Goal: Task Accomplishment & Management: Use online tool/utility

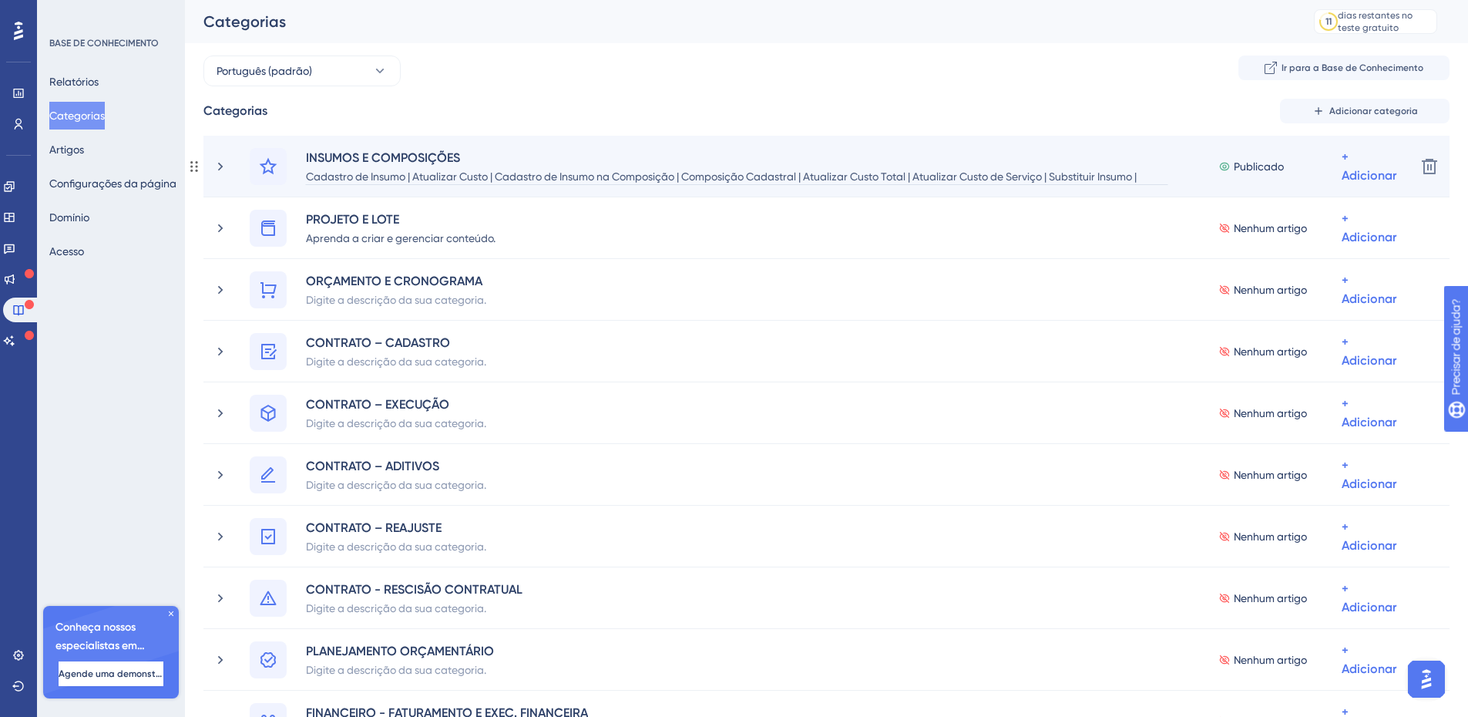
click at [888, 176] on font "Cadastro de Insumo | Atualizar Custo | Cadastro de Insumo na Composição | Compo…" at bounding box center [721, 185] width 831 height 31
click at [891, 176] on font "Cadastro de Insumo | Atualizar Custo | Cadastro de Insumo na Composição | Compo…" at bounding box center [721, 185] width 831 height 31
drag, startPoint x: 1064, startPoint y: 174, endPoint x: 1075, endPoint y: 174, distance: 10.8
click at [1075, 174] on font "Cadastro de Insumo | Atualizar Custo | Cadastro de Insumo na Composição | Compo…" at bounding box center [731, 185] width 851 height 31
click at [1138, 178] on font "Cadastro de Insumo | Atualizar Custo | Cadastro de Insumo na Composição | Compo…" at bounding box center [727, 185] width 843 height 31
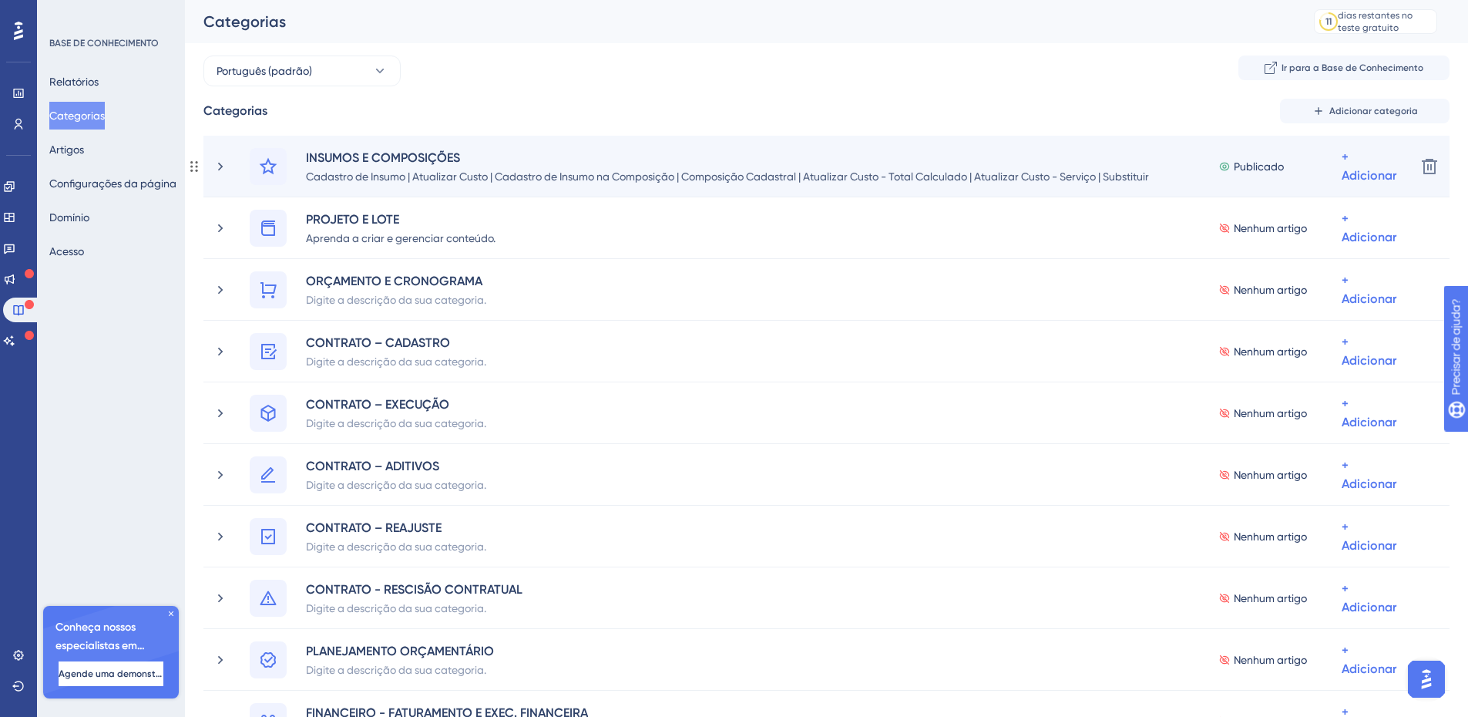
click at [215, 174] on div "INSUMOS E COMPOSIÇÕES Cadastro de Insumo | Atualizar Custo | Cadastro de Insumo…" at bounding box center [808, 166] width 1191 height 37
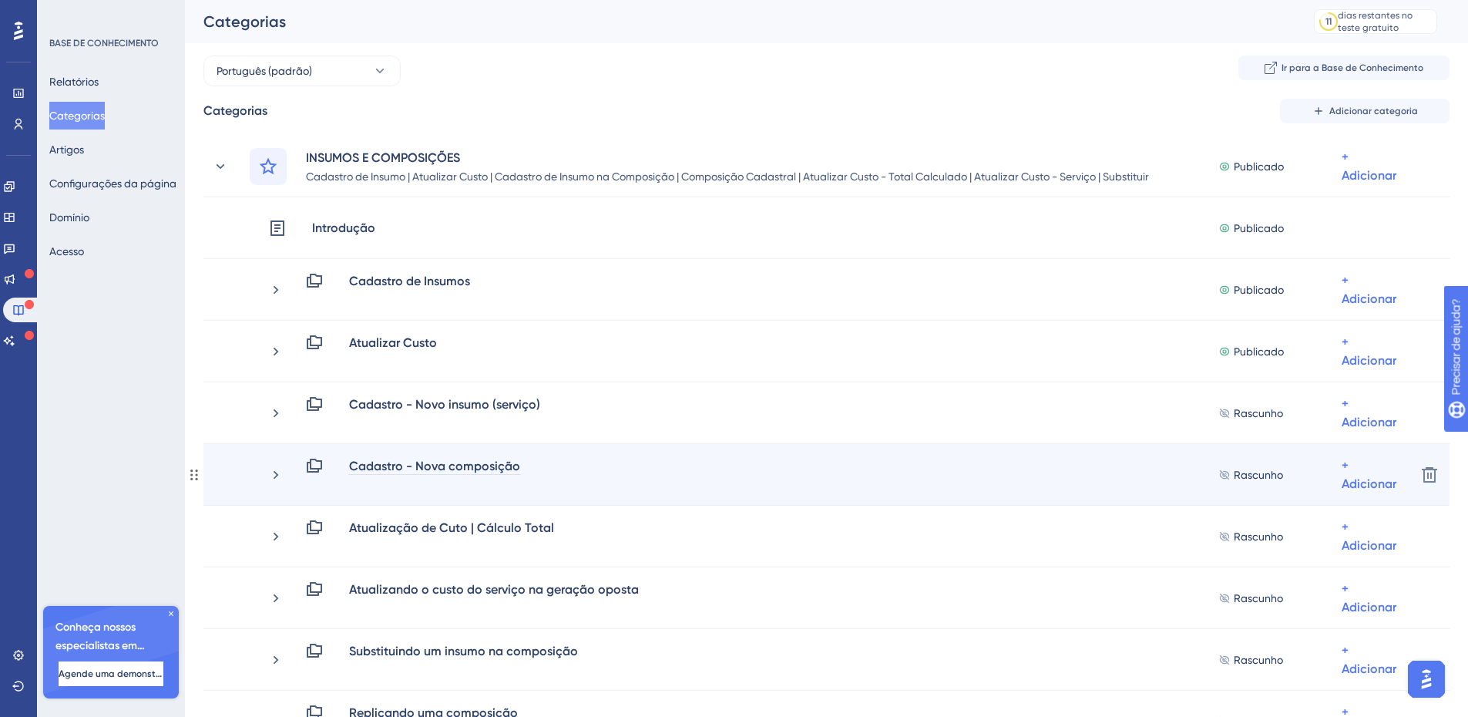
click at [401, 474] on div "Cadastro - Nova composição" at bounding box center [434, 465] width 173 height 18
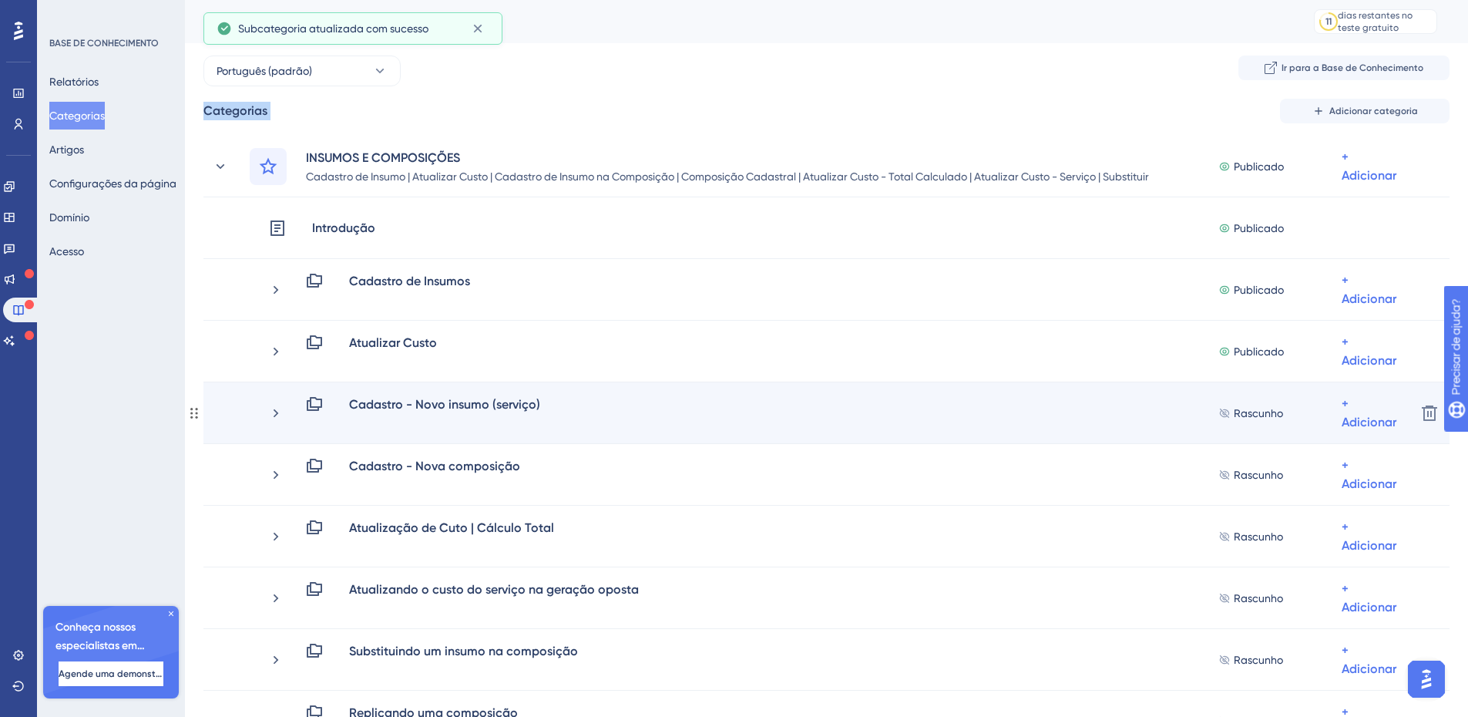
drag, startPoint x: 784, startPoint y: 484, endPoint x: 777, endPoint y: 407, distance: 77.4
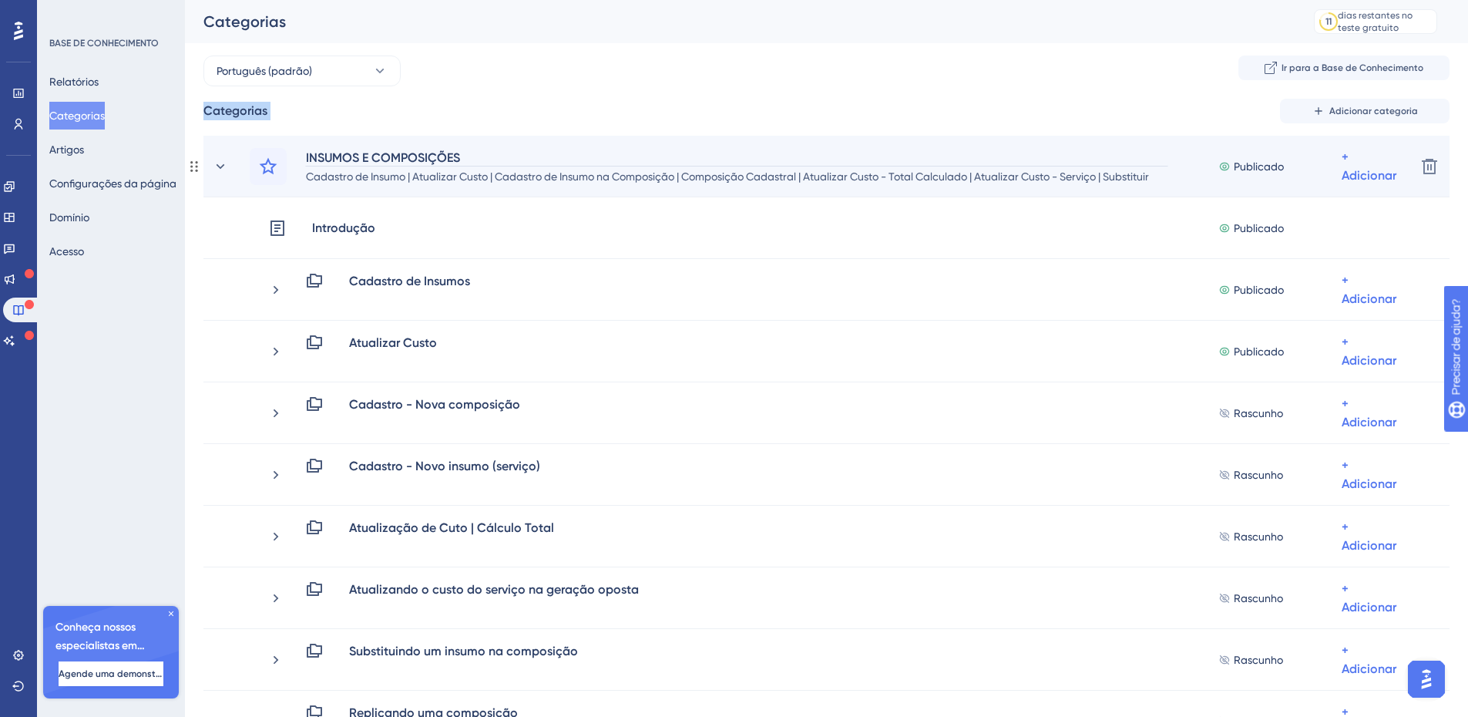
click at [633, 156] on div "INSUMOS E COMPOSIÇÕES" at bounding box center [736, 157] width 863 height 18
click at [612, 186] on div "INSUMOS E COMPOSIÇÕES Cadastro de Insumo | Atualizar Custo | Cadastro de Insumo…" at bounding box center [826, 167] width 1246 height 62
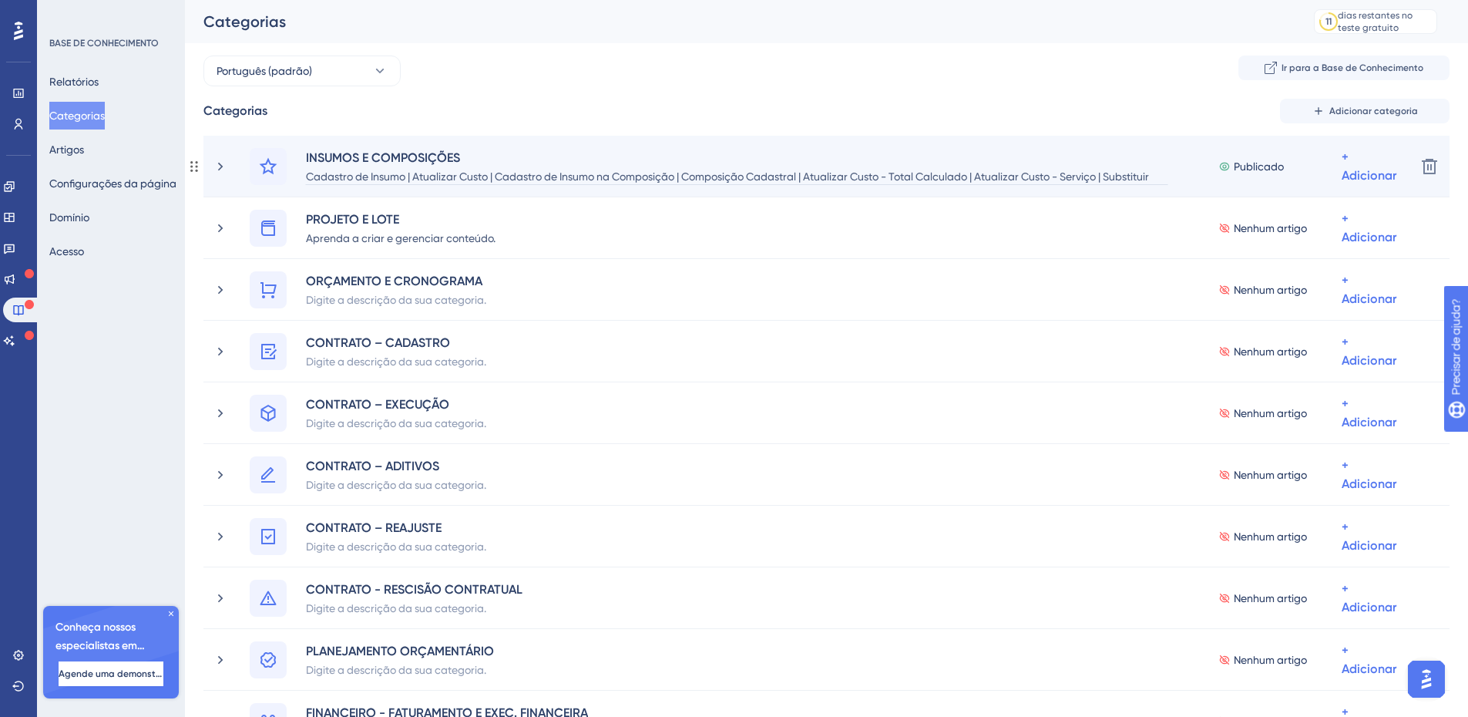
click at [603, 181] on font "Cadastro de Insumo | Atualizar Custo | Cadastro de Insumo na Composição | Compo…" at bounding box center [727, 185] width 843 height 31
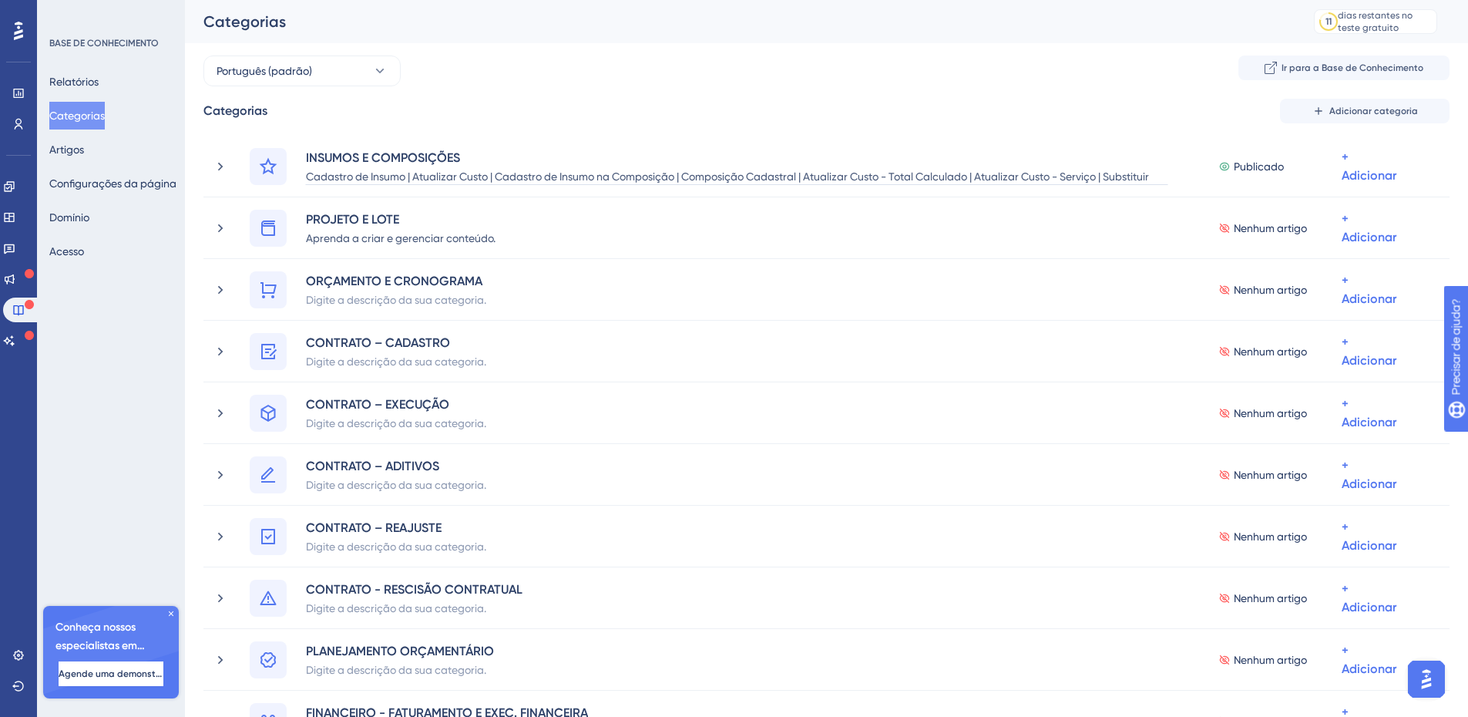
click at [1125, 123] on div "Categorias Adicionar categoria INSUMOS E COMPOSIÇÕES Cadastro de Insumo | Atual…" at bounding box center [826, 456] width 1246 height 715
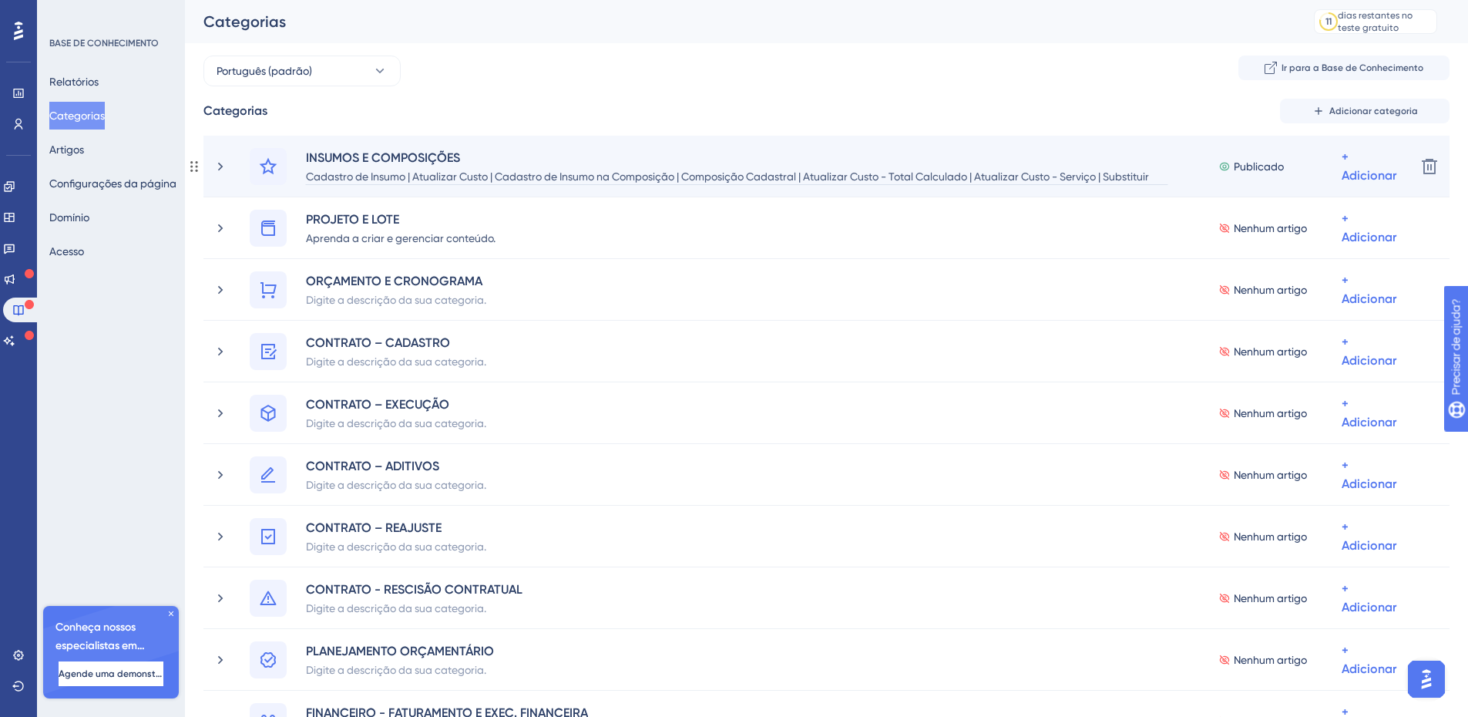
click at [958, 166] on div "Cadastro de Insumo | Atualizar Custo | Cadastro de Insumo na Composição | Compo…" at bounding box center [736, 175] width 863 height 18
click at [918, 165] on div "INSUMOS E COMPOSIÇÕES" at bounding box center [736, 157] width 863 height 18
click at [591, 163] on div "INSUMOS E COMPOSIÇÕES" at bounding box center [736, 157] width 863 height 18
click at [213, 162] on icon at bounding box center [220, 166] width 15 height 15
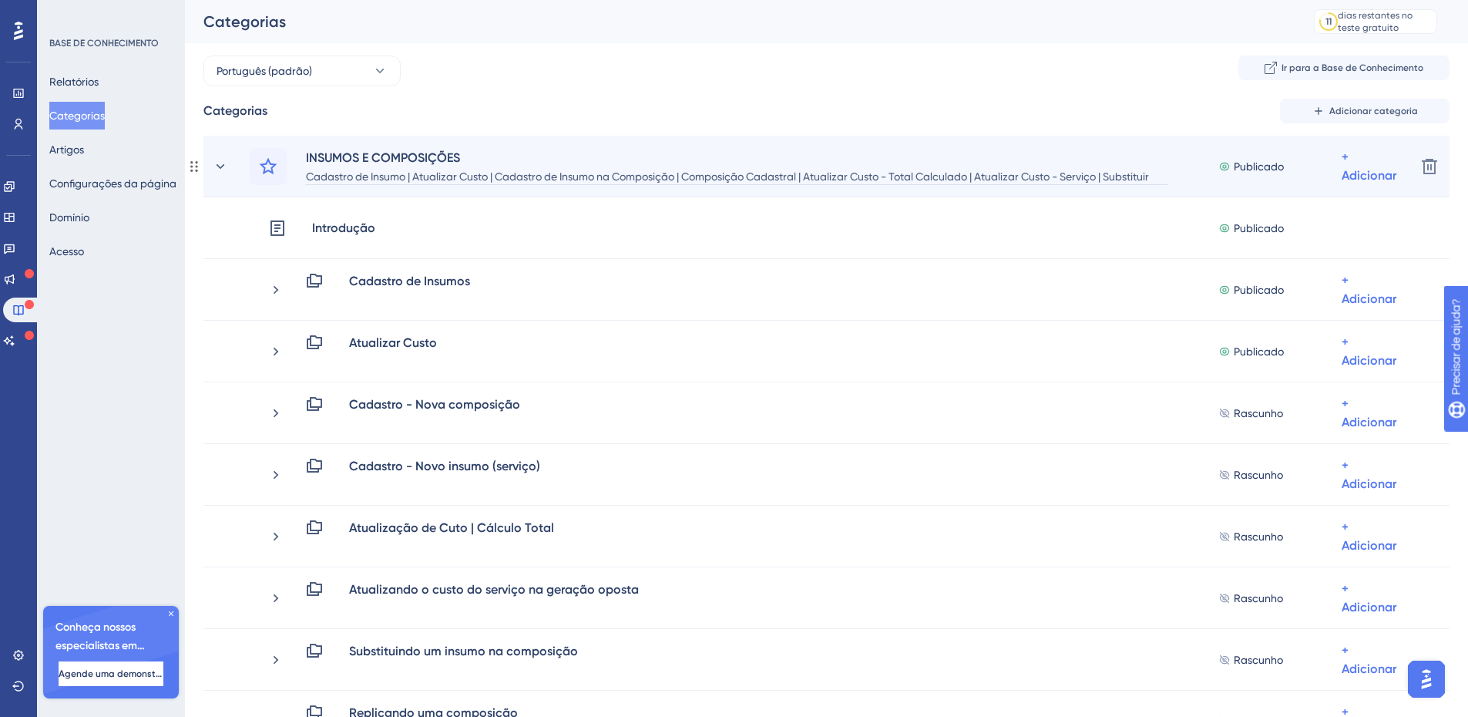
click at [368, 180] on font "Cadastro de Insumo | Atualizar Custo | Cadastro de Insumo na Composição | Compo…" at bounding box center [727, 185] width 843 height 31
click at [347, 179] on font "Cadastro de Insumo | Atualizar Custo | Cadastro de Insumo na Composição | Compo…" at bounding box center [727, 185] width 843 height 31
click at [391, 180] on font "Cadastro de Insumo | Atualizar Custo | Cadastro de Insumo na Composição | Compo…" at bounding box center [727, 185] width 843 height 31
click at [391, 181] on font "Cadastro de Insumo | Atualizar Custo | Cadastro de Insumo na Composição | Compo…" at bounding box center [727, 185] width 843 height 31
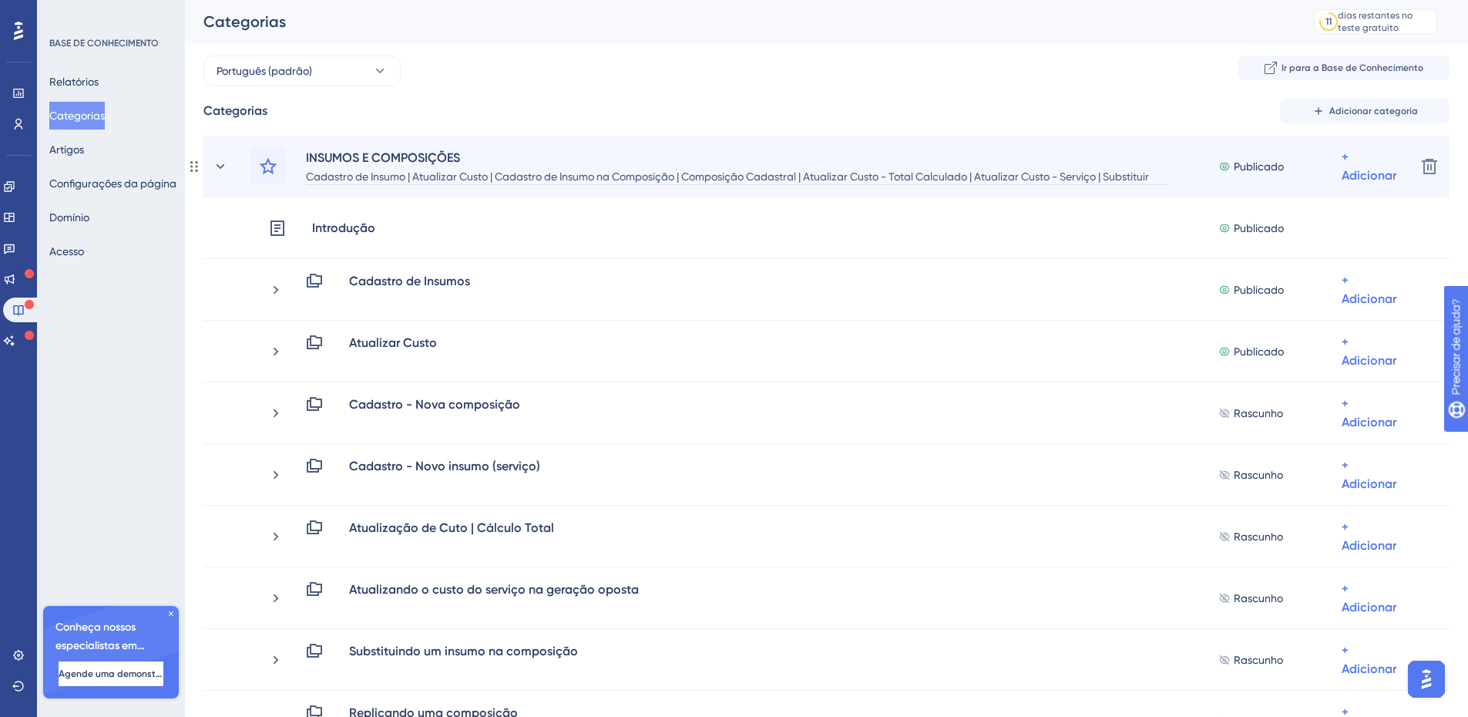
click at [400, 181] on font "Cadastro de Insumo | Atualizar Custo | Cadastro de Insumo na Composição | Compo…" at bounding box center [727, 185] width 843 height 31
click at [635, 188] on div "INSUMOS E COMPOSIÇÕES Cadastro de Insumo | Atualizar Custo | Cadastro de Insumo…" at bounding box center [826, 167] width 1246 height 62
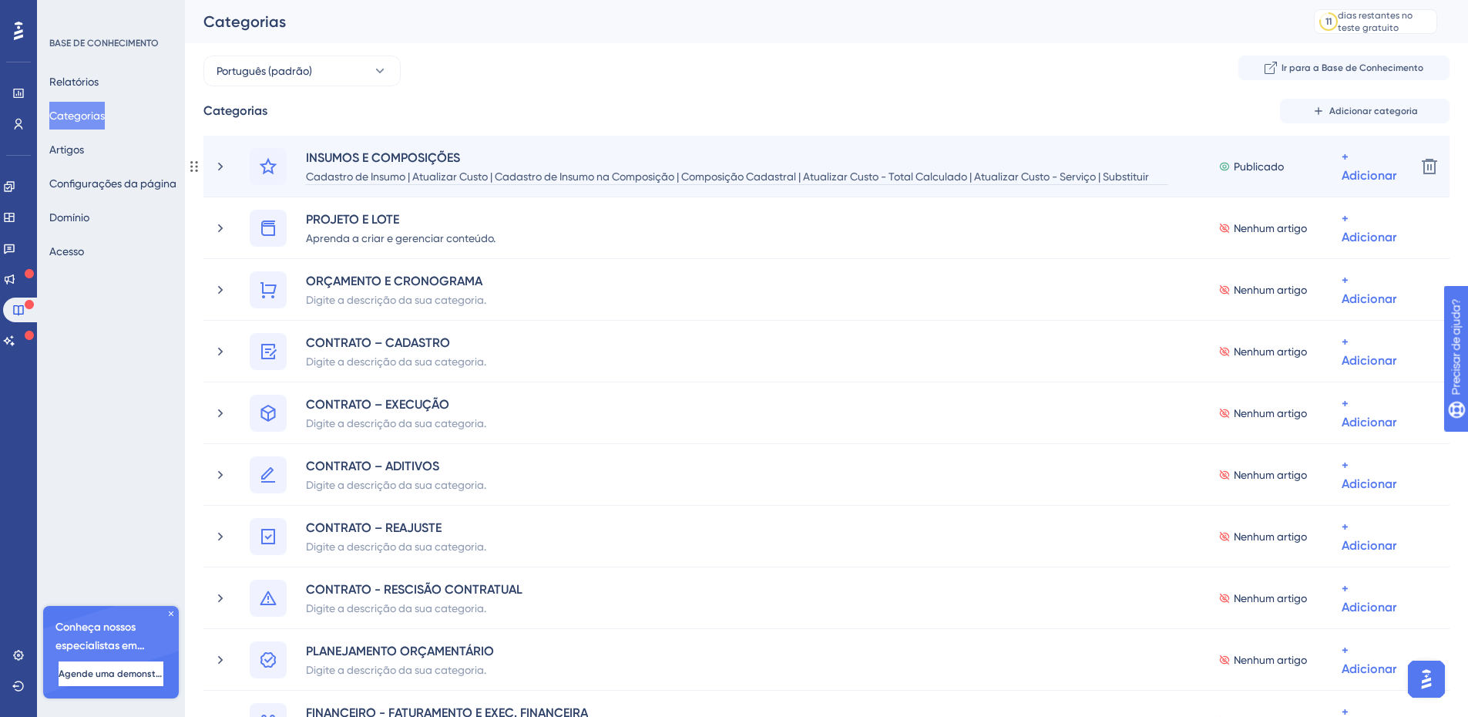
click at [643, 184] on div "Cadastro de Insumo | Atualizar Custo | Cadastro de Insumo na Composição | Compo…" at bounding box center [736, 175] width 863 height 18
click at [637, 185] on div "INSUMOS E COMPOSIÇÕES Cadastro de Insumo | Atualizar Custo | Cadastro de Insumo…" at bounding box center [826, 167] width 1246 height 62
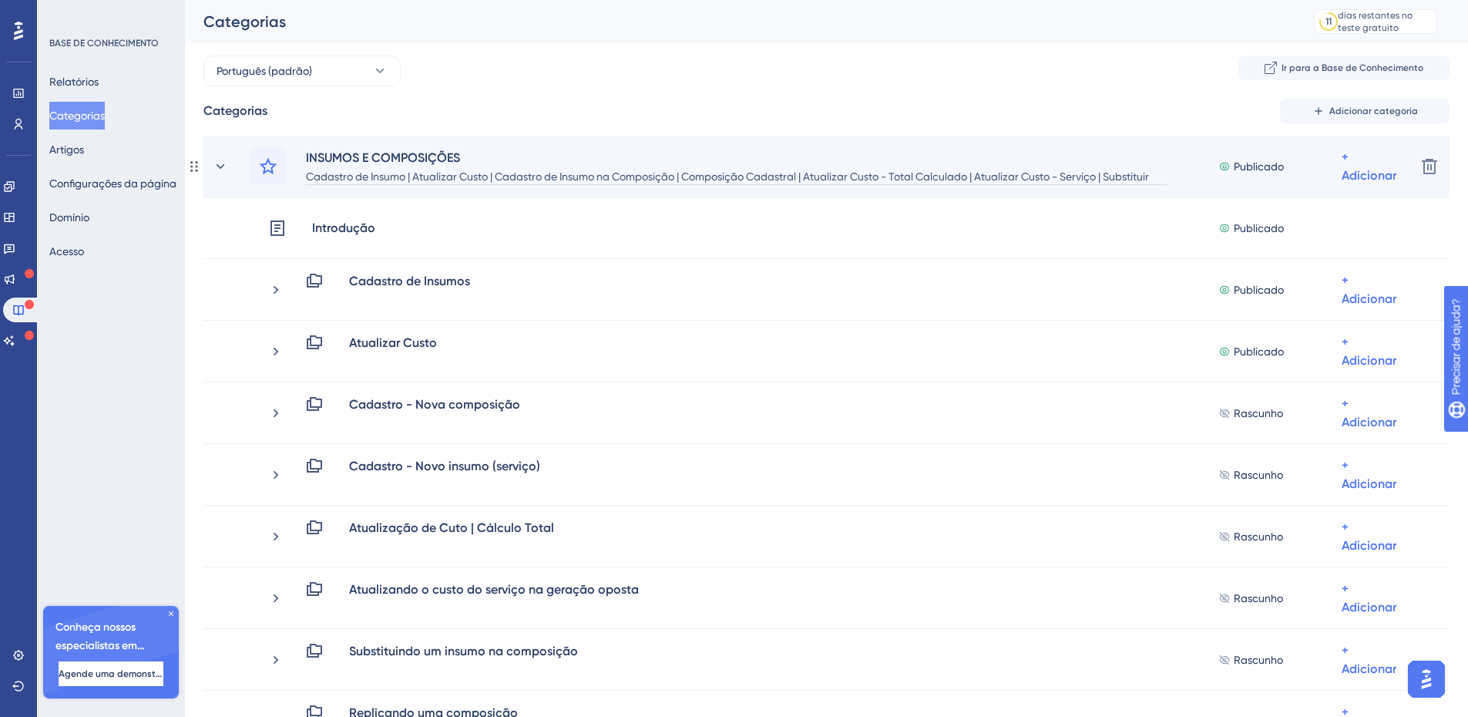
click at [871, 178] on font "Cadastro de Insumo | Atualizar Custo | Cadastro de Insumo na Composição | Compo…" at bounding box center [727, 185] width 843 height 31
click at [419, 183] on div "Cadastro de Insumo | Atualizar Custo | Cadastro de Insumo na Composição | Compo…" at bounding box center [736, 175] width 863 height 18
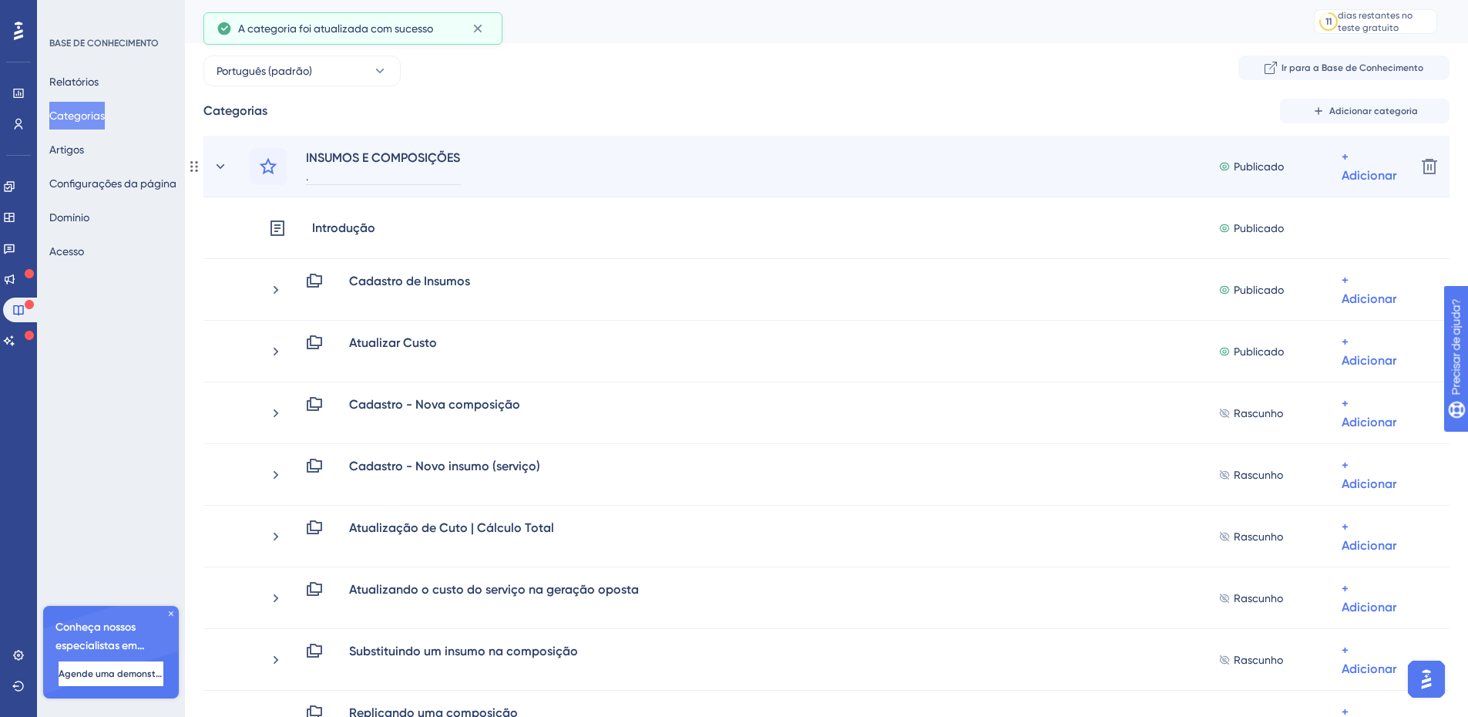
click at [376, 175] on div "." at bounding box center [383, 175] width 156 height 18
click at [1102, 178] on font "Cadastro de Insumo | Atualizar Custo | Cadastrar Insumo - Composição | Composiç…" at bounding box center [719, 185] width 826 height 31
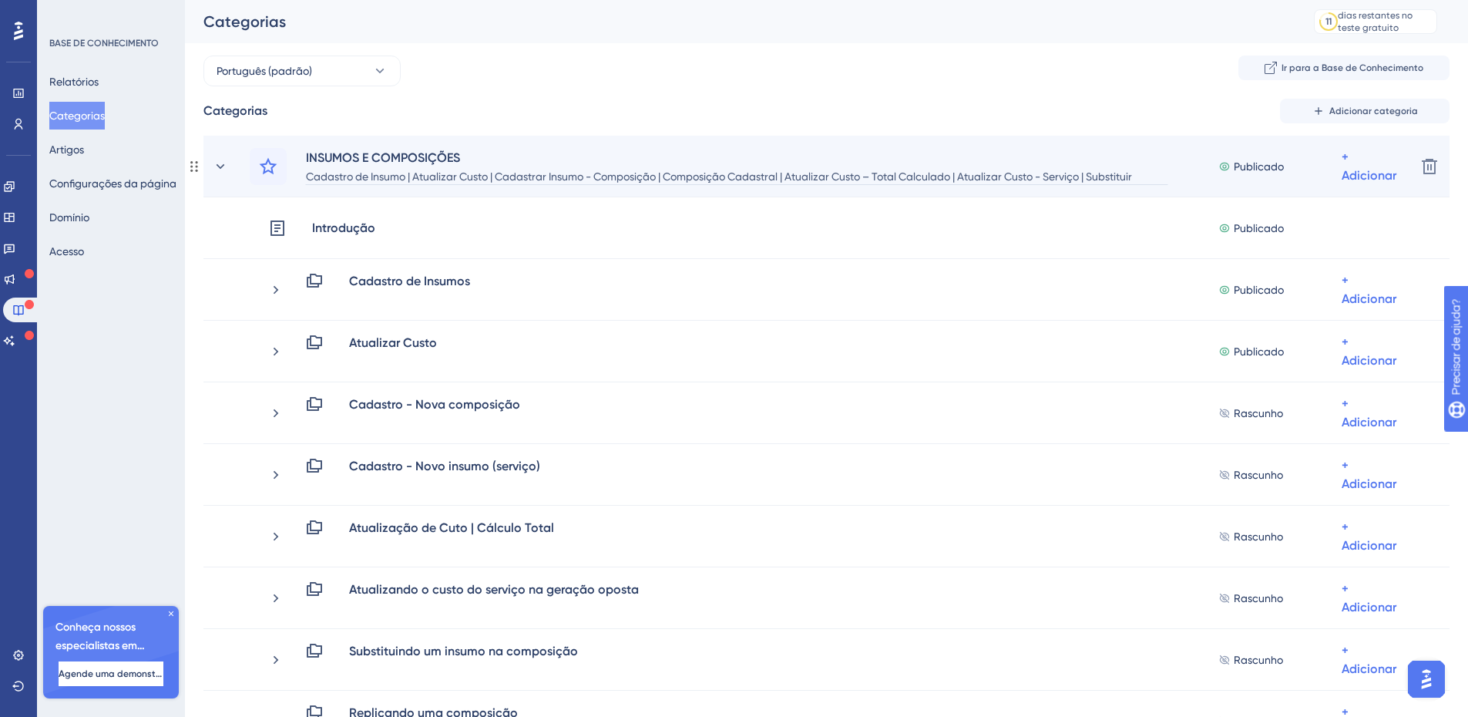
click at [1117, 178] on font "Cadastro de Insumo | Atualizar Custo | Cadastrar Insumo - Composição | Composiç…" at bounding box center [719, 185] width 826 height 31
click at [1132, 173] on font "Cadastro de Insumo | Atualizar Custo | Cadastrar Insumo - Composição | Composiç…" at bounding box center [719, 185] width 826 height 31
click at [462, 176] on font "Cadastro de Insumo | Atualizar Custo | Cadastrar Insumo - Composição | Composiç…" at bounding box center [719, 168] width 826 height 31
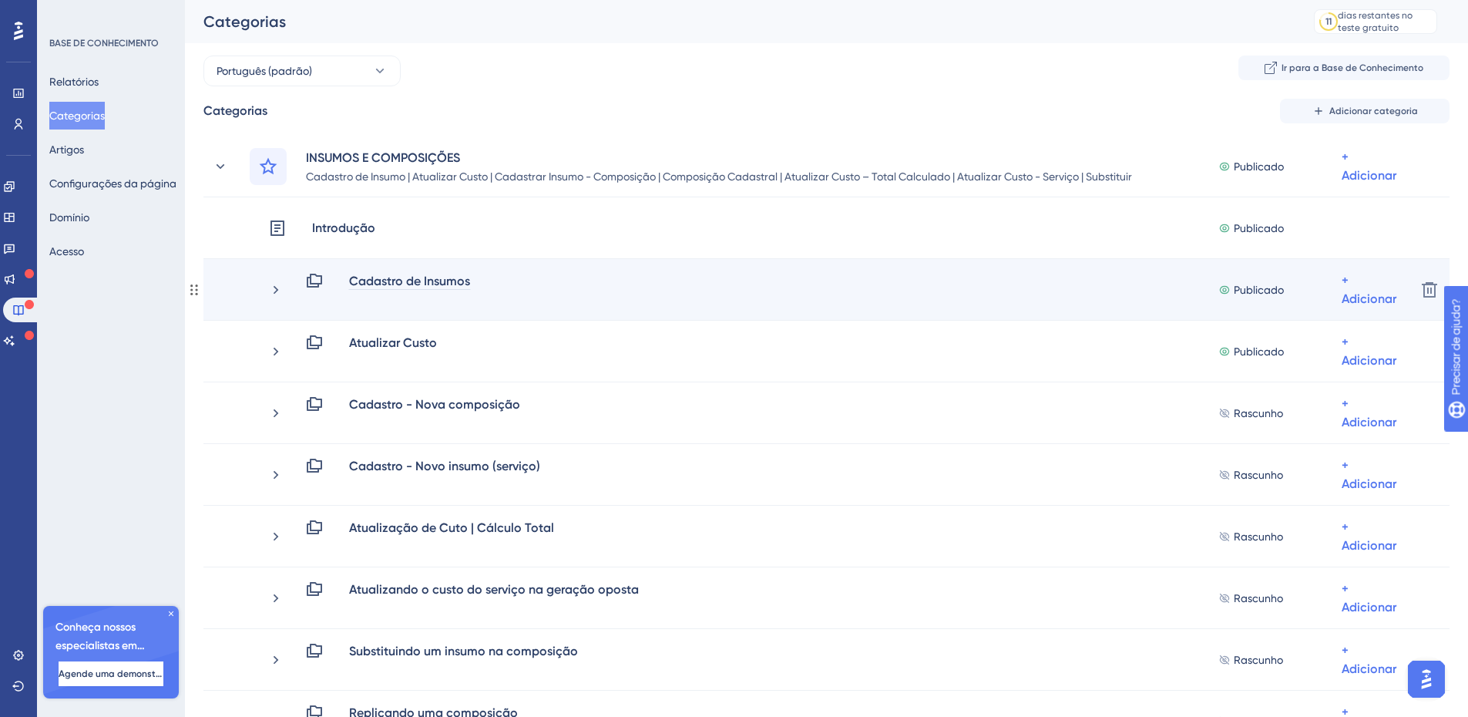
click at [446, 280] on font "Cadastro de Insumos" at bounding box center [409, 281] width 121 height 15
click at [467, 279] on font "Cadastro de Insumos" at bounding box center [409, 281] width 121 height 15
click at [462, 280] on font "Cadastro de Insumos" at bounding box center [409, 281] width 121 height 15
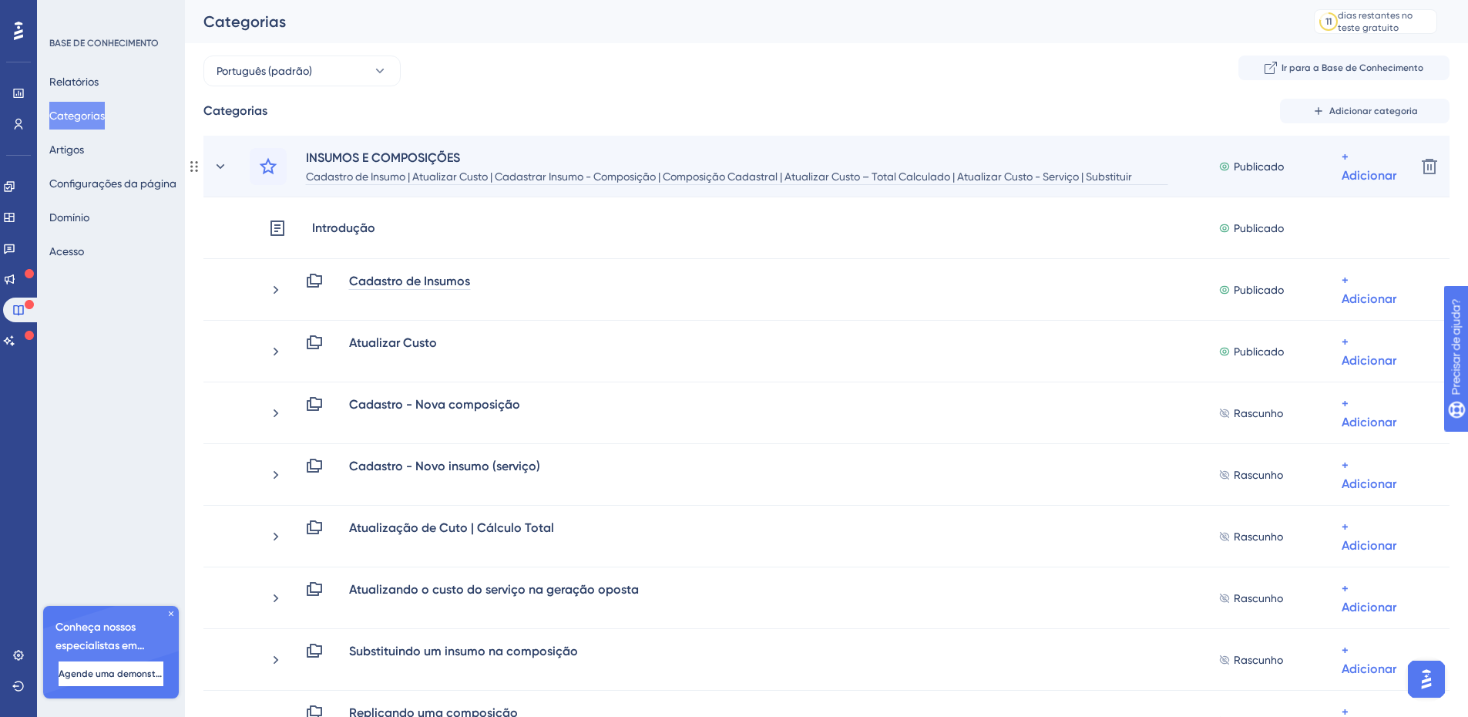
click at [383, 179] on font "Cadastro de Insumo | Atualizar Custo | Cadastrar Insumo - Composição | Composiç…" at bounding box center [719, 185] width 826 height 31
click at [400, 177] on font "Cadastro de Insumo | Atualizar Custo | Cadastrar Insumo - Composição | Composiç…" at bounding box center [719, 185] width 826 height 31
click at [401, 176] on font "Cadastro de Insumo | Atualizar Custo | Cadastrar Insumo - Composição | Composiç…" at bounding box center [719, 185] width 826 height 31
click at [405, 179] on font "Cadastro de Insumo | Atualizar Custo | Cadastrar Insumo - Composição | Composiç…" at bounding box center [719, 185] width 826 height 31
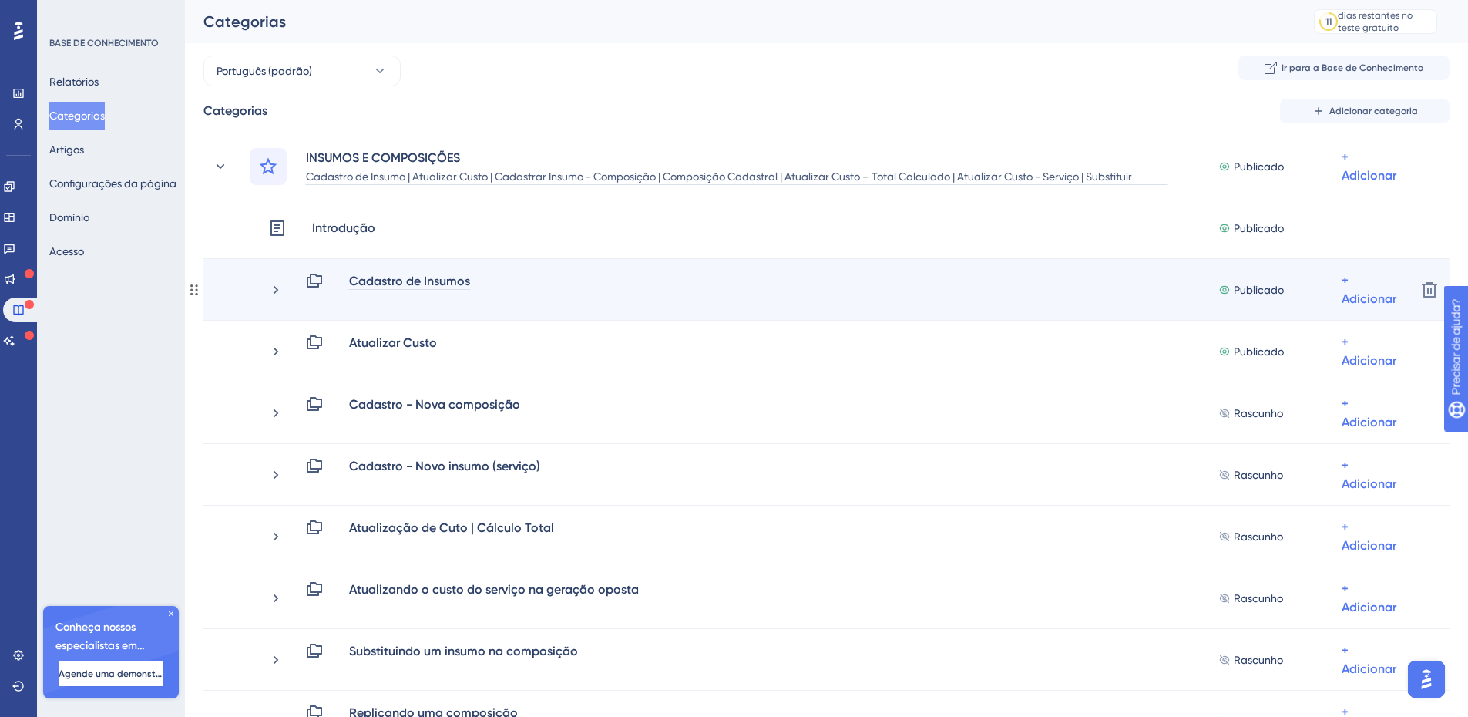
click at [413, 284] on font "Cadastro de Insumos" at bounding box center [409, 281] width 121 height 15
click at [453, 281] on font "Cadastro de Insumos" at bounding box center [409, 281] width 121 height 15
click at [463, 280] on font "Cadastro de Insumos" at bounding box center [409, 281] width 121 height 15
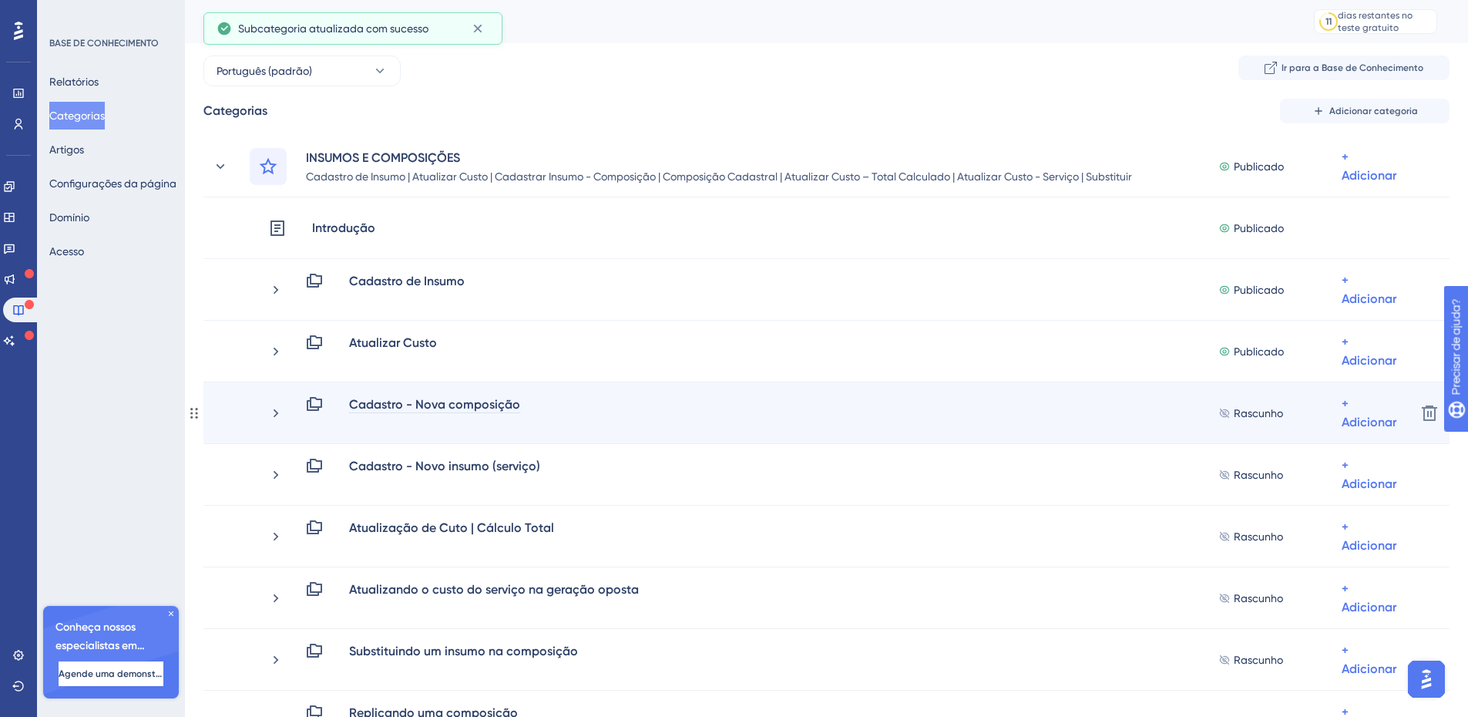
click at [399, 407] on font "Cadastro - Nova composição" at bounding box center [434, 404] width 171 height 15
click at [398, 406] on font "Cadastro - Nova composição" at bounding box center [434, 404] width 171 height 15
drag, startPoint x: 501, startPoint y: 404, endPoint x: 466, endPoint y: 411, distance: 35.4
click at [466, 411] on font "Cadastrar Insumo - Nova composição" at bounding box center [458, 404] width 219 height 15
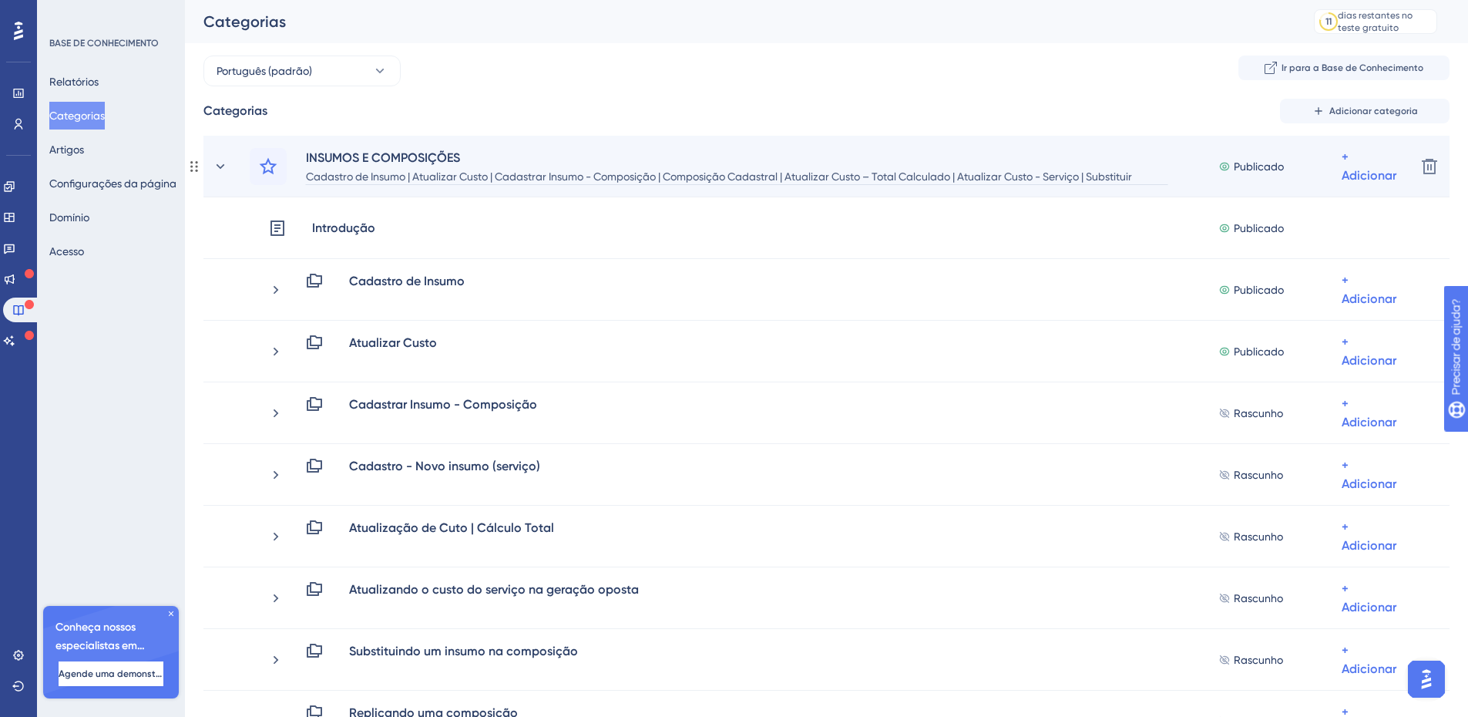
click at [648, 176] on font "Cadastro de Insumo | Atualizar Custo | Cadastrar Insumo - Composição | Composiç…" at bounding box center [719, 185] width 826 height 31
click at [741, 176] on font "Cadastro de Insumo | Atualizar Custo | Cadastrar Insumo - Composição | Composiç…" at bounding box center [719, 185] width 826 height 31
drag, startPoint x: 670, startPoint y: 176, endPoint x: 785, endPoint y: 178, distance: 114.8
click at [785, 178] on font "Cadastro de Insumo | Atualizar Custo | Cadastrar Insumo - Composição | Composiç…" at bounding box center [719, 185] width 826 height 31
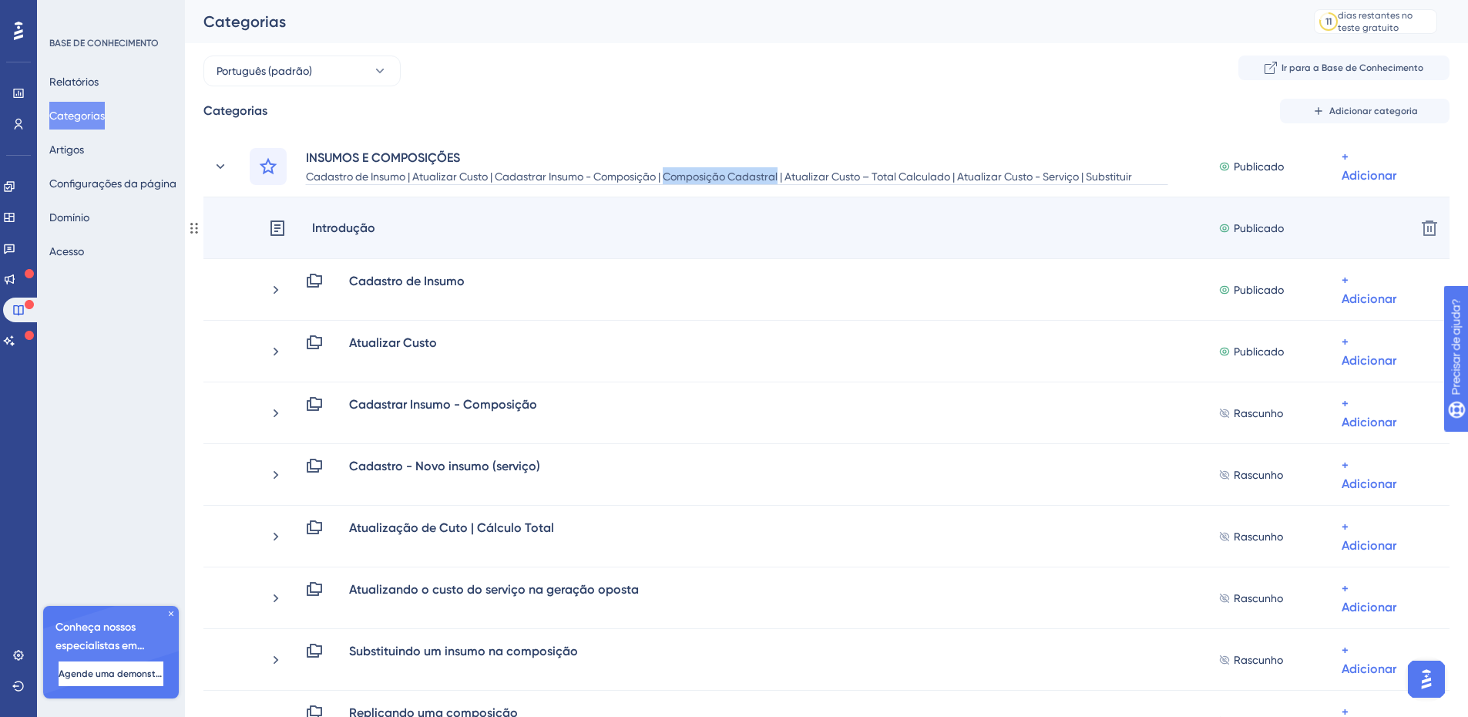
paste div
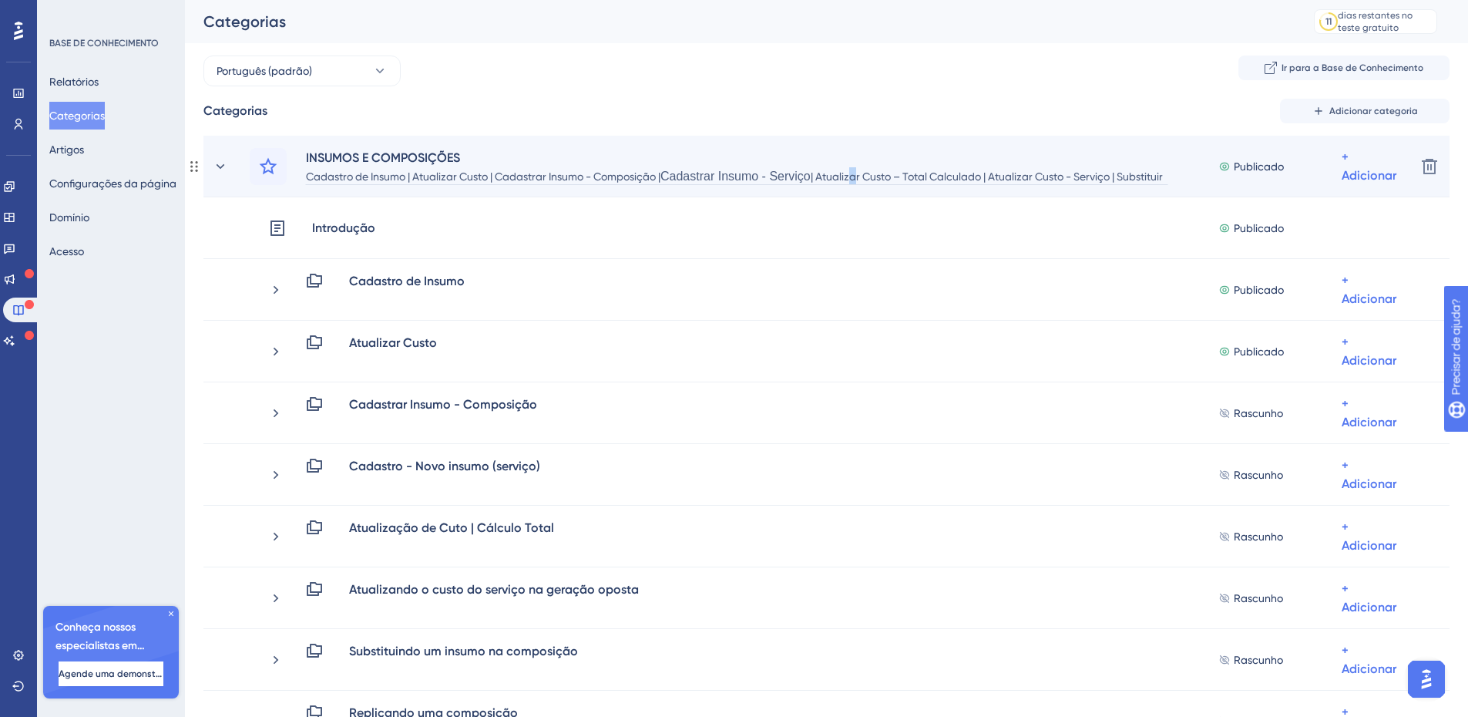
click at [845, 176] on font "Cadastro de Insumo | Atualizar Custo | Cadastrar Insumo - Composição | Cadastra…" at bounding box center [734, 185] width 857 height 31
click at [774, 178] on span "Cadastrar Insumo - Serviço" at bounding box center [735, 176] width 150 height 13
click at [684, 173] on span "Cadastrar Insumo - Serviço" at bounding box center [735, 176] width 150 height 13
click at [658, 173] on font "Cadastro de Insumo | Atualizar Custo | Cadastrar Insumo - Composição | Cadastra…" at bounding box center [734, 185] width 857 height 31
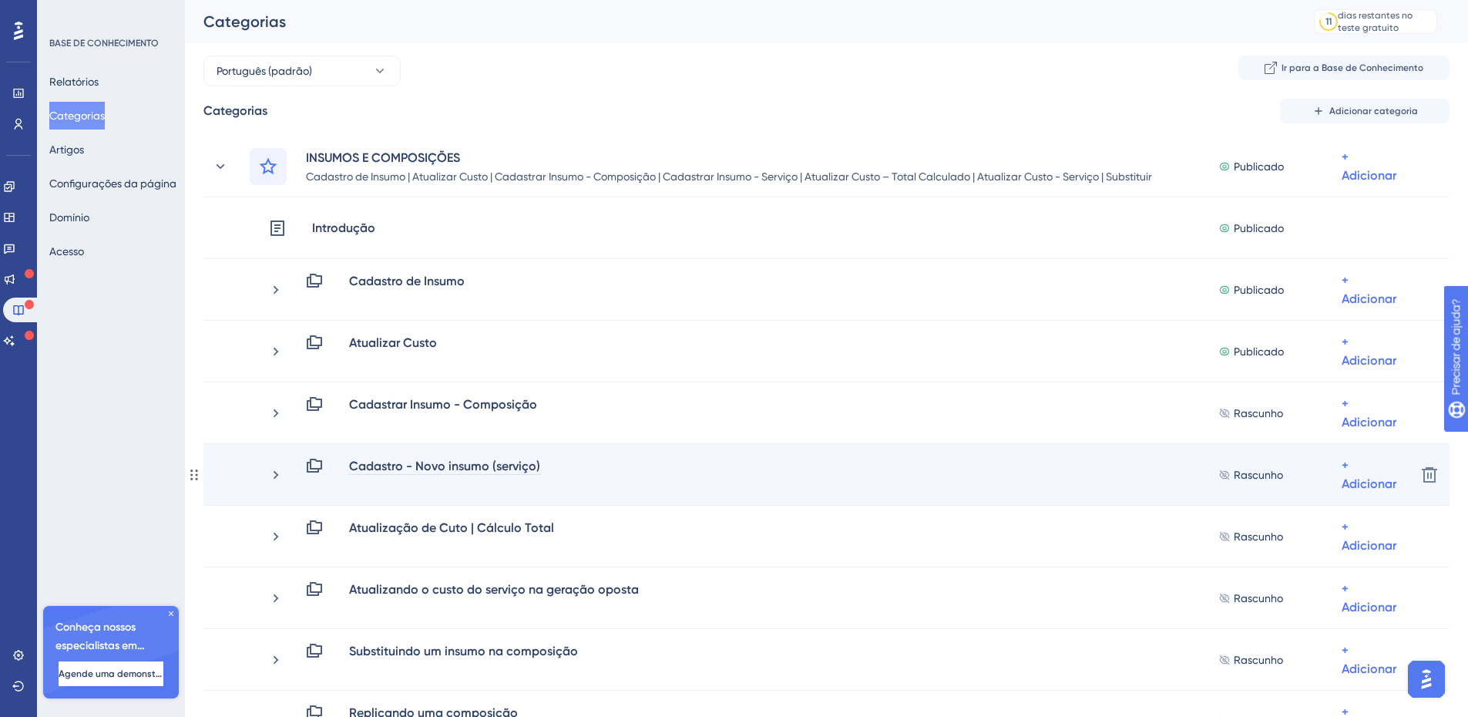
click at [401, 465] on font "Cadastro - Novo insumo (serviço)" at bounding box center [444, 465] width 191 height 15
click at [395, 465] on font "Cadastro - Novo insumo (serviço)" at bounding box center [444, 465] width 191 height 15
drag, startPoint x: 536, startPoint y: 464, endPoint x: 347, endPoint y: 480, distance: 190.2
click at [347, 480] on div "Cadastro - Novo insumo (serviço)" at bounding box center [429, 474] width 248 height 37
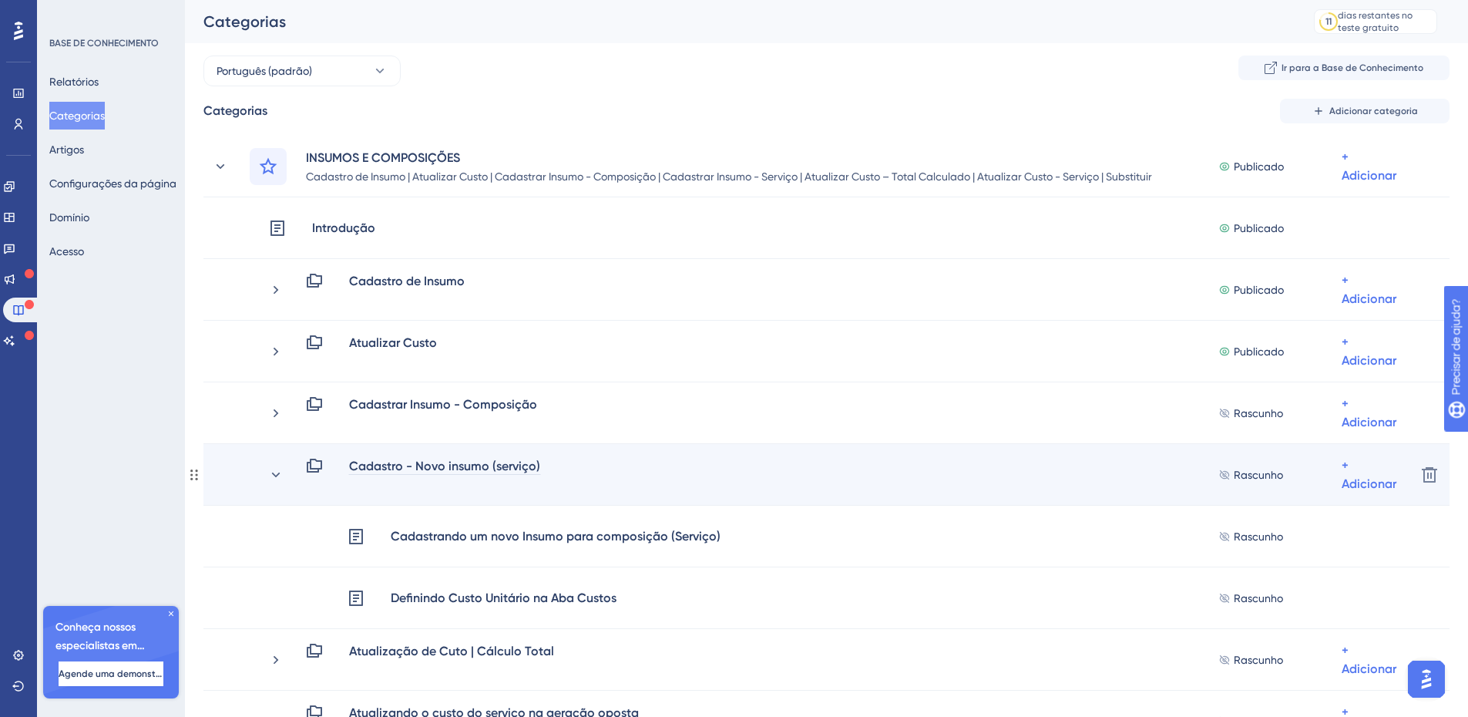
click at [371, 465] on font "Cadastro - Novo insumo (serviço)" at bounding box center [444, 465] width 191 height 15
paste div
click at [274, 471] on icon at bounding box center [275, 474] width 15 height 15
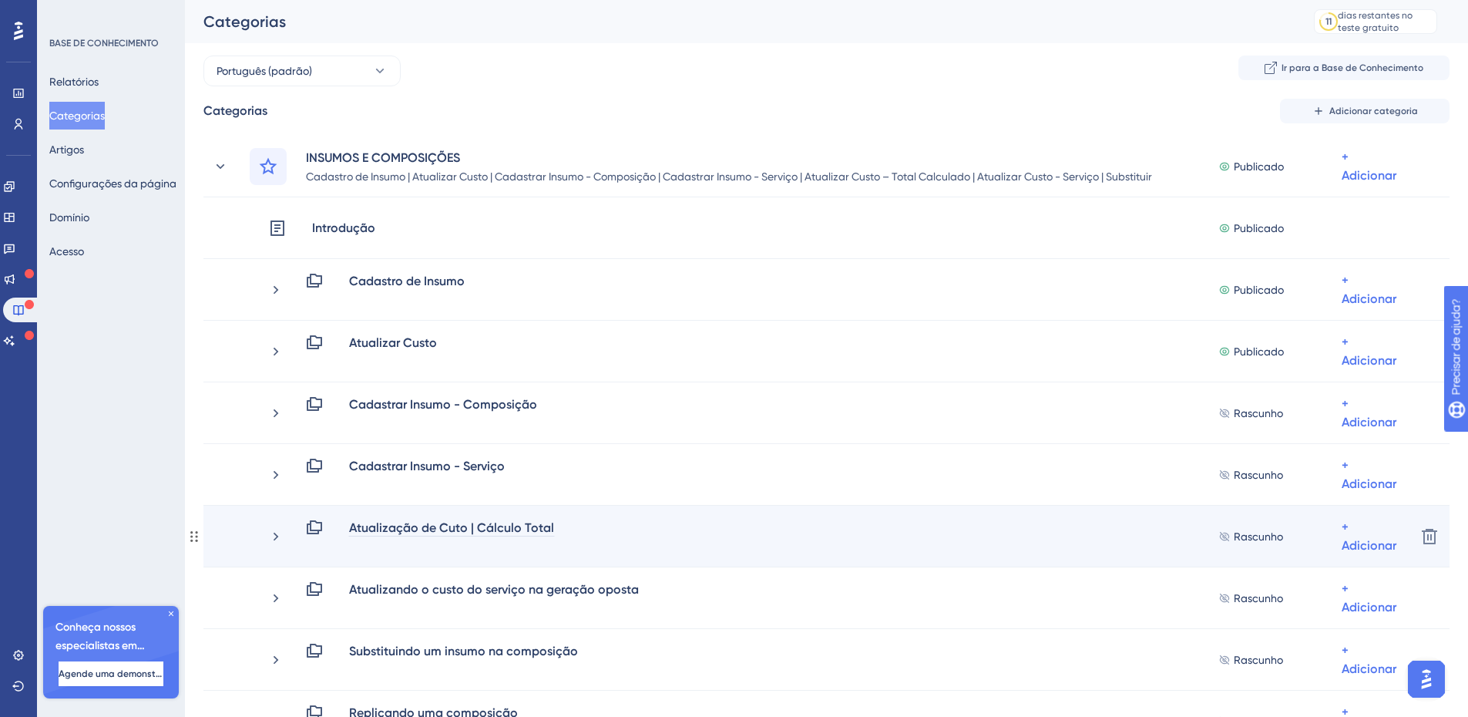
click at [452, 528] on font "Atualização de Cuto | Cálculo Total" at bounding box center [451, 527] width 205 height 15
drag, startPoint x: 394, startPoint y: 527, endPoint x: 418, endPoint y: 529, distance: 24.0
click at [418, 529] on font "Atualização de Custo | Cálculo Total" at bounding box center [454, 527] width 210 height 15
drag, startPoint x: 415, startPoint y: 529, endPoint x: 400, endPoint y: 529, distance: 15.4
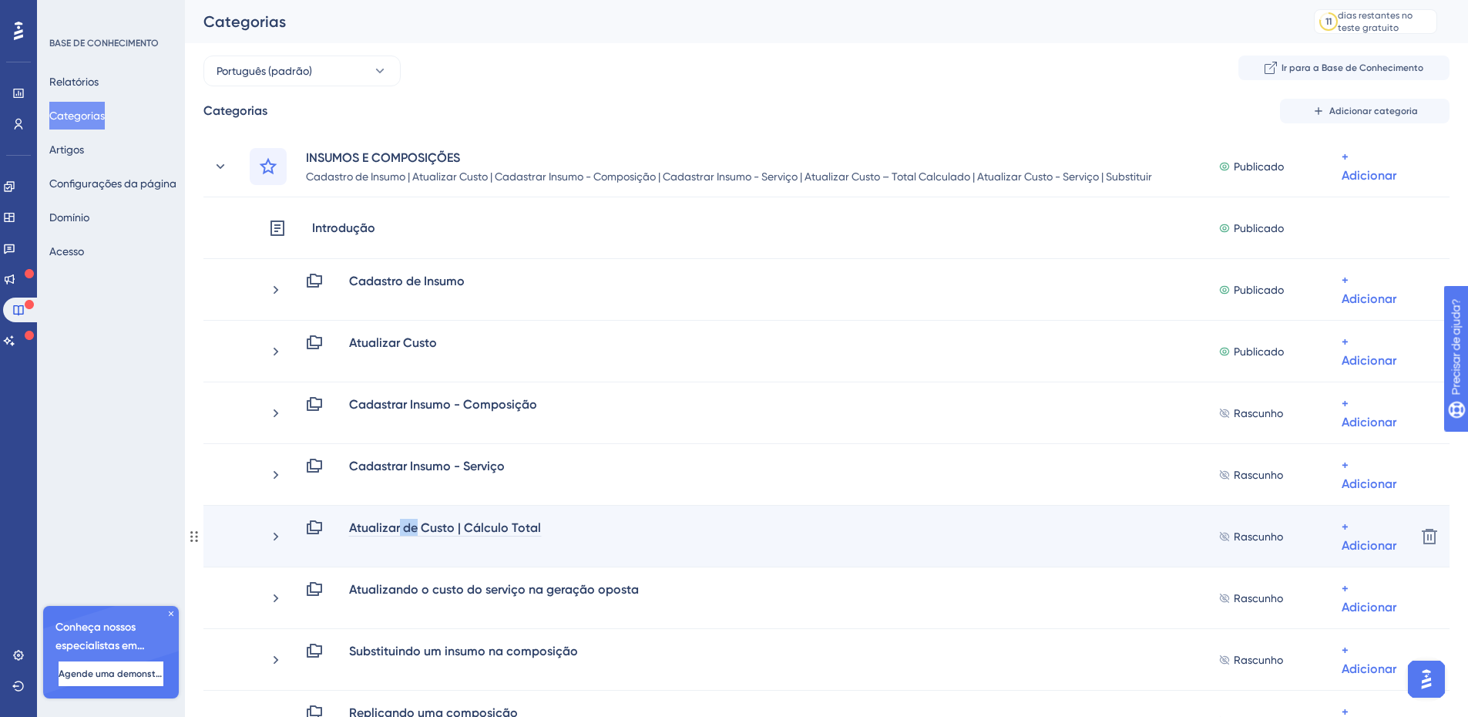
click at [400, 529] on font "Atualizar de Custo | Cálculo Total" at bounding box center [445, 527] width 192 height 15
click at [443, 530] on font "Atualizar Custo | Cálculo Total" at bounding box center [436, 527] width 174 height 15
drag, startPoint x: 451, startPoint y: 524, endPoint x: 555, endPoint y: 523, distance: 104.0
click at [555, 523] on div "Atualizar Custo - Cálculo Total Rascunho + Adicionar" at bounding box center [854, 536] width 1098 height 37
click at [505, 528] on font "Atualização de Cuto | Cálculo Total" at bounding box center [451, 527] width 205 height 15
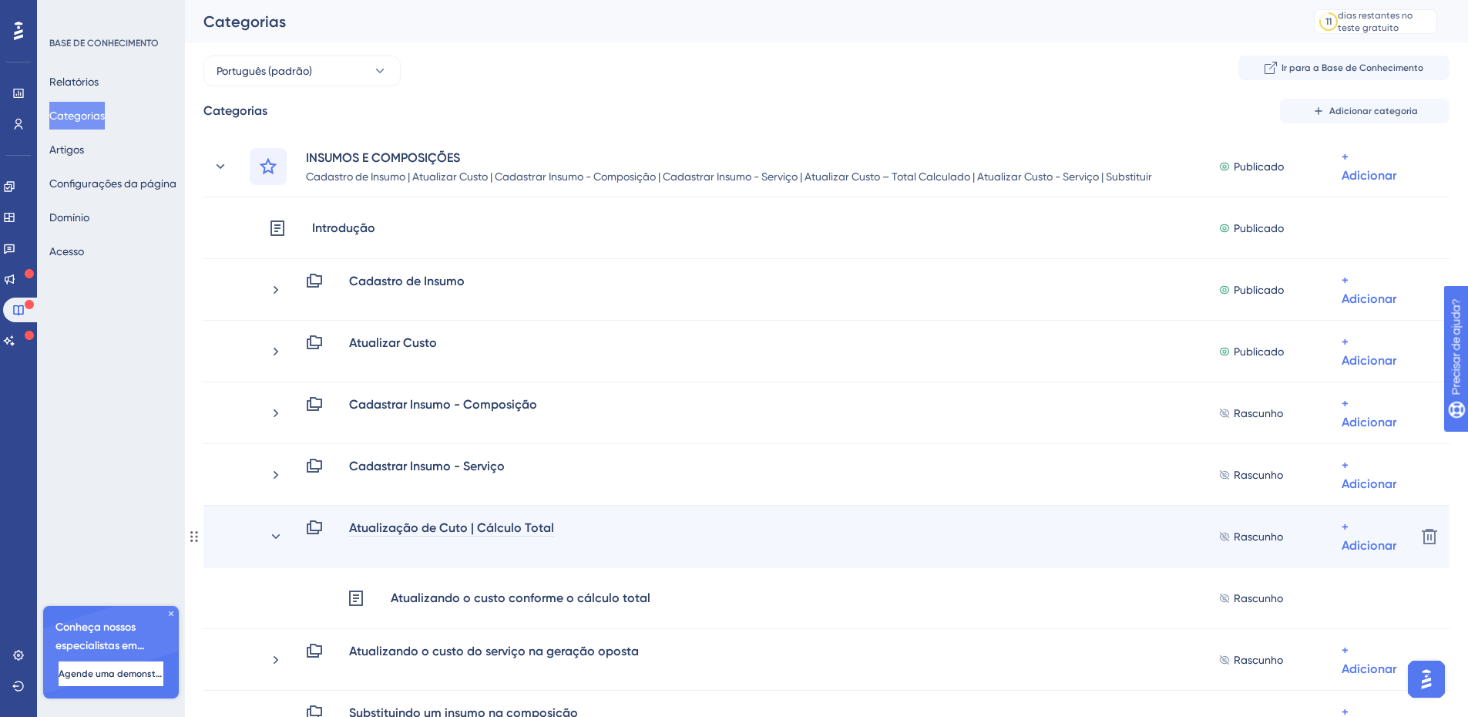
click at [494, 531] on font "Atualização de Cuto | Cálculo Total" at bounding box center [451, 527] width 205 height 15
click at [471, 528] on font "Atualização de Cuto | Cálculo Total" at bounding box center [451, 527] width 205 height 15
drag, startPoint x: 475, startPoint y: 528, endPoint x: 517, endPoint y: 528, distance: 41.6
click at [517, 528] on font "Atualização de Cuto | Cálculo Total" at bounding box center [451, 527] width 205 height 15
click at [277, 532] on icon at bounding box center [275, 536] width 15 height 15
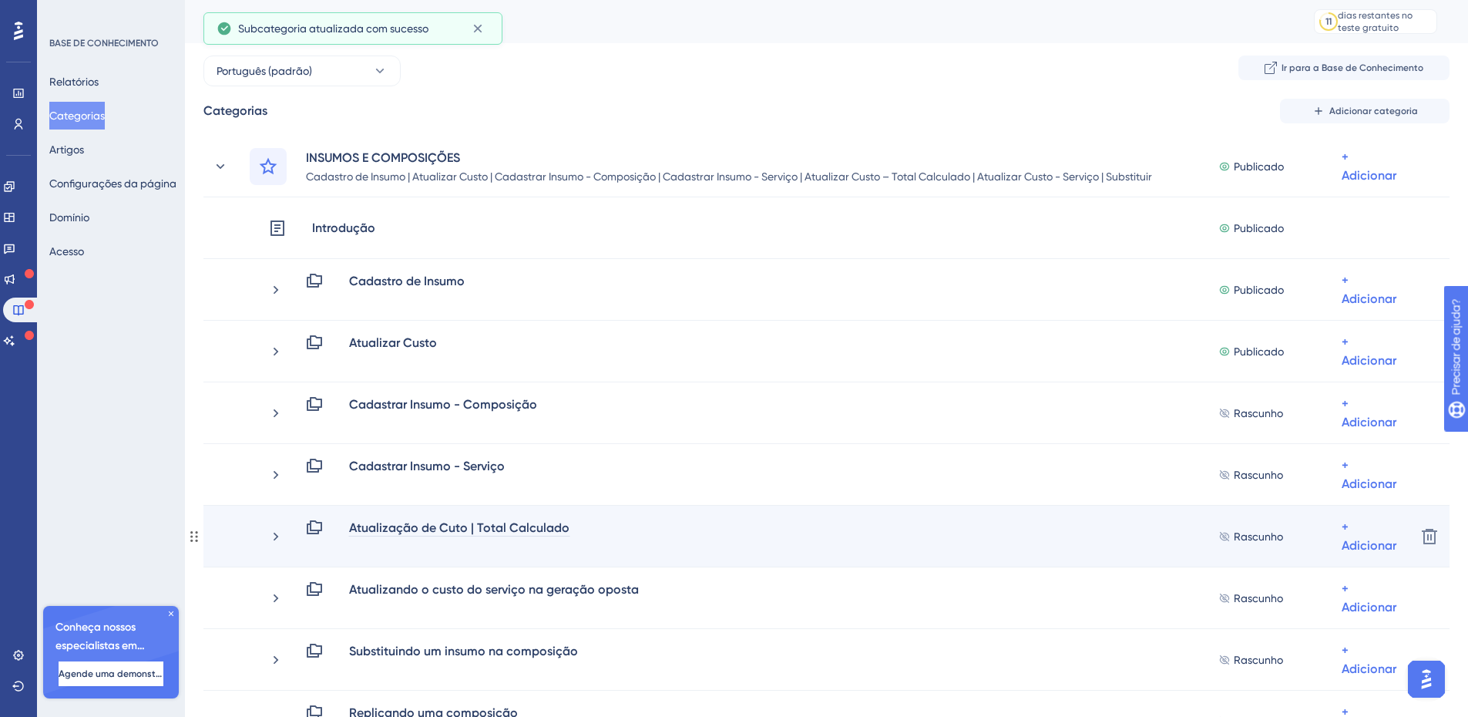
click at [434, 536] on div "Atualização de Cuto | Total Calculado" at bounding box center [459, 527] width 222 height 18
click at [437, 525] on font "Atualização de Cuto | Total Calculado" at bounding box center [459, 527] width 220 height 15
drag, startPoint x: 417, startPoint y: 529, endPoint x: 398, endPoint y: 533, distance: 19.6
click at [398, 533] on font "Atualização de Cuto | Total Calculado" at bounding box center [459, 527] width 220 height 15
click at [441, 525] on font "Atualizar de Cuto | Total Calculado" at bounding box center [450, 527] width 202 height 15
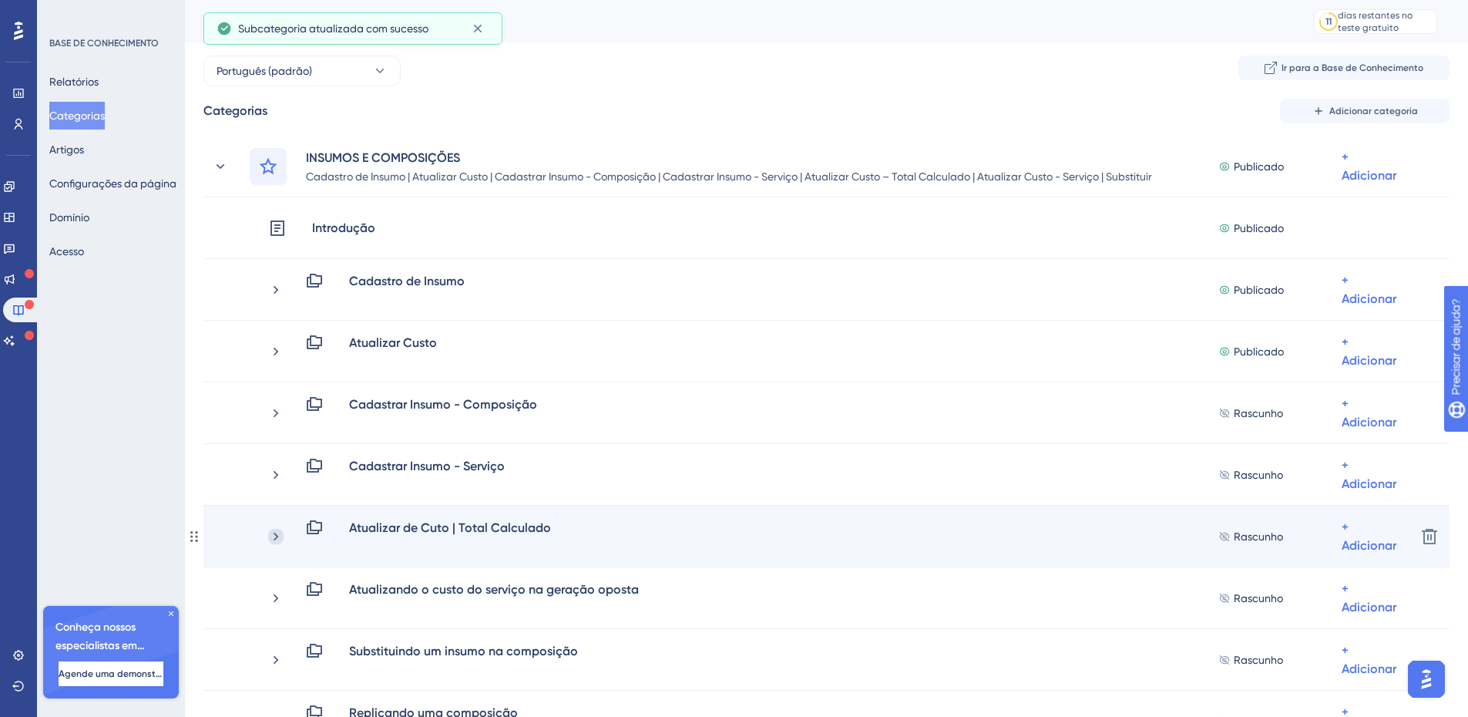
click at [283, 535] on icon at bounding box center [275, 536] width 15 height 15
click at [459, 521] on font "Atualizar de Cuto | Total Calculado" at bounding box center [450, 527] width 202 height 15
click at [411, 526] on font "Atualizar de Cuto | Total Calculado" at bounding box center [450, 527] width 202 height 15
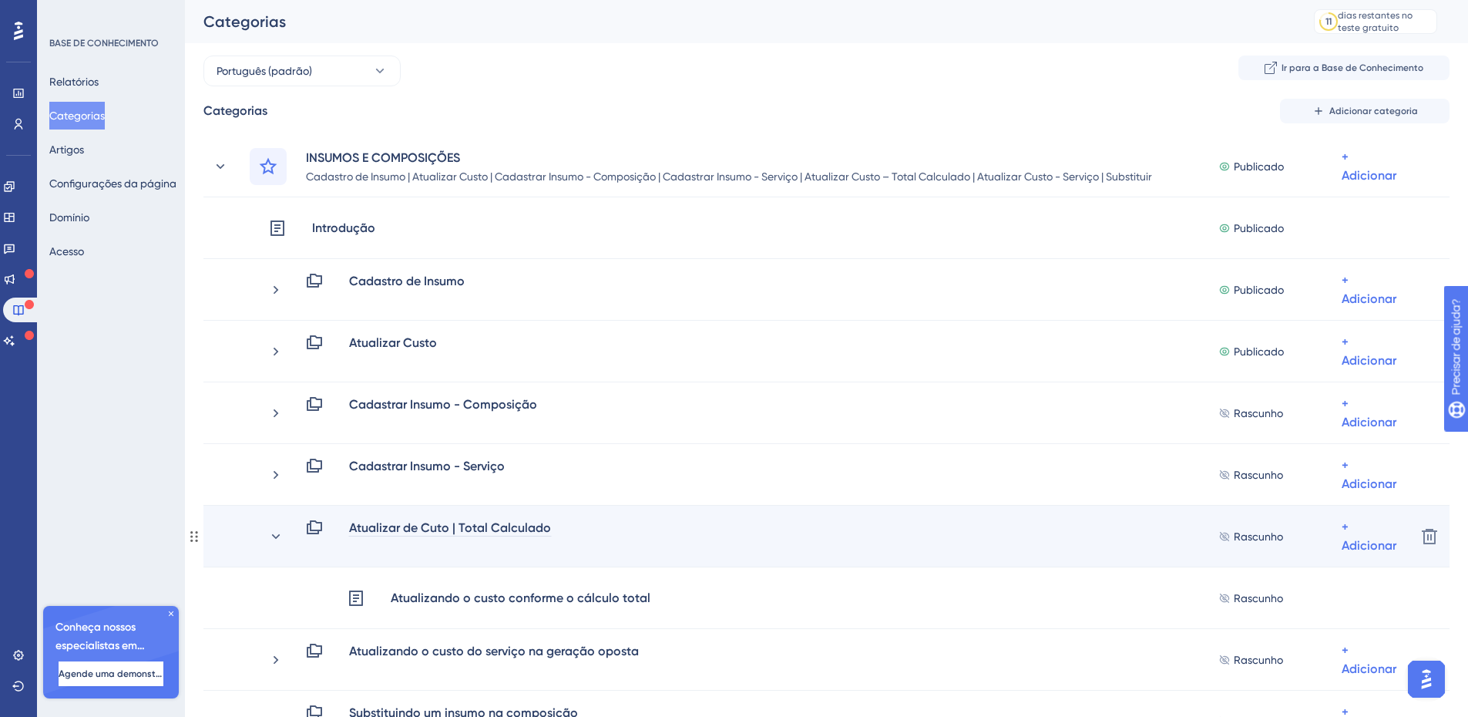
click at [415, 525] on font "Atualizar de Cuto | Total Calculado" at bounding box center [450, 527] width 202 height 15
click at [433, 524] on font "Atualizar de Cuto | Total Calculado" at bounding box center [450, 527] width 202 height 15
click at [435, 527] on font "Atualizar de Cuto | Total Calculado" at bounding box center [450, 527] width 202 height 15
click at [411, 529] on font "Atualizar de Cuto | Total Calculado" at bounding box center [450, 527] width 202 height 15
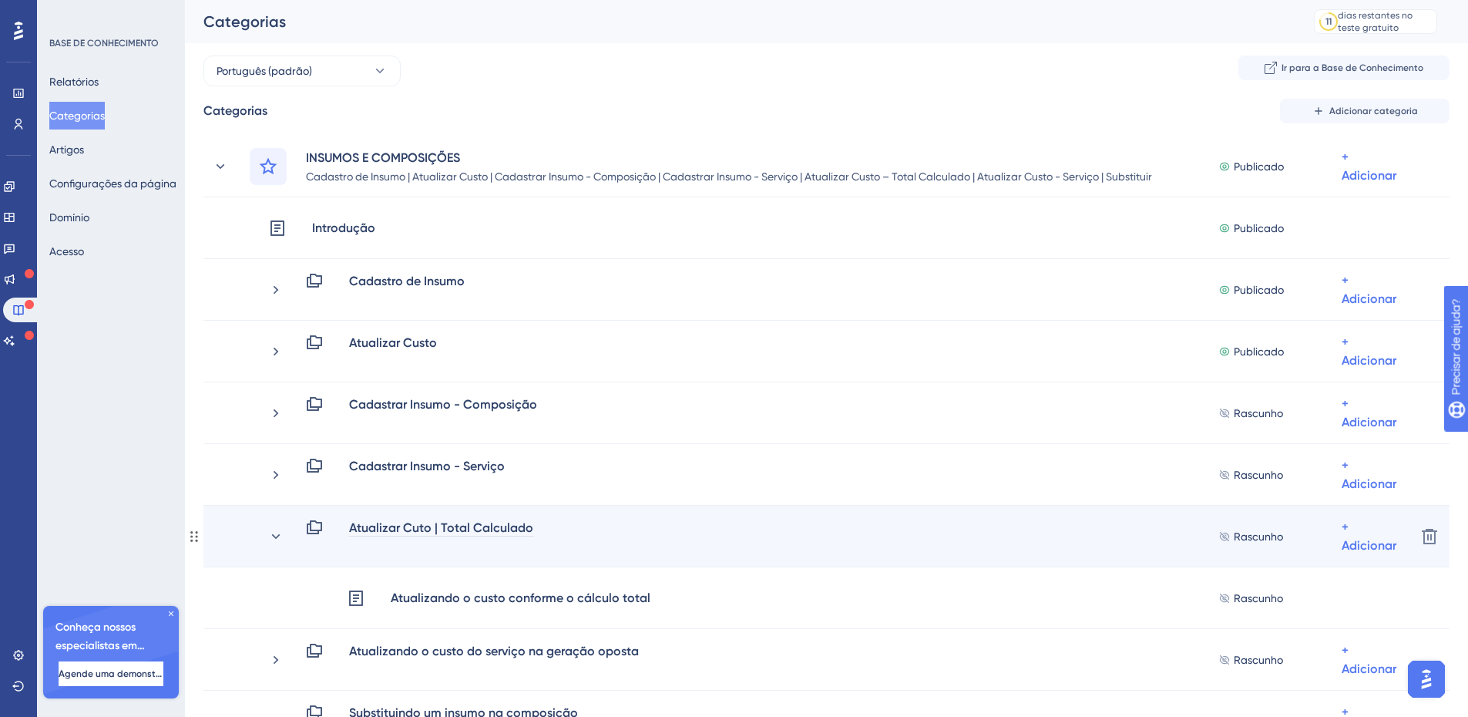
click at [421, 527] on font "Atualizar Cuto | Total Calculado" at bounding box center [441, 527] width 184 height 15
click at [278, 537] on icon at bounding box center [275, 536] width 15 height 15
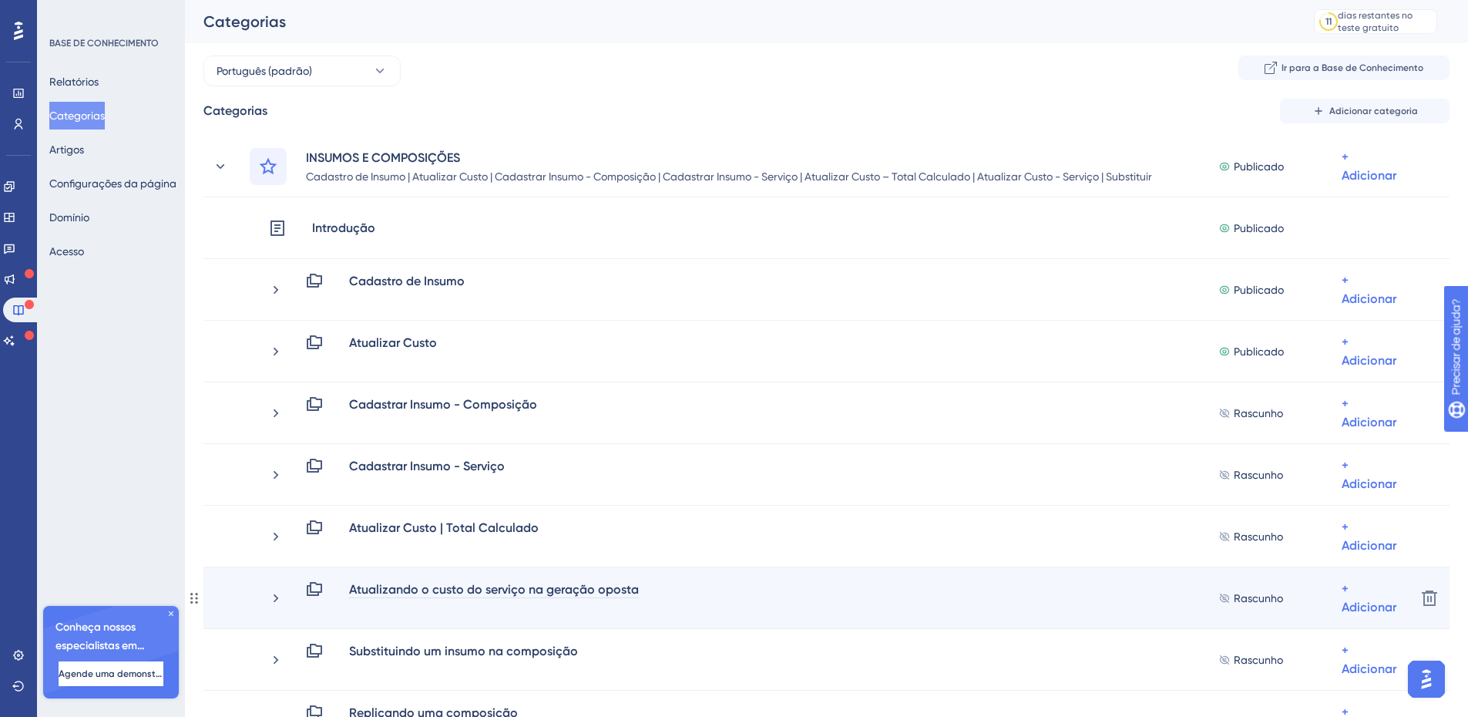
click at [403, 591] on font "Atualizando o custo do serviço na geração oposta" at bounding box center [494, 589] width 290 height 15
click at [408, 588] on font "Atualizando o custo do serviço na geração oposta" at bounding box center [494, 589] width 290 height 15
drag, startPoint x: 393, startPoint y: 589, endPoint x: 430, endPoint y: 589, distance: 37.0
click at [430, 589] on font "Atualizando o custo do serviço na geração oposta" at bounding box center [494, 589] width 290 height 15
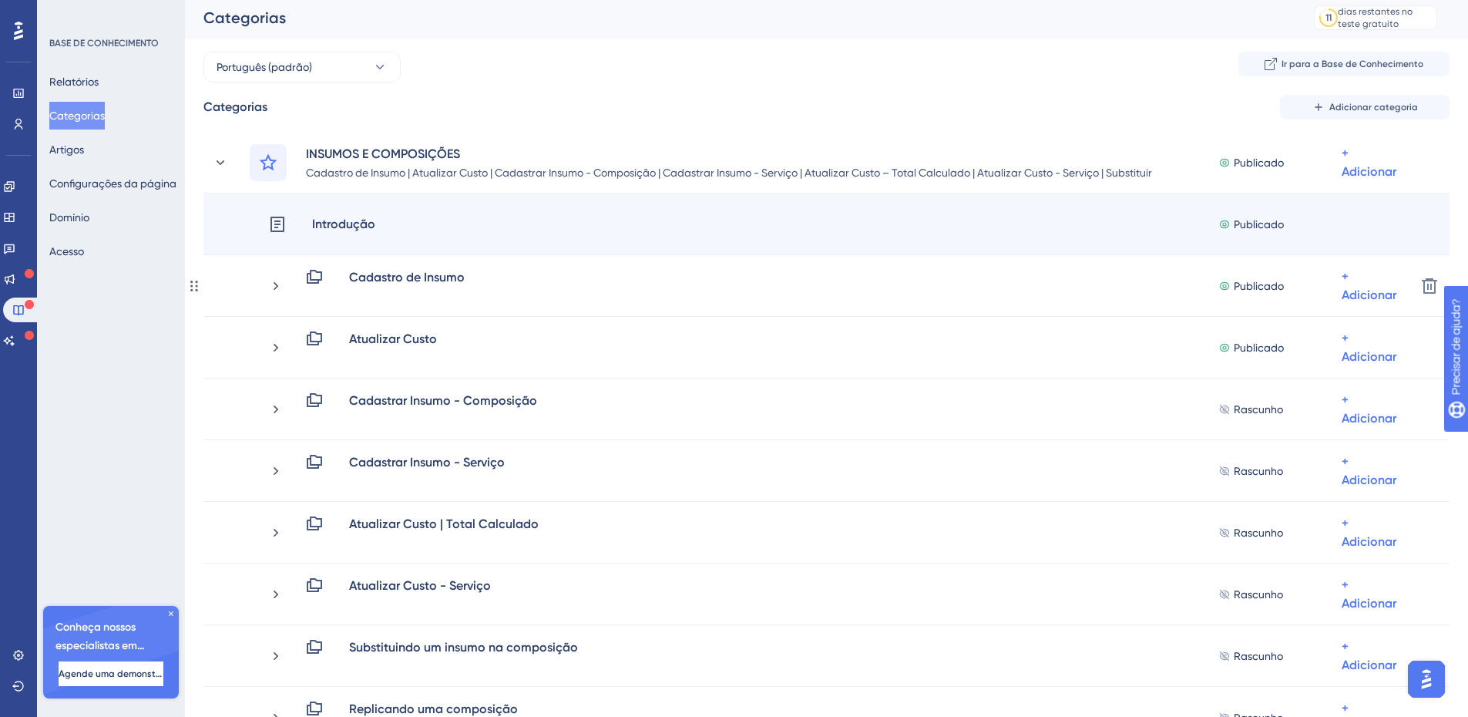
scroll to position [2, 0]
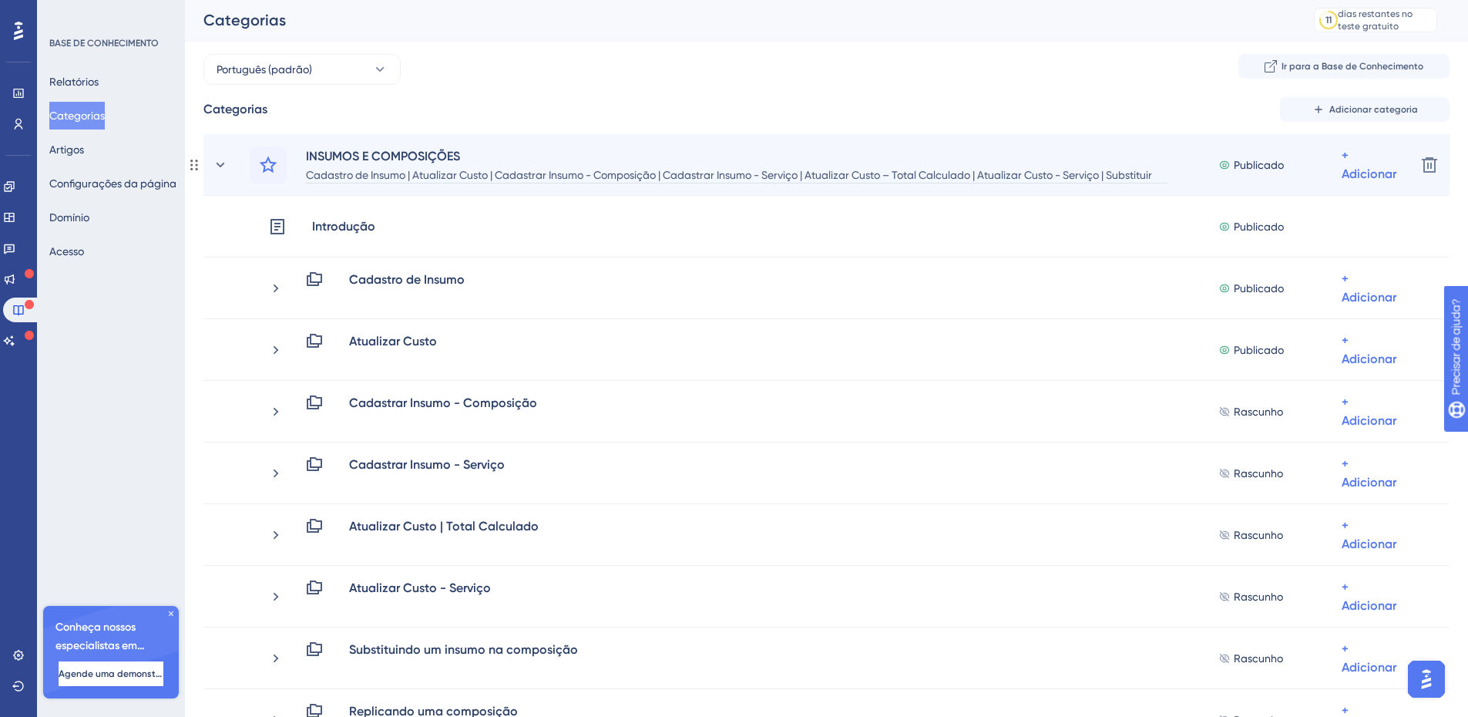
click at [1133, 176] on font "Cadastro de Insumo | Atualizar Custo | Cadastrar Insumo - Composição | Cadastra…" at bounding box center [729, 184] width 846 height 31
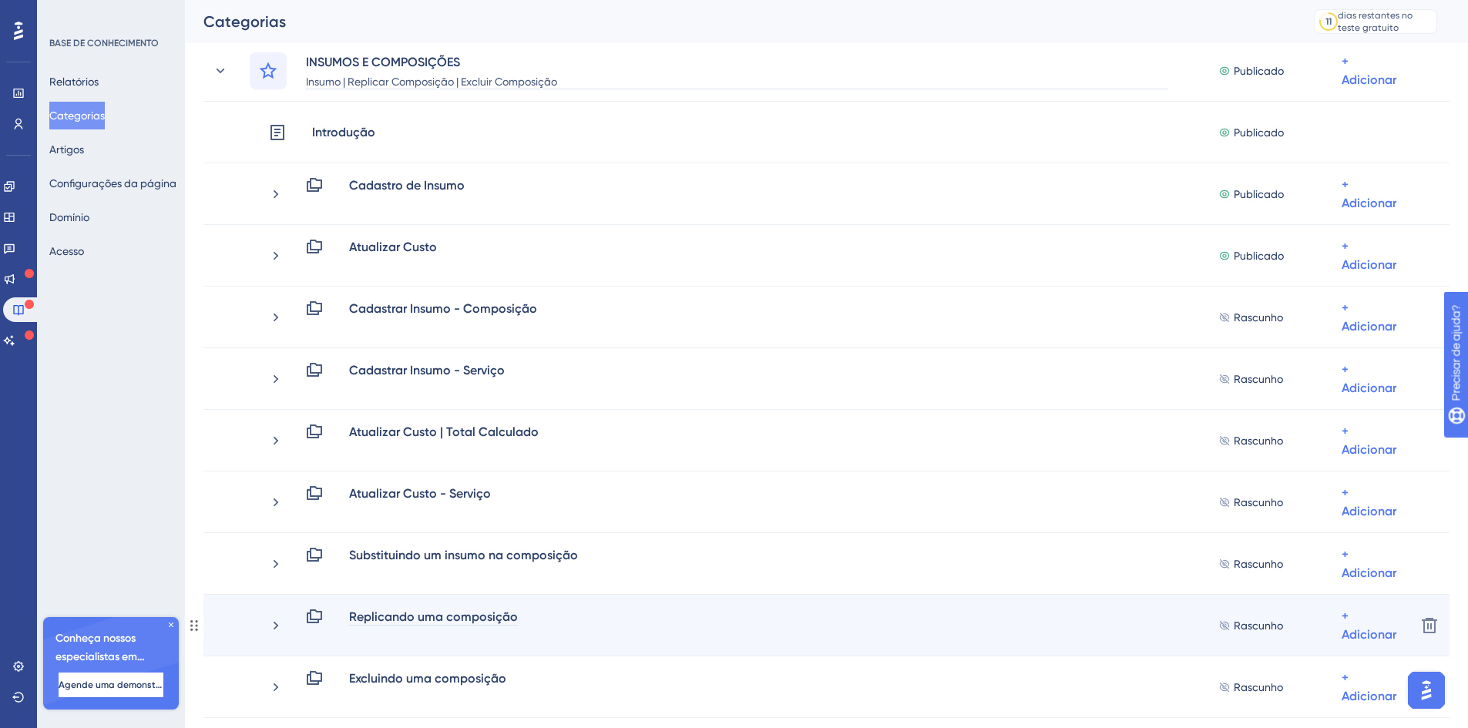
scroll to position [154, 0]
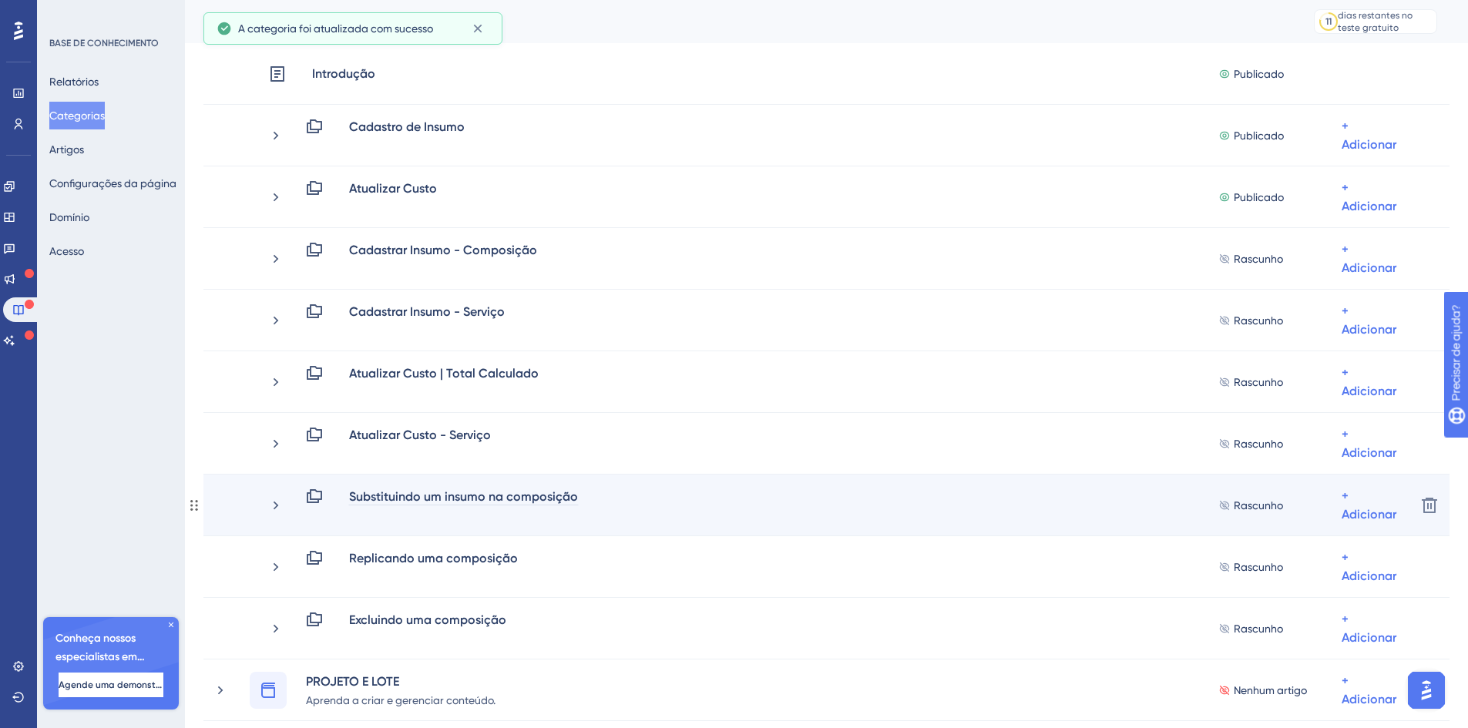
click at [391, 502] on font "Substituindo um insumo na composição" at bounding box center [463, 496] width 229 height 15
click at [381, 499] on font "Substituindo um insumo na composição" at bounding box center [463, 496] width 229 height 15
drag, startPoint x: 395, startPoint y: 499, endPoint x: 420, endPoint y: 499, distance: 25.4
click at [420, 499] on font "Substituindo um insumo na composição" at bounding box center [463, 496] width 229 height 15
click at [411, 499] on font "Substituindo um insumo na composição" at bounding box center [463, 496] width 229 height 15
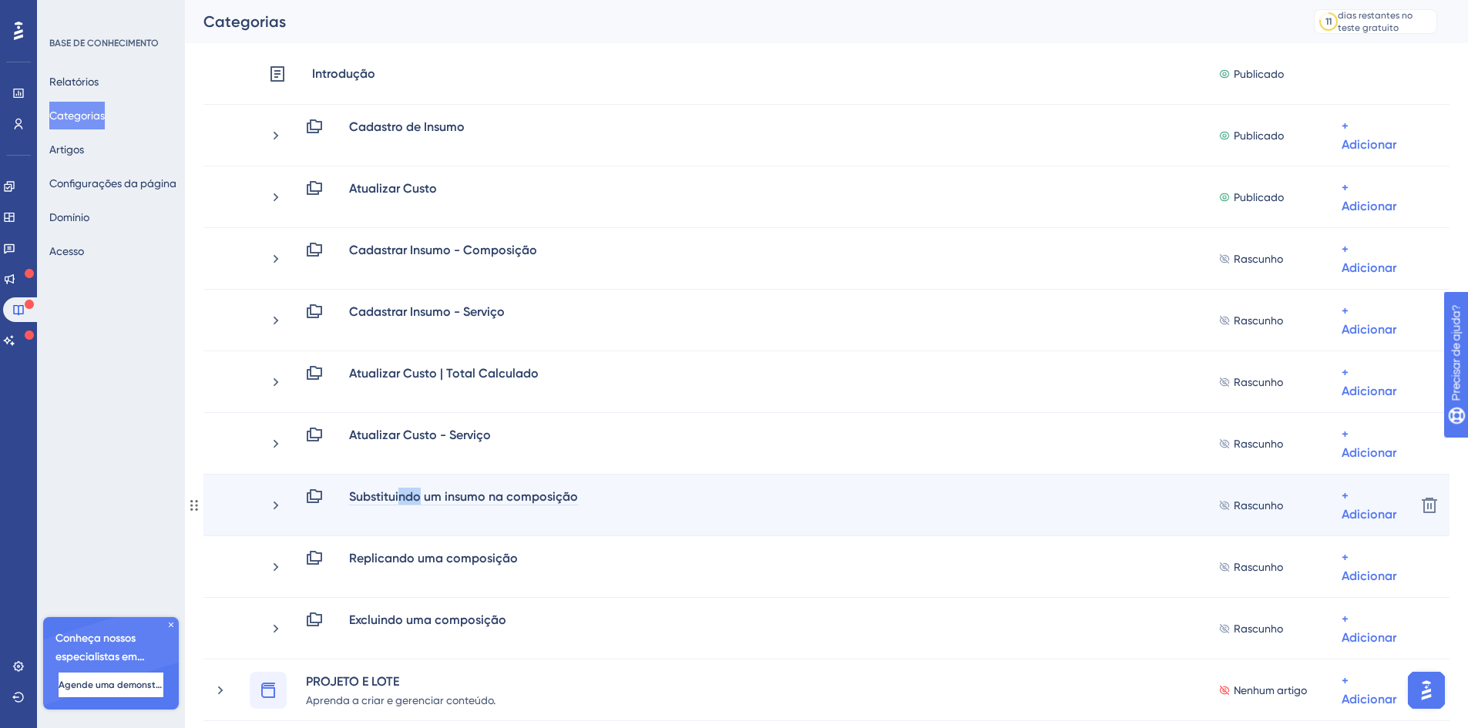
drag, startPoint x: 400, startPoint y: 499, endPoint x: 421, endPoint y: 500, distance: 20.9
click at [421, 500] on font "Substituindo um insumo na composição" at bounding box center [463, 496] width 229 height 15
click at [418, 499] on font "Substituir um insumo na composição" at bounding box center [454, 496] width 210 height 15
click at [413, 499] on font "Substituir um insumo na composição" at bounding box center [454, 496] width 210 height 15
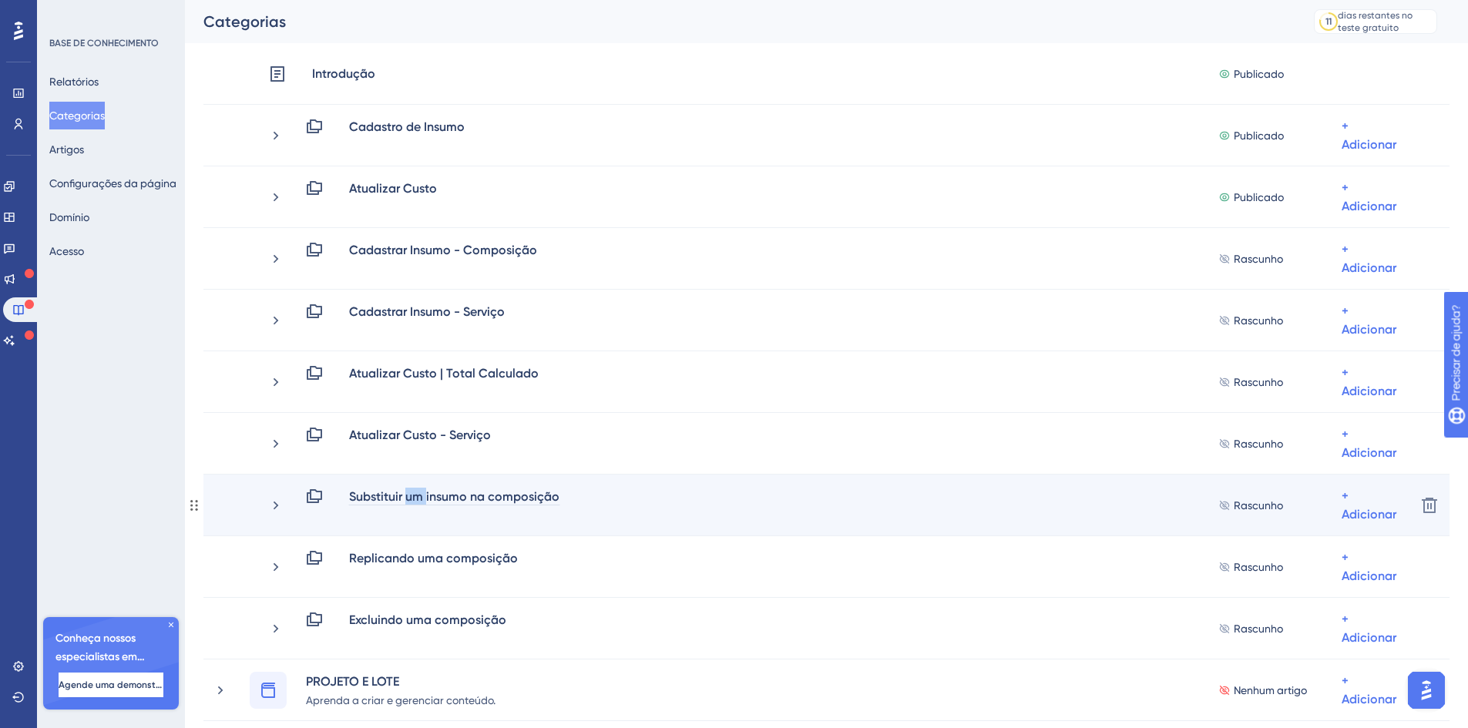
click at [413, 499] on font "Substituir um insumo na composição" at bounding box center [454, 496] width 210 height 15
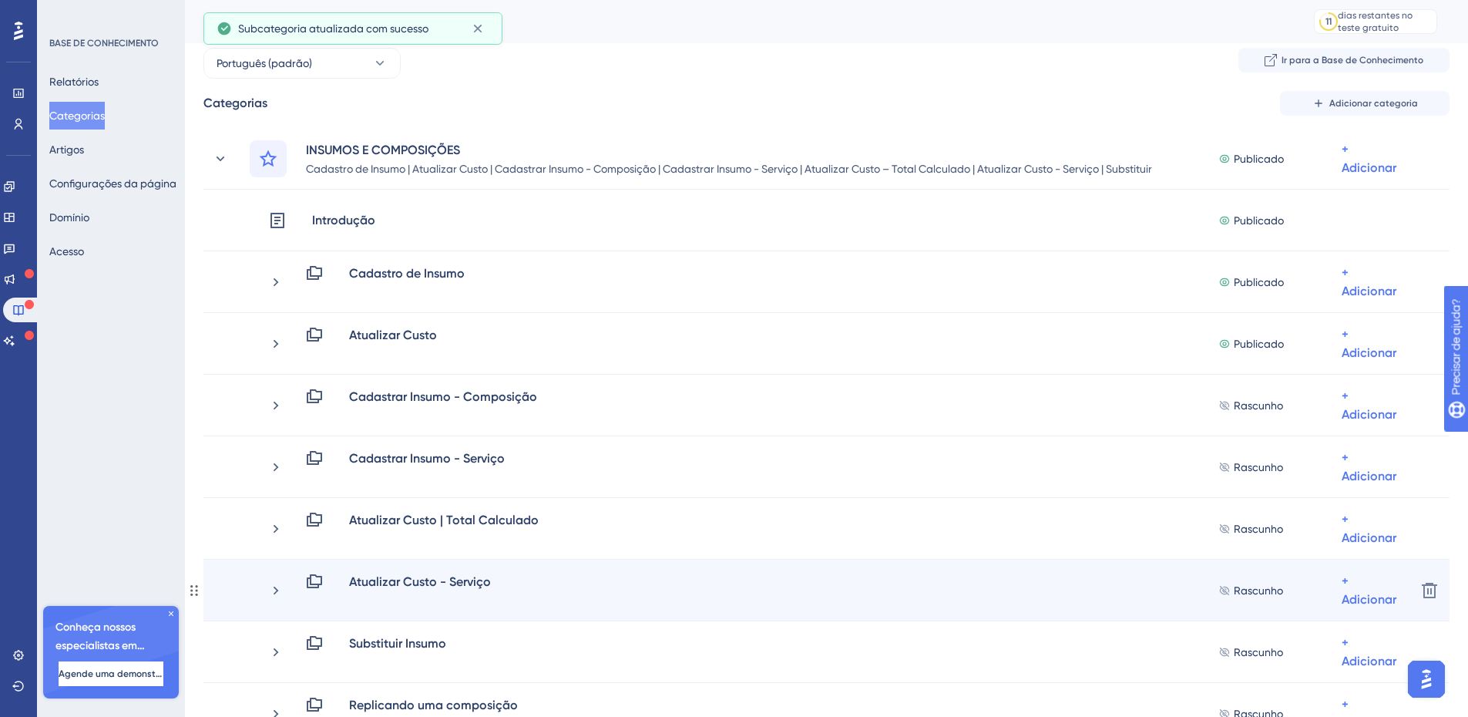
scroll to position [0, 0]
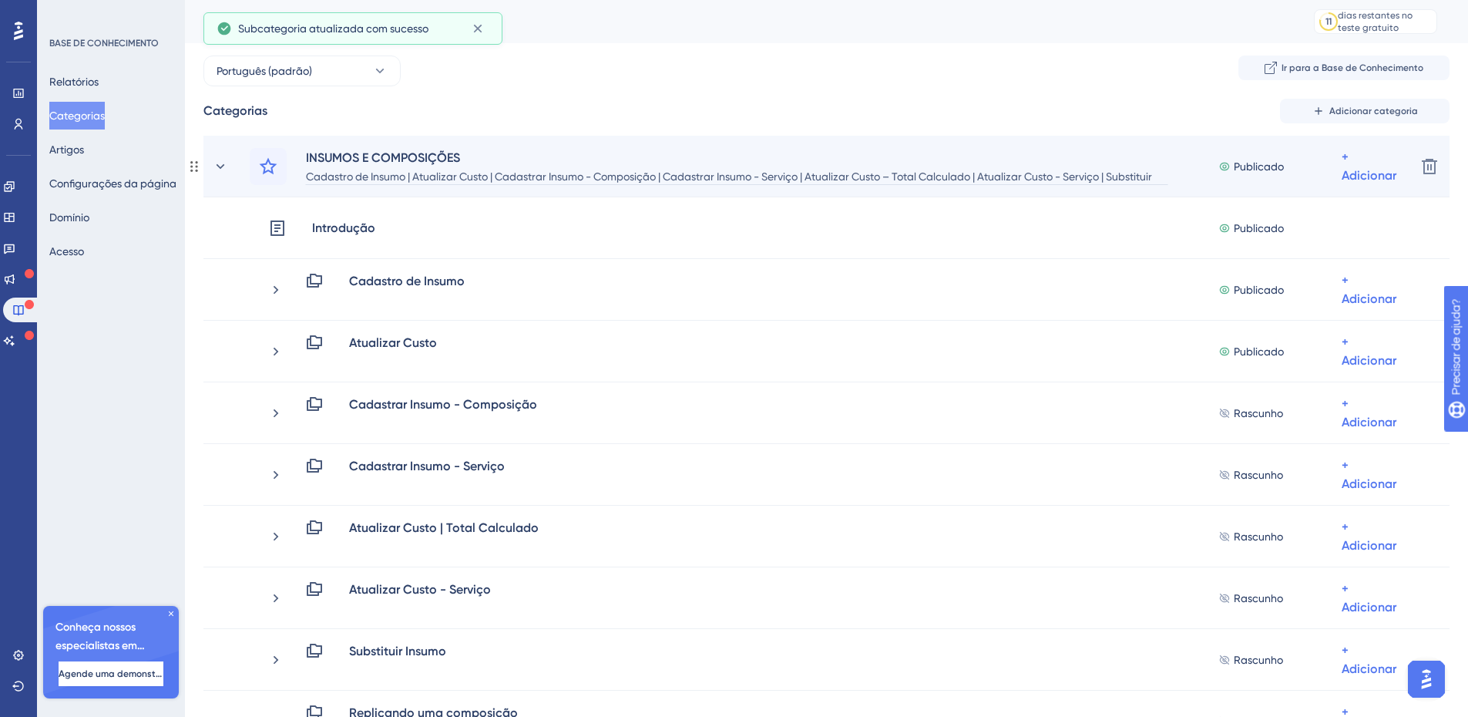
click at [1138, 182] on font "Cadastro de Insumo | Atualizar Custo | Cadastrar Insumo - Composição | Cadastra…" at bounding box center [729, 185] width 846 height 31
click at [1138, 181] on font "Cadastro de Insumo | Atualizar Custo | Cadastrar Insumo - Composição | Cadastra…" at bounding box center [729, 185] width 846 height 31
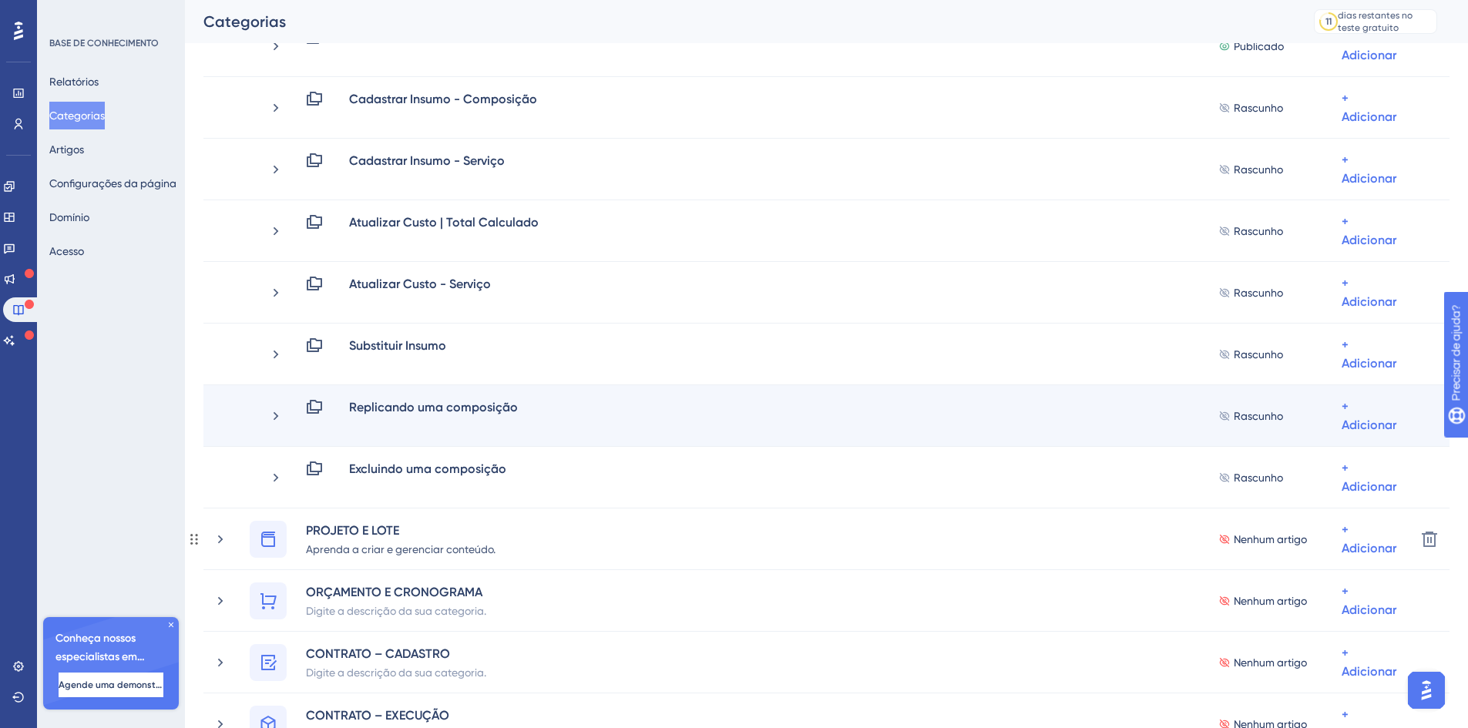
scroll to position [307, 0]
click at [408, 411] on font "Replicando uma composição" at bounding box center [433, 405] width 169 height 15
click at [388, 411] on font "Replicando uma composição" at bounding box center [433, 405] width 169 height 15
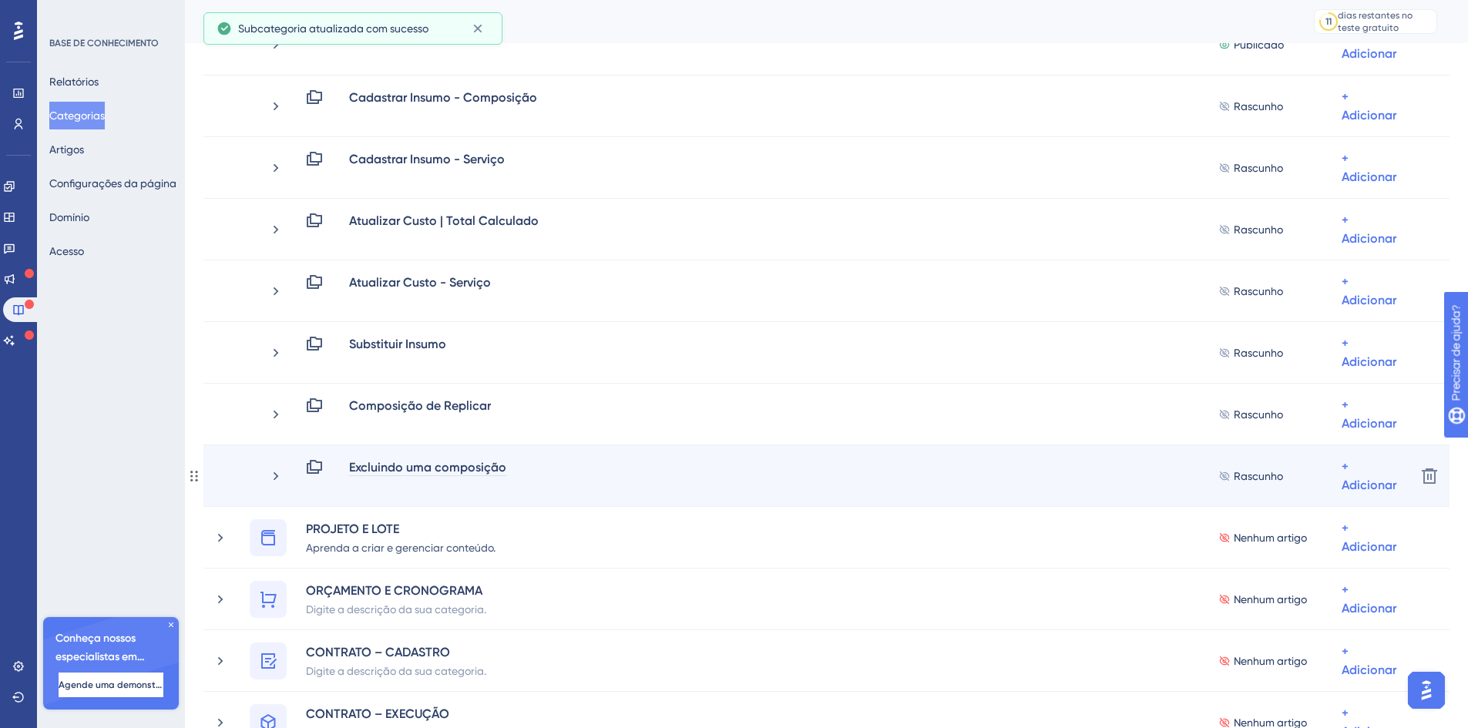
click at [388, 468] on font "Excluindo uma composição" at bounding box center [427, 467] width 157 height 15
click at [385, 470] on font "Excluindo uma composição" at bounding box center [427, 467] width 157 height 15
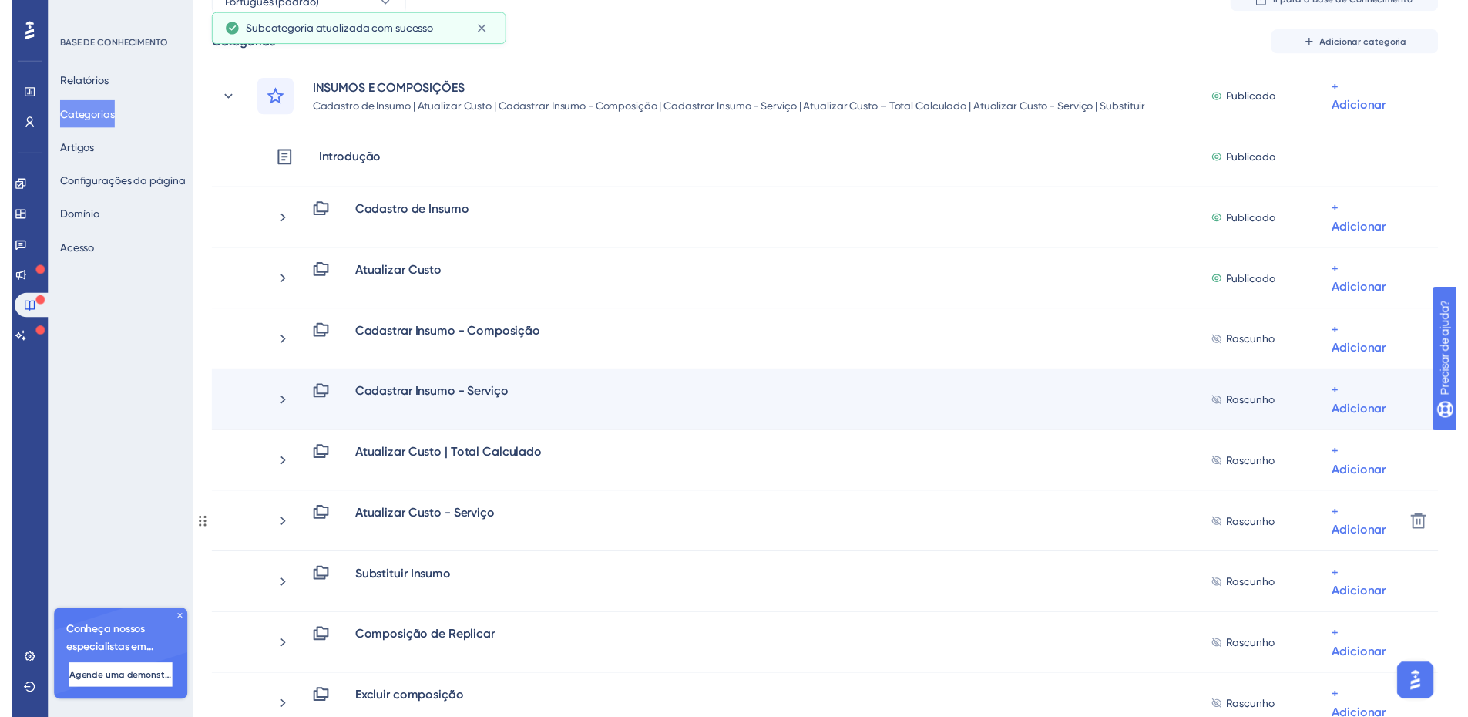
scroll to position [0, 0]
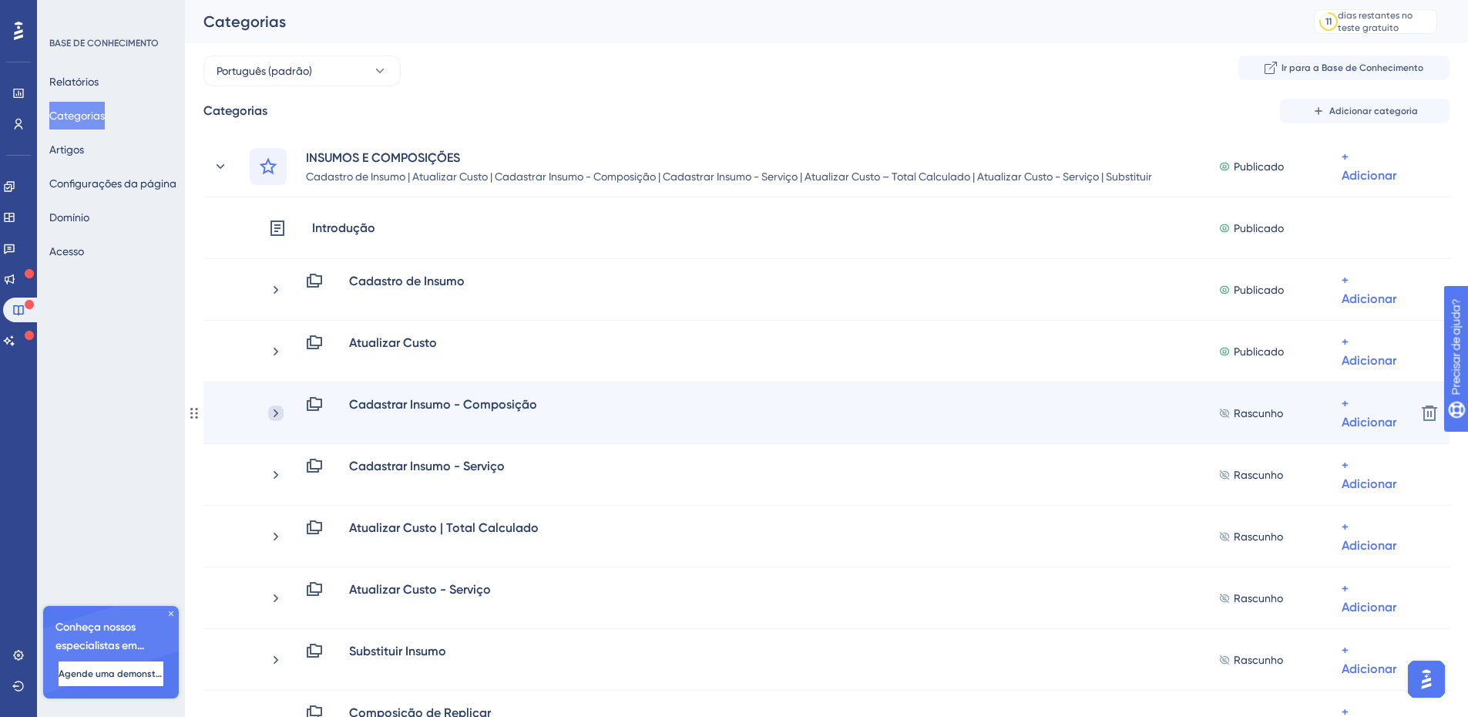
click at [274, 408] on icon at bounding box center [275, 412] width 15 height 15
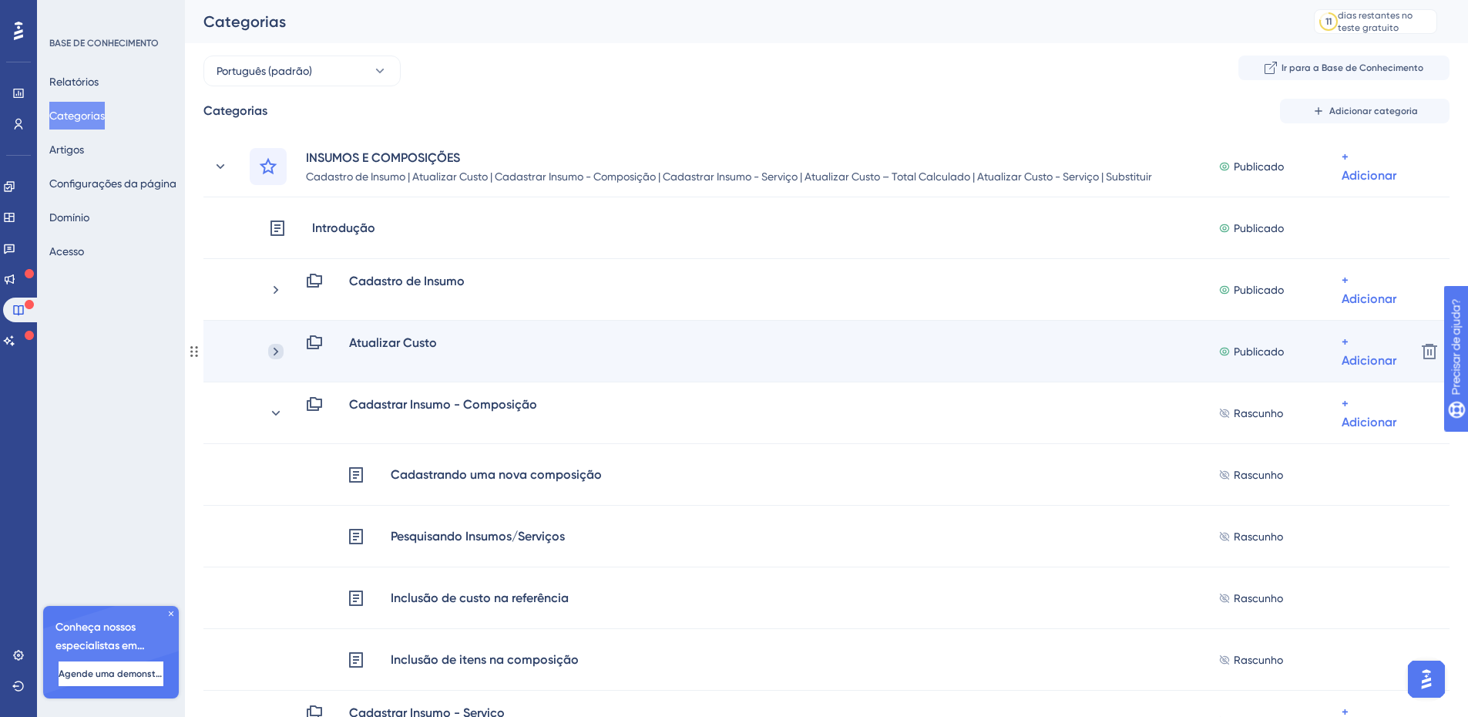
click at [281, 346] on icon at bounding box center [275, 351] width 15 height 15
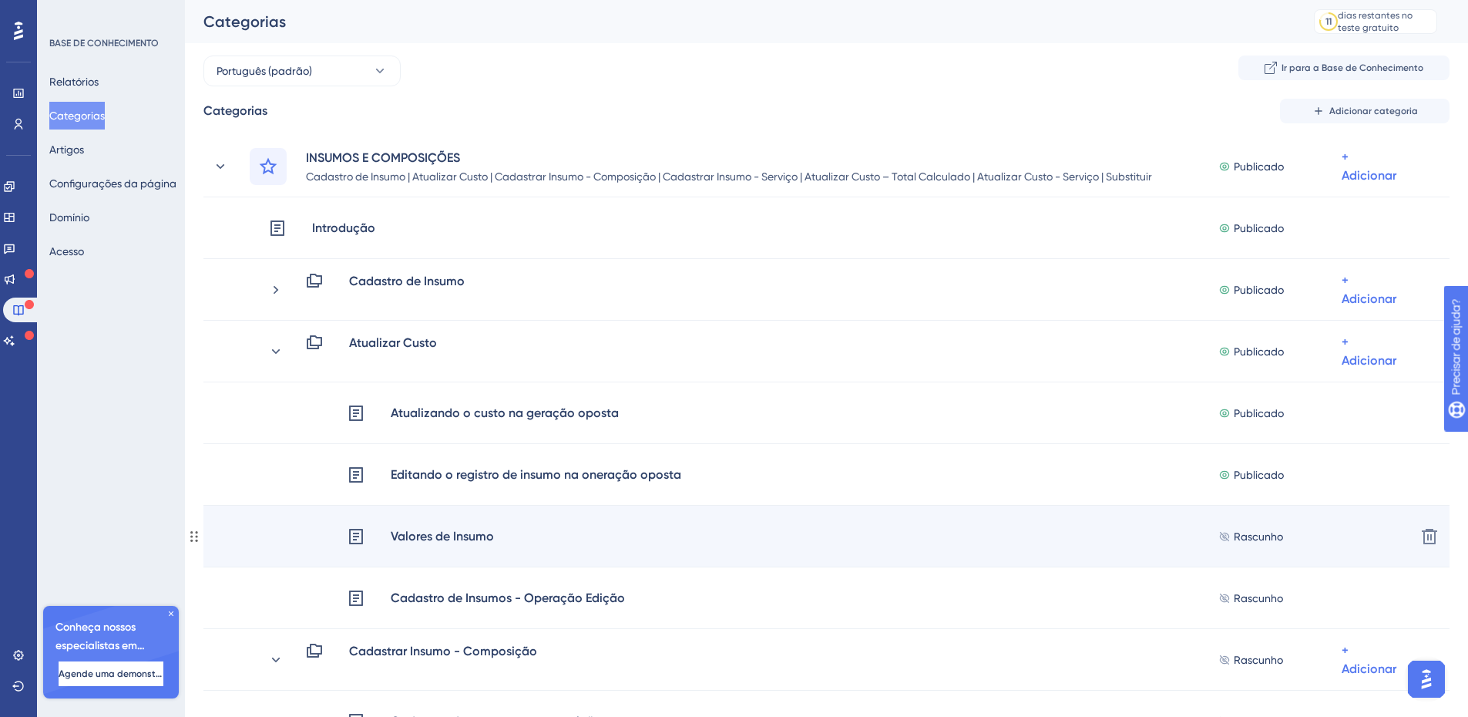
click at [420, 535] on font "Valores de Insumo" at bounding box center [442, 536] width 103 height 15
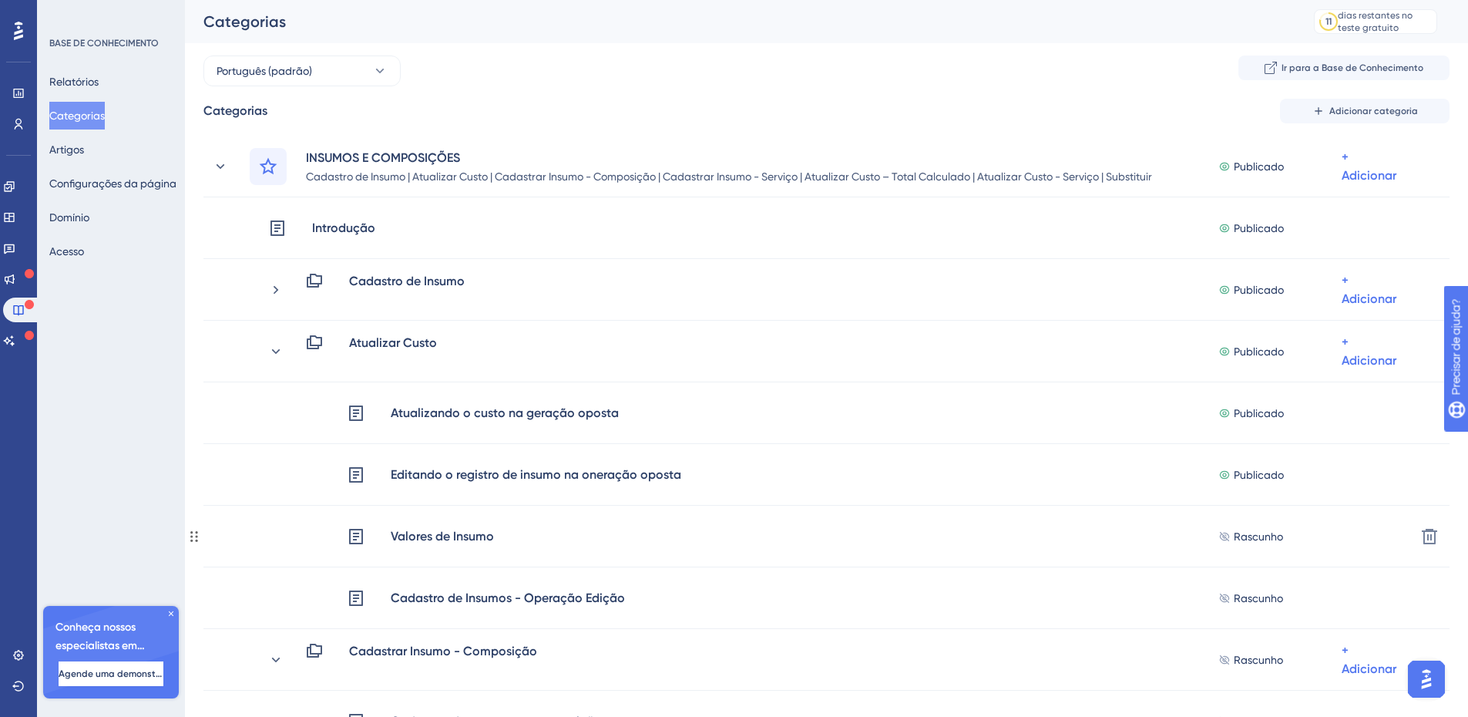
click at [420, 535] on font "Valores de Insumo" at bounding box center [442, 536] width 103 height 15
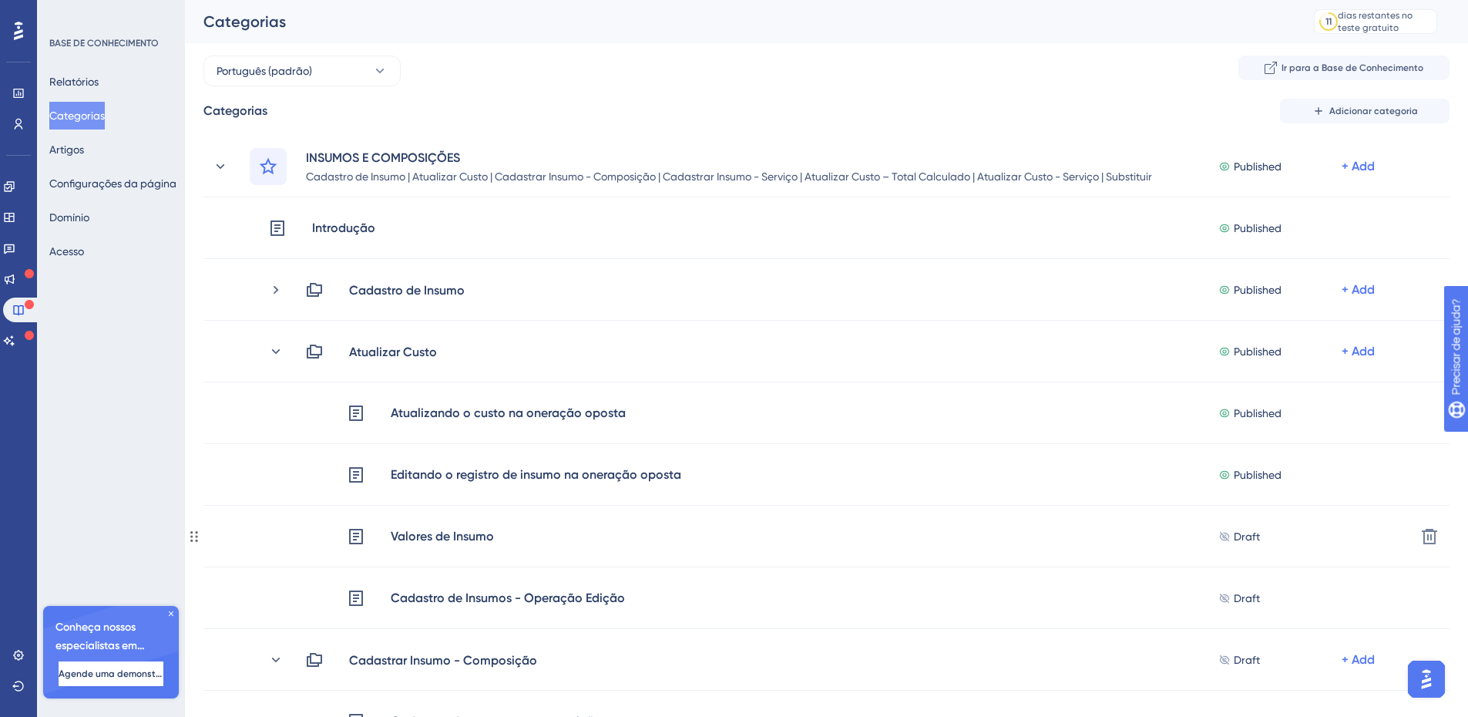
click at [420, 535] on div "Valores de Insumo" at bounding box center [442, 536] width 105 height 20
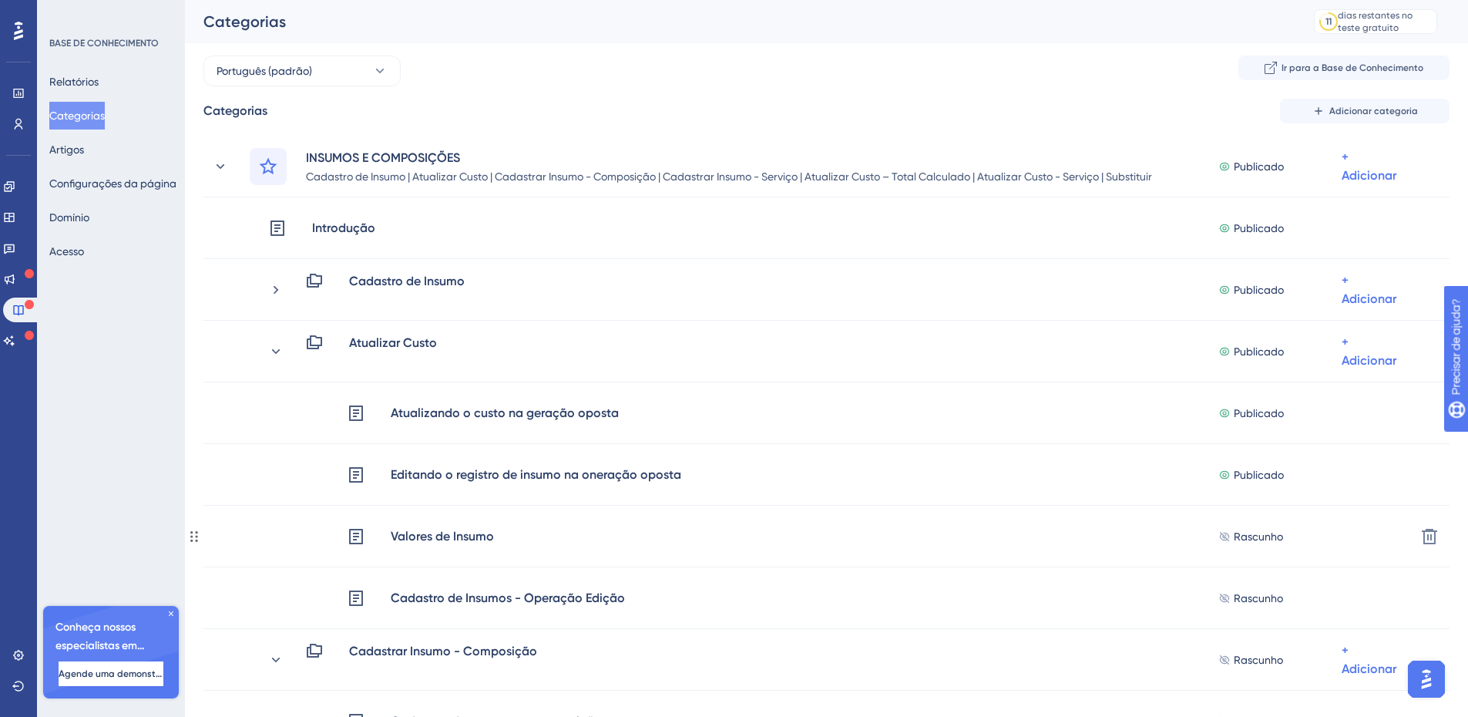
click at [420, 535] on font "Valores de Insumo" at bounding box center [442, 536] width 103 height 15
click at [83, 149] on font "Artigos" at bounding box center [66, 149] width 35 height 12
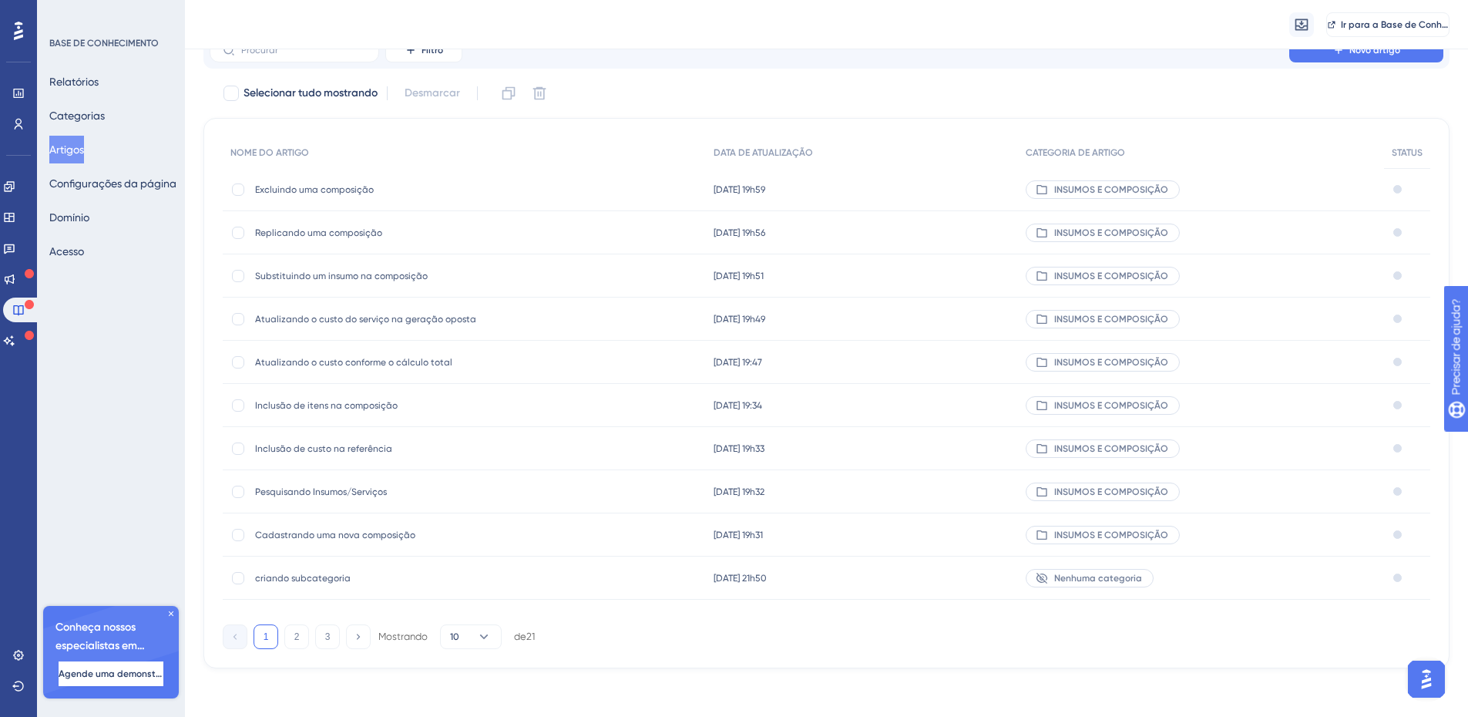
scroll to position [68, 0]
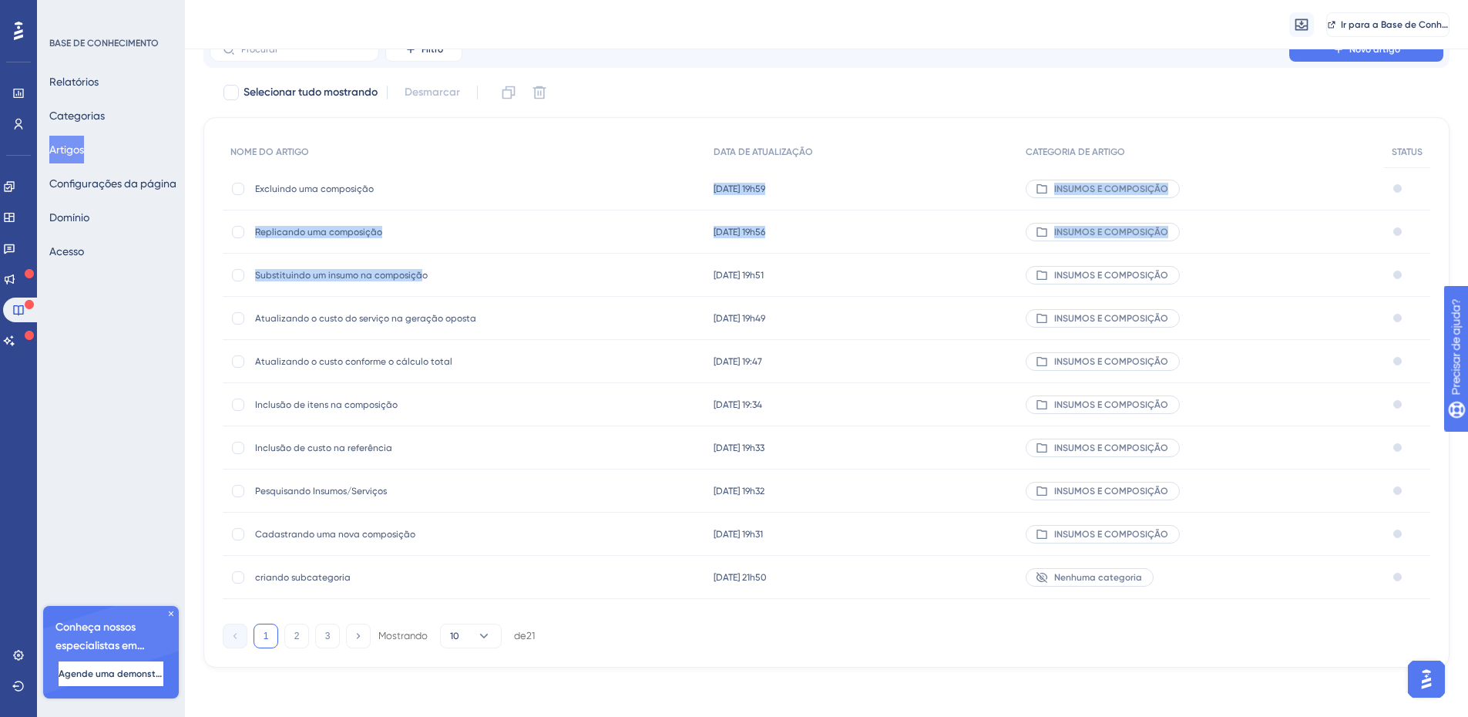
drag, startPoint x: 430, startPoint y: 189, endPoint x: 401, endPoint y: 229, distance: 49.6
click at [412, 255] on div "NOME DO ARTIGO DATA DE ATUALIZAÇÃO CATEGORIA DE ARTIGO STATUS Excluindo uma com…" at bounding box center [826, 367] width 1207 height 462
click at [489, 190] on span "Excluindo uma composição" at bounding box center [378, 189] width 247 height 12
click at [408, 180] on div "Excluindo uma composição Excluindo uma composição" at bounding box center [378, 188] width 247 height 43
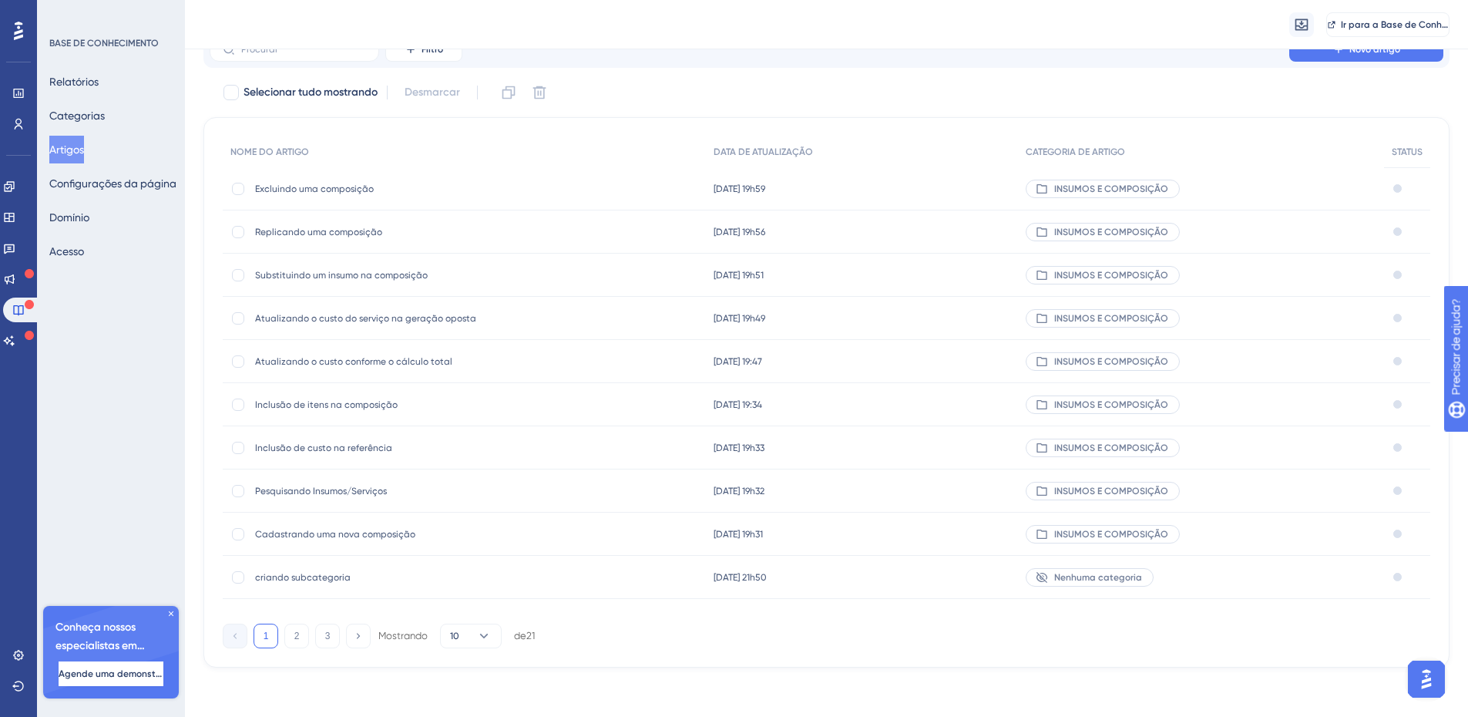
drag, startPoint x: 467, startPoint y: 193, endPoint x: 474, endPoint y: 189, distance: 7.9
click at [474, 189] on span "Excluindo uma composição" at bounding box center [378, 189] width 247 height 12
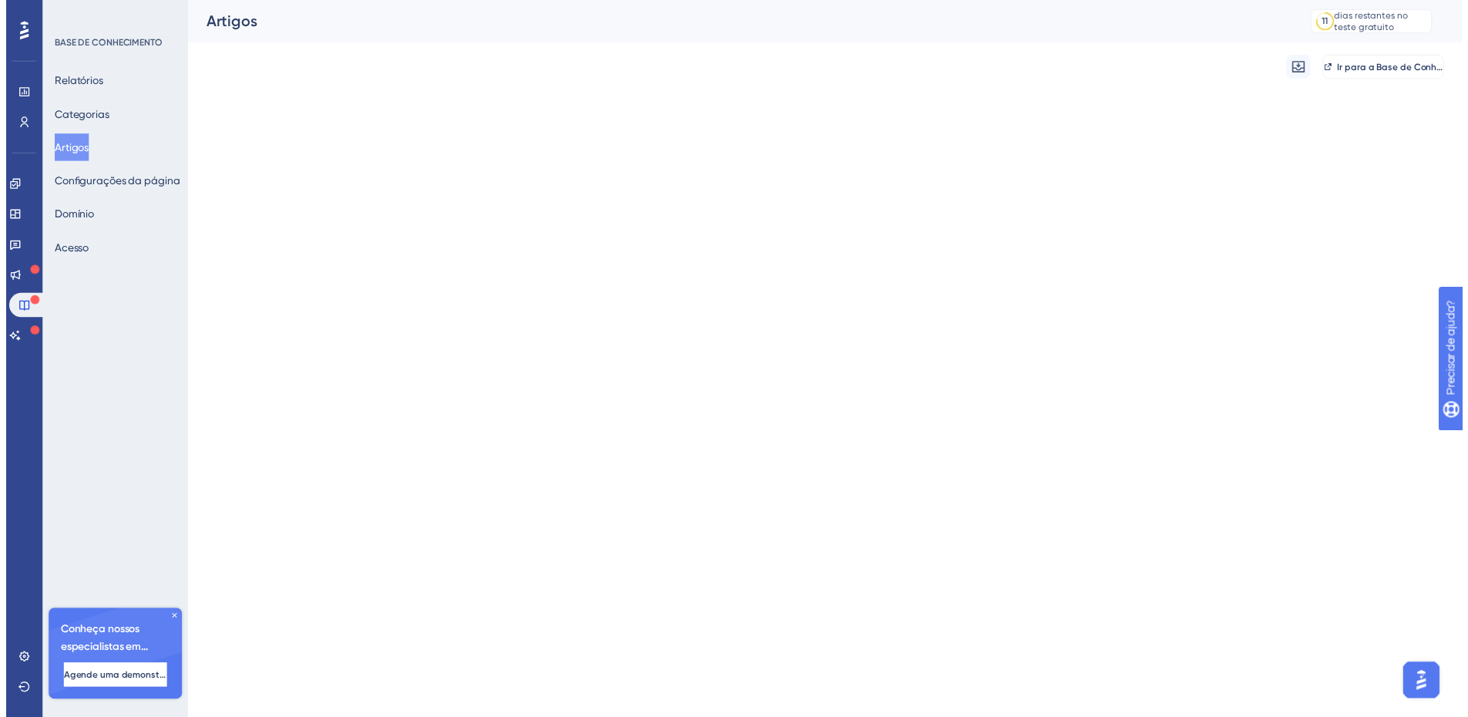
scroll to position [491, 0]
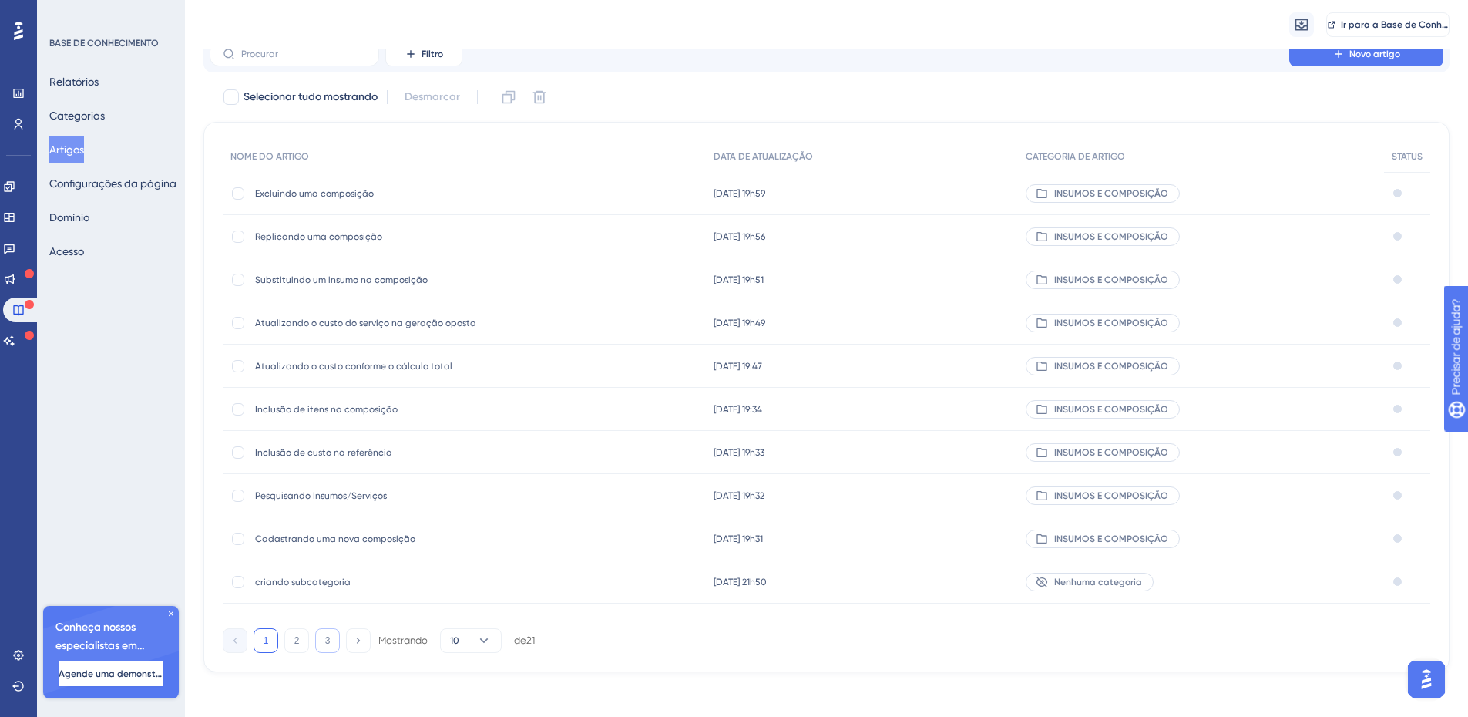
scroll to position [64, 0]
click at [489, 643] on icon at bounding box center [483, 639] width 15 height 15
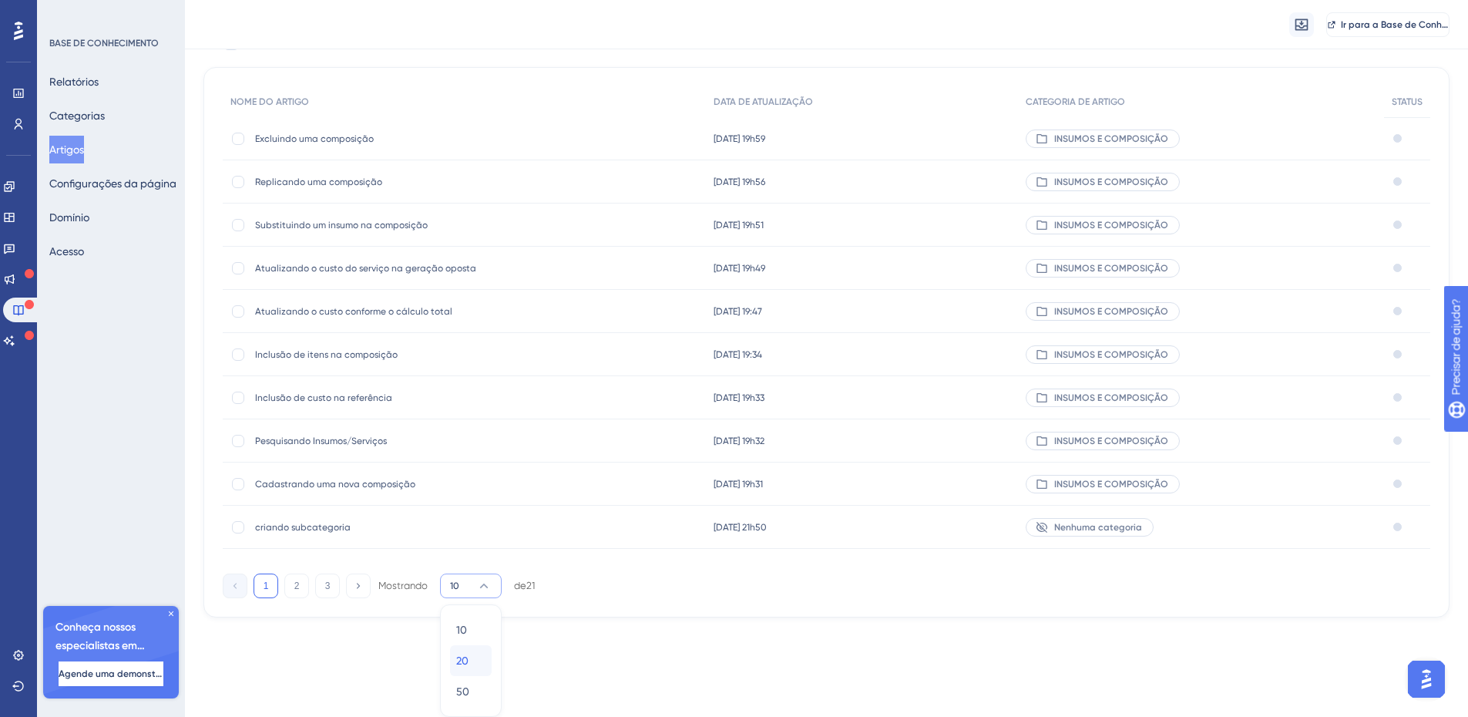
click at [473, 661] on div "20 20" at bounding box center [470, 660] width 29 height 31
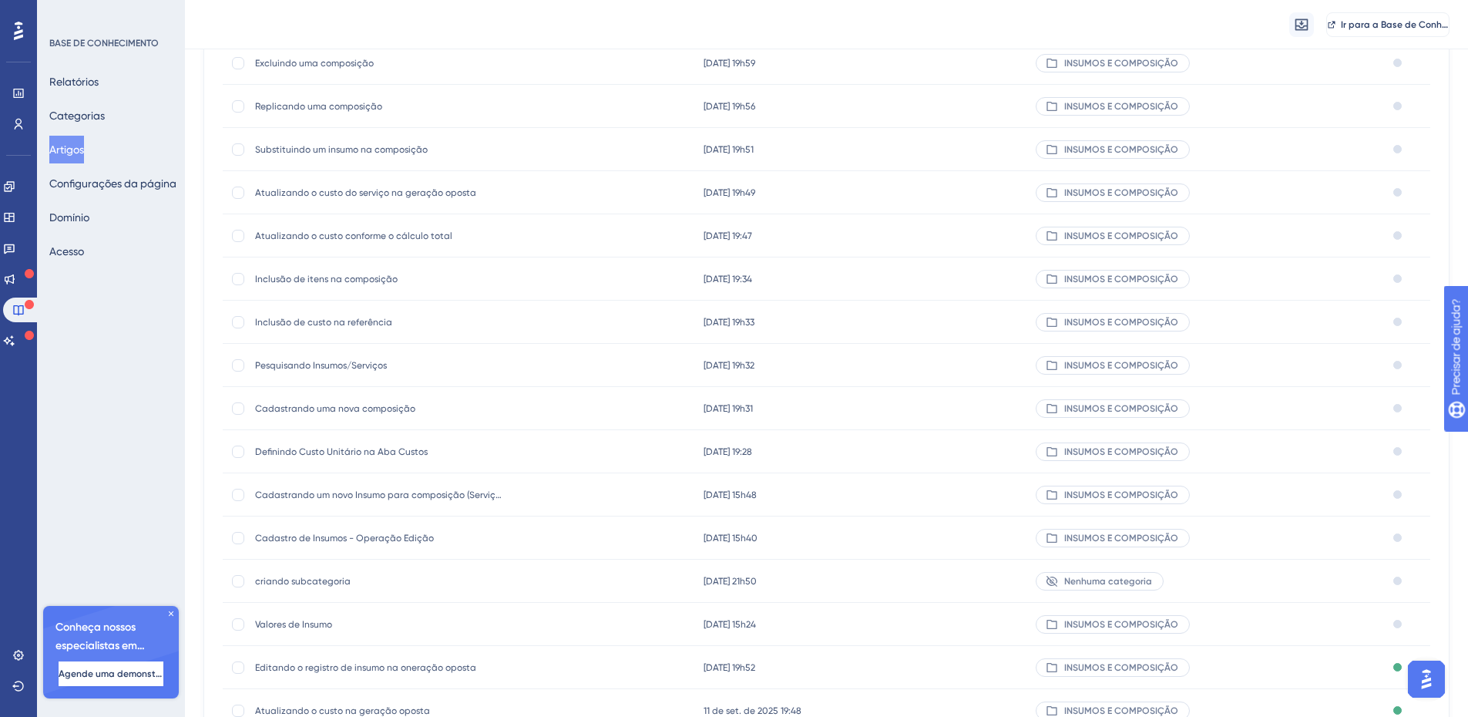
scroll to position [194, 0]
click at [317, 620] on font "Valores de Insumo" at bounding box center [293, 623] width 77 height 11
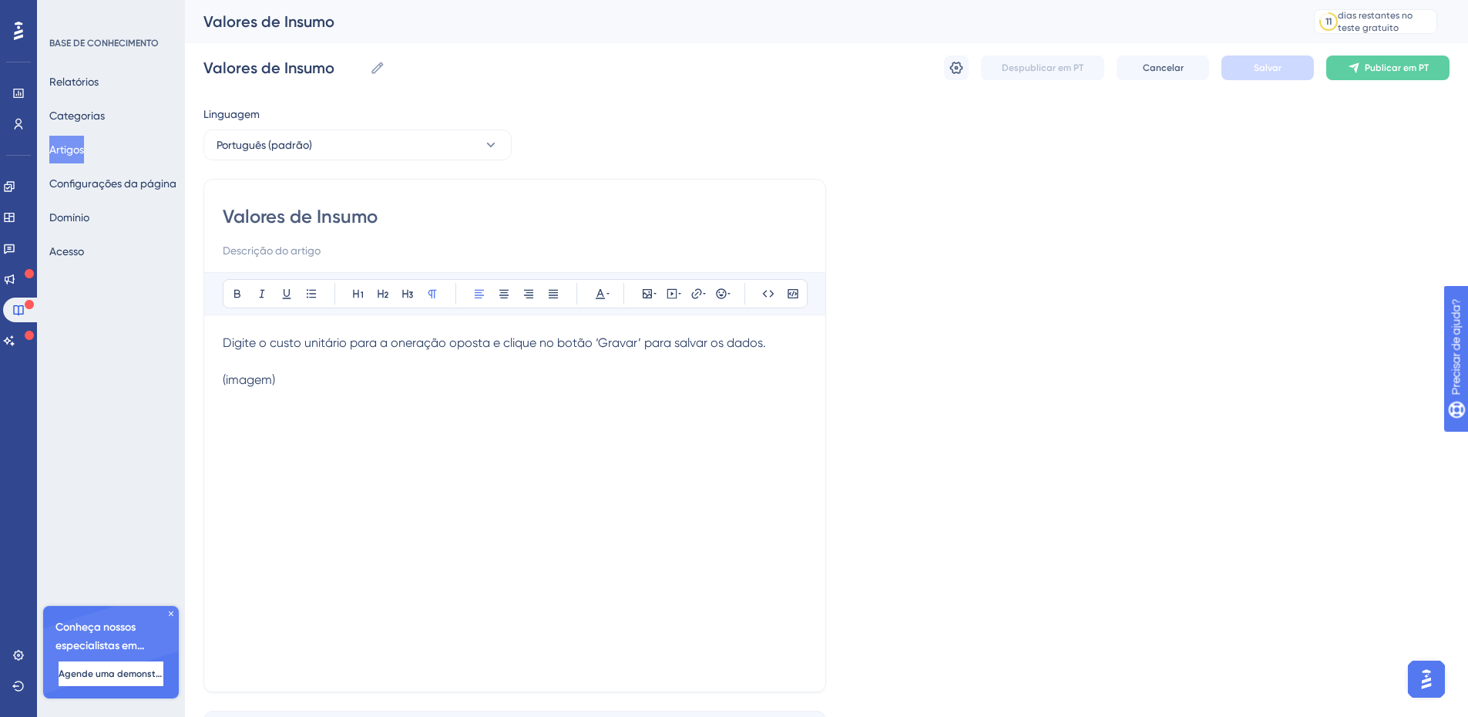
drag, startPoint x: 286, startPoint y: 378, endPoint x: 180, endPoint y: 385, distance: 106.6
click at [185, 385] on div "Desempenho Usuários Noivado Widgets Opinião Atualizações de produtos Base de co…" at bounding box center [826, 404] width 1283 height 809
click at [639, 290] on button at bounding box center [647, 294] width 22 height 22
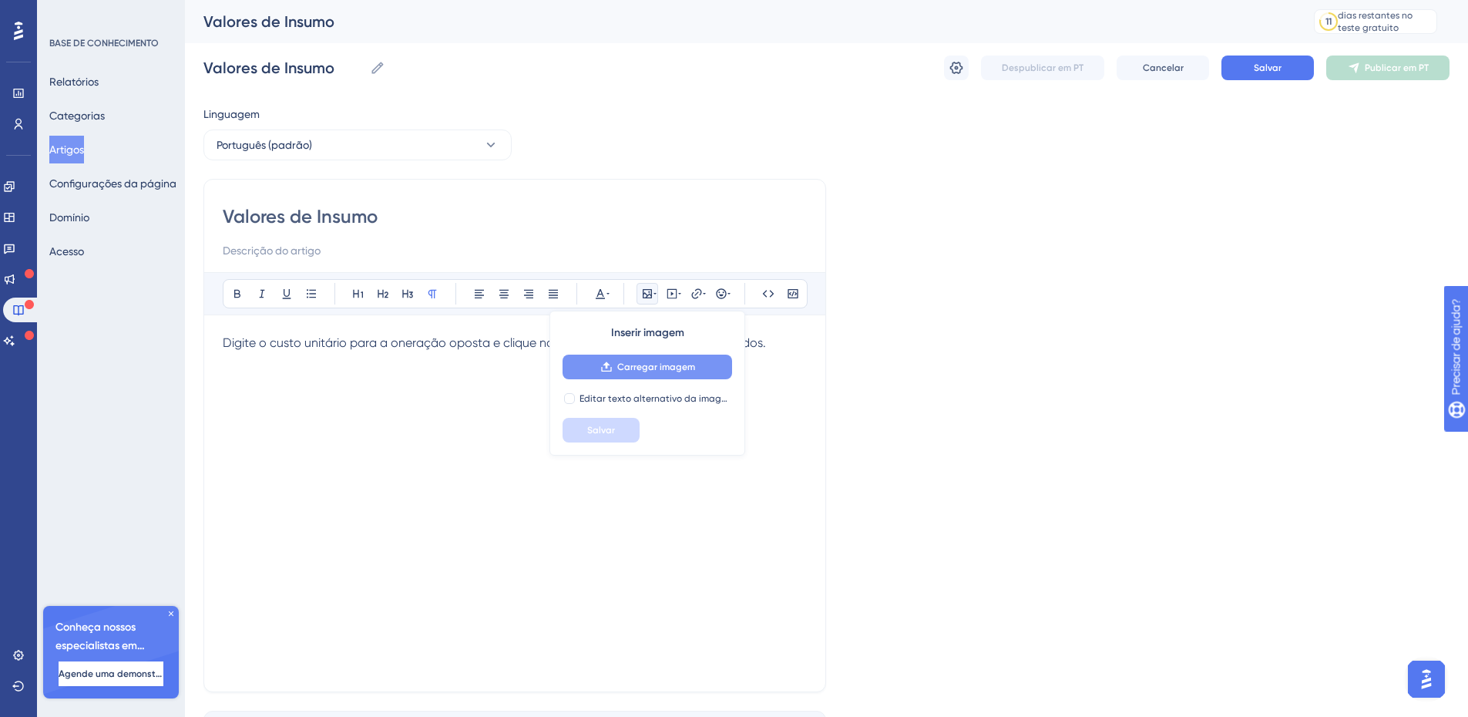
click at [618, 364] on font "Carregar imagem" at bounding box center [656, 366] width 78 height 11
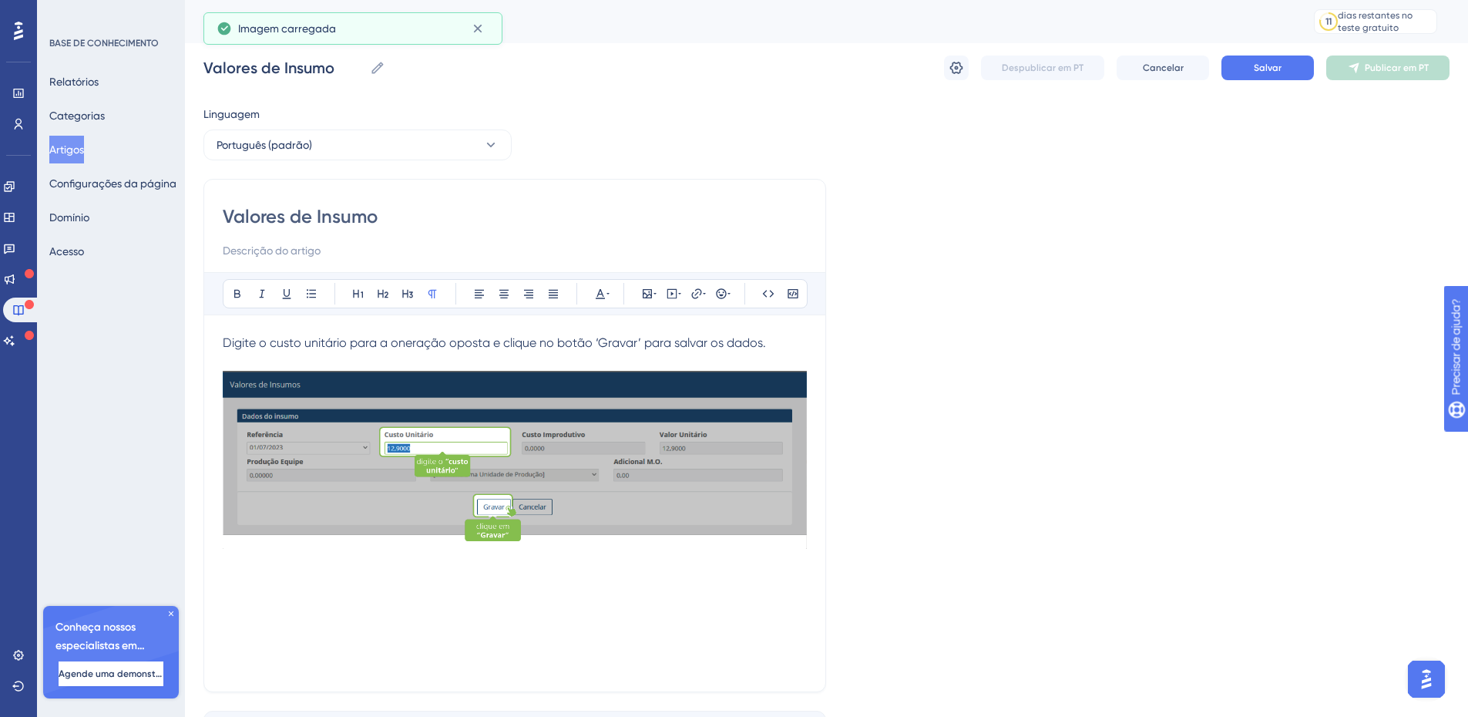
click at [680, 579] on div "Digite o custo unitário para a oneração oposta e clique no botão ‘Gravar’ para …" at bounding box center [515, 503] width 584 height 339
click at [1249, 74] on button "Salvar" at bounding box center [1267, 67] width 92 height 25
click at [1373, 64] on font "Publicar em PT" at bounding box center [1397, 67] width 64 height 11
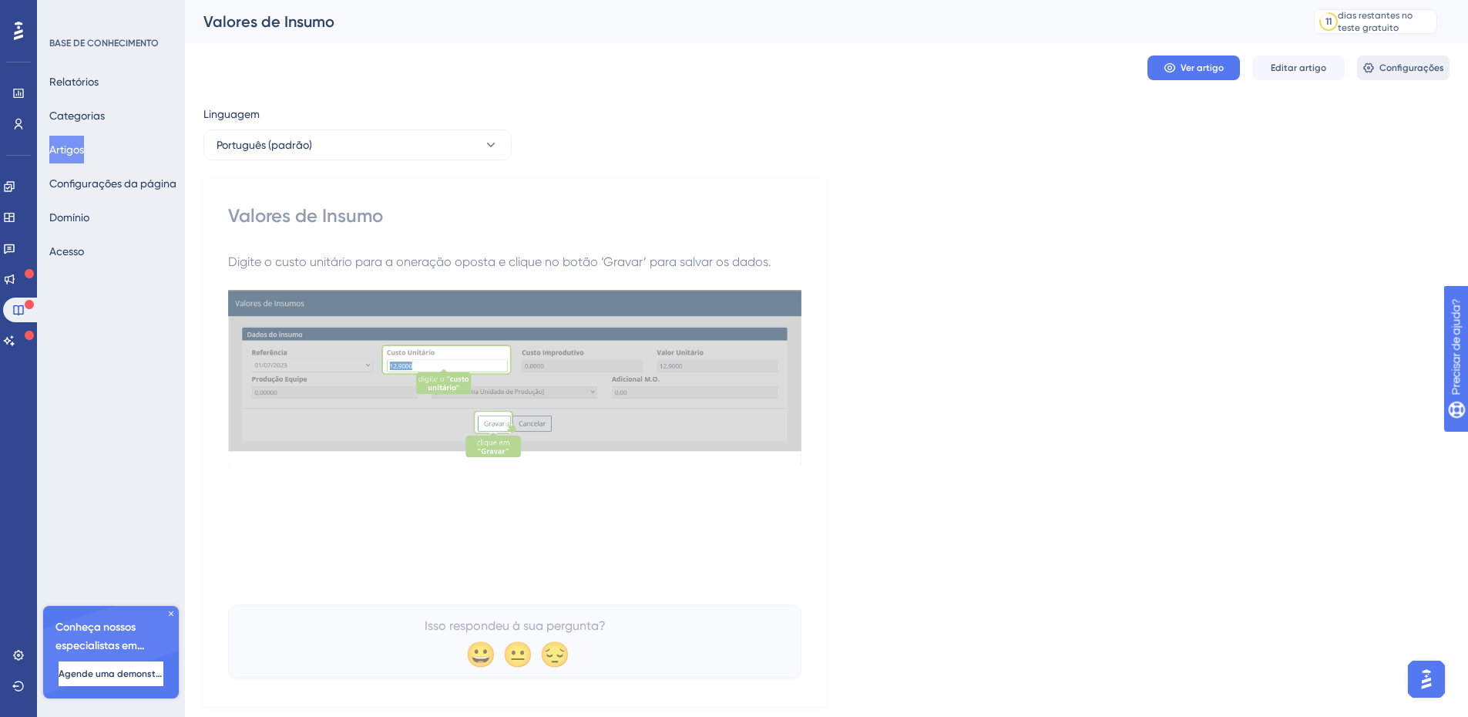
click at [1379, 66] on button "Configurações" at bounding box center [1403, 67] width 92 height 25
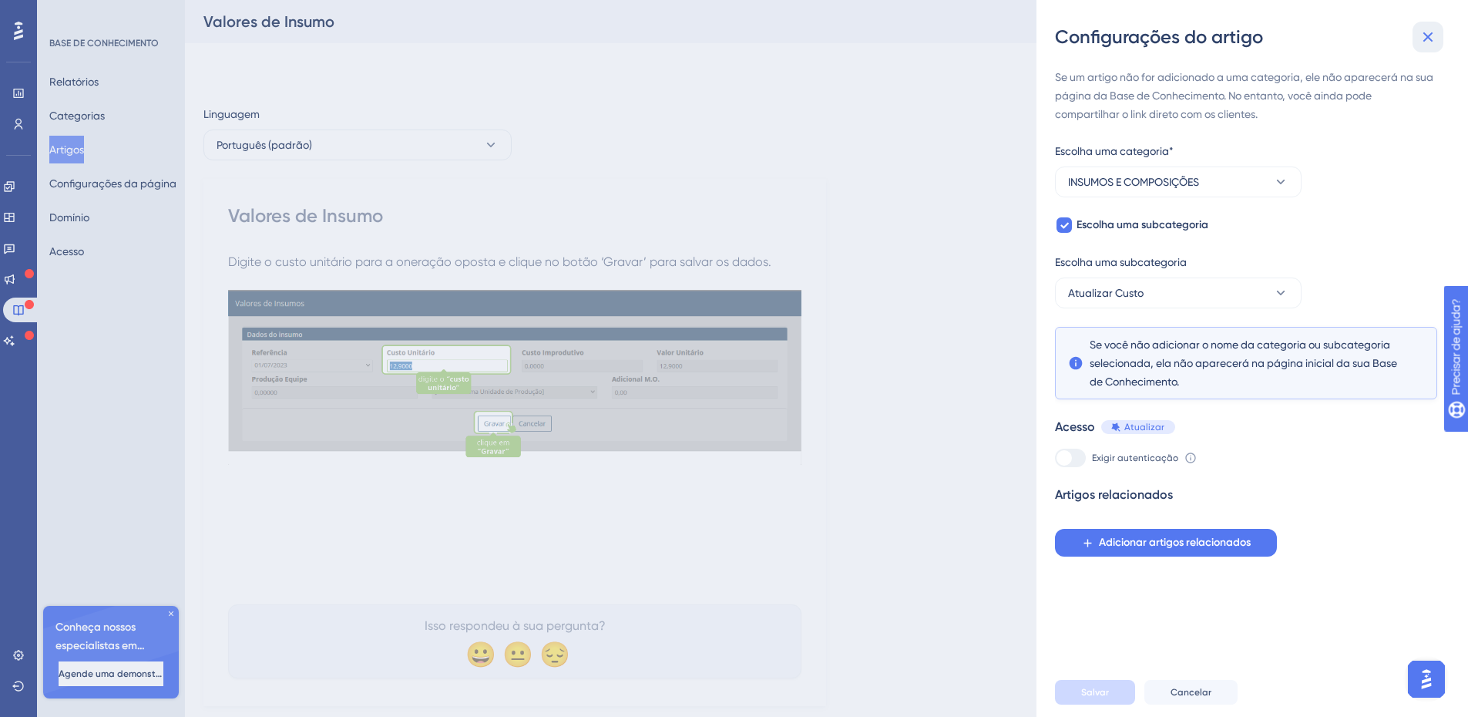
click at [1428, 35] on icon at bounding box center [1428, 37] width 18 height 18
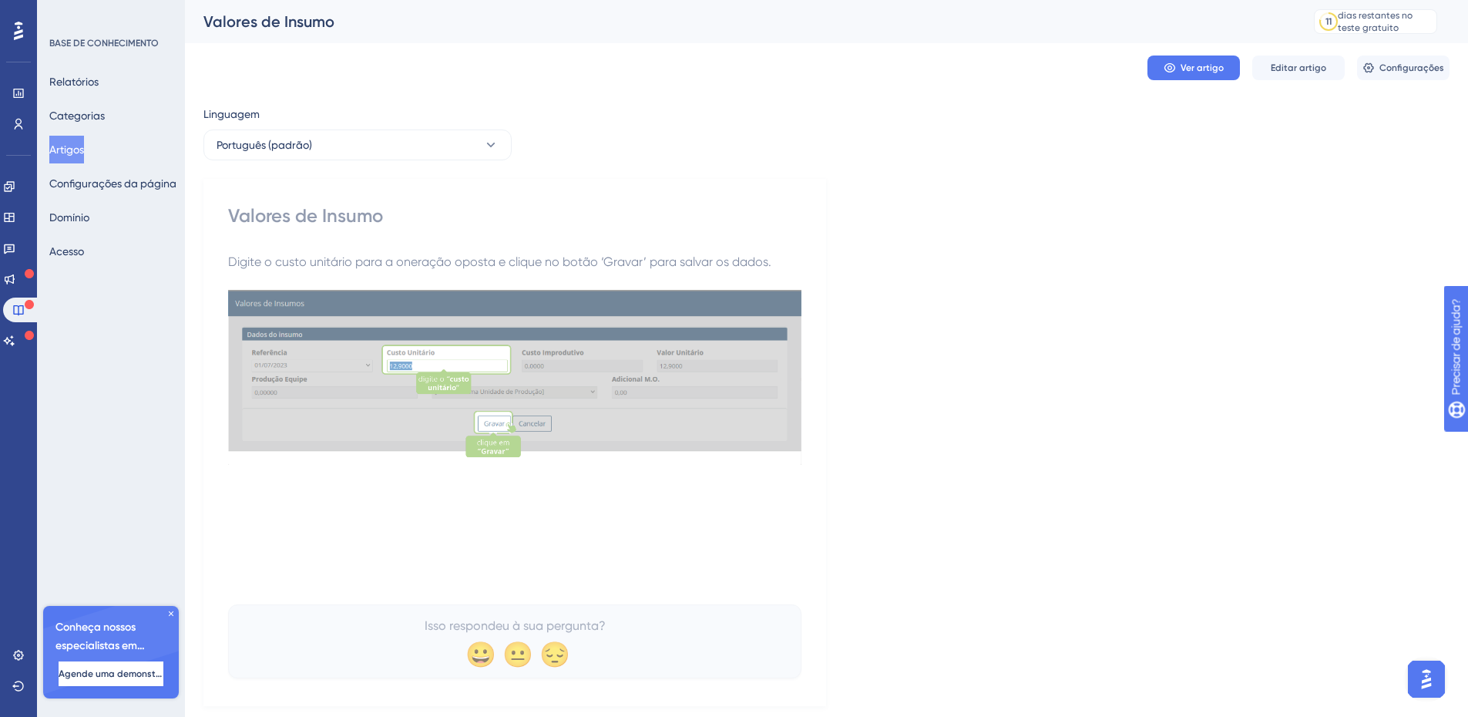
click at [722, 186] on div "Valores de Insumo Digite o custo unitário para a oneração oposta e clique no bo…" at bounding box center [514, 442] width 623 height 527
click at [78, 115] on font "Categorias" at bounding box center [76, 115] width 55 height 12
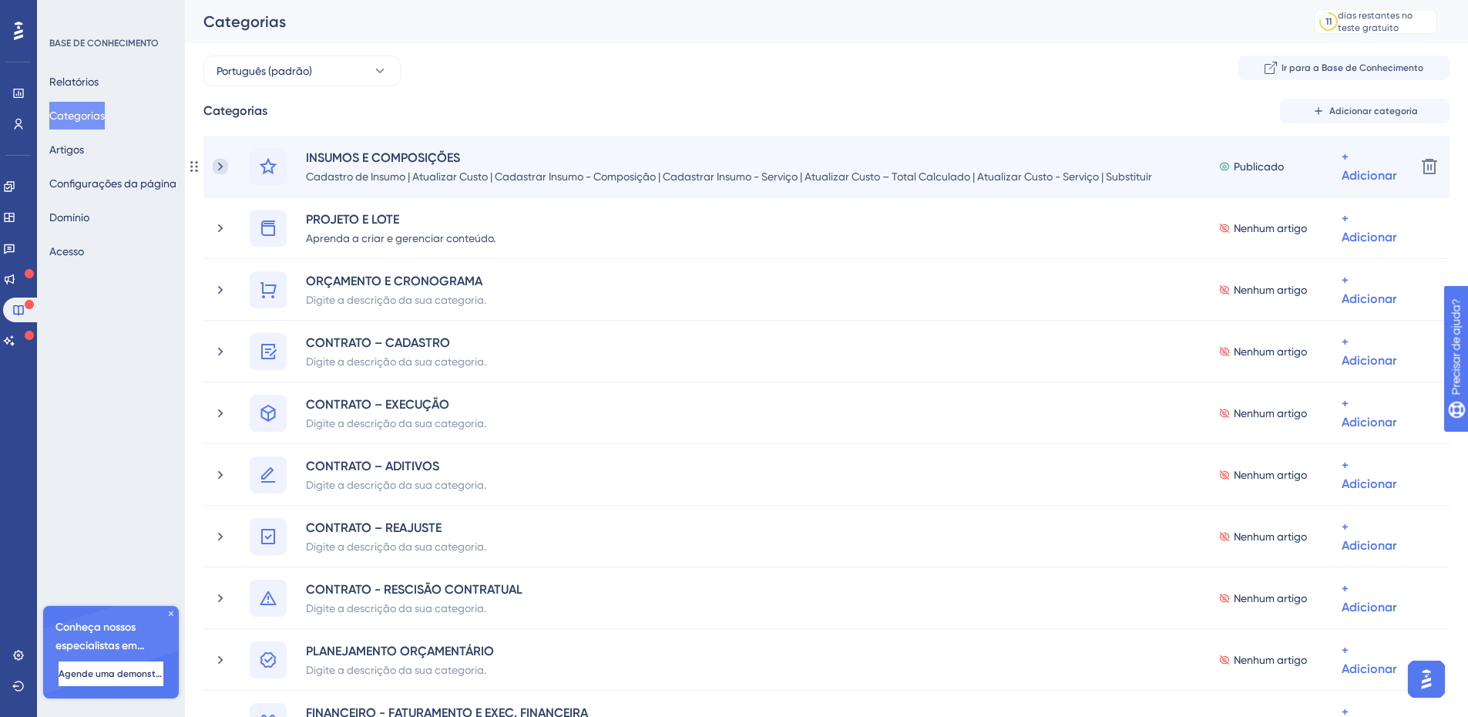
click at [221, 169] on icon at bounding box center [220, 166] width 15 height 15
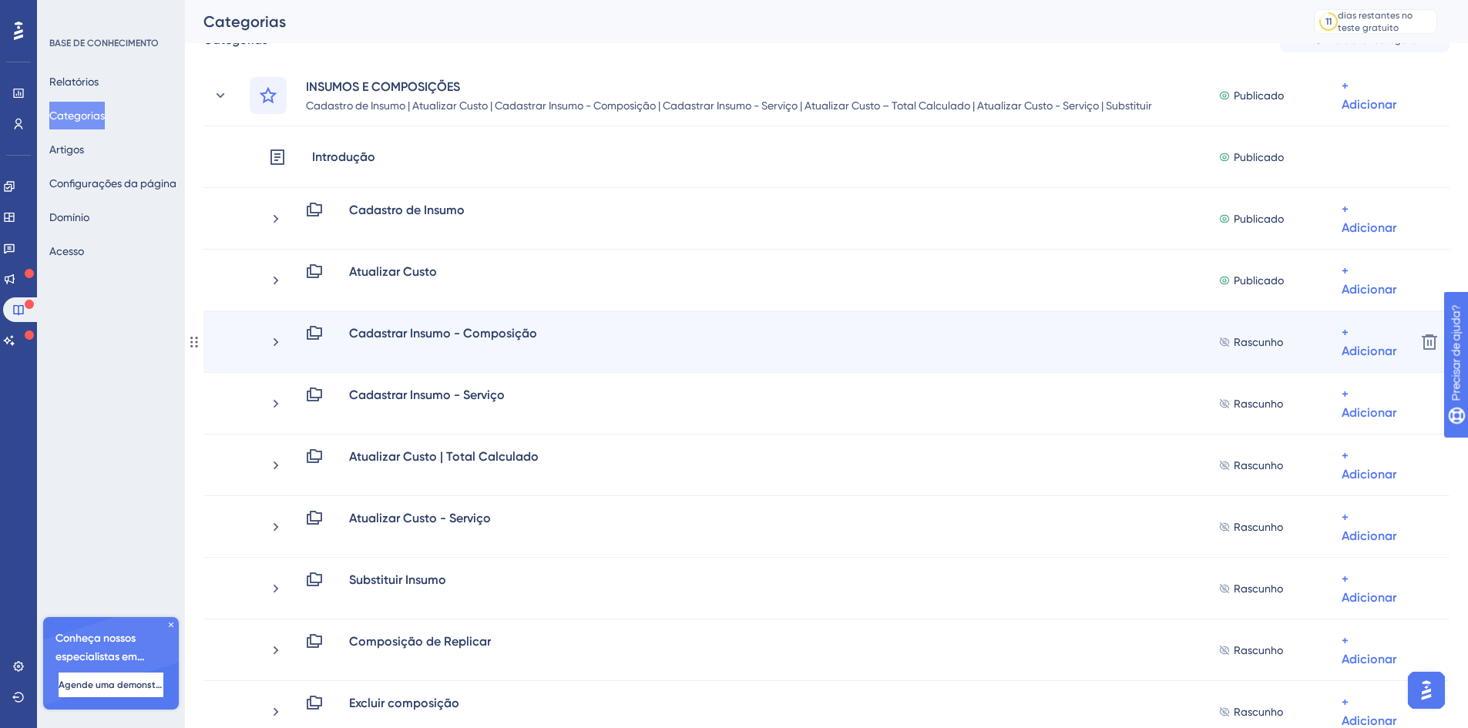
scroll to position [76, 0]
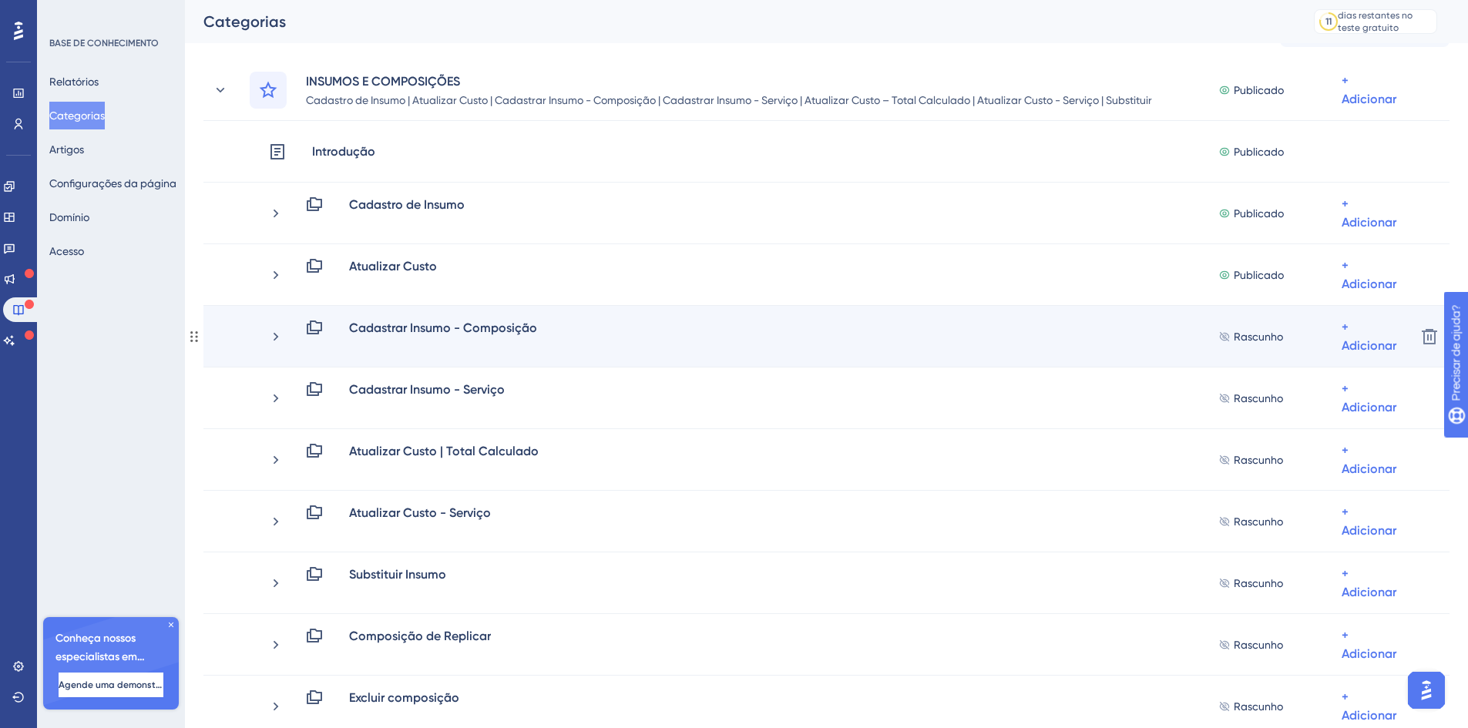
click at [284, 330] on div "Cadastrar Insumo - Composição Rascunho + Adicionar" at bounding box center [835, 336] width 1135 height 37
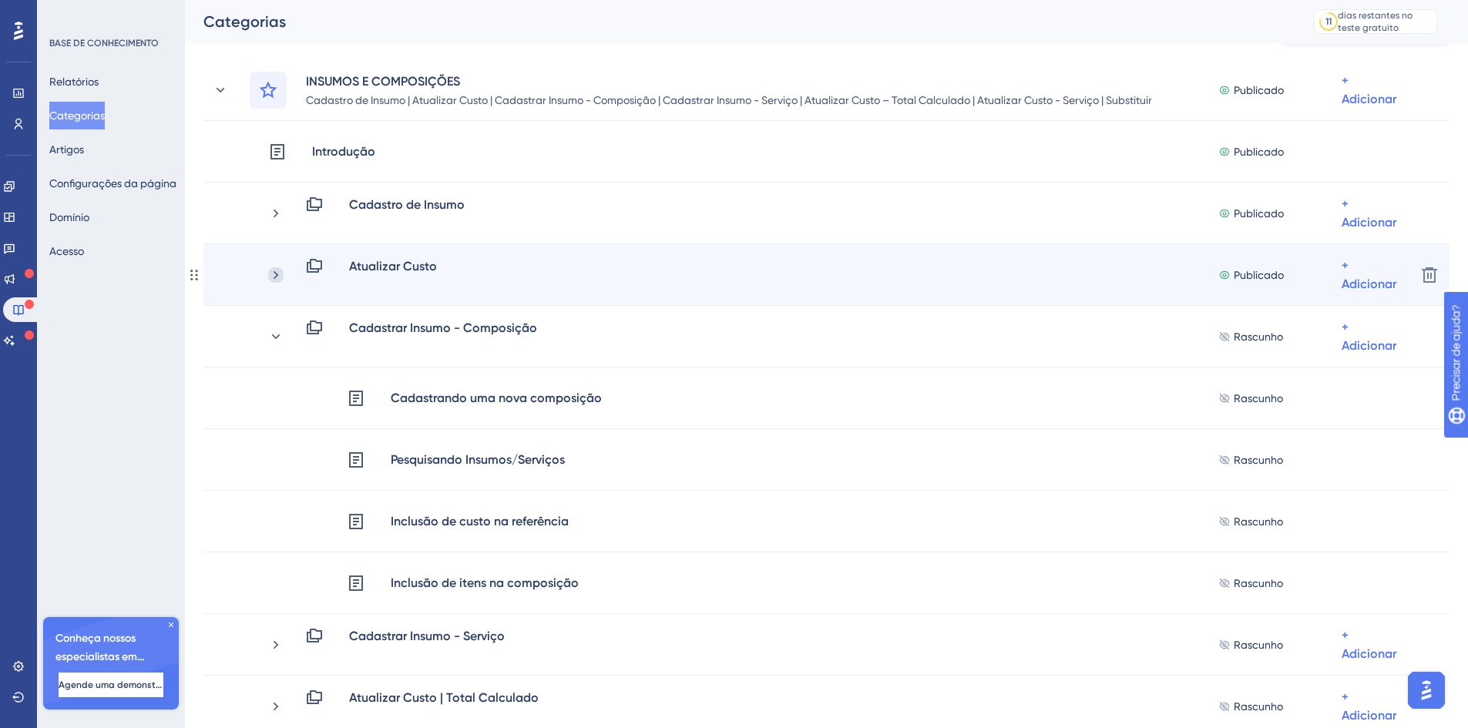
click at [271, 277] on icon at bounding box center [275, 274] width 15 height 15
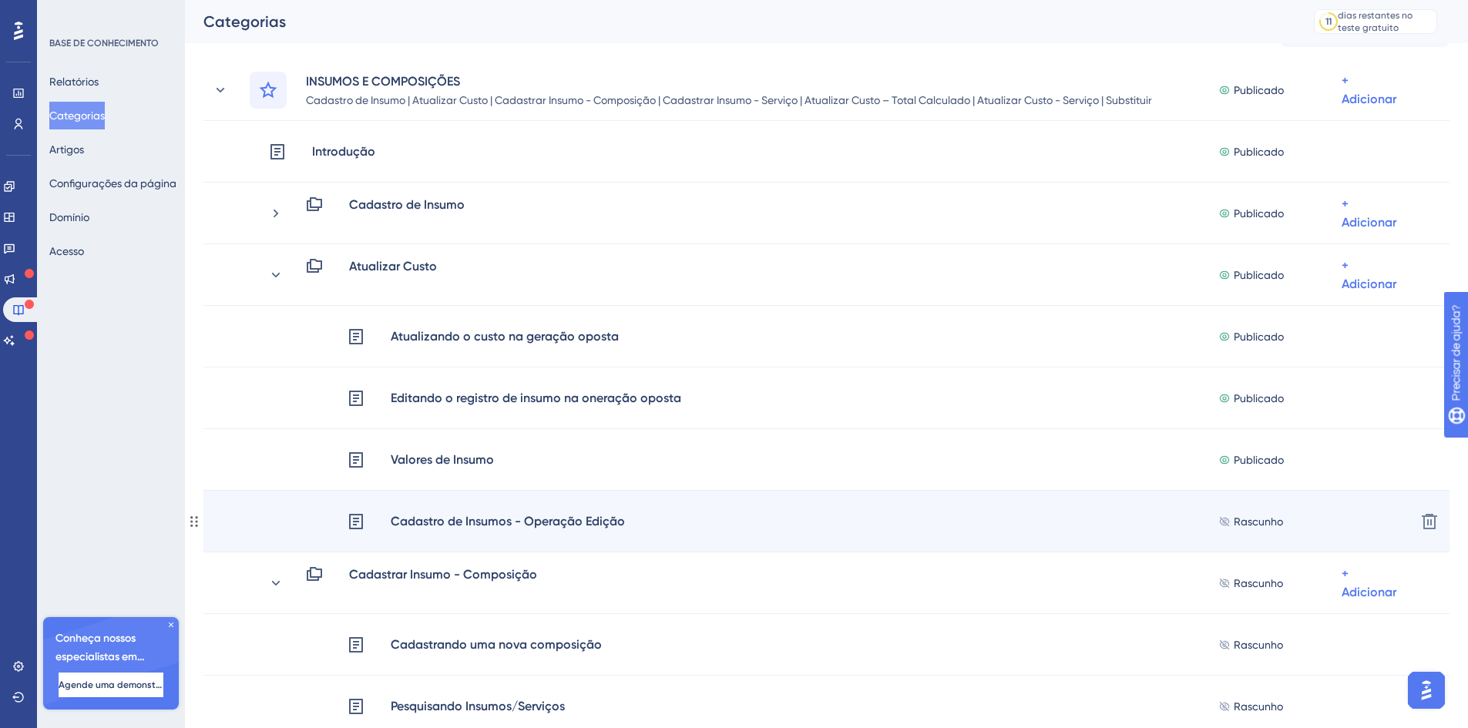
click at [607, 517] on font "Cadastro de Insumos - Operação Edição" at bounding box center [508, 521] width 234 height 15
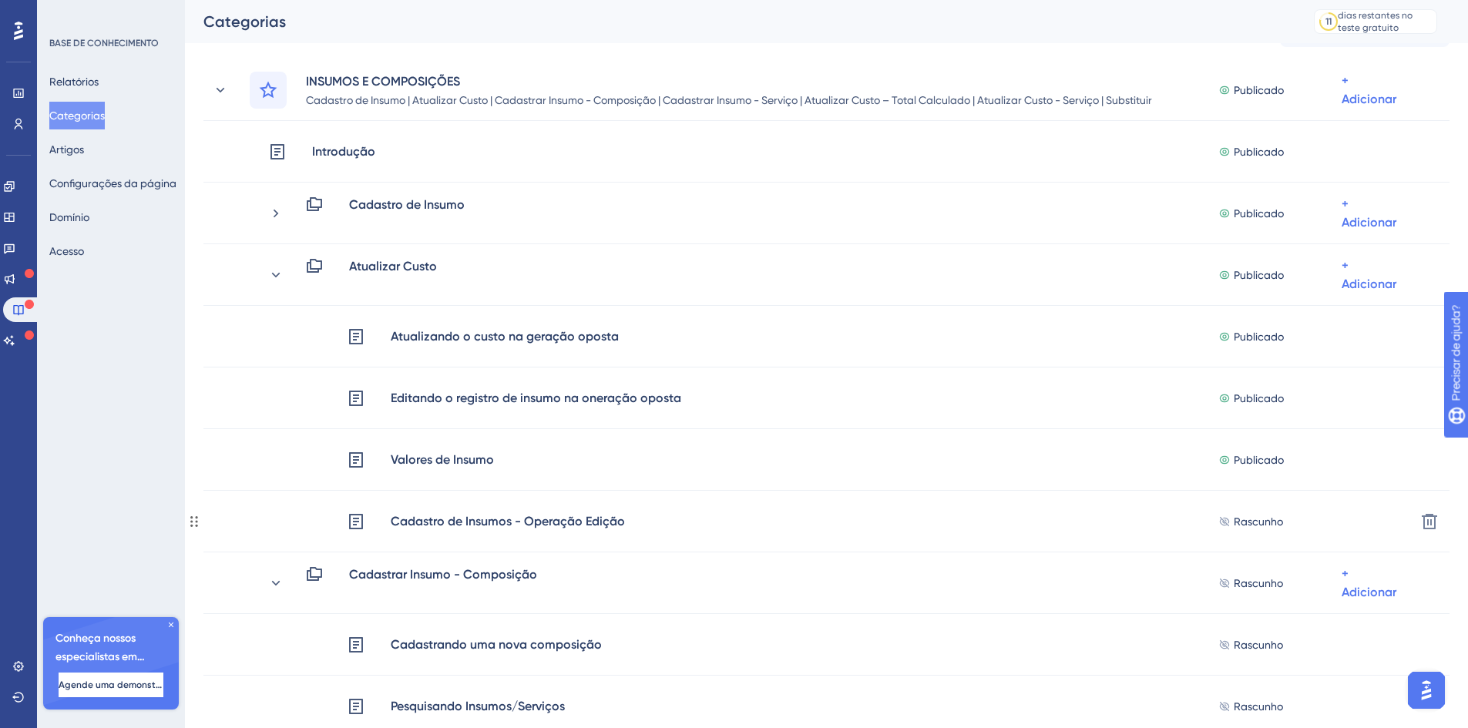
click at [607, 517] on font "Cadastro de Insumos - Operação Edição" at bounding box center [508, 521] width 234 height 15
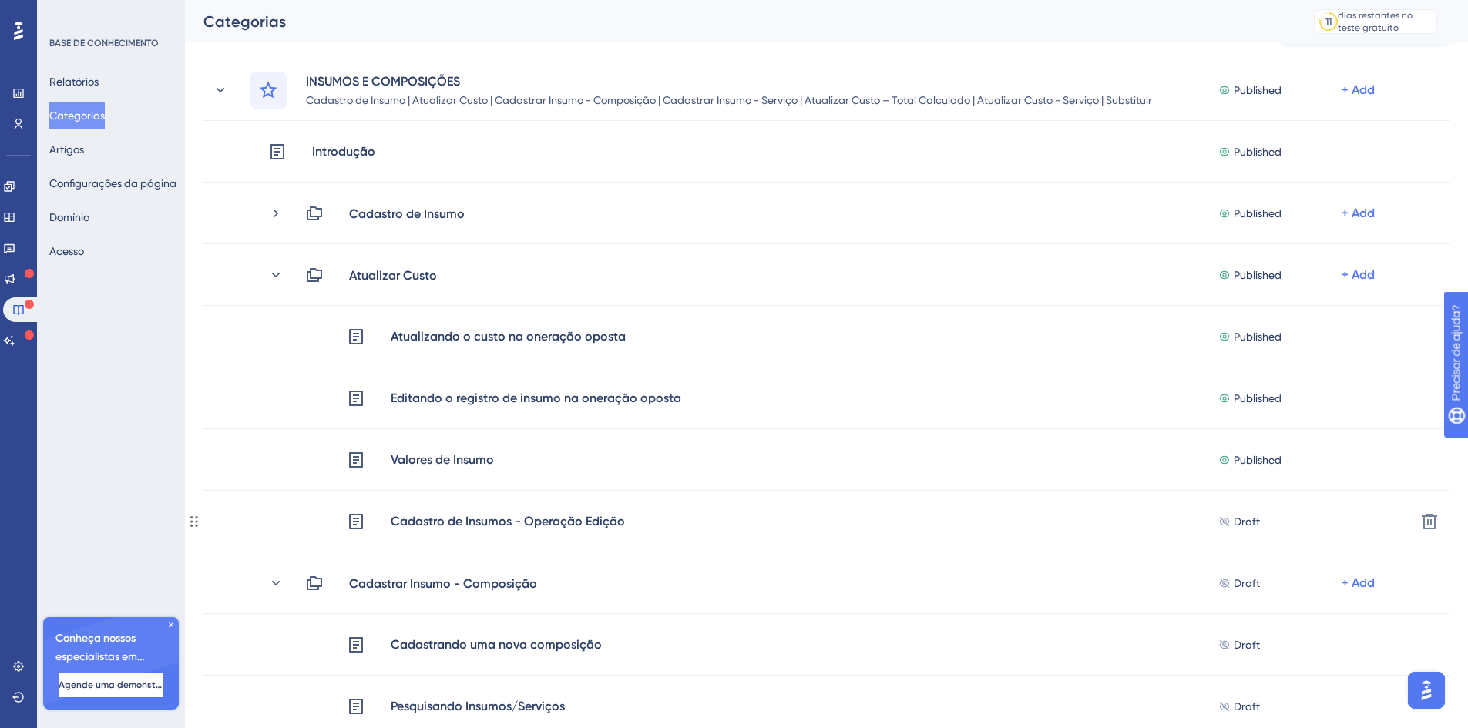
click at [607, 517] on div "Cadastro de Insumos - Operação Edição" at bounding box center [508, 522] width 236 height 20
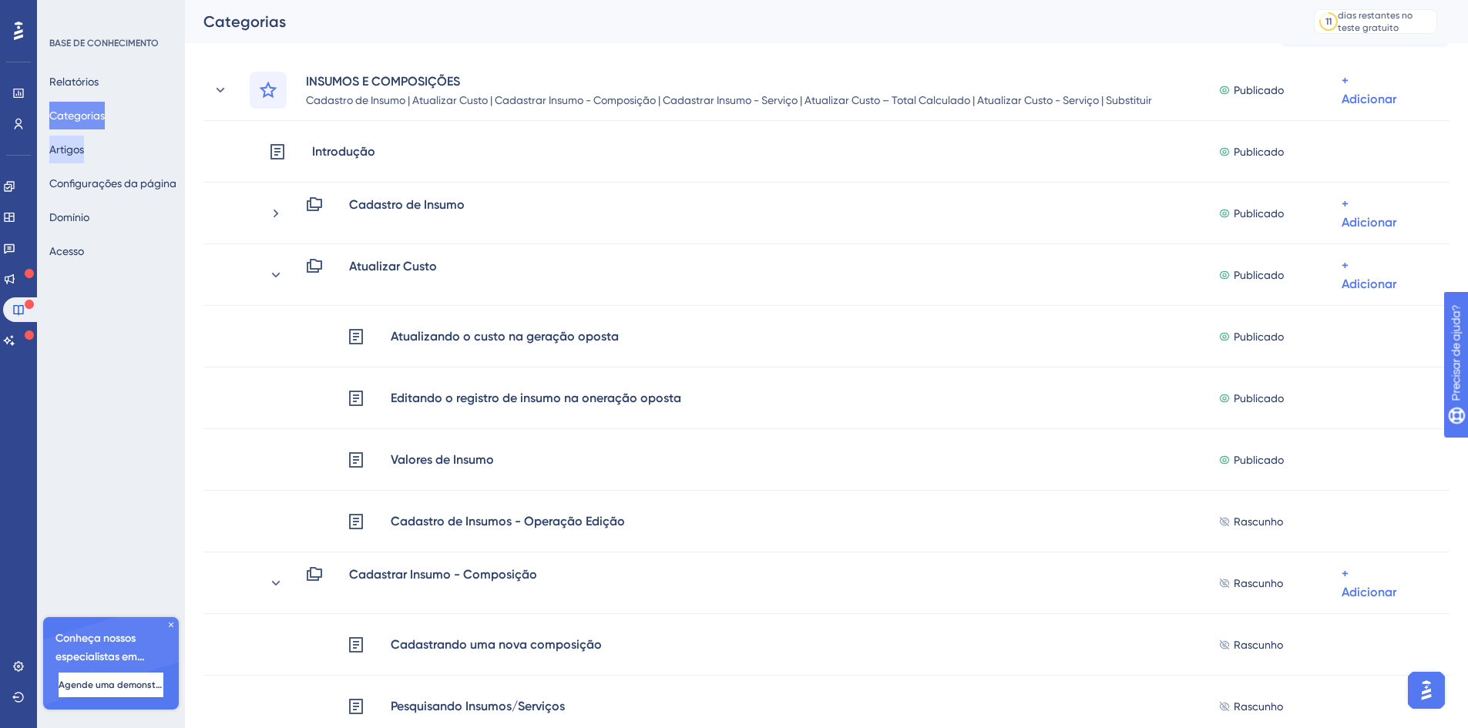
click at [76, 150] on font "Artigos" at bounding box center [66, 149] width 35 height 12
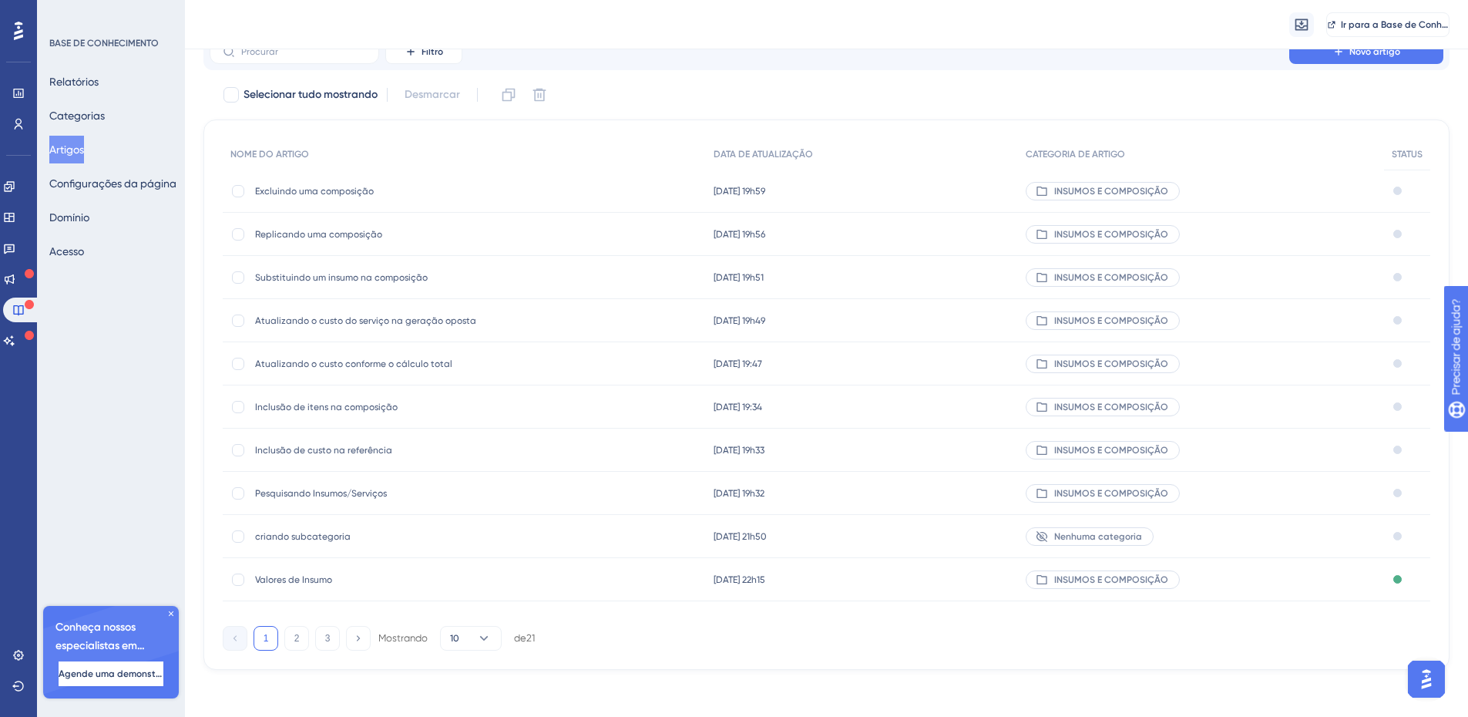
scroll to position [68, 0]
click at [482, 638] on icon at bounding box center [483, 635] width 15 height 15
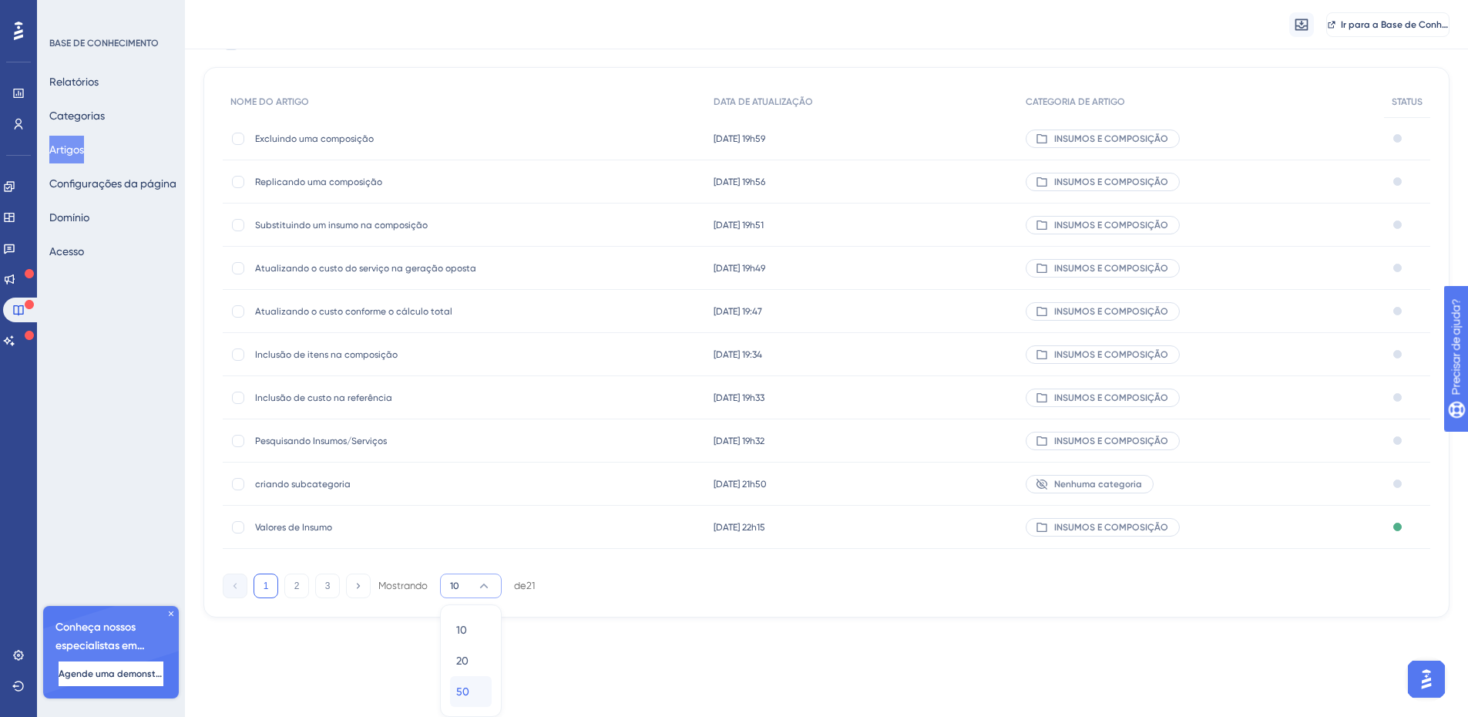
click at [462, 680] on div "50 50" at bounding box center [470, 691] width 29 height 31
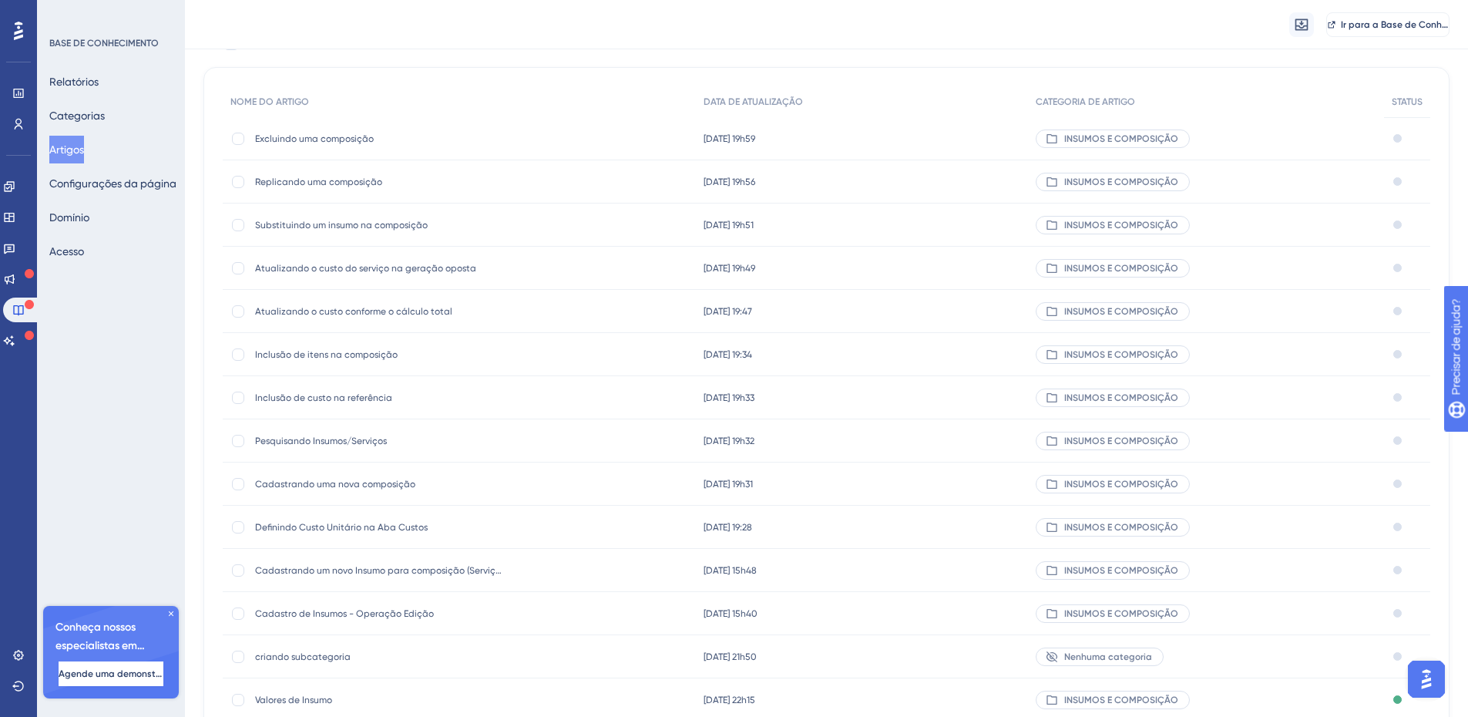
click at [358, 616] on font "Cadastro de Insumos - Operação Edição" at bounding box center [344, 613] width 179 height 11
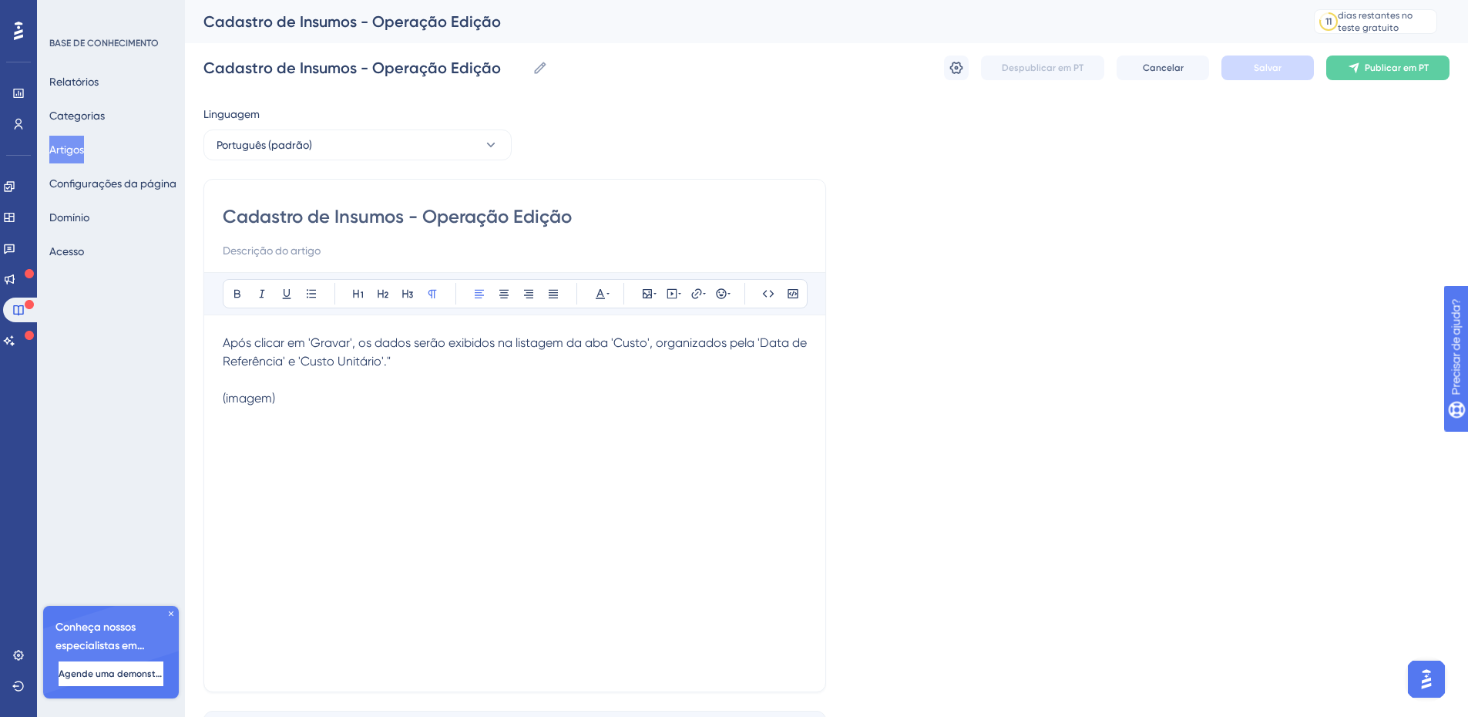
click at [265, 404] on span "(imagem)" at bounding box center [249, 398] width 52 height 15
click at [286, 400] on p "(imagem)" at bounding box center [515, 398] width 584 height 18
drag, startPoint x: 286, startPoint y: 400, endPoint x: 181, endPoint y: 391, distance: 105.2
click at [185, 391] on div "Desempenho Usuários Noivado Widgets Opinião Atualizações de produtos Base de co…" at bounding box center [826, 404] width 1283 height 809
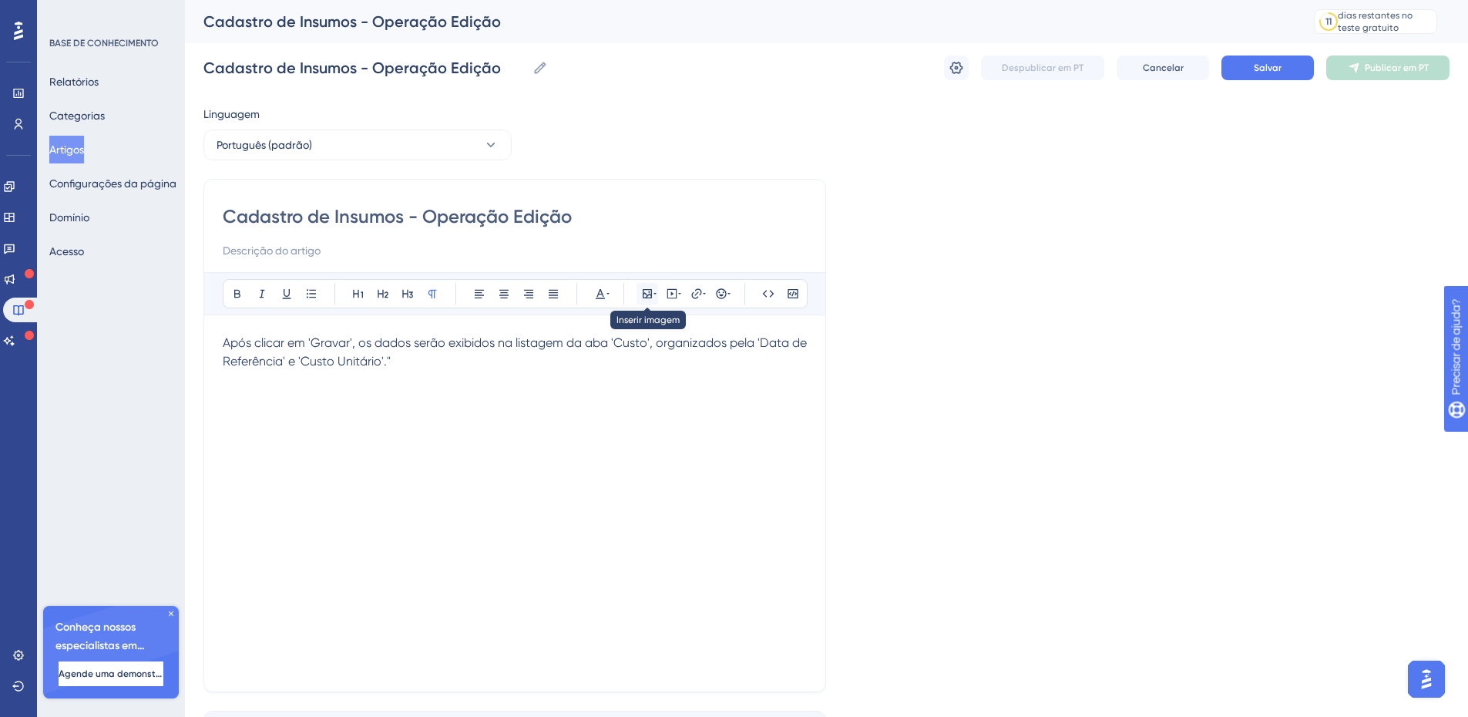
click at [646, 296] on icon at bounding box center [647, 293] width 12 height 12
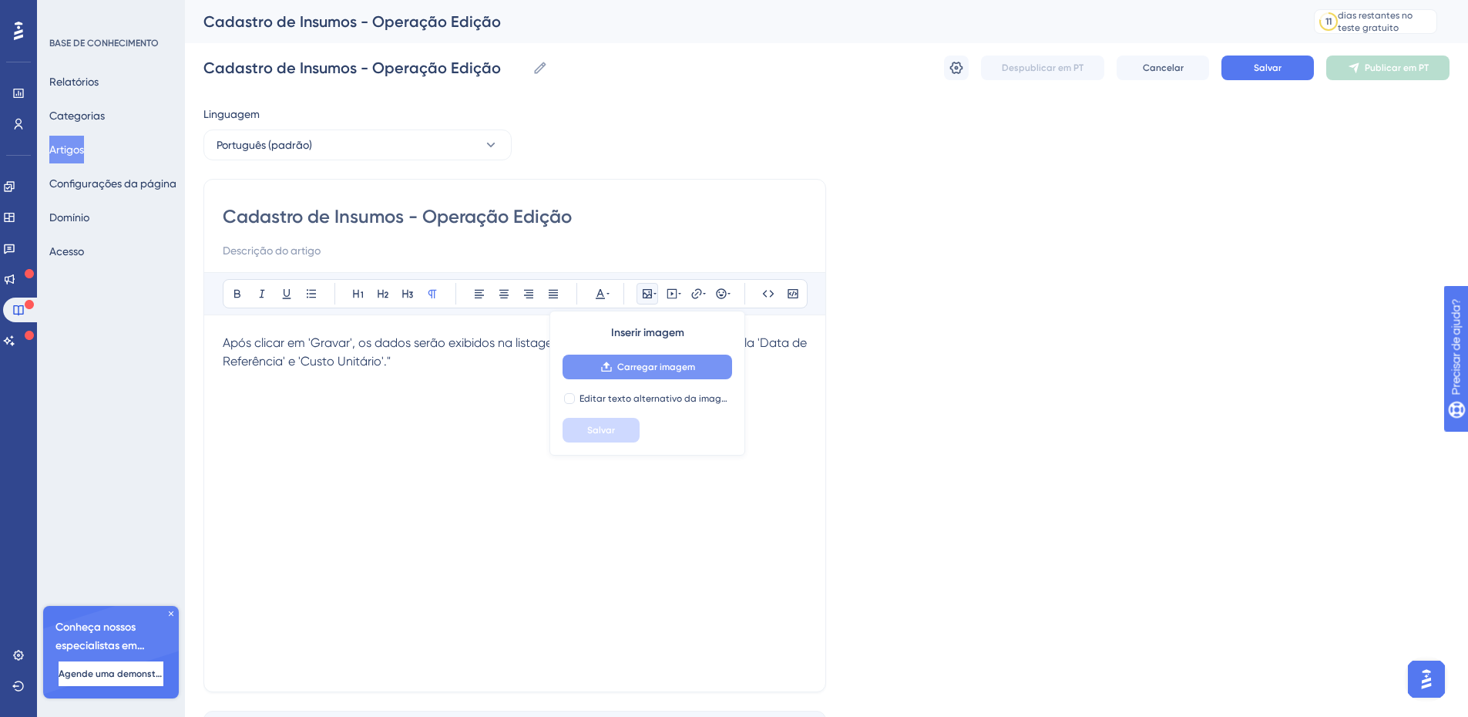
click at [645, 368] on font "Carregar imagem" at bounding box center [656, 366] width 78 height 11
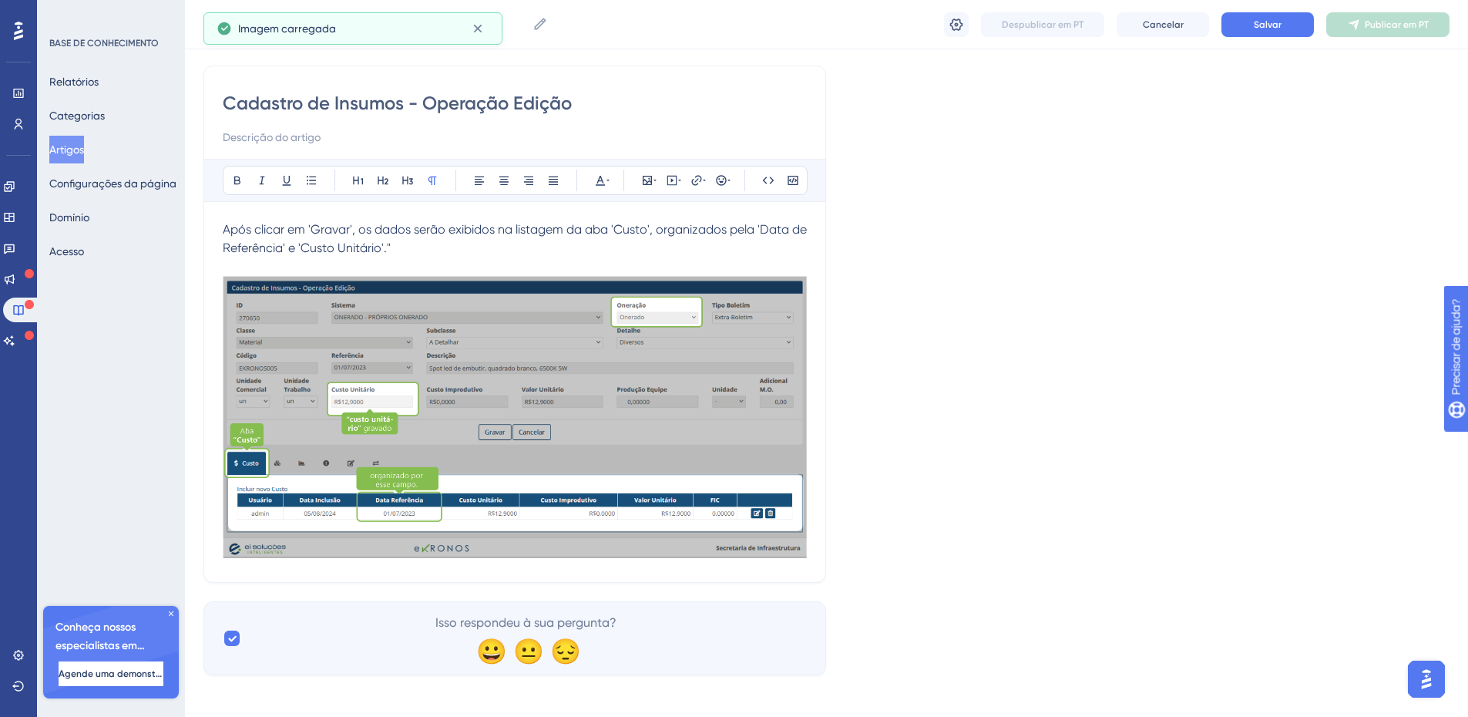
scroll to position [115, 0]
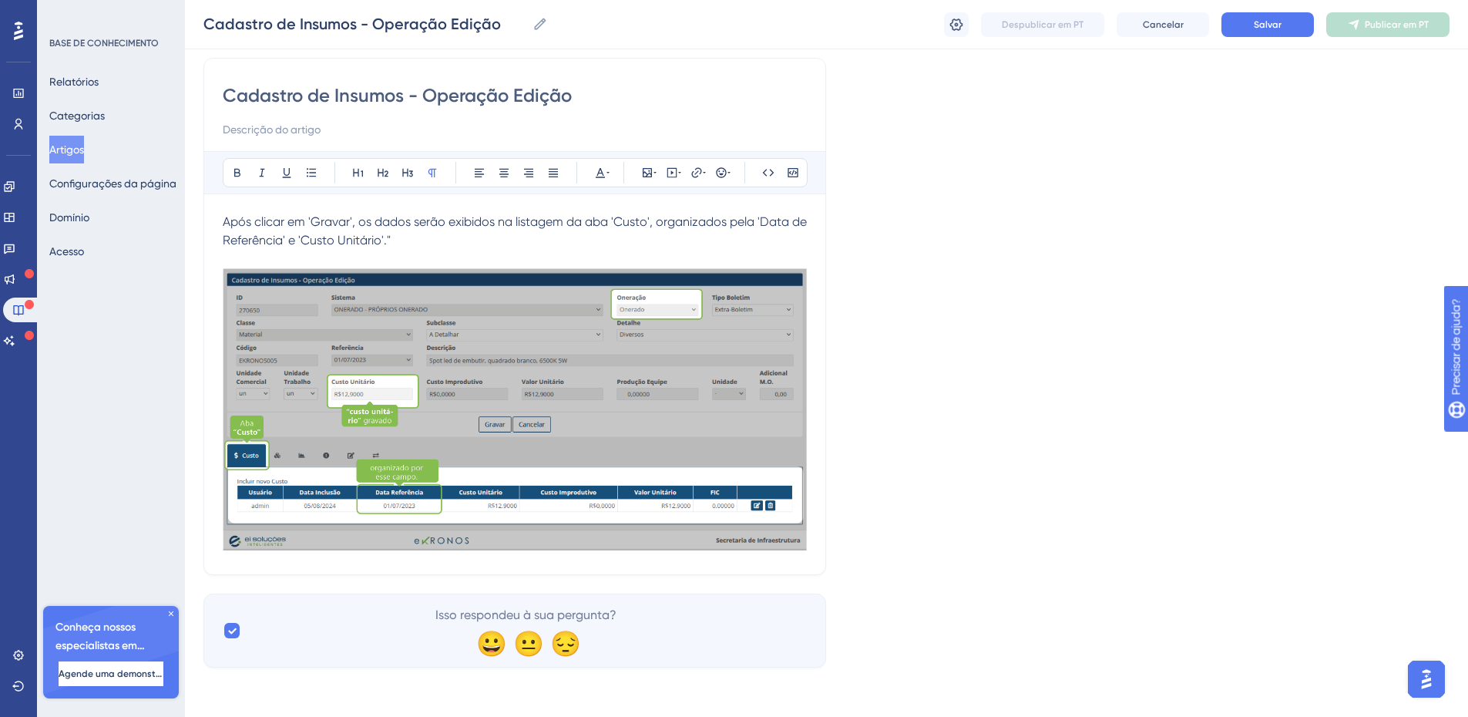
click at [882, 318] on div "Linguagem Português (padrão) Cadastro de Insumos - Operação Edição Audacioso it…" at bounding box center [826, 325] width 1246 height 683
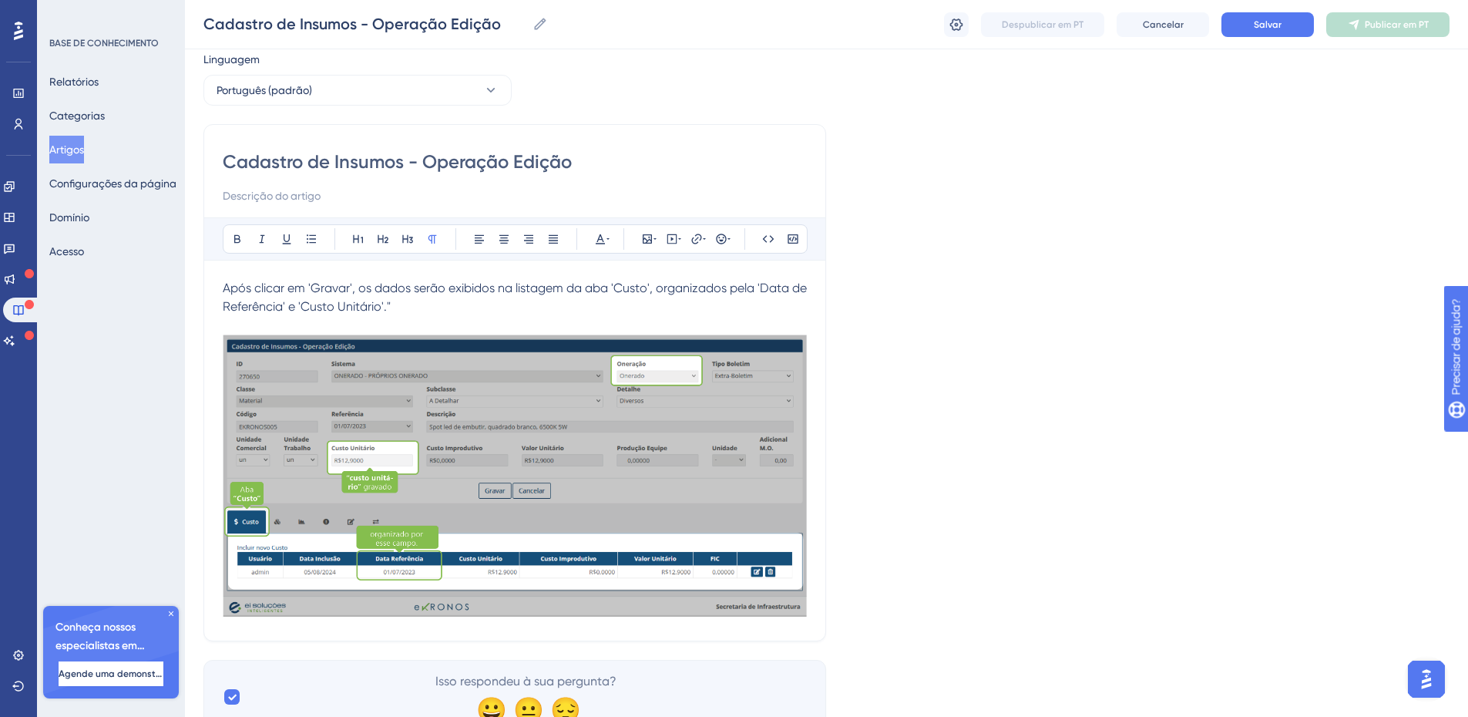
scroll to position [0, 0]
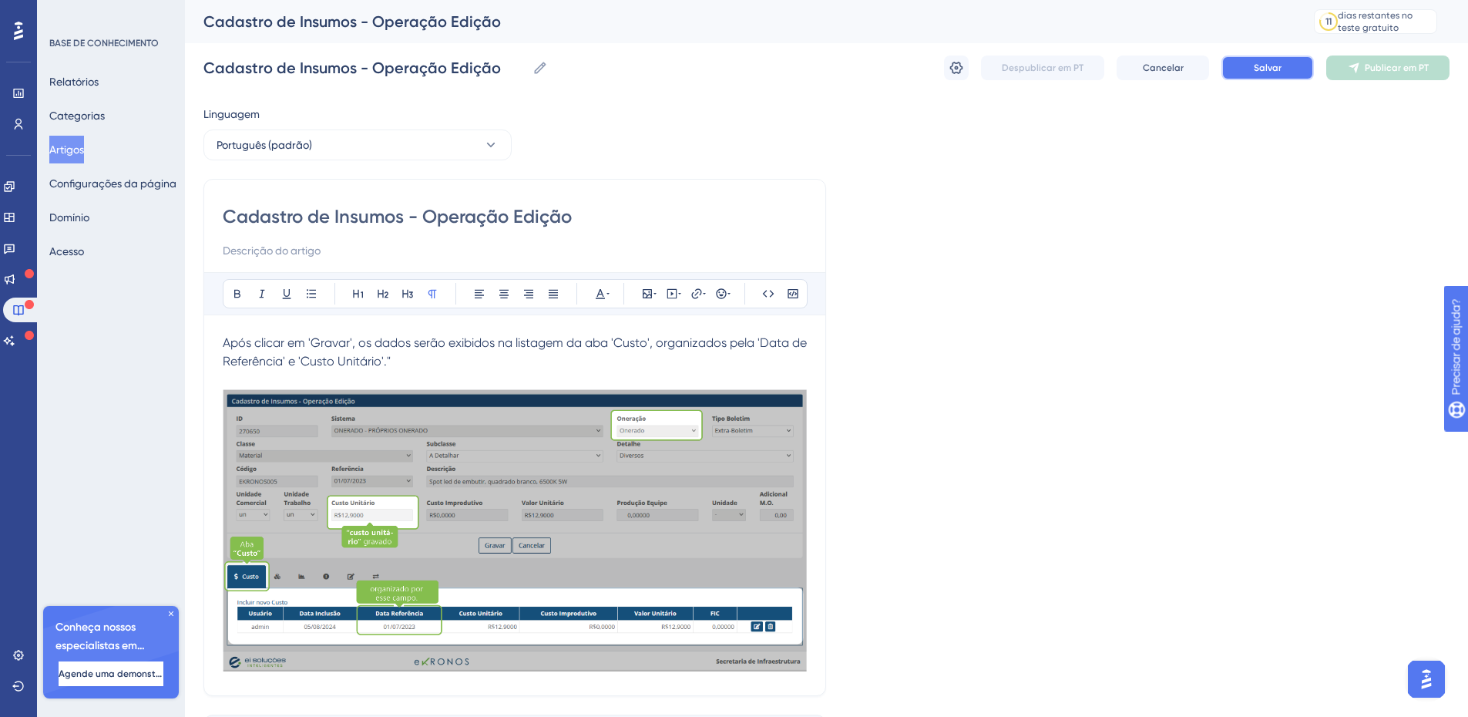
click at [1264, 72] on font "Salvar" at bounding box center [1268, 67] width 28 height 11
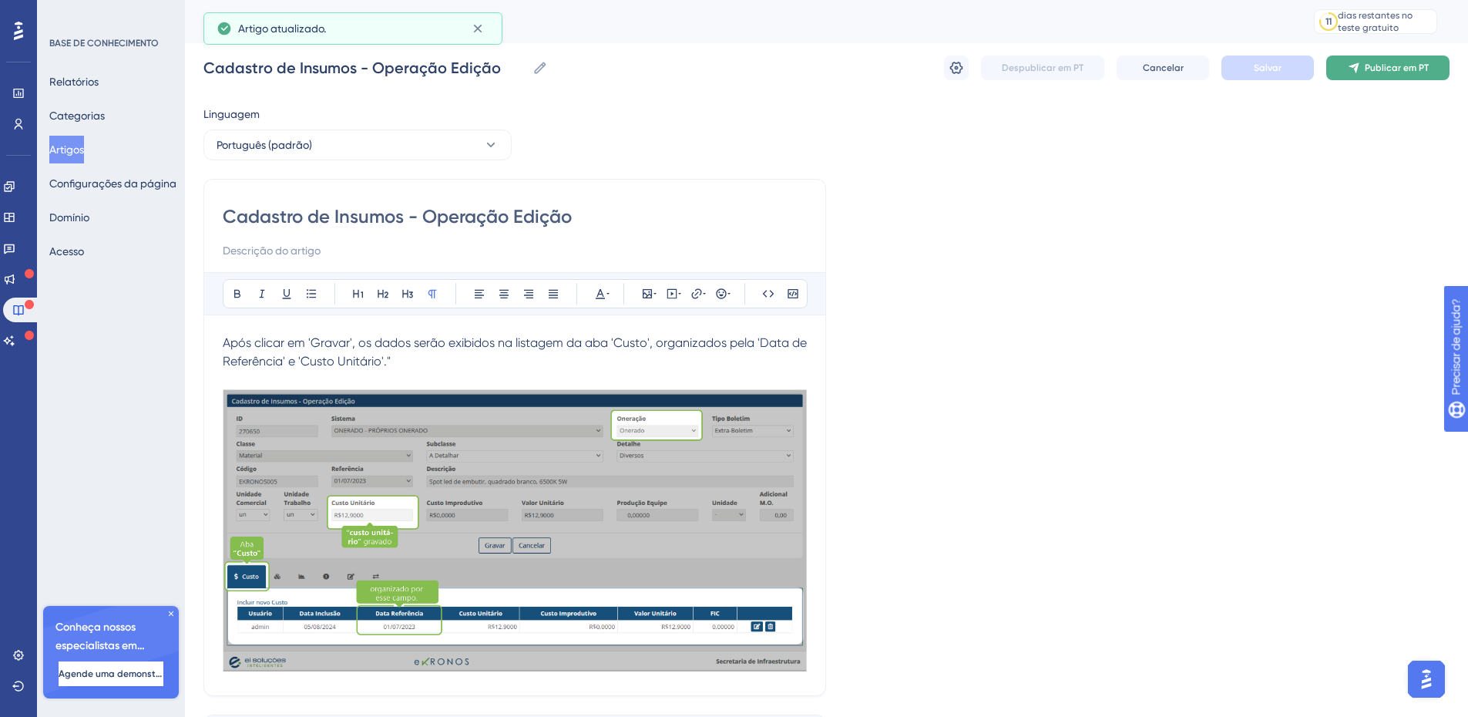
click at [1389, 73] on span "Publicar em PT" at bounding box center [1397, 68] width 64 height 12
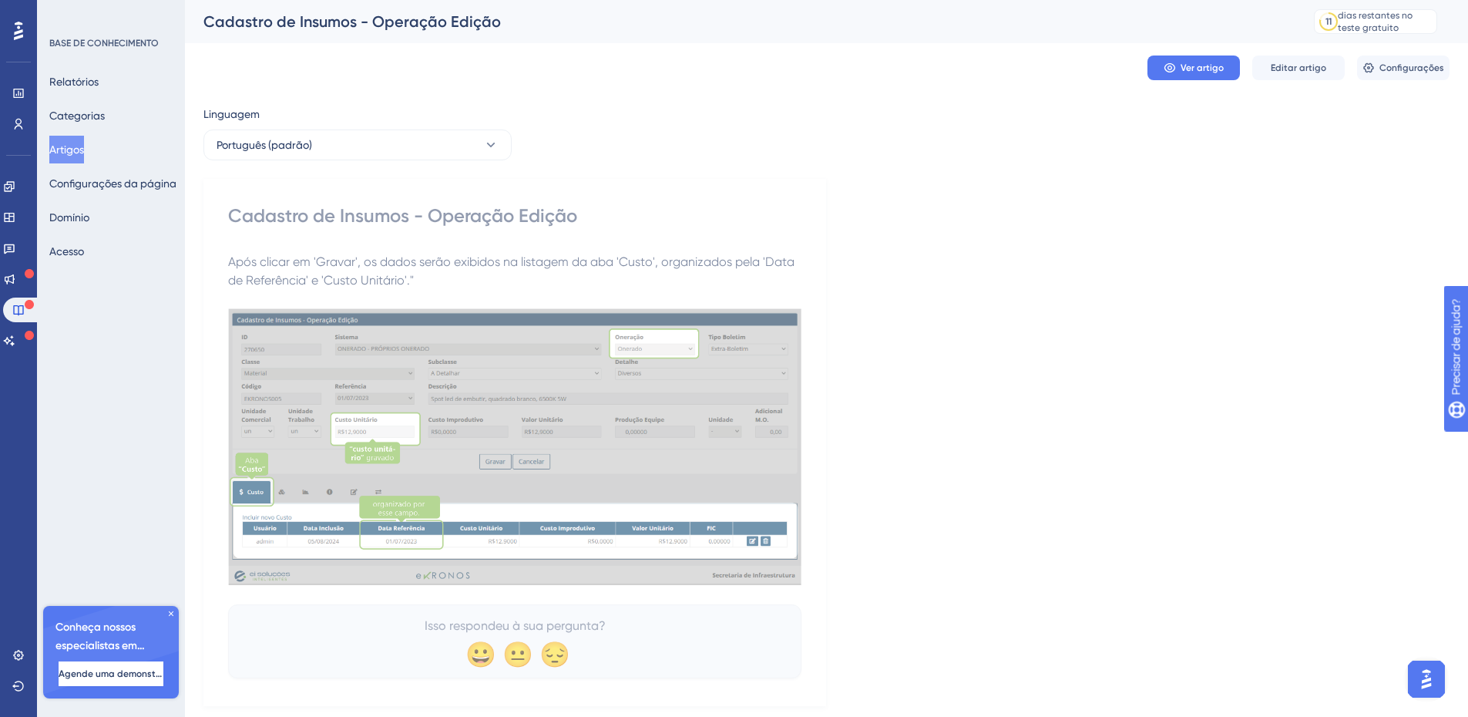
click at [1043, 353] on div "Linguagem Português (padrão) Cadastro de Insumos - Operação Edição Após clicar …" at bounding box center [826, 405] width 1246 height 601
click at [80, 111] on font "Categorias" at bounding box center [76, 115] width 55 height 12
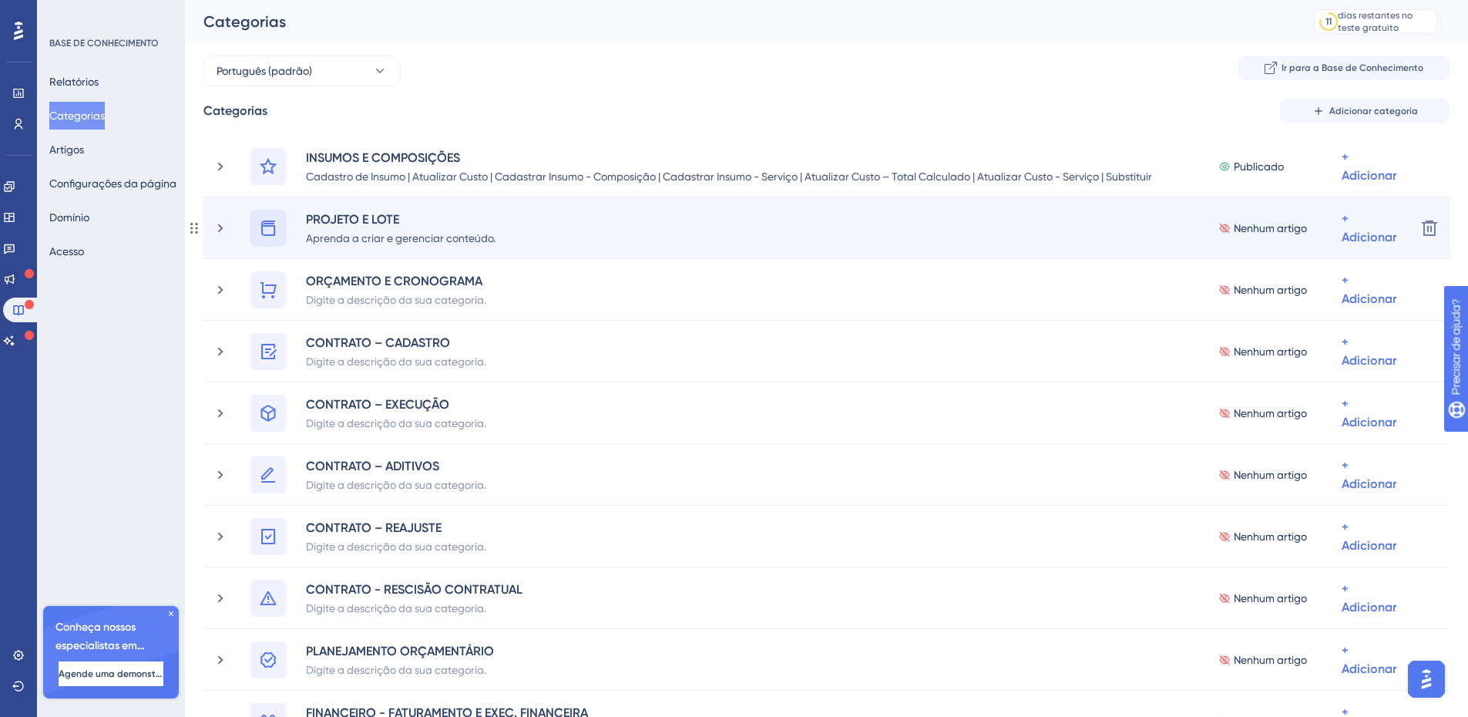
click at [266, 227] on icon at bounding box center [268, 228] width 18 height 18
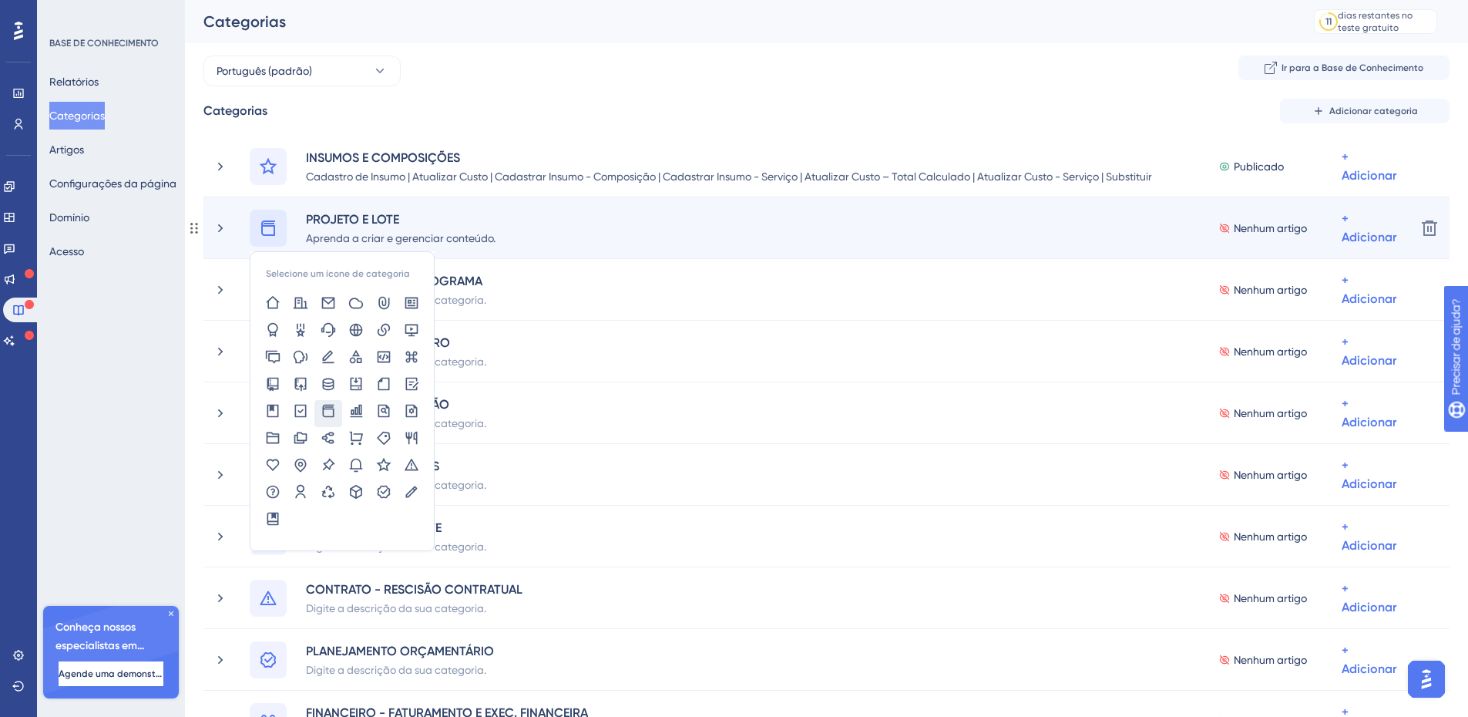
click at [266, 227] on icon at bounding box center [268, 228] width 18 height 18
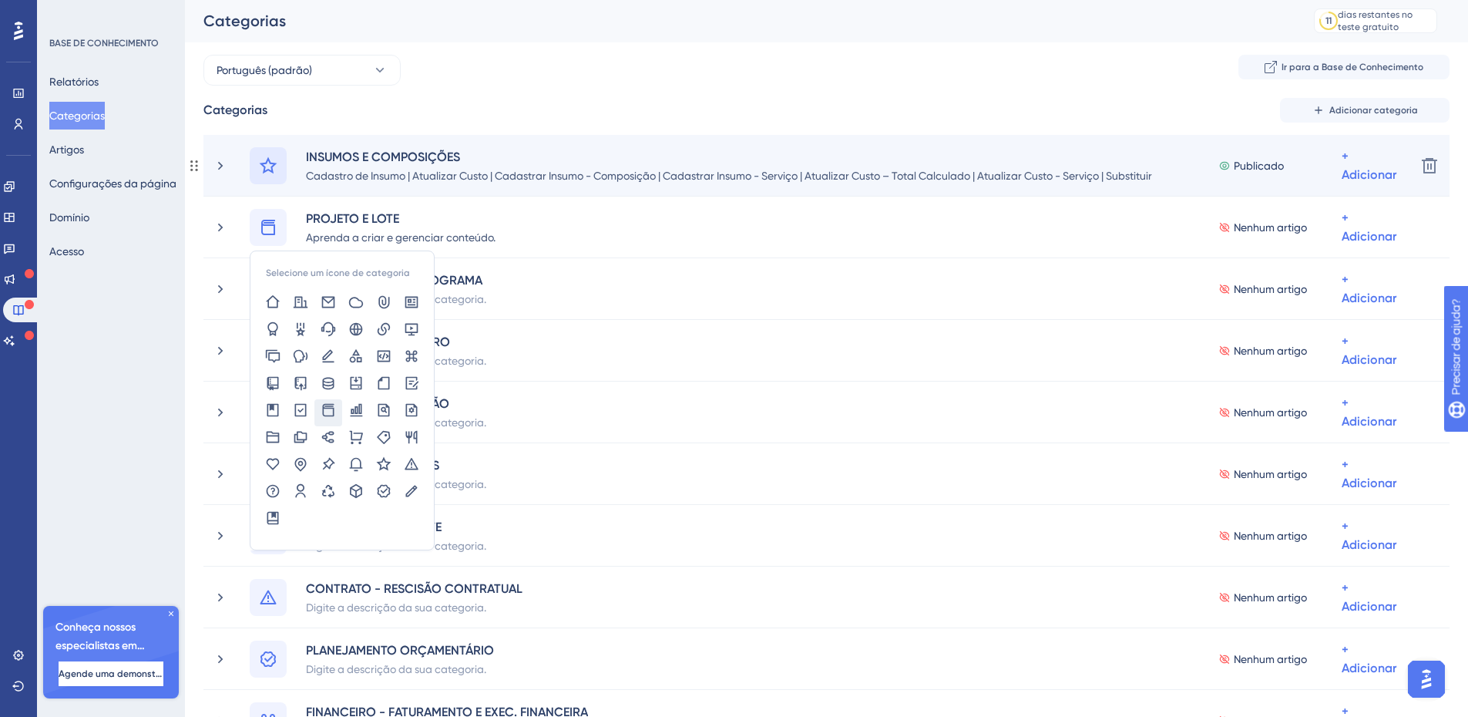
click at [262, 167] on icon at bounding box center [268, 165] width 18 height 18
click at [270, 165] on icon at bounding box center [268, 165] width 18 height 18
click at [274, 242] on icon at bounding box center [272, 240] width 15 height 15
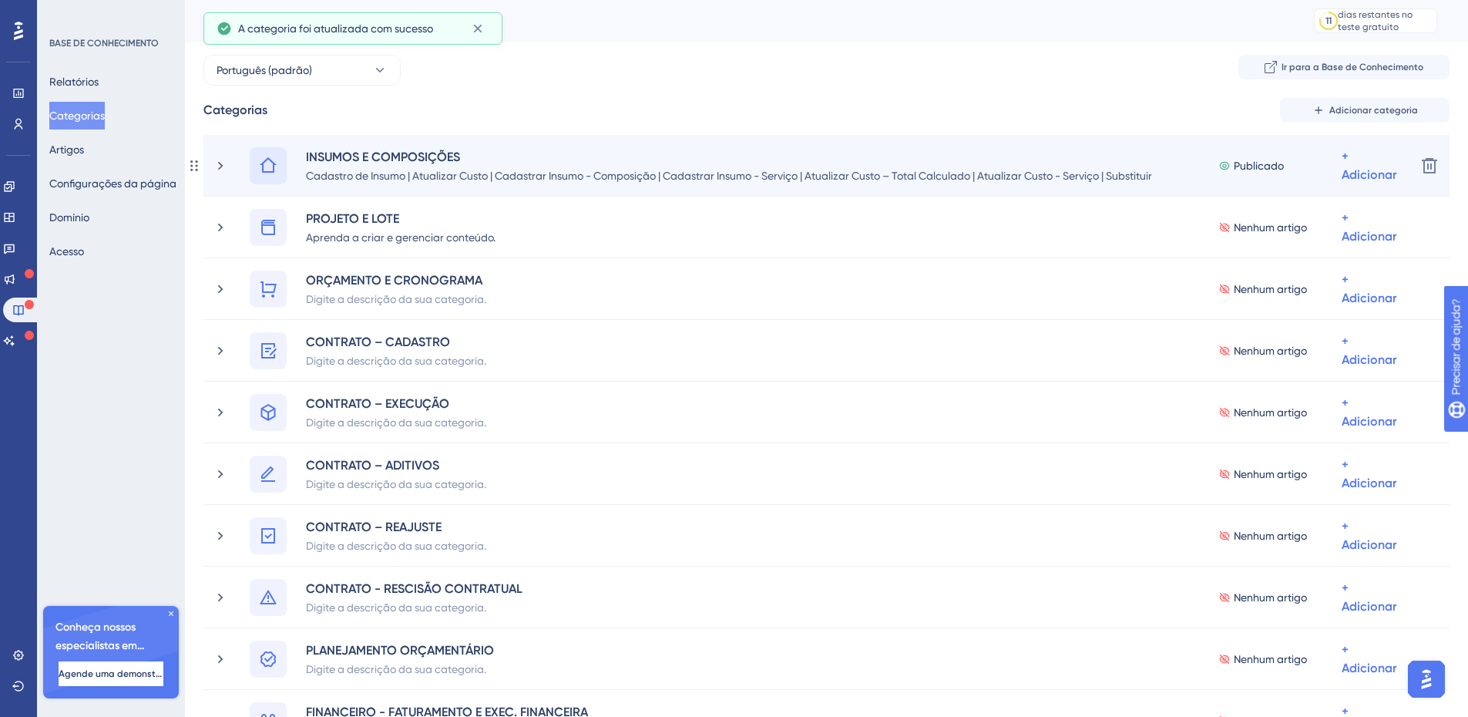
click at [280, 168] on div at bounding box center [268, 165] width 37 height 37
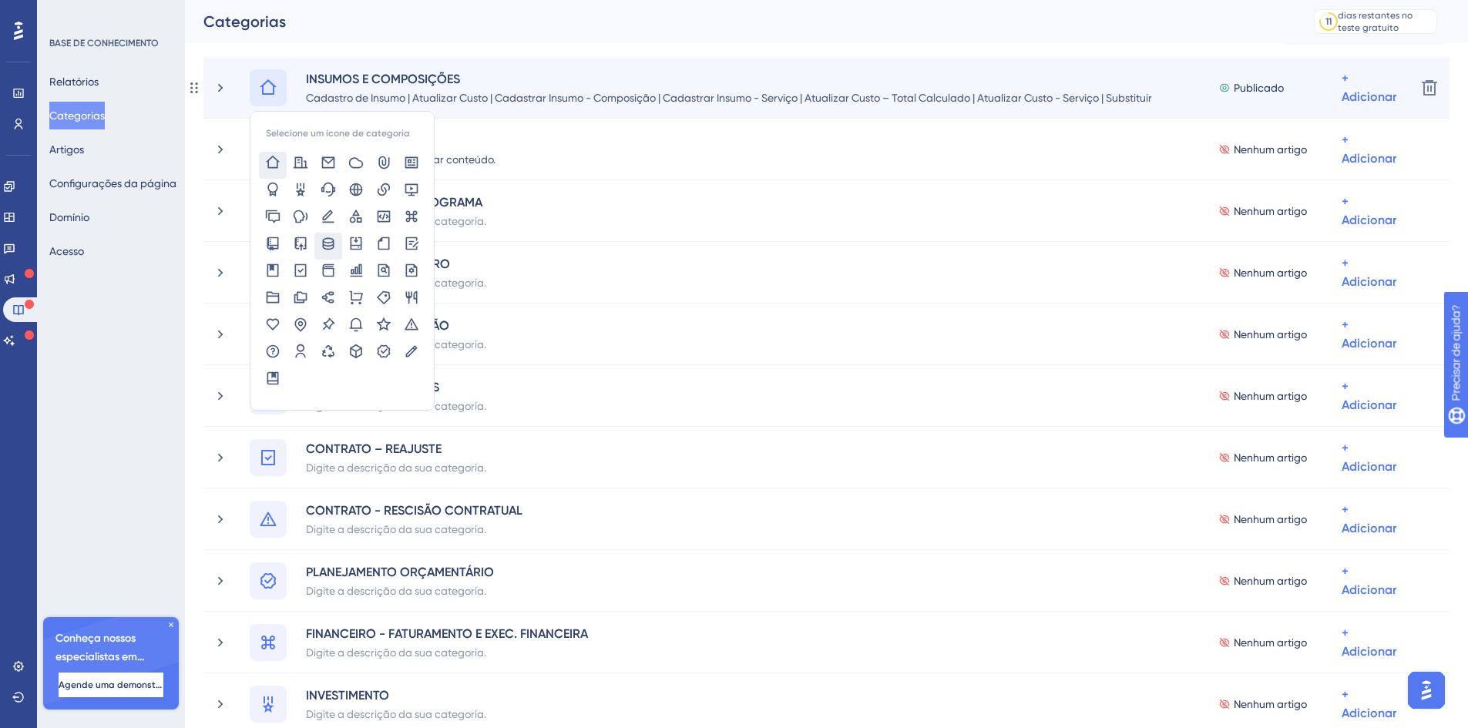
scroll to position [78, 0]
click at [417, 164] on icon at bounding box center [411, 163] width 13 height 12
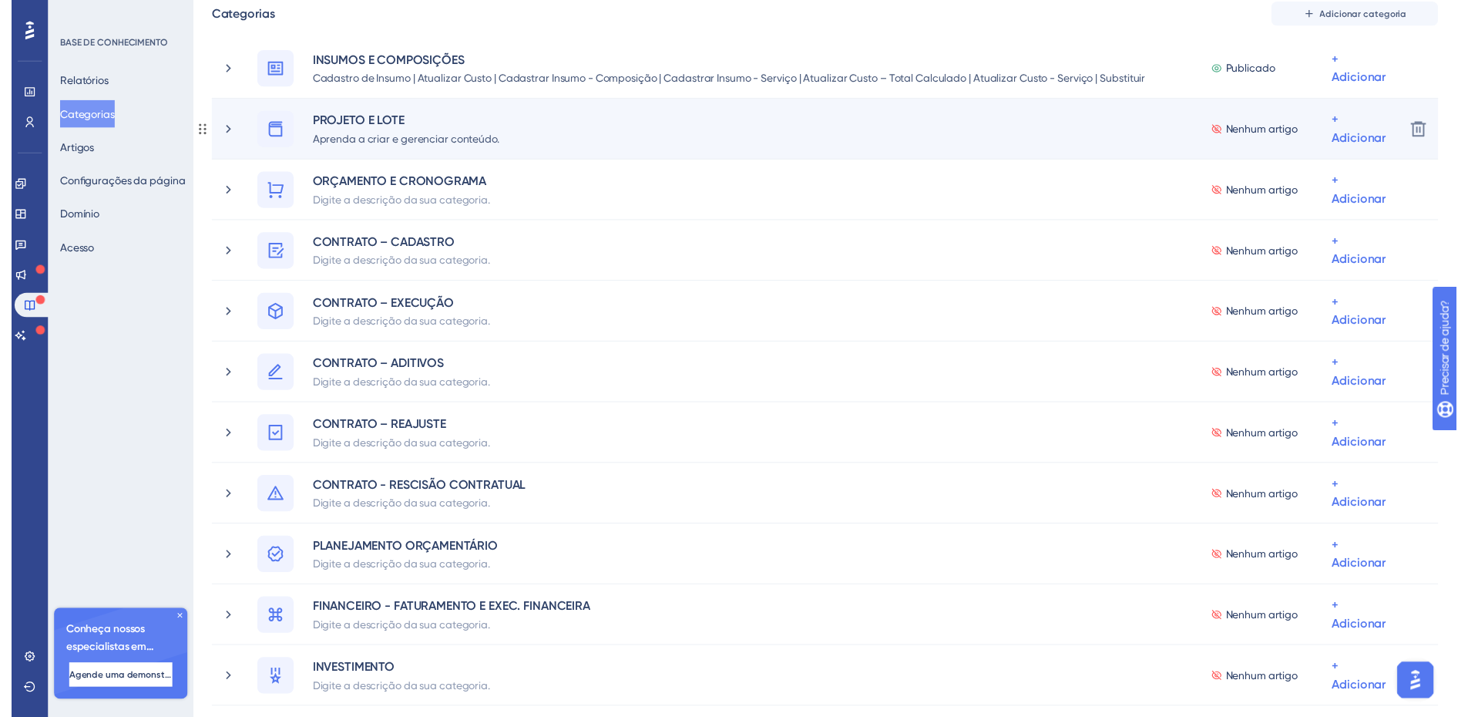
scroll to position [0, 0]
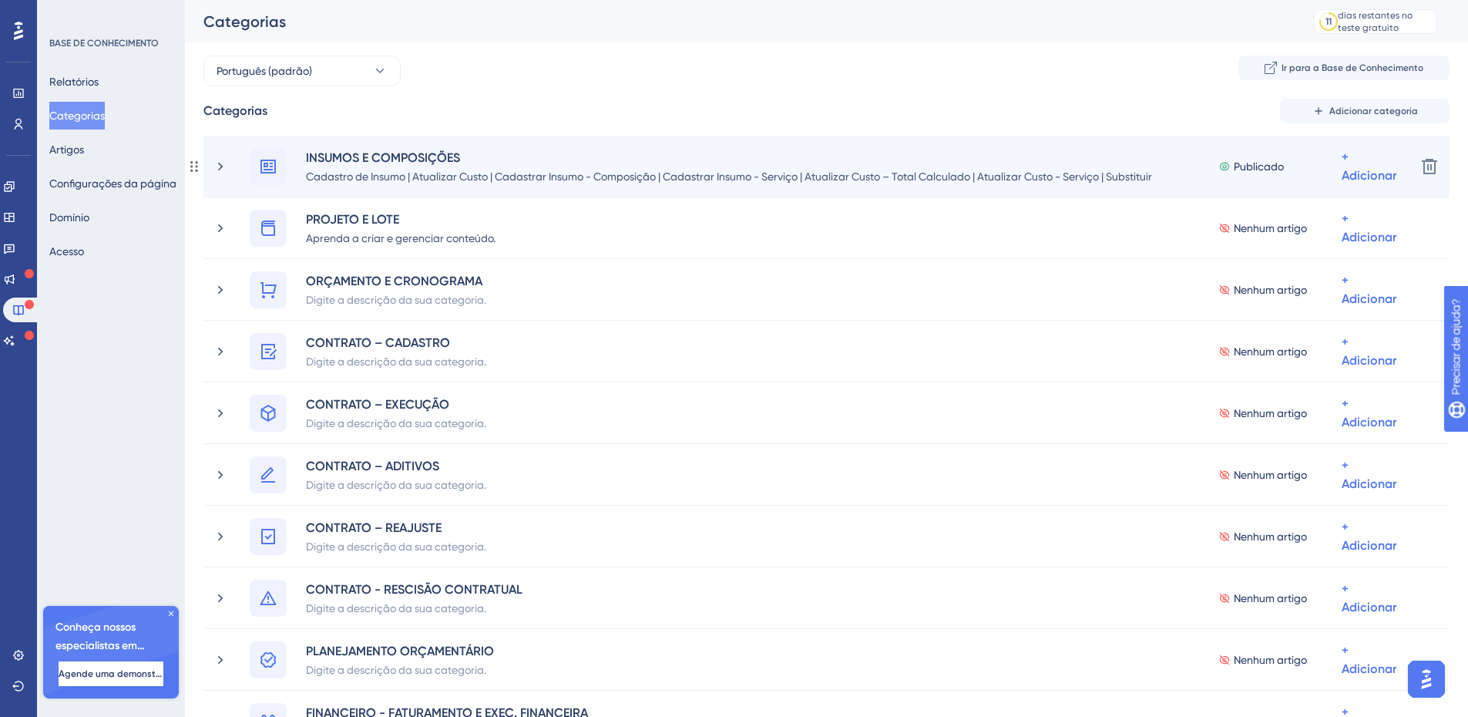
click at [228, 165] on div "INSUMOS E COMPOSIÇÕES Cadastro de Insumo | Atualizar Custo | Cadastrar Insumo -…" at bounding box center [808, 166] width 1191 height 37
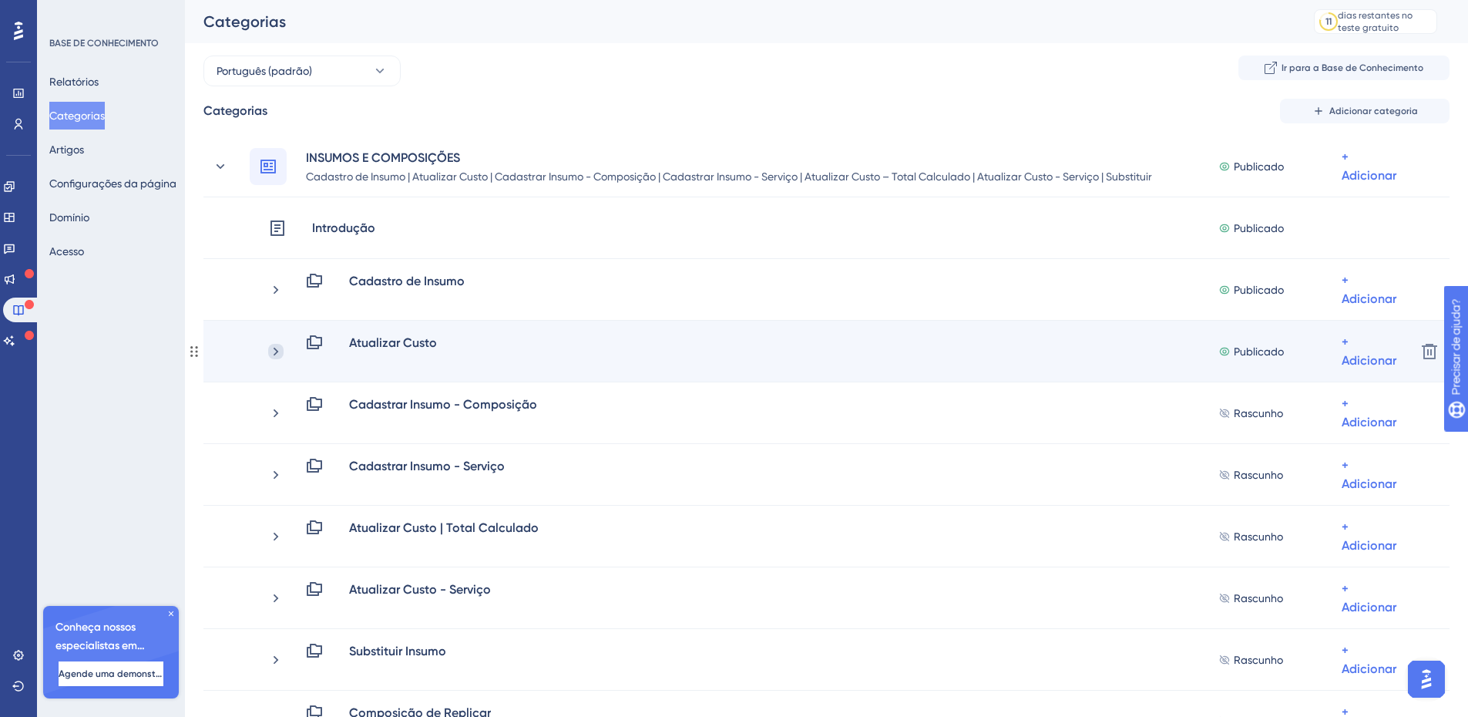
click at [273, 353] on icon at bounding box center [275, 351] width 15 height 15
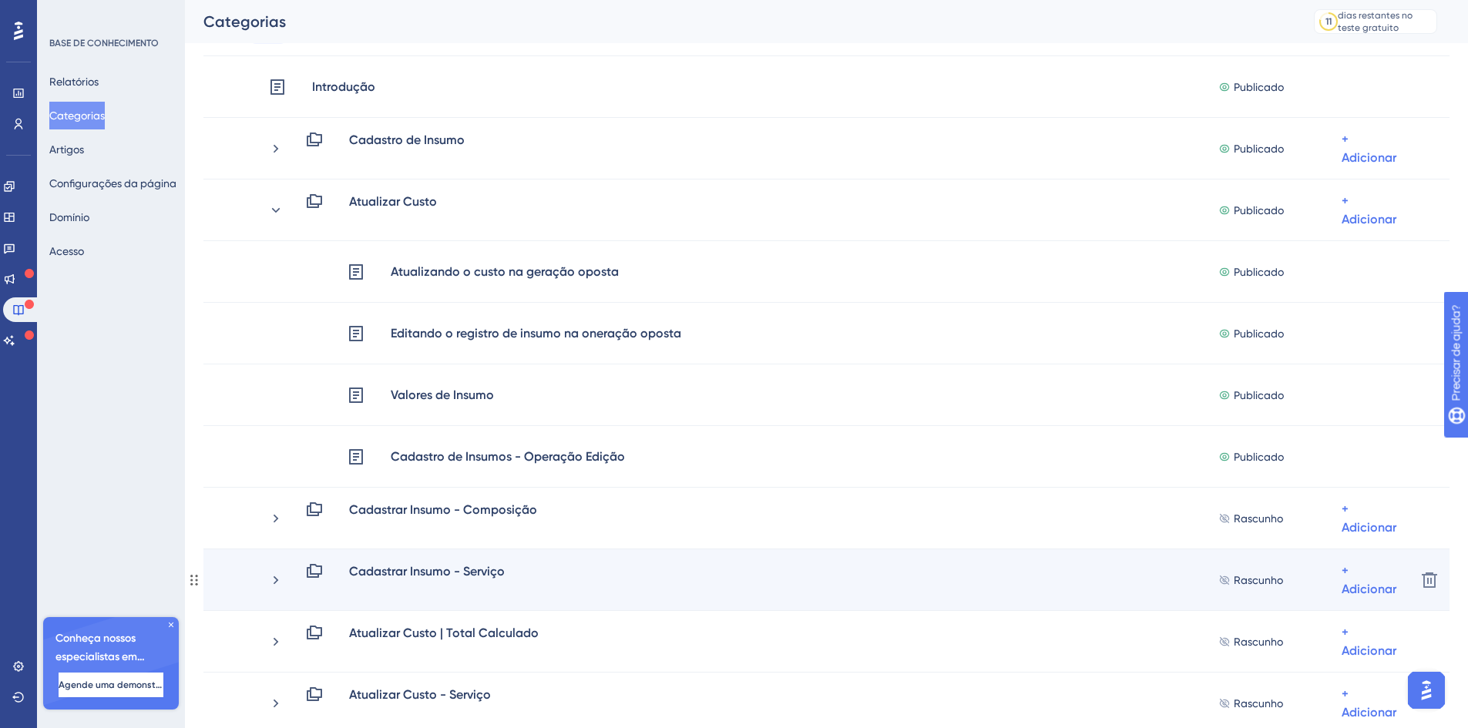
scroll to position [153, 0]
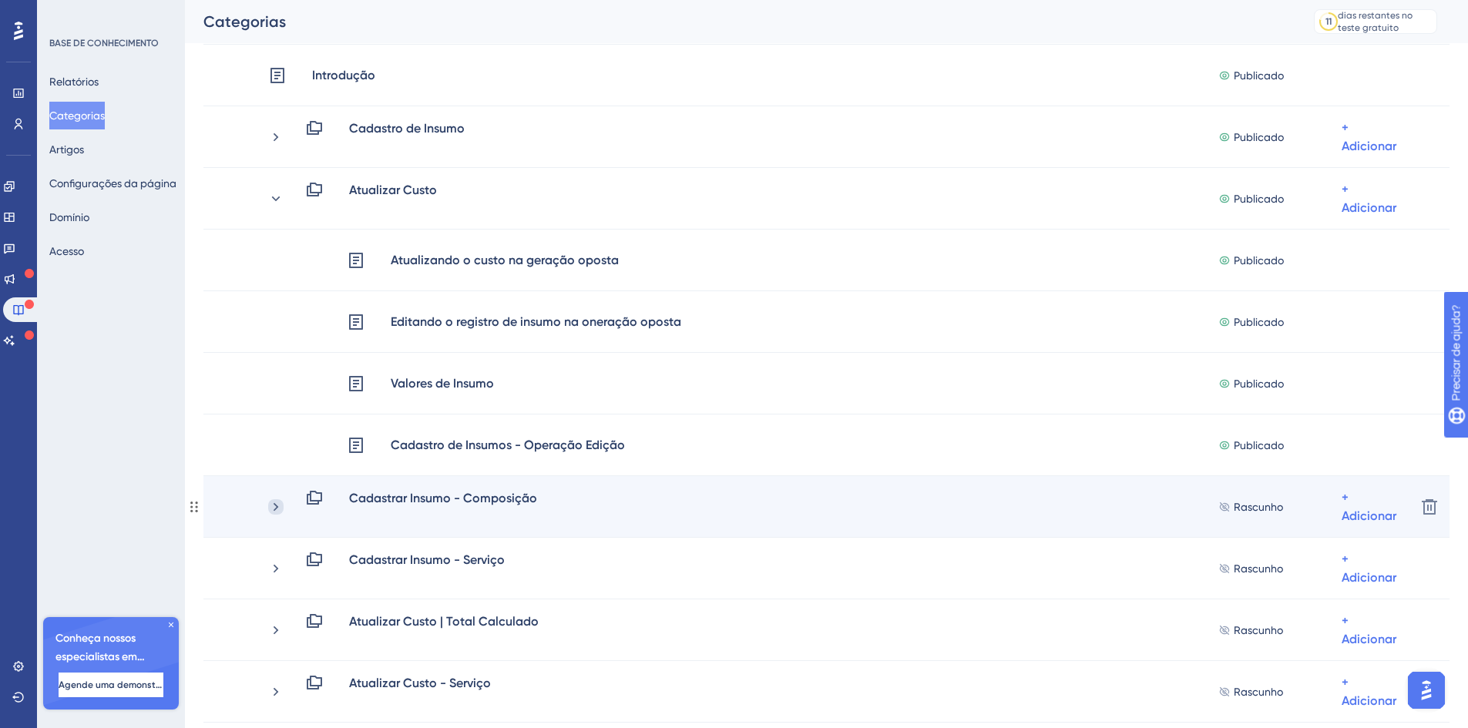
click at [277, 507] on icon at bounding box center [276, 506] width 5 height 8
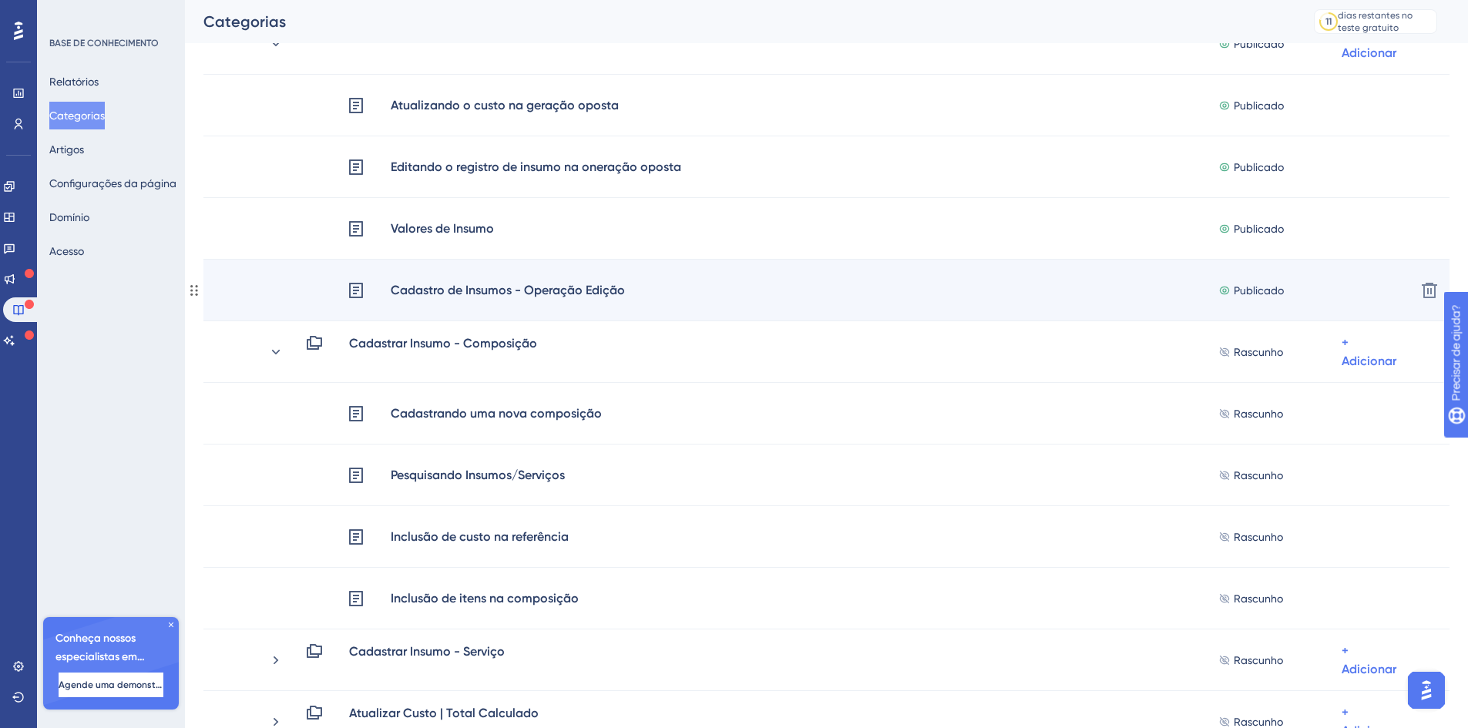
scroll to position [307, 0]
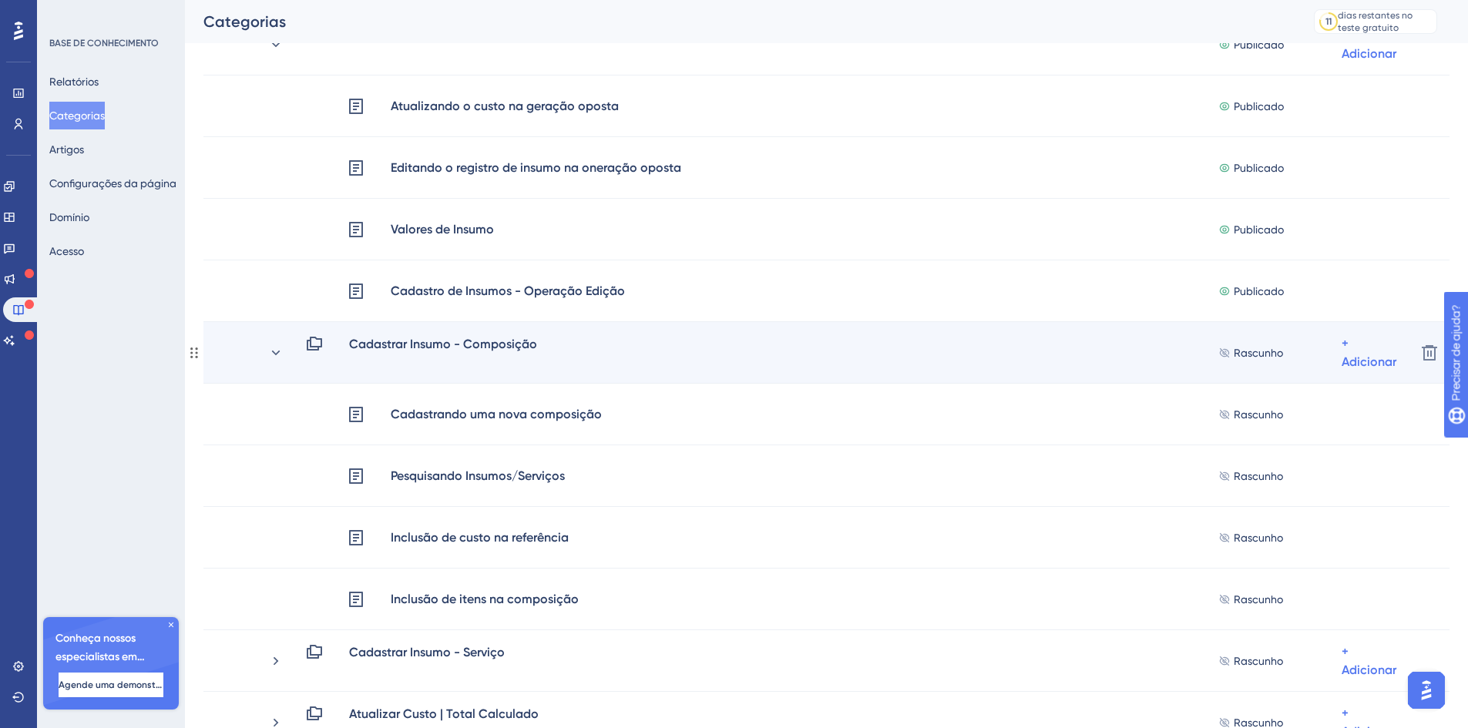
click at [266, 354] on div "Cadastrar Insumo - Composição Rascunho + Adicionar" at bounding box center [808, 352] width 1191 height 37
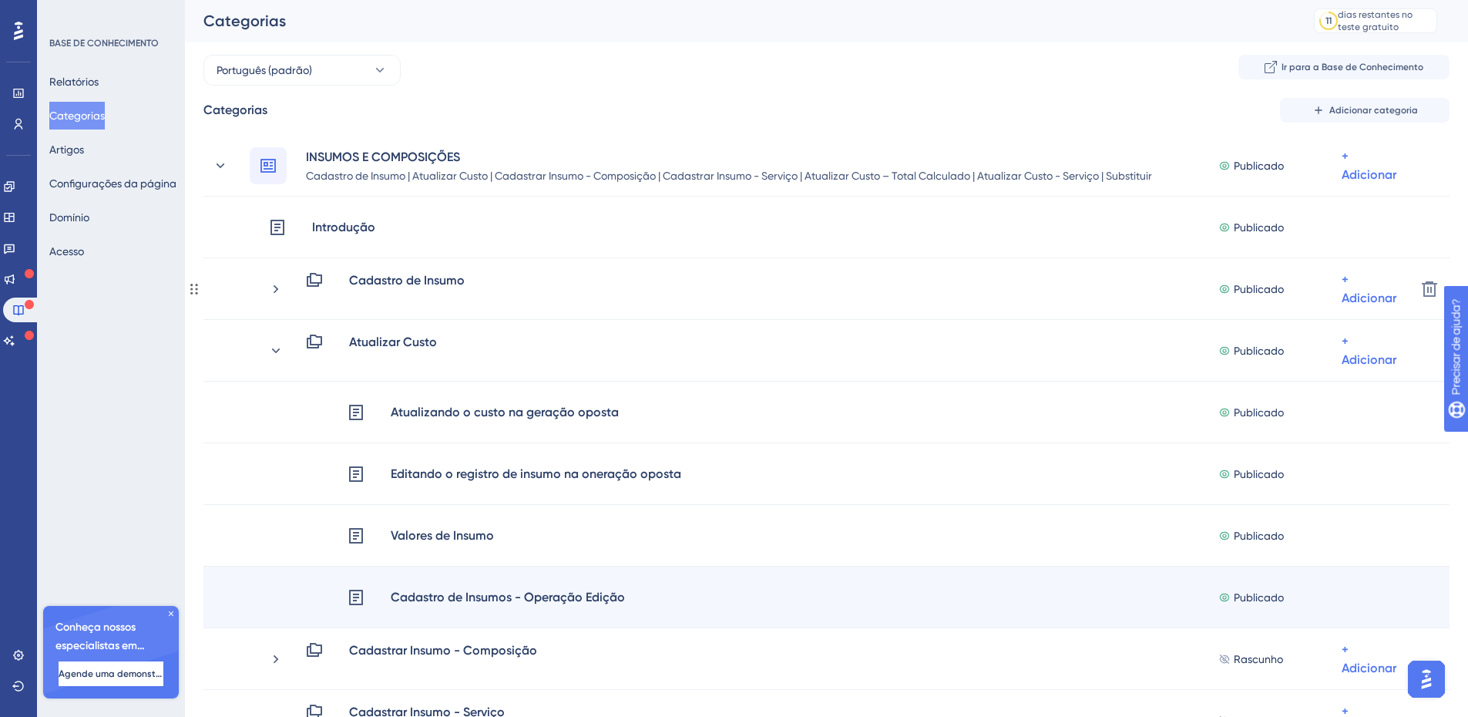
scroll to position [0, 0]
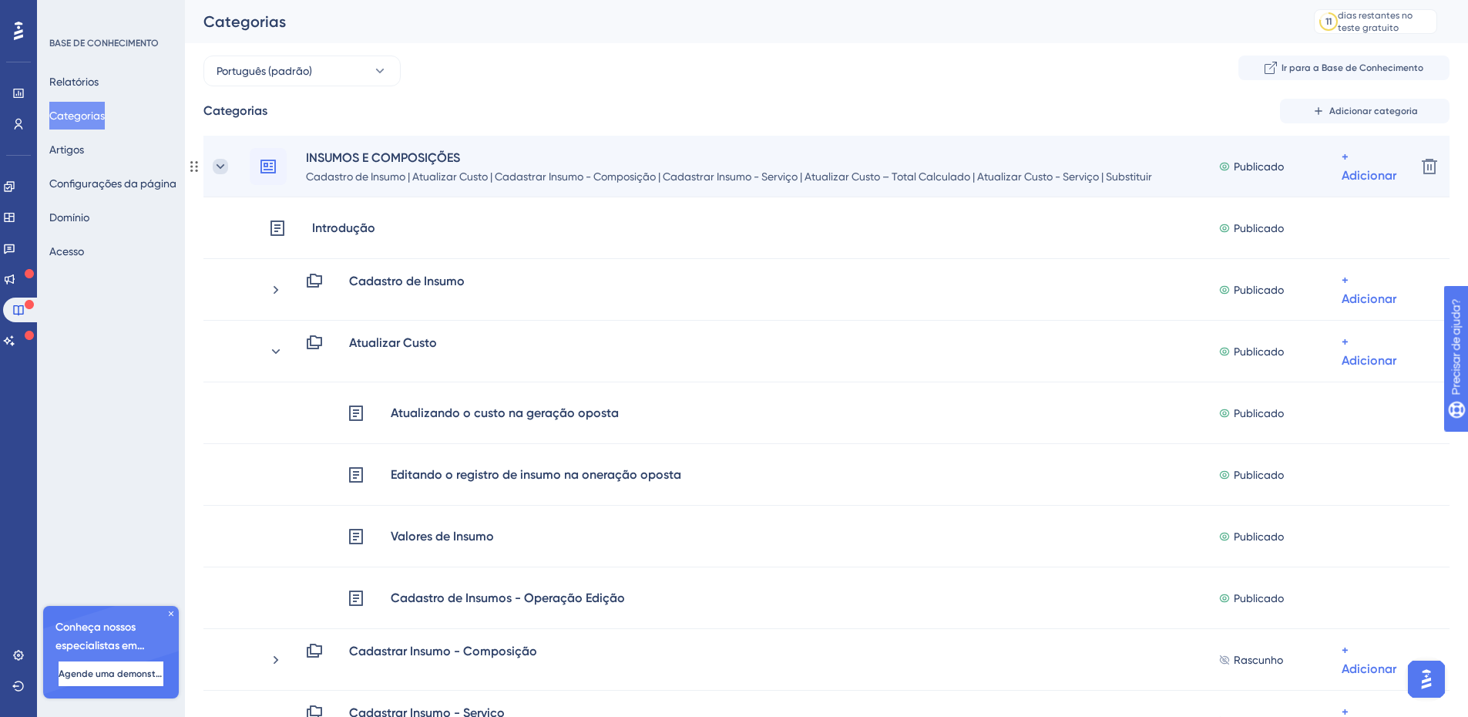
click at [215, 163] on icon at bounding box center [220, 166] width 15 height 15
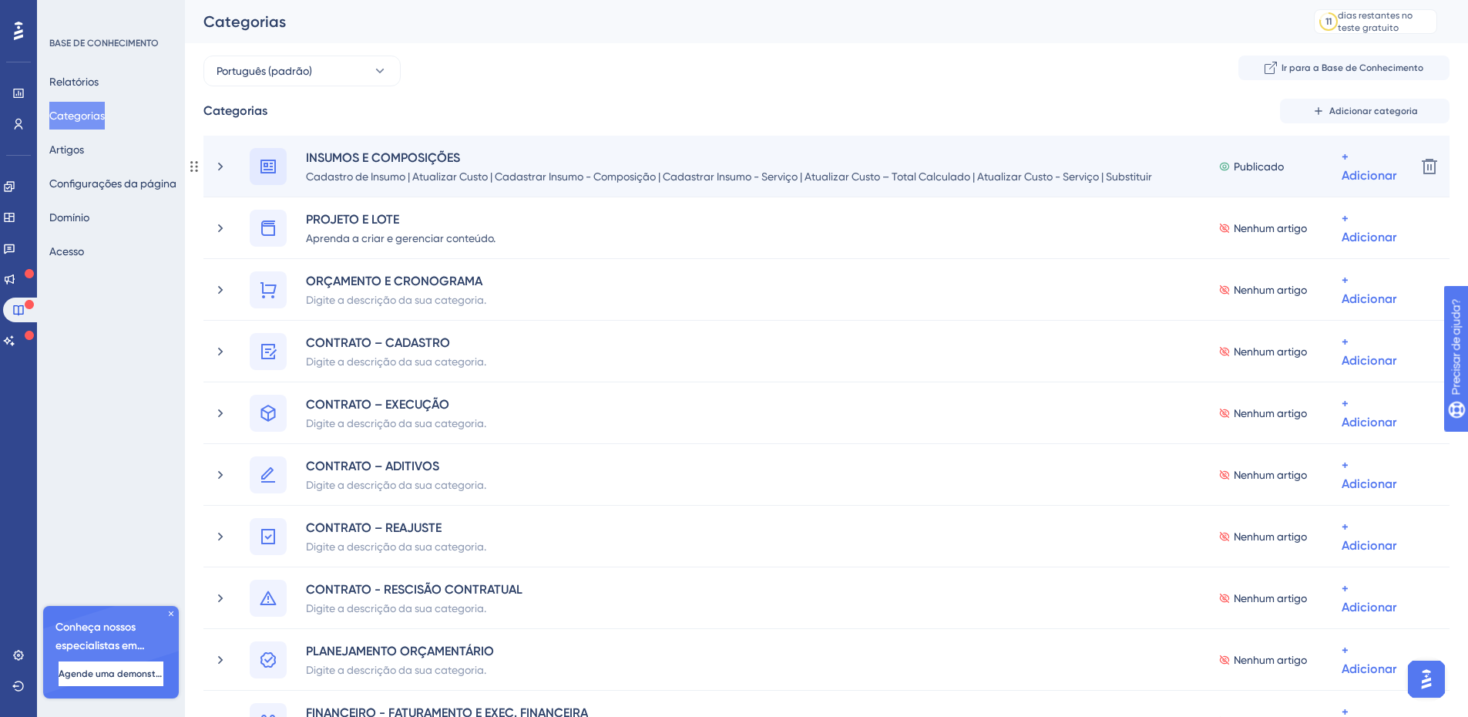
click at [268, 167] on icon at bounding box center [268, 166] width 18 height 18
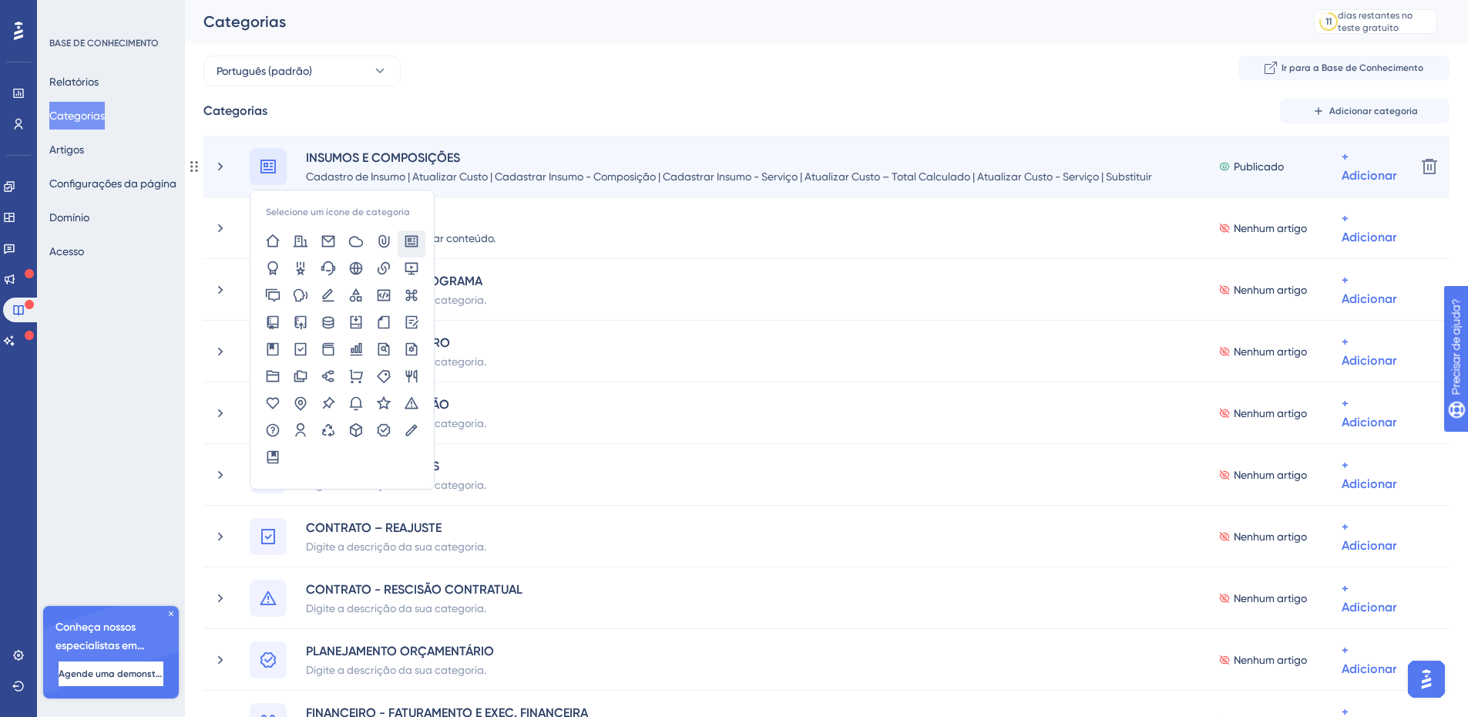
click at [317, 461] on div at bounding box center [342, 459] width 166 height 27
click at [361, 212] on font "Selecione um ícone de categoria" at bounding box center [338, 212] width 144 height 11
click at [301, 213] on font "Selecione um ícone de categoria" at bounding box center [338, 212] width 144 height 11
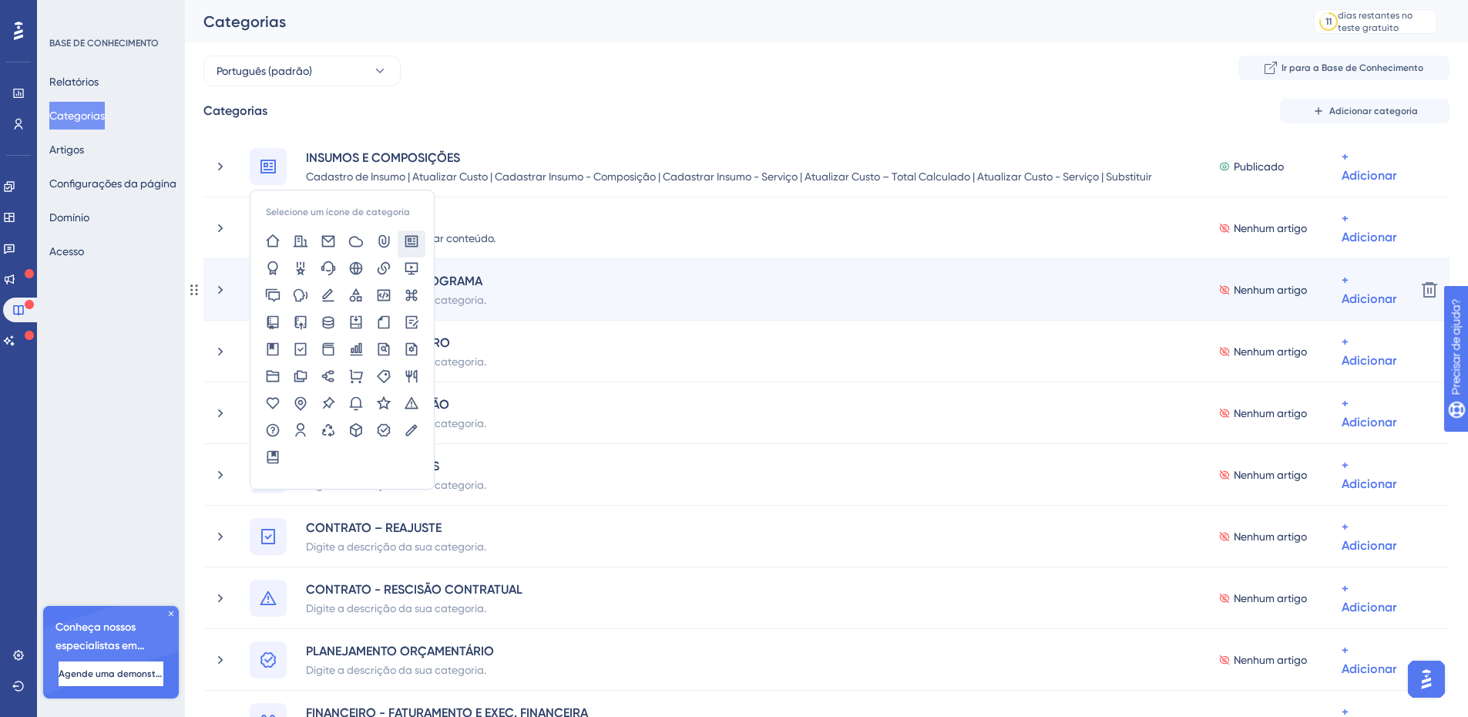
click at [698, 291] on div "ORÇAMENTO E CRONOGRAMA Digite a descrição da sua categoria. Nenhum artigo + Adi…" at bounding box center [827, 289] width 1154 height 37
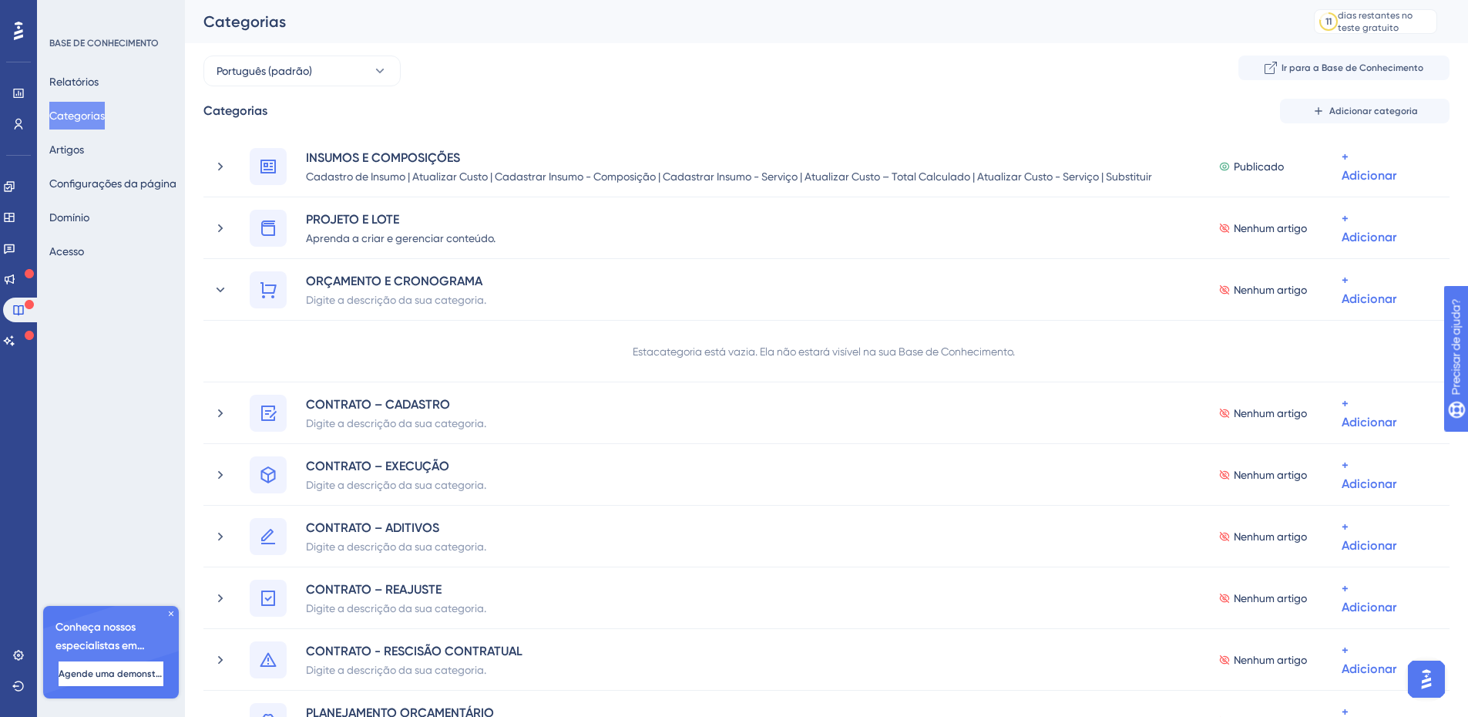
click at [21, 35] on icon at bounding box center [18, 31] width 9 height 18
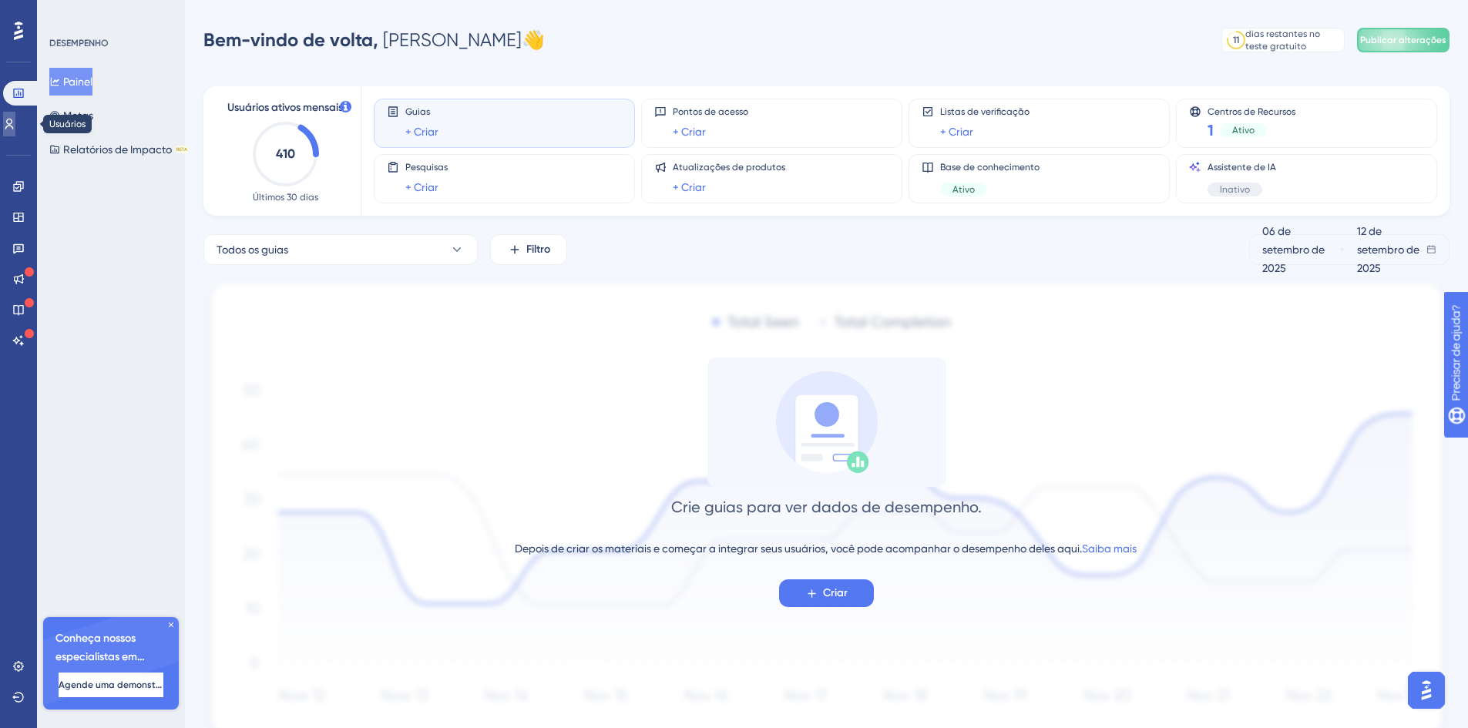
click at [14, 126] on icon at bounding box center [9, 124] width 8 height 11
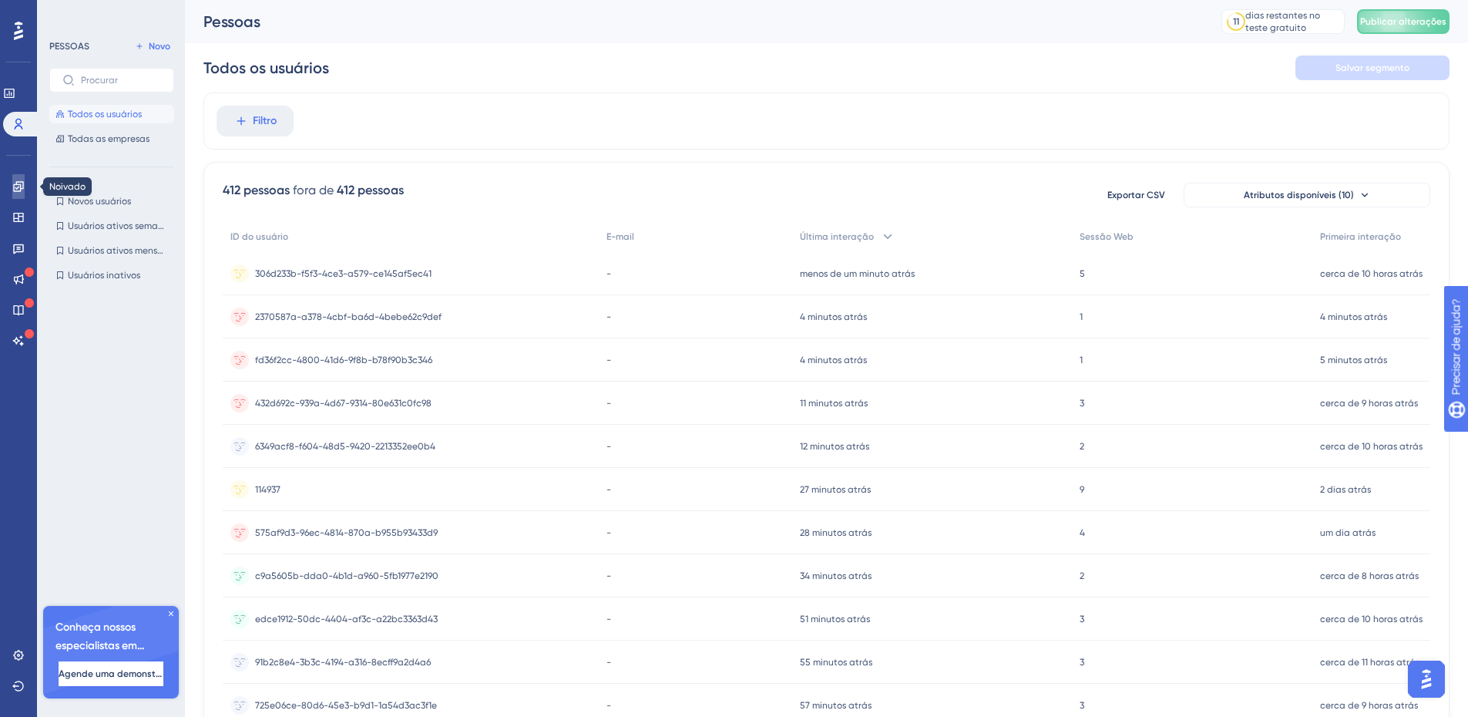
click at [12, 192] on link at bounding box center [18, 186] width 12 height 25
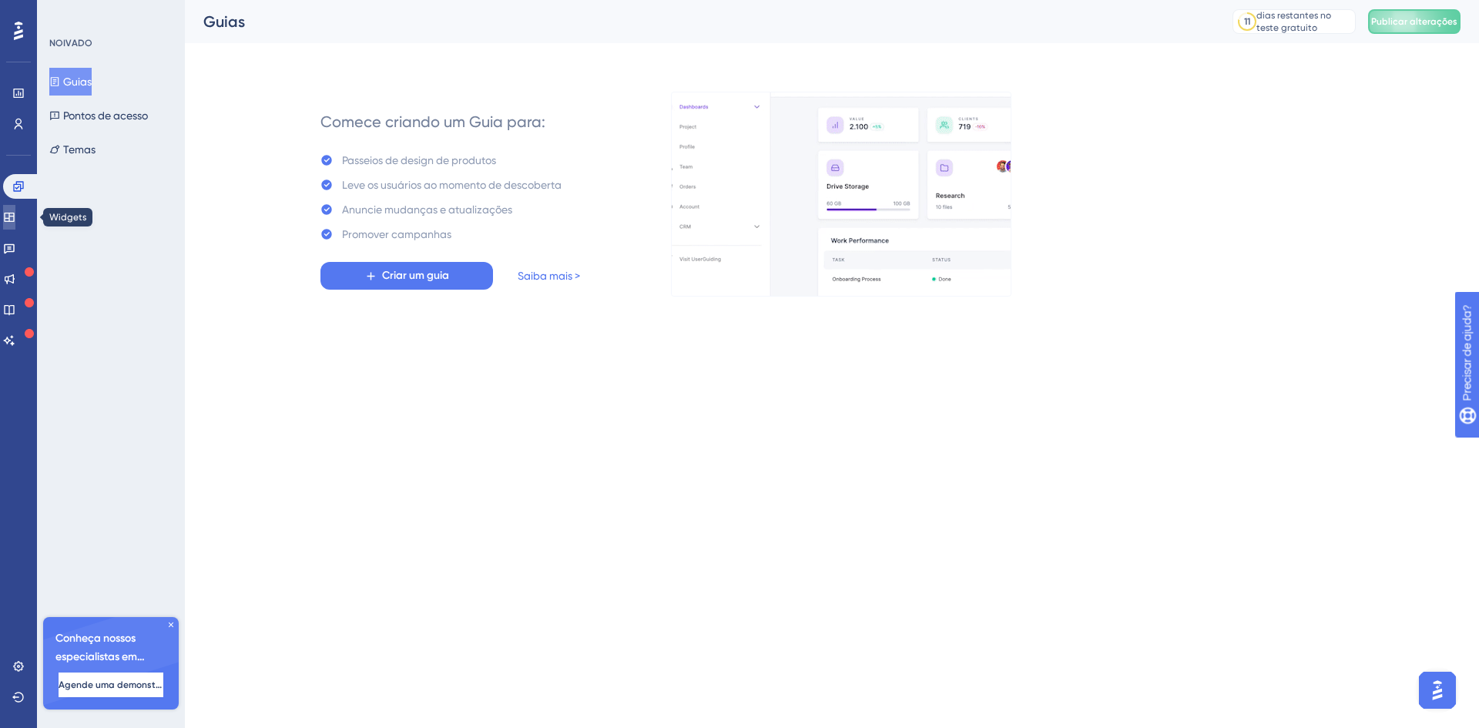
click at [15, 223] on icon at bounding box center [9, 217] width 12 height 12
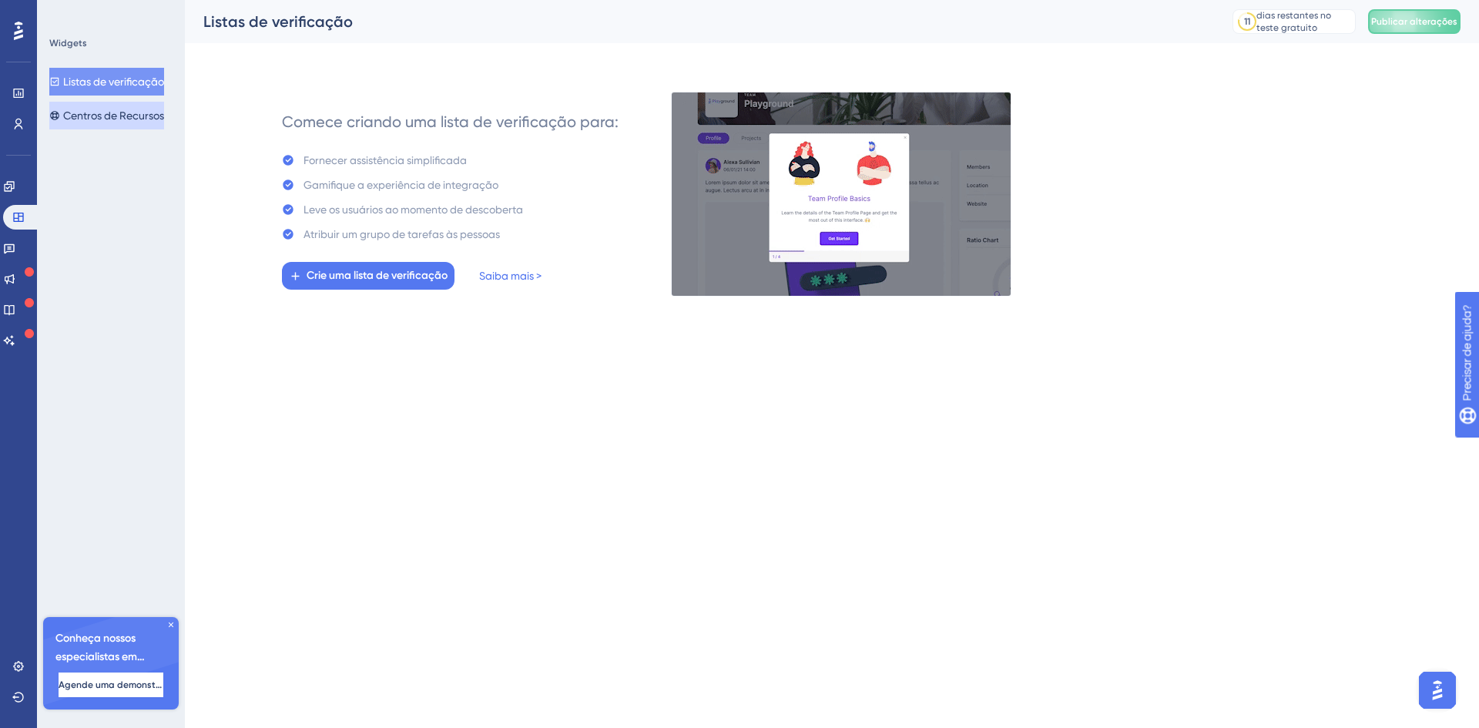
click at [126, 118] on font "Centros de Recursos" at bounding box center [113, 115] width 101 height 12
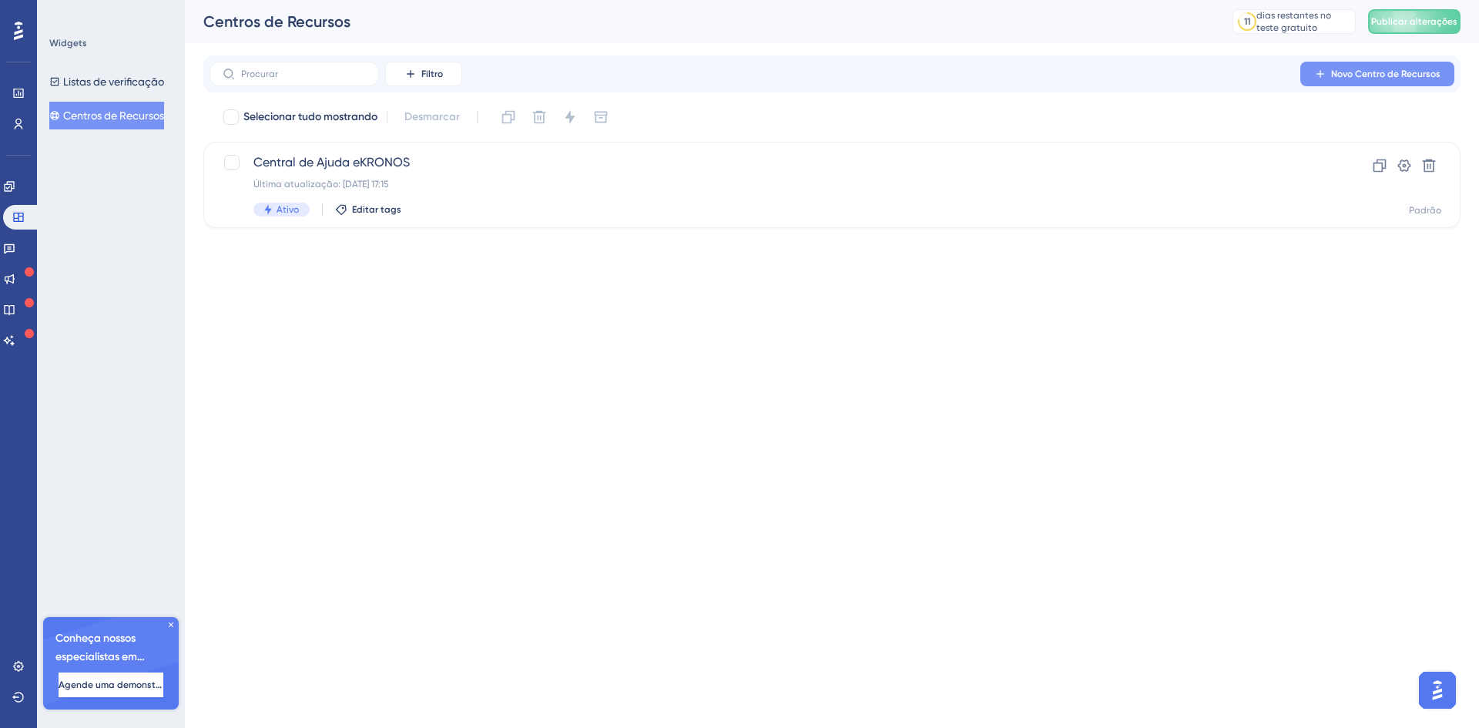
click at [1382, 74] on font "Novo Centro de Recursos" at bounding box center [1386, 74] width 109 height 11
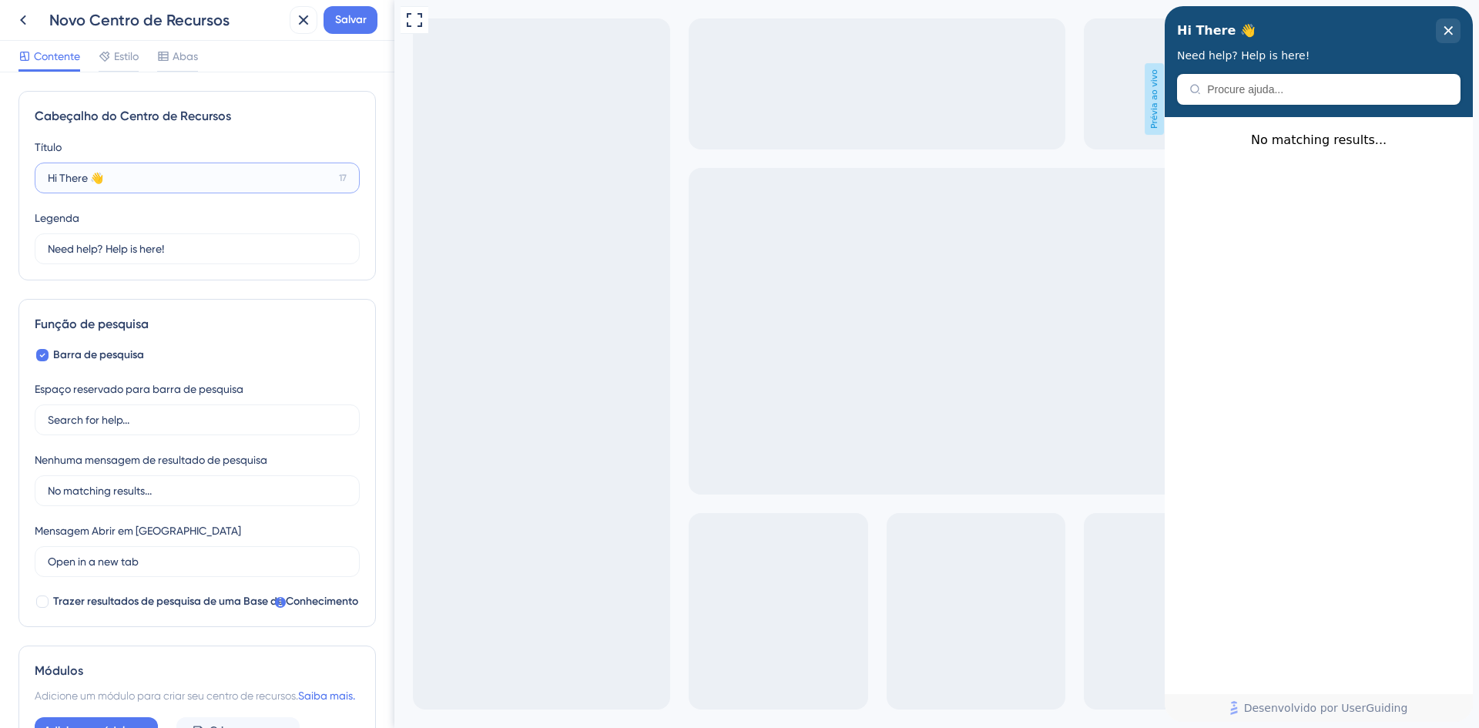
click at [117, 180] on input "Hi There 👋" at bounding box center [190, 178] width 285 height 17
drag, startPoint x: 122, startPoint y: 178, endPoint x: 0, endPoint y: 191, distance: 122.5
click at [0, 191] on div "Cabeçalho do Centro de Recursos Título Hi There 👋 17 Olá 👋 Legenda Need help? H…" at bounding box center [197, 400] width 395 height 656
type input "Guia do Usuário"
drag, startPoint x: 178, startPoint y: 251, endPoint x: 27, endPoint y: 251, distance: 151.0
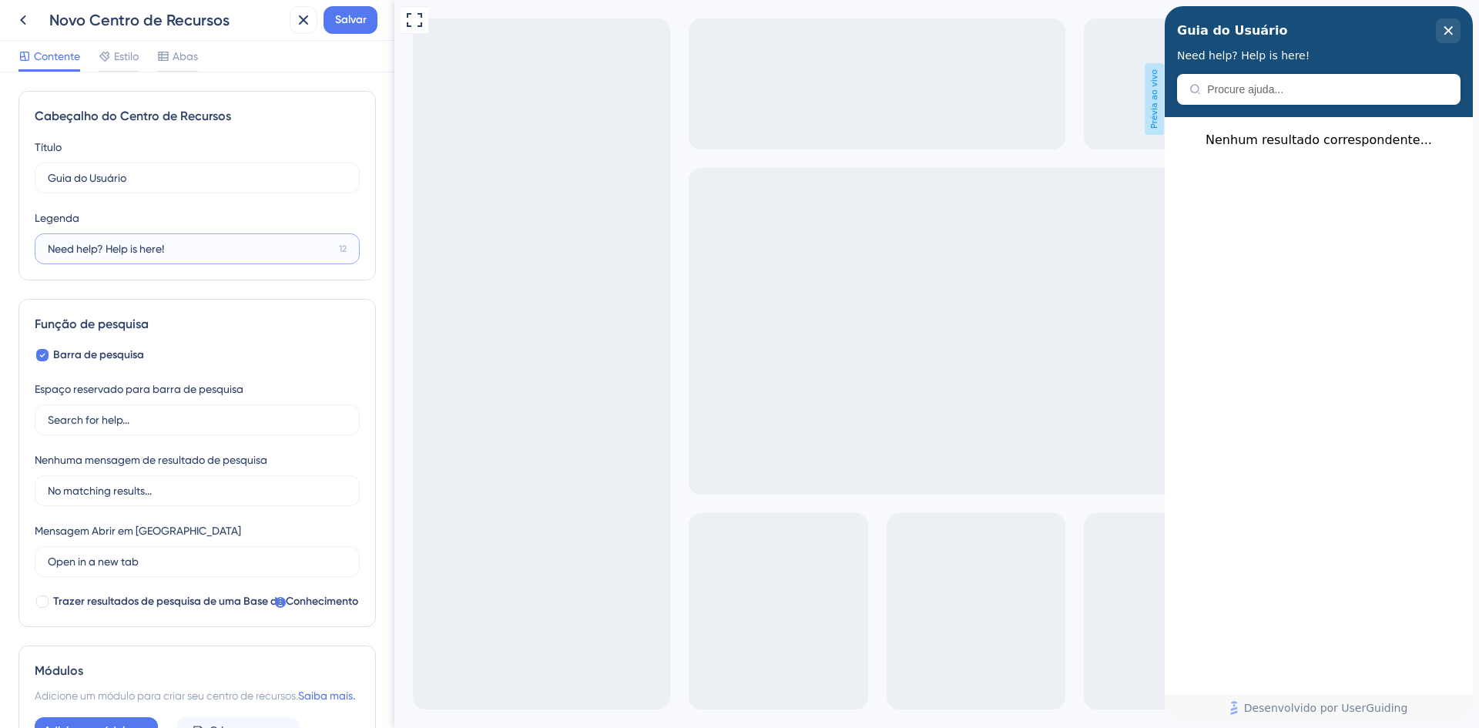
click at [32, 251] on div "Cabeçalho do Centro de Recursos Título Guia do Usuário 13 Guia do Usuário Legen…" at bounding box center [197, 186] width 358 height 190
type input "Insumos e Composição - em constução"
click at [153, 421] on input "Search for help..." at bounding box center [197, 419] width 299 height 17
drag, startPoint x: 123, startPoint y: 418, endPoint x: 8, endPoint y: 411, distance: 114.3
click at [8, 411] on div "Cabeçalho do Centro de Recursos Título Guia do Usuário 13 Guia do Usuário Legen…" at bounding box center [197, 400] width 395 height 656
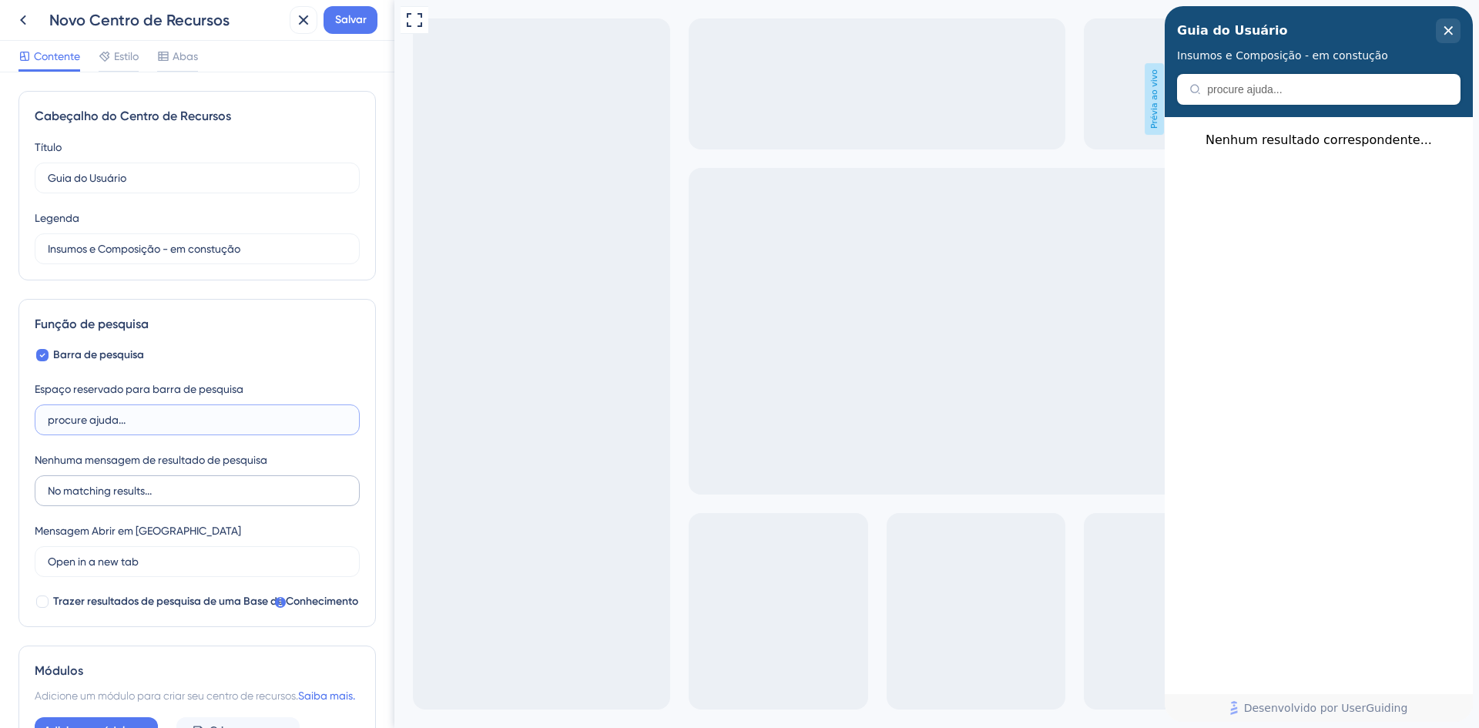
type input "procure ajuda..."
click at [160, 492] on input "No matching results..." at bounding box center [197, 490] width 299 height 17
click at [98, 490] on input "No matching results..." at bounding box center [197, 490] width 299 height 17
drag, startPoint x: 146, startPoint y: 492, endPoint x: 18, endPoint y: 492, distance: 127.9
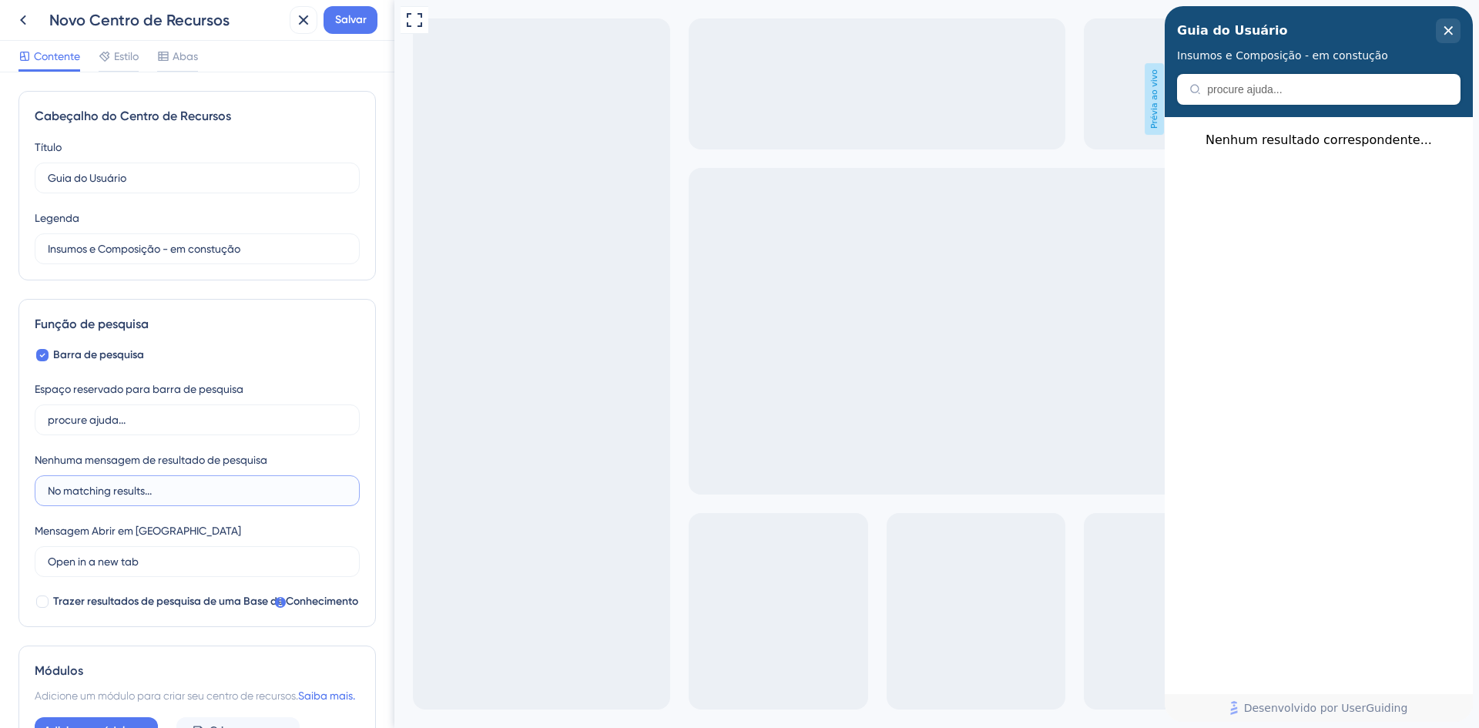
click at [18, 492] on div "Cabeçalho do Centro de Recursos Título Guia do Usuário 13 Guia do Usuário Legen…" at bounding box center [197, 400] width 395 height 656
type input "nenhum resultado encontrado..."
click at [154, 563] on input "Open in a new tab" at bounding box center [192, 561] width 288 height 17
click at [98, 598] on font "Trazer resultados de pesquisa de uma Base de Conhecimento" at bounding box center [205, 601] width 305 height 13
checkbox input "true"
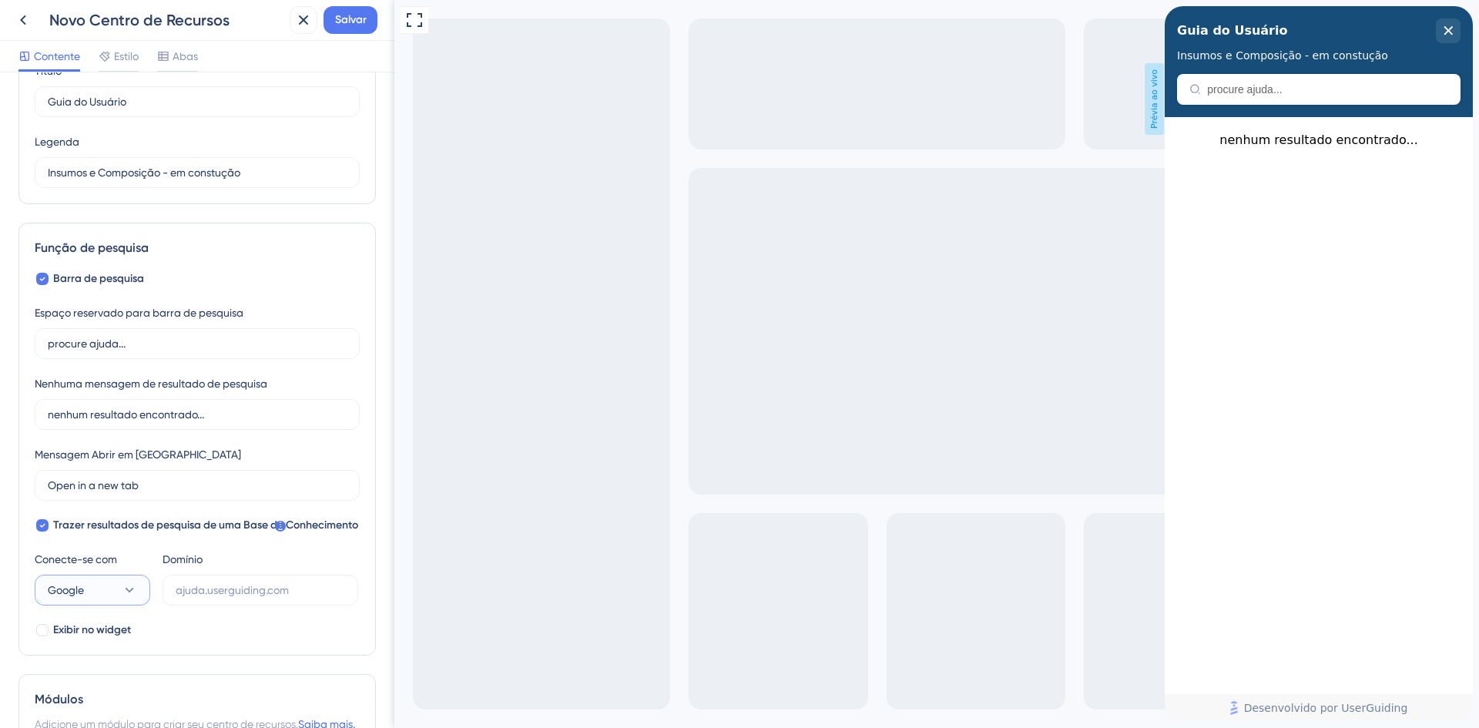
click at [113, 593] on button "Google" at bounding box center [93, 590] width 116 height 31
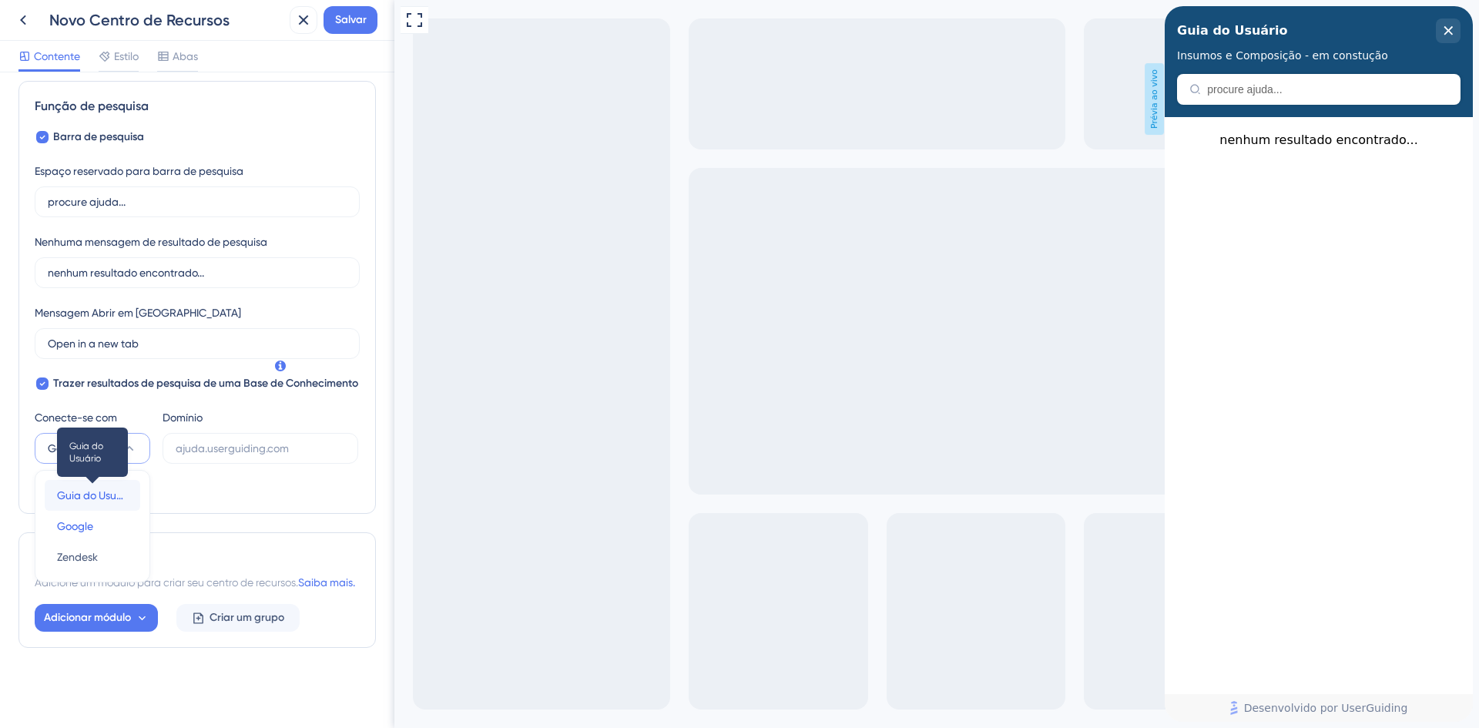
click at [115, 489] on font "Guia do Usuário" at bounding box center [96, 495] width 79 height 12
type input "[URL][DOMAIN_NAME]"
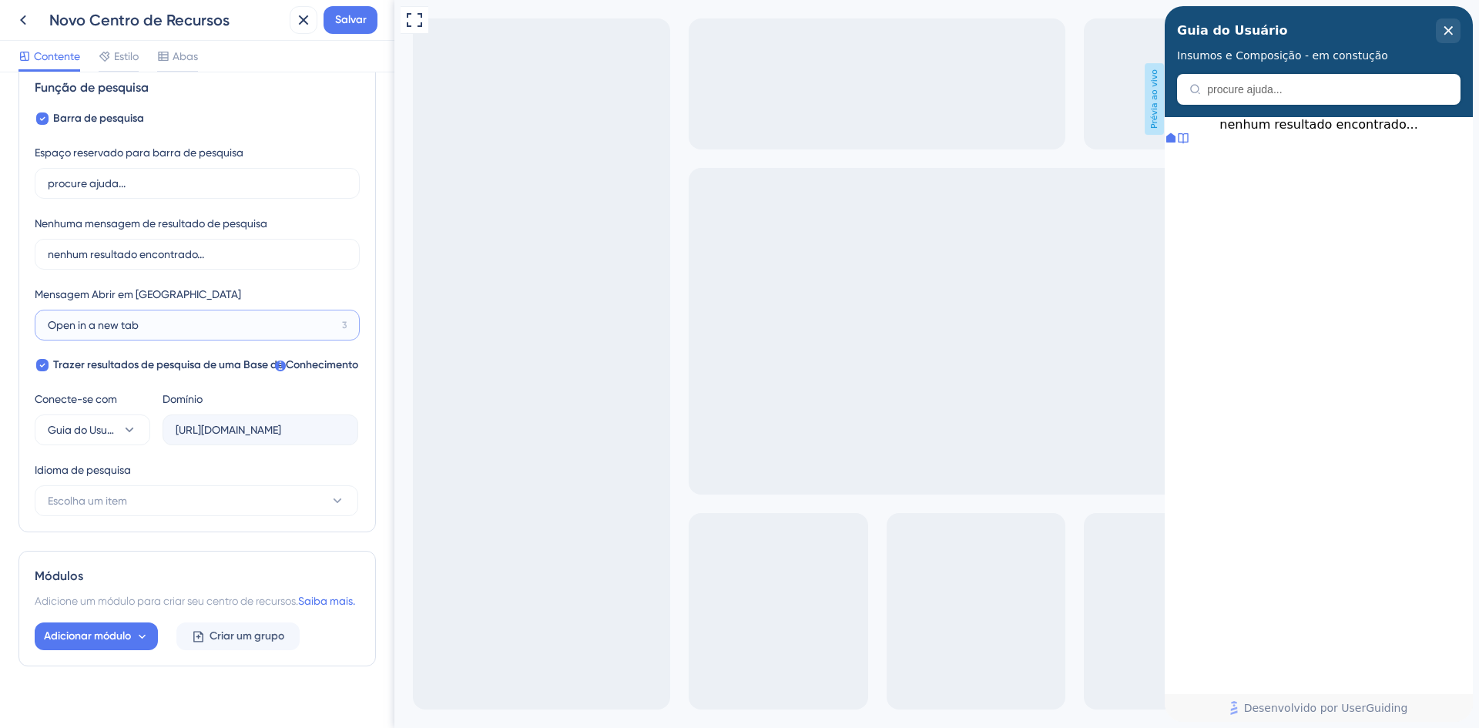
drag, startPoint x: 149, startPoint y: 328, endPoint x: 27, endPoint y: 322, distance: 121.9
click at [27, 322] on div "Função de pesquisa Barra de pesquisa Espaço reservado para barra de pesquisa pr…" at bounding box center [197, 297] width 358 height 470
type input "Guia do Usuário"
click at [106, 643] on font "Adicionar módulo" at bounding box center [87, 636] width 87 height 13
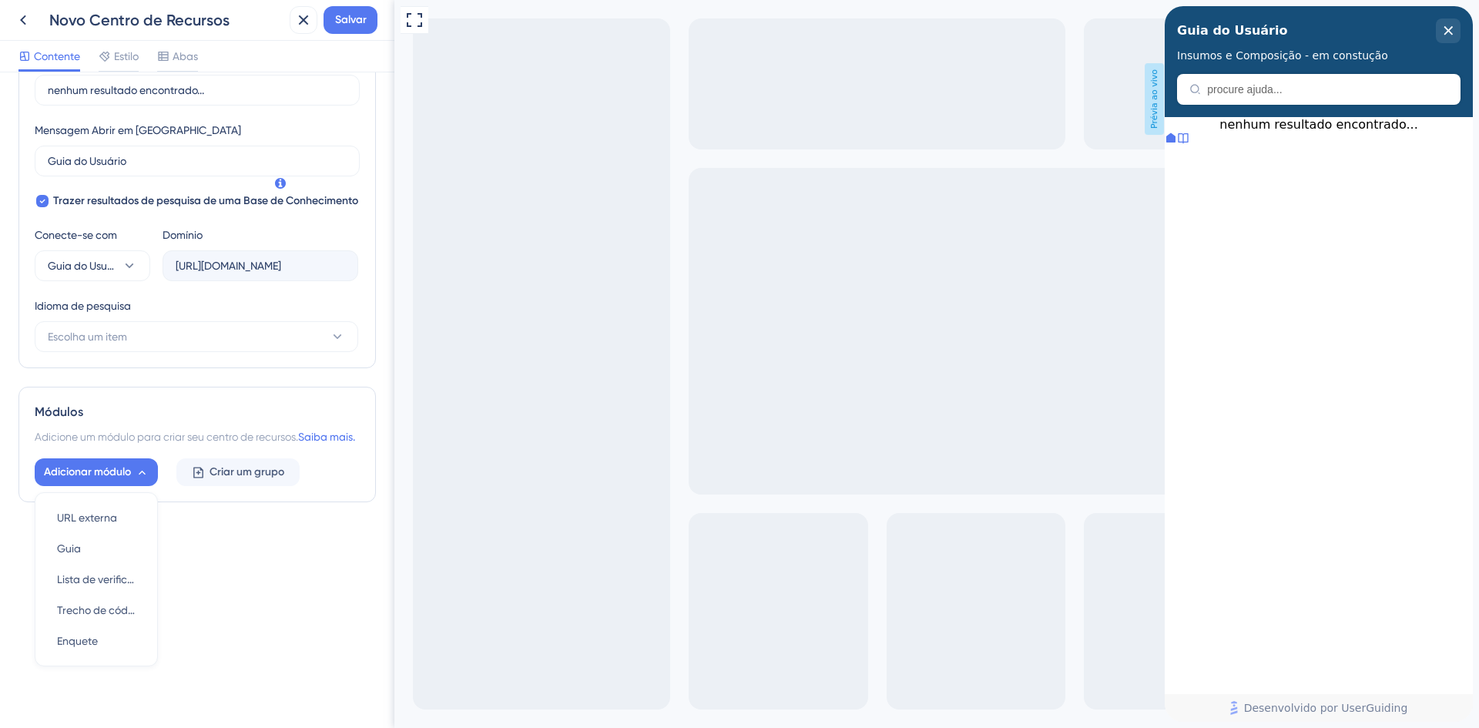
click at [215, 601] on div "Cabeçalho do Centro de Recursos Título Guia do Usuário 13 Guia do Usuário Legen…" at bounding box center [197, 400] width 395 height 656
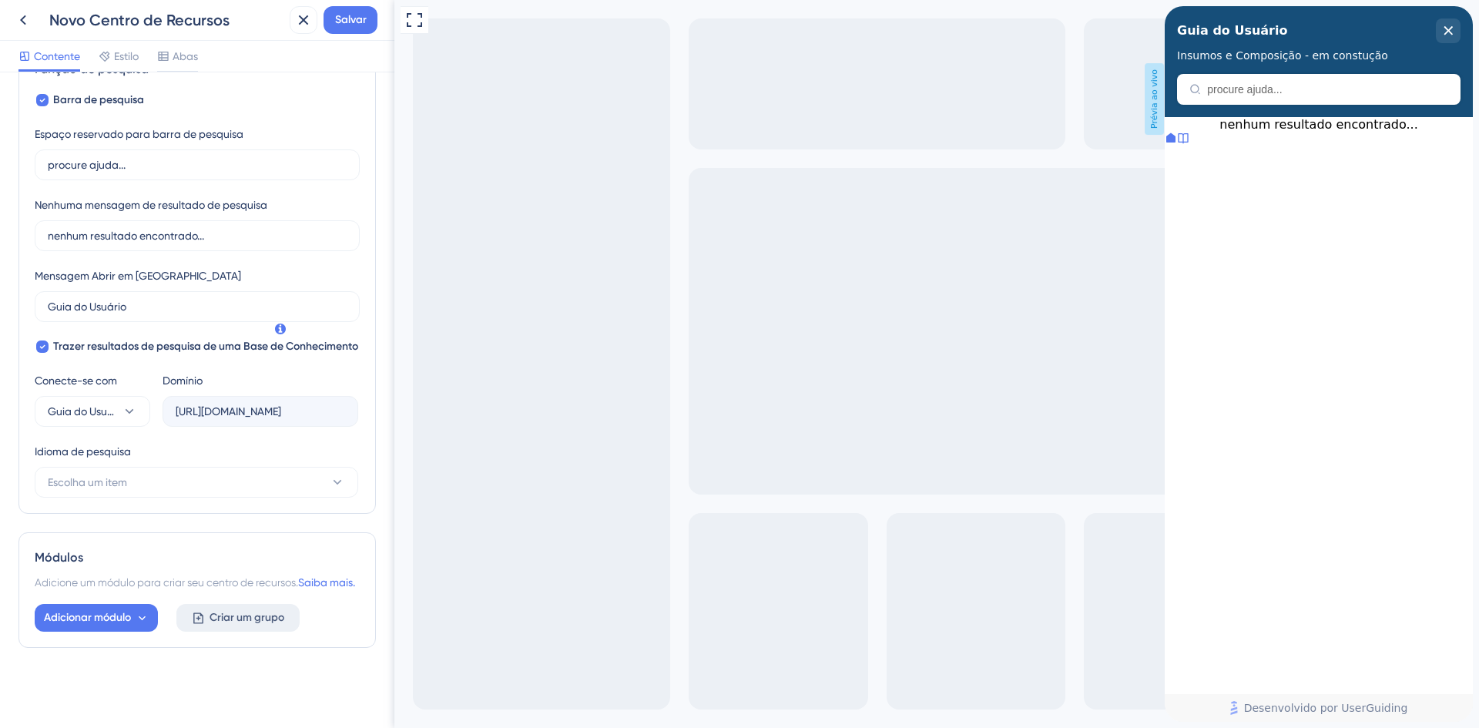
click at [219, 614] on font "Criar um grupo" at bounding box center [247, 617] width 75 height 13
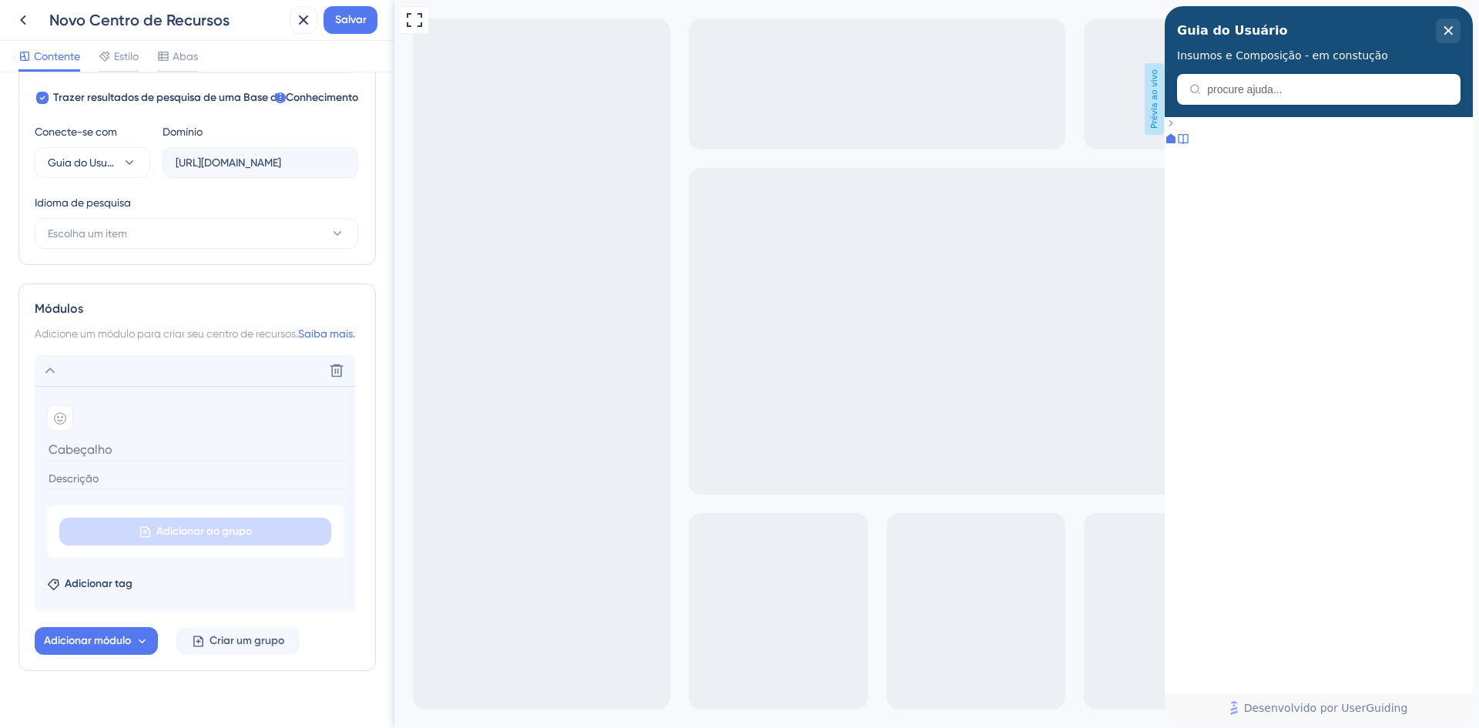
scroll to position [505, 0]
click at [94, 461] on input at bounding box center [196, 449] width 299 height 24
click at [60, 431] on div at bounding box center [60, 418] width 26 height 26
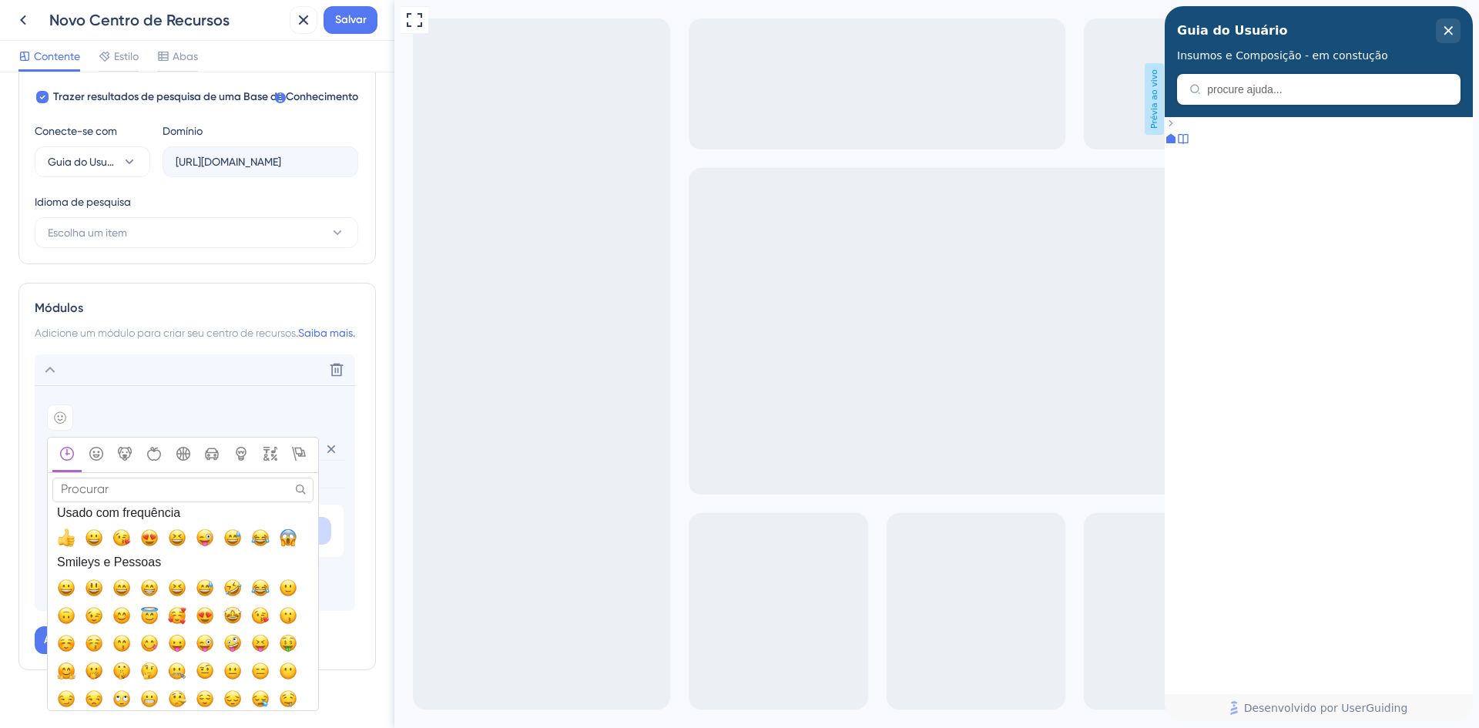
click at [209, 431] on div "Adicionar emoji" at bounding box center [195, 418] width 296 height 26
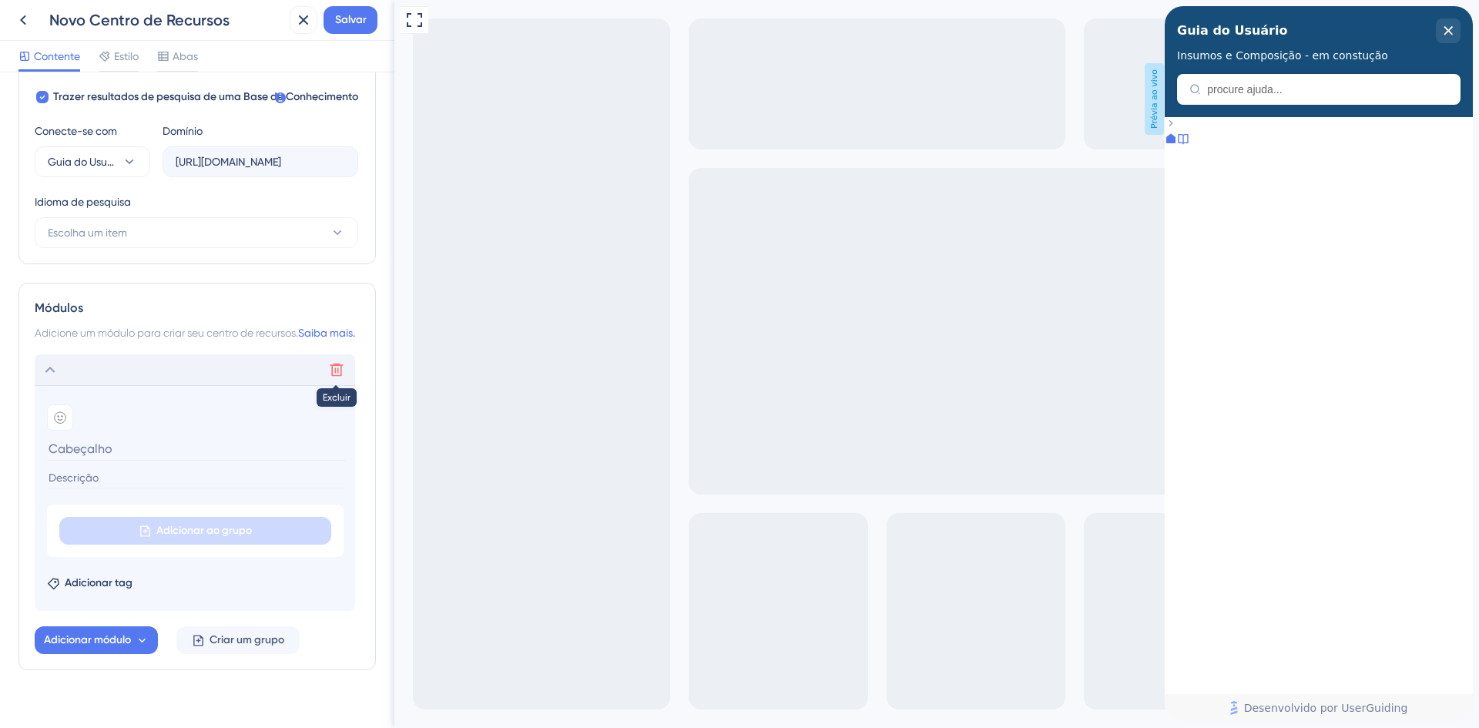
click at [339, 378] on icon at bounding box center [336, 369] width 15 height 15
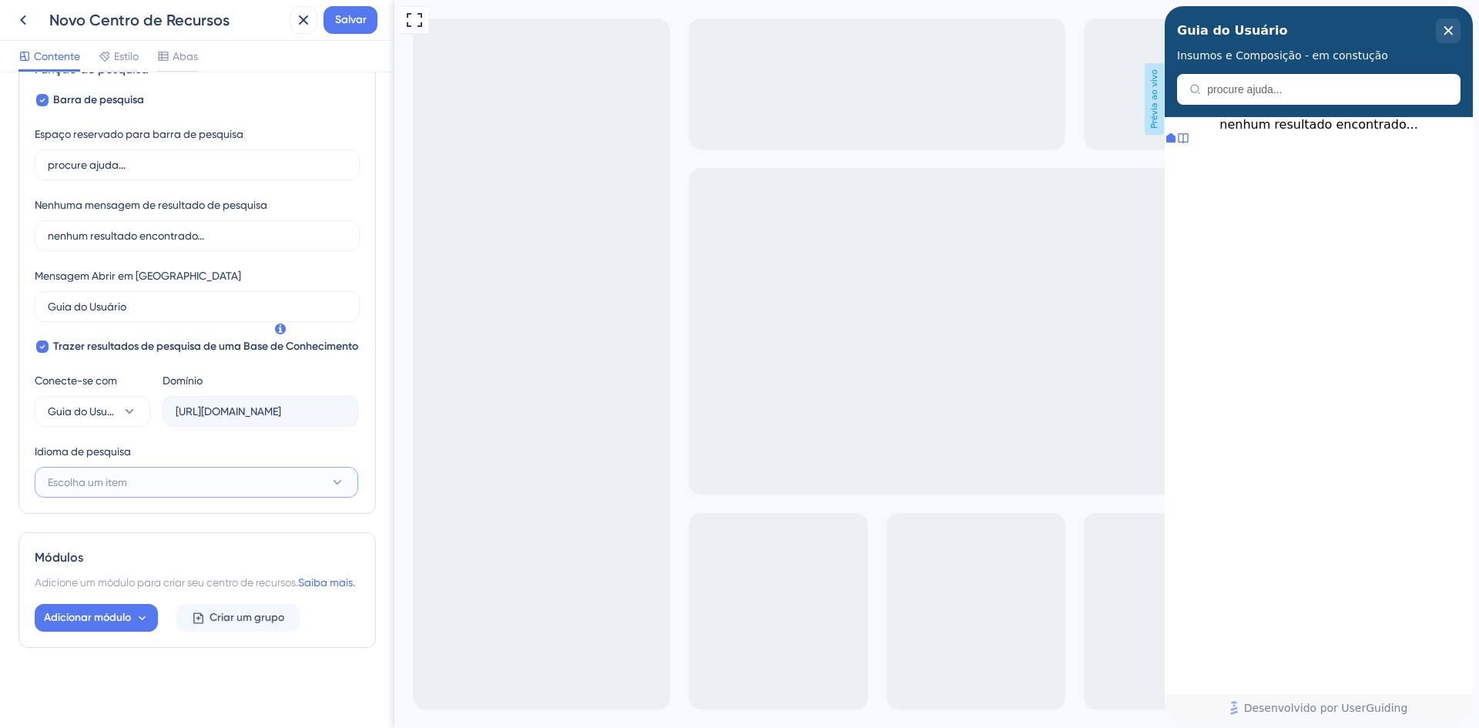
click at [257, 467] on button "Escolha um item" at bounding box center [197, 482] width 324 height 31
click at [225, 514] on div "Português (padrão) Português (padrão)" at bounding box center [196, 529] width 279 height 31
type input "[URL][DOMAIN_NAME]"
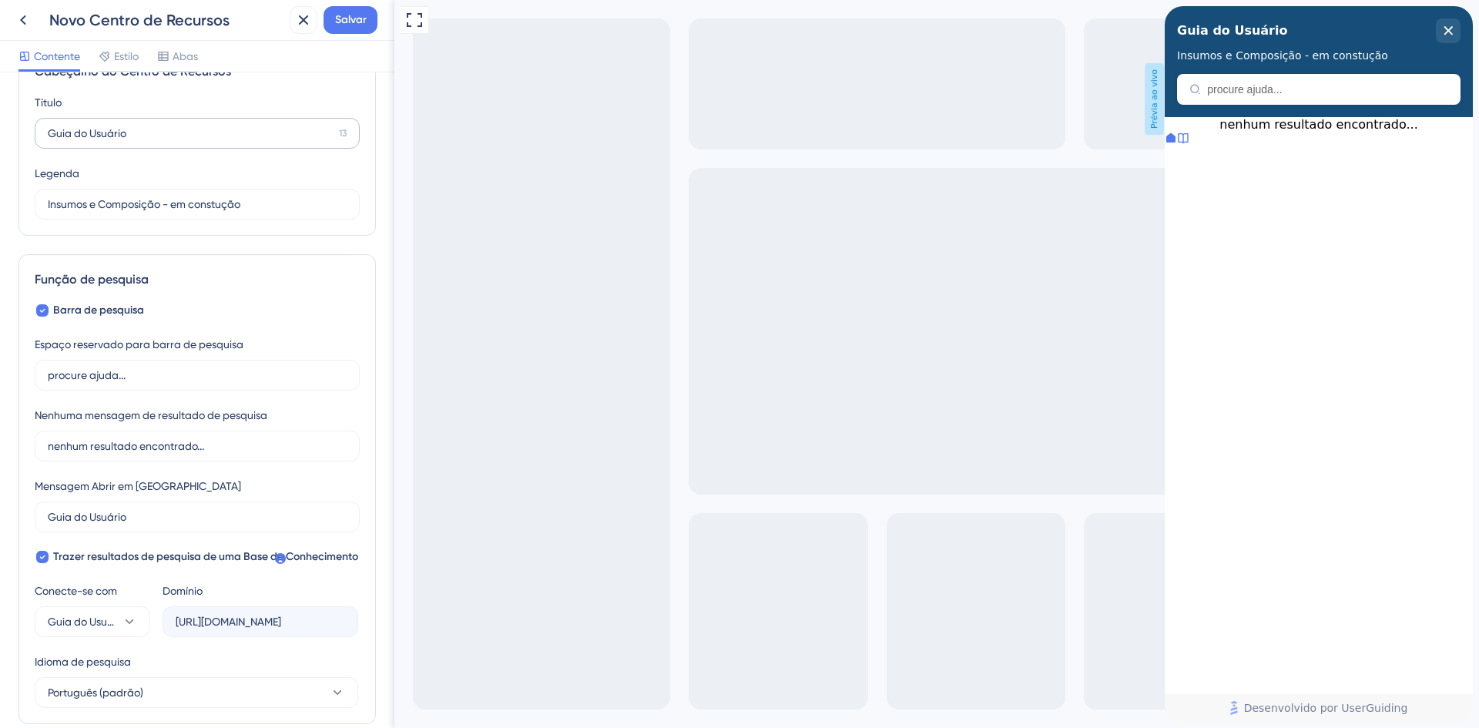
scroll to position [44, 0]
click at [114, 55] on font "Estilo" at bounding box center [126, 56] width 25 height 12
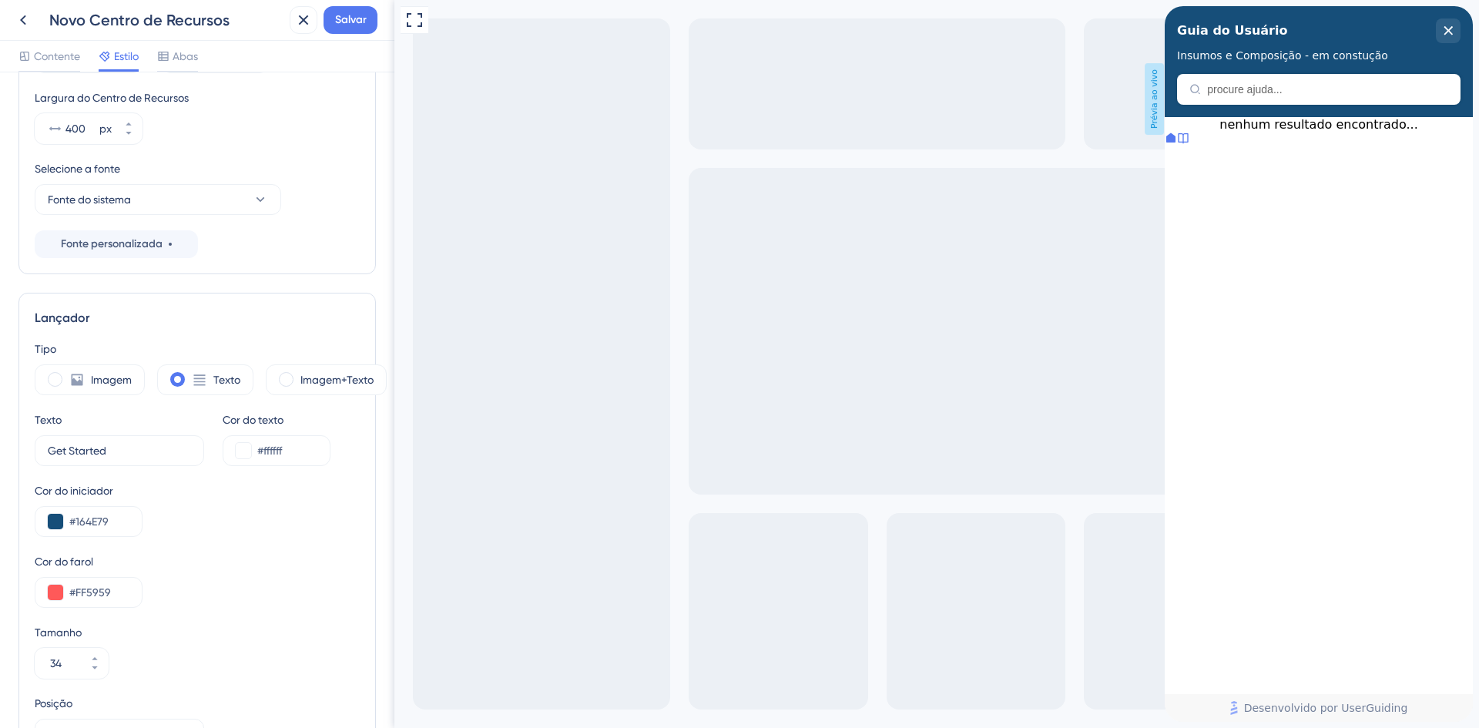
scroll to position [203, 0]
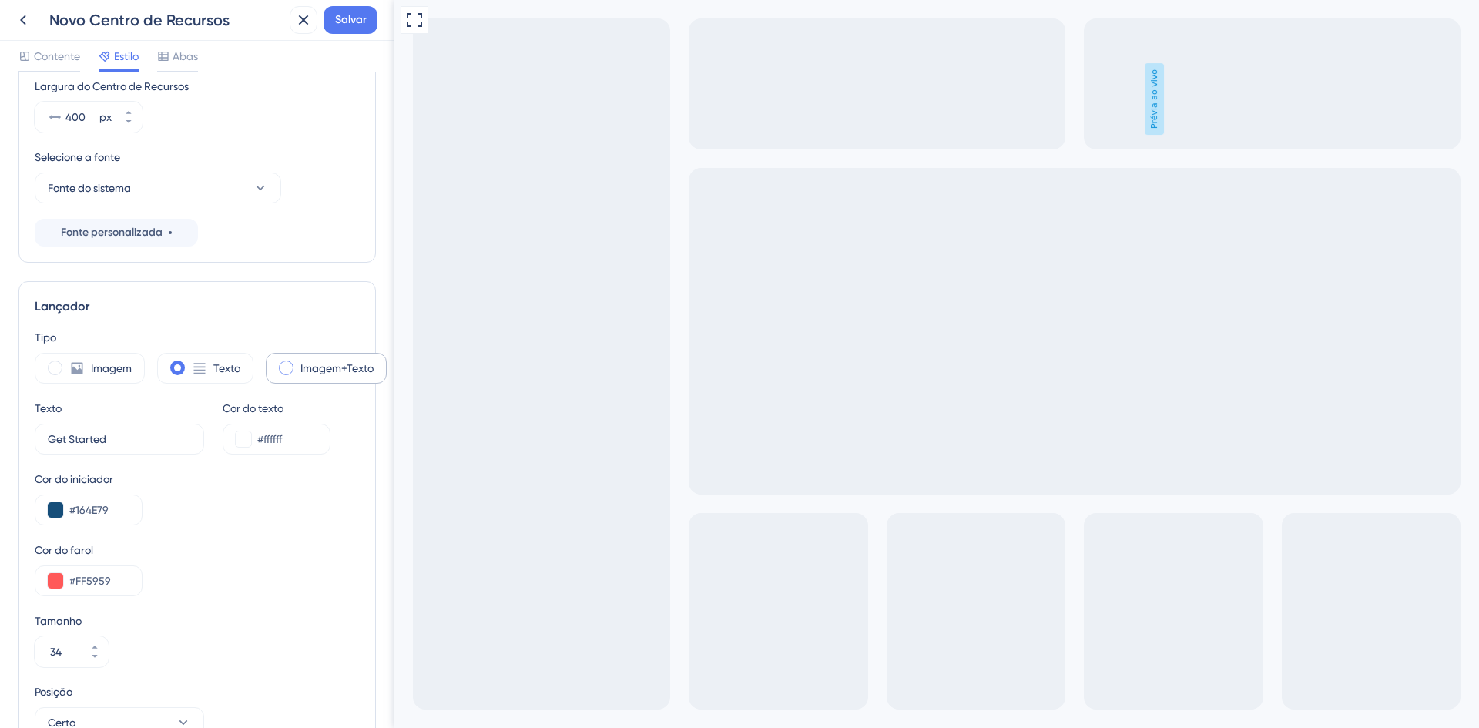
click at [306, 370] on font "Imagem+Texto" at bounding box center [337, 368] width 73 height 12
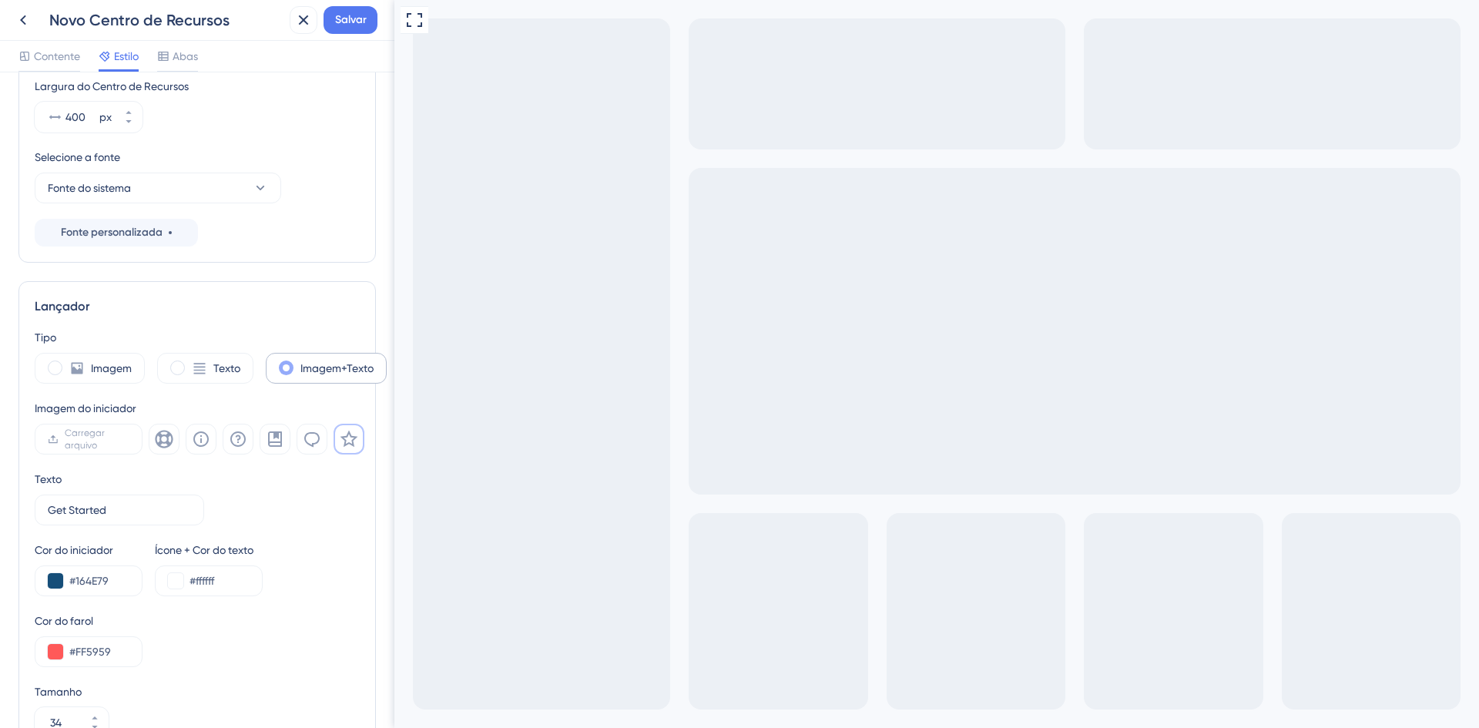
click at [293, 369] on span at bounding box center [286, 368] width 15 height 15
click at [298, 363] on input "radio" at bounding box center [298, 363] width 0 height 0
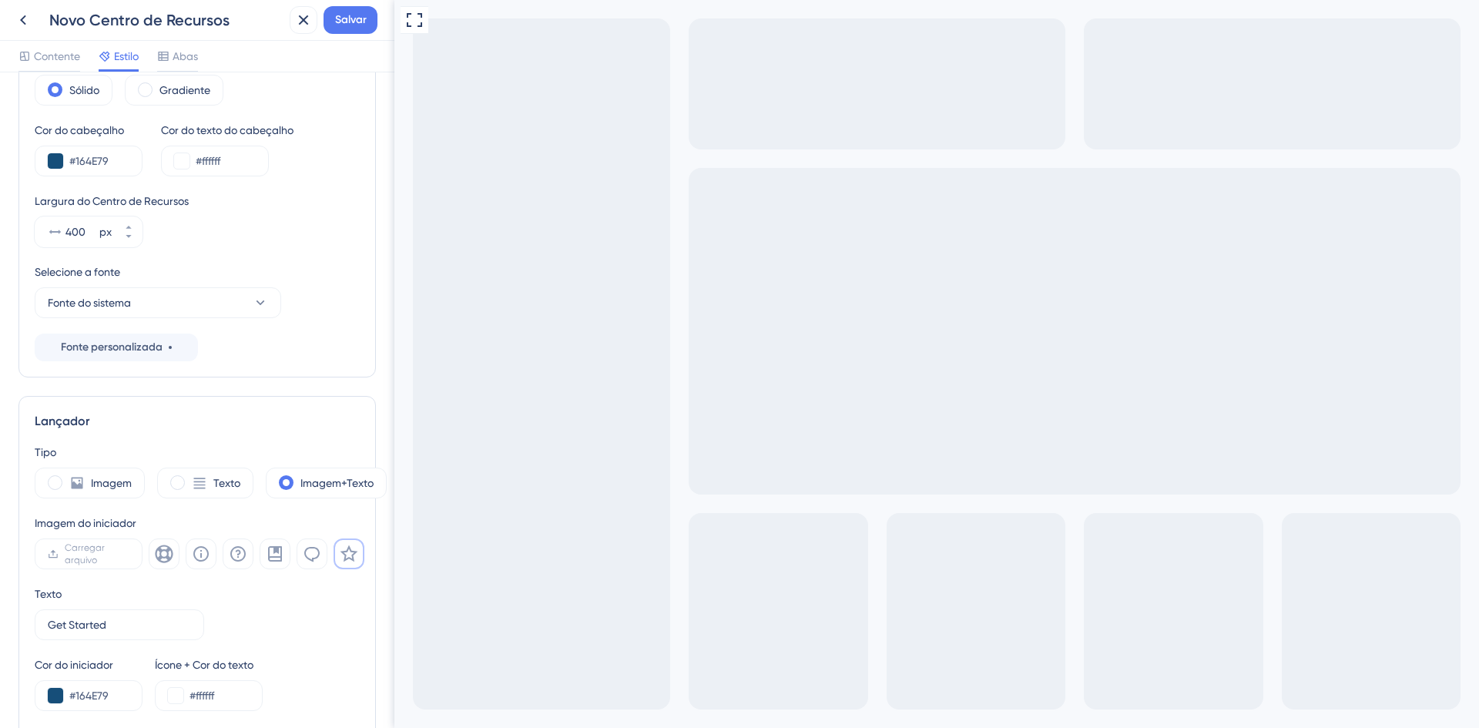
scroll to position [0, 0]
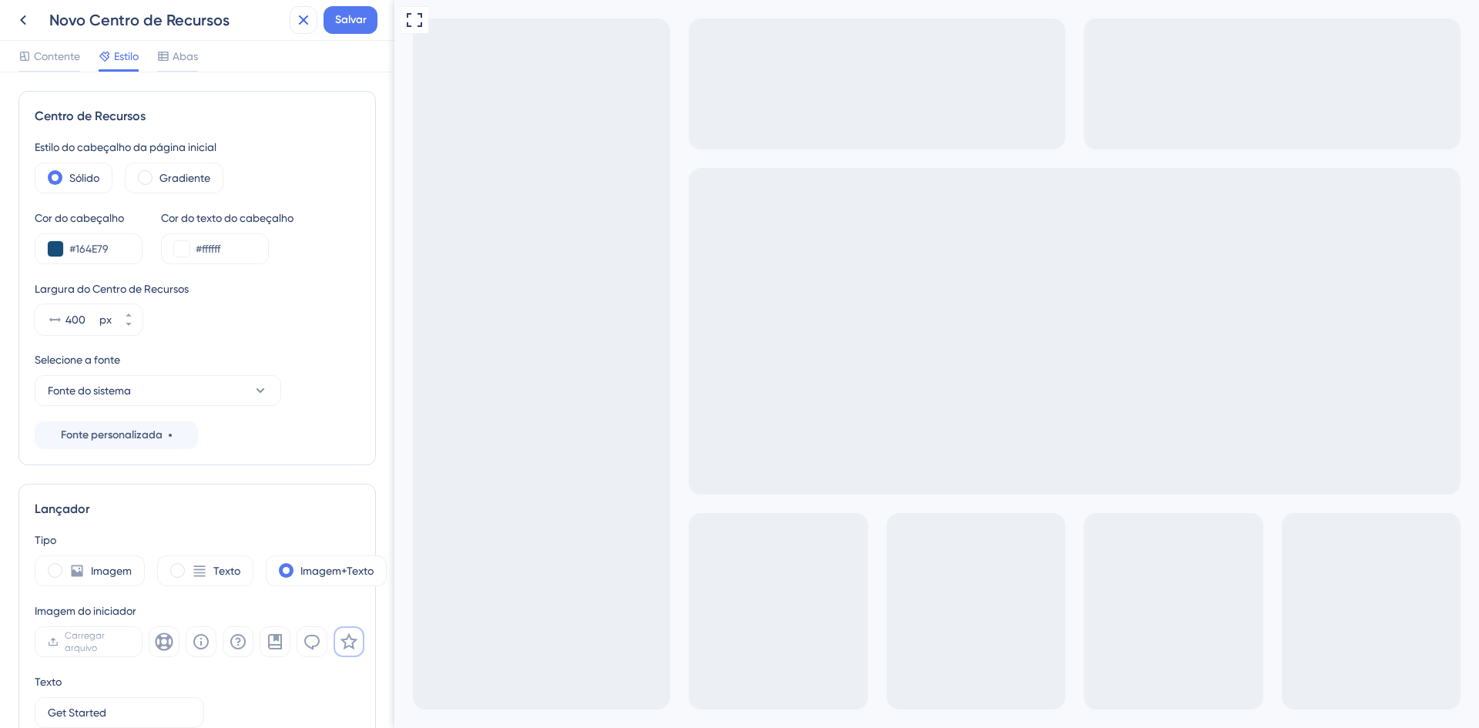
click at [294, 17] on icon at bounding box center [303, 20] width 18 height 18
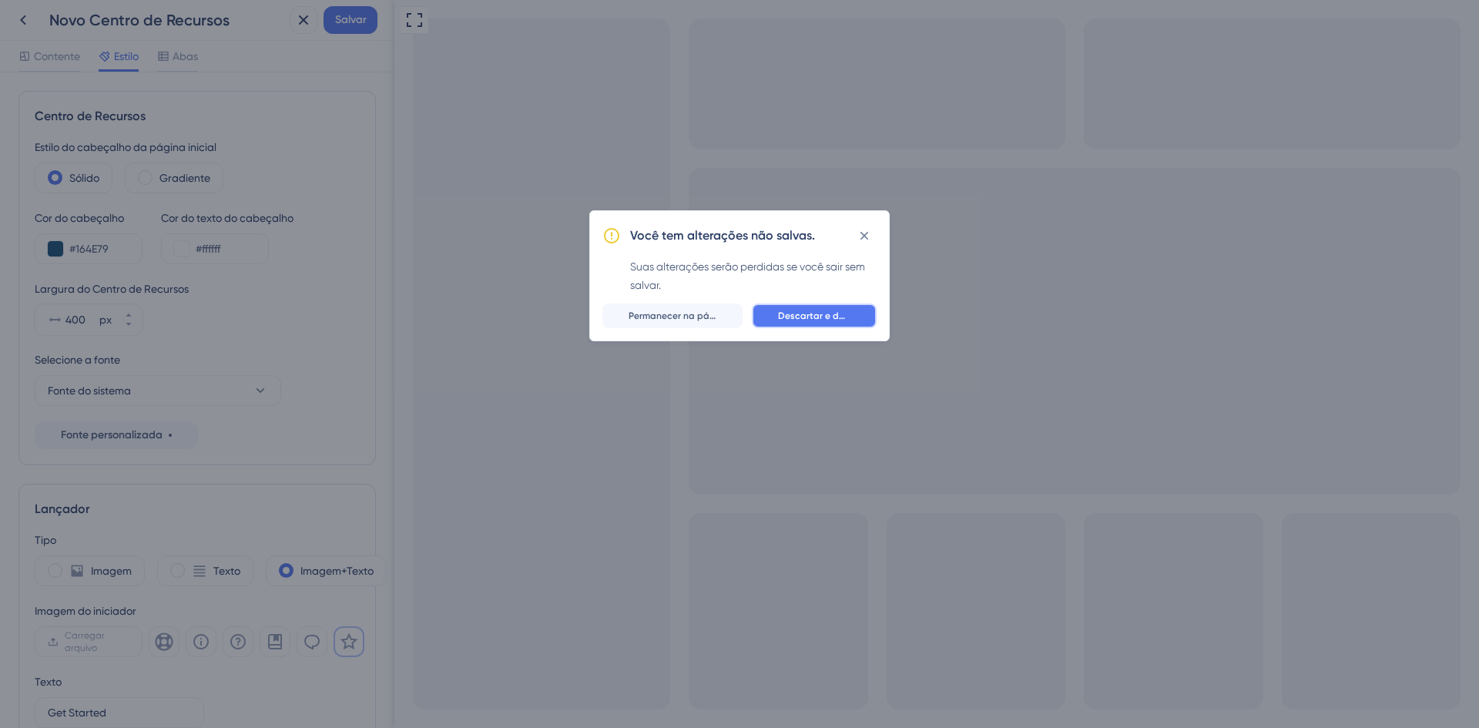
click at [799, 313] on font "Descartar e deixar" at bounding box center [819, 316] width 82 height 11
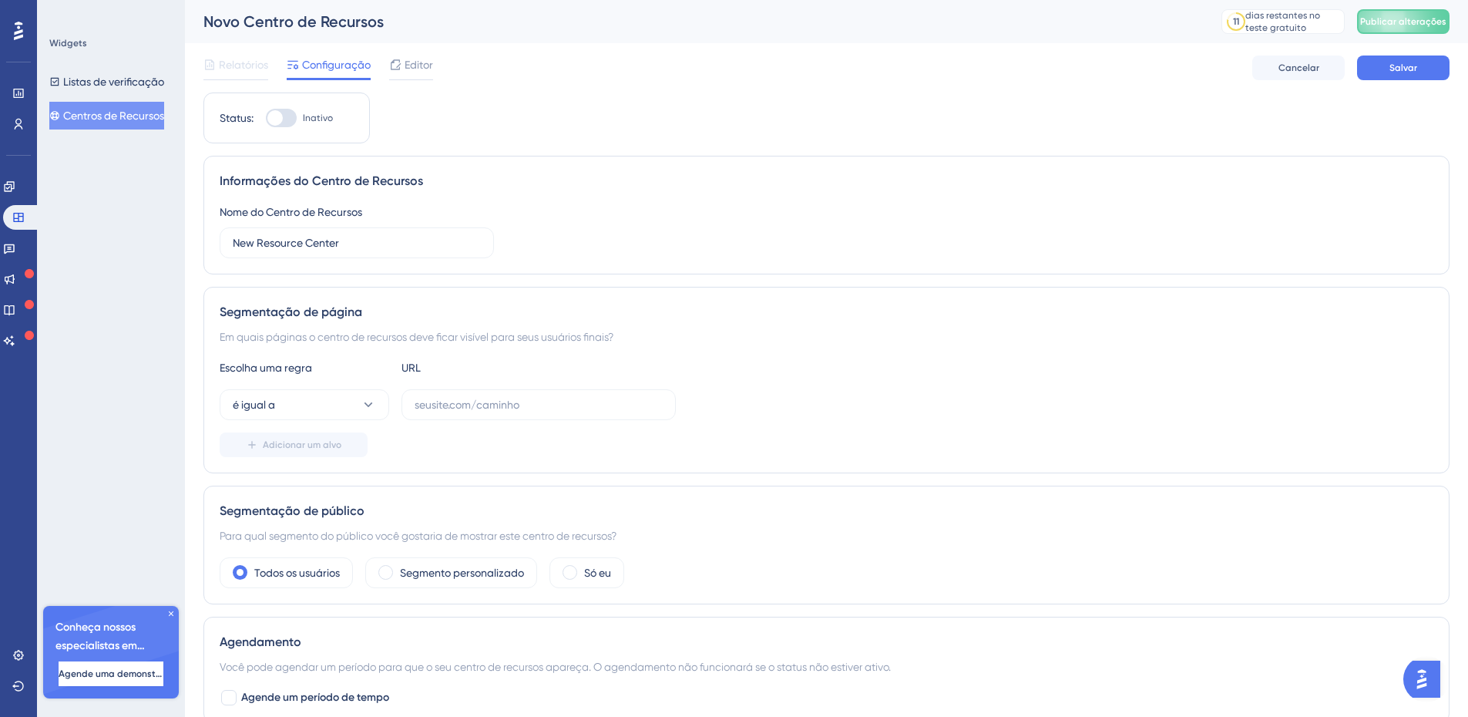
click at [125, 116] on font "Centros de Recursos" at bounding box center [113, 115] width 101 height 12
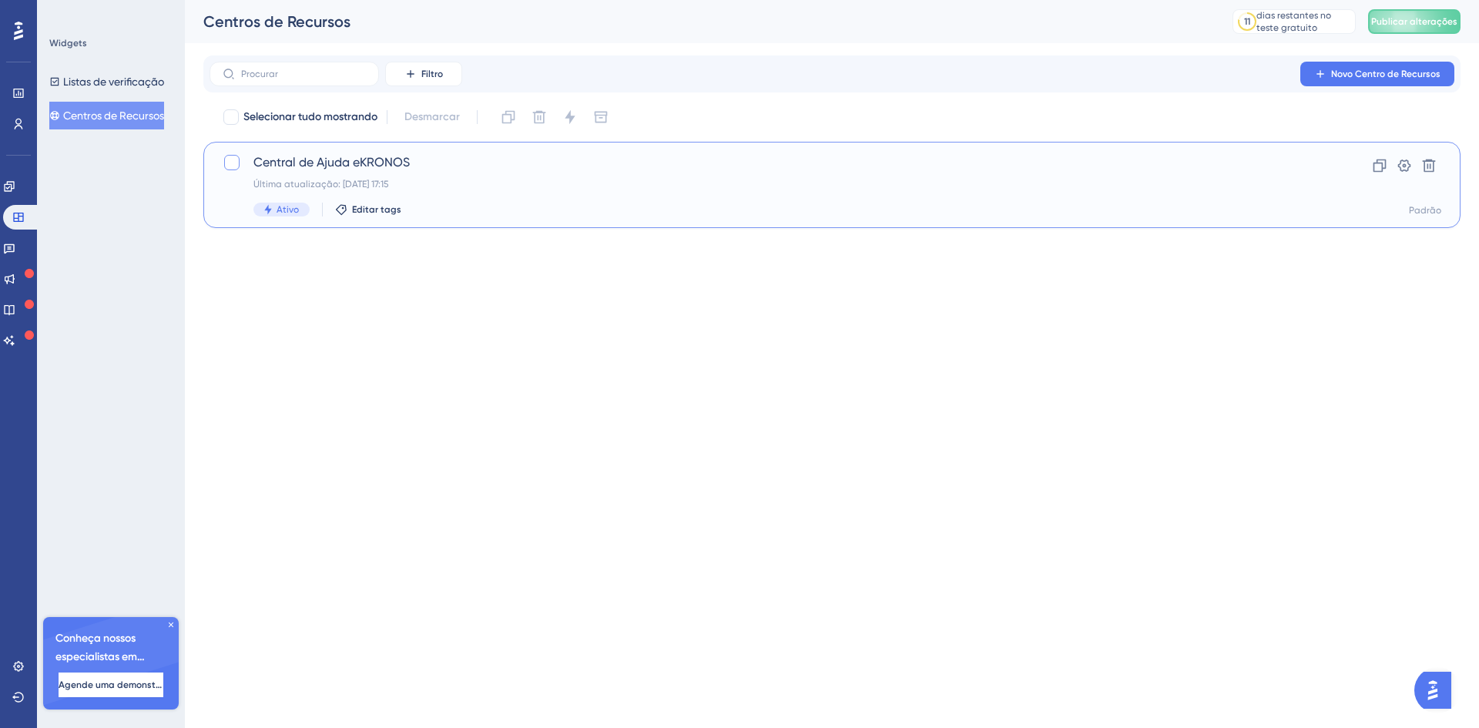
click at [227, 166] on div at bounding box center [231, 162] width 15 height 15
checkbox input "true"
click at [381, 210] on font "Editar tags" at bounding box center [376, 209] width 49 height 11
click at [383, 395] on font "Nova Tag" at bounding box center [398, 396] width 47 height 13
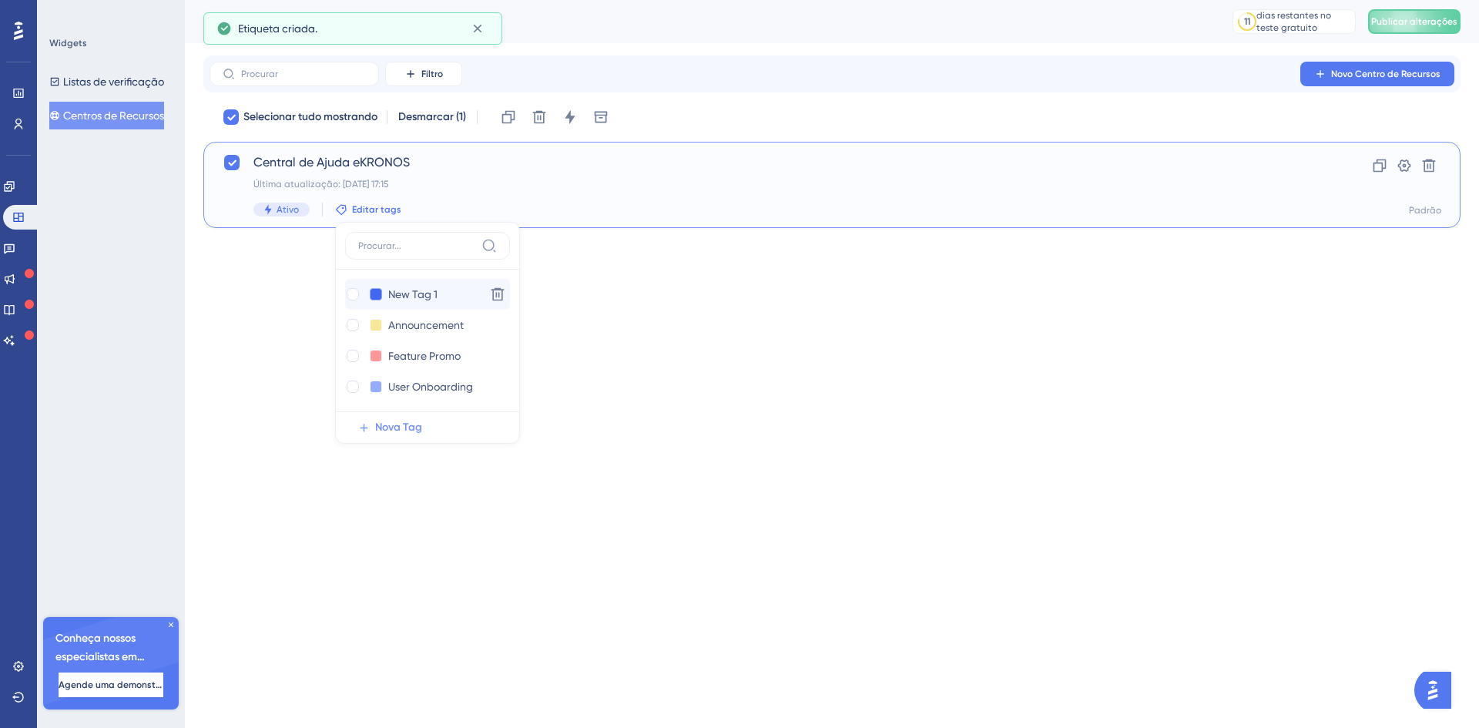
click at [373, 293] on button at bounding box center [376, 294] width 12 height 12
click at [451, 343] on div at bounding box center [450, 344] width 12 height 12
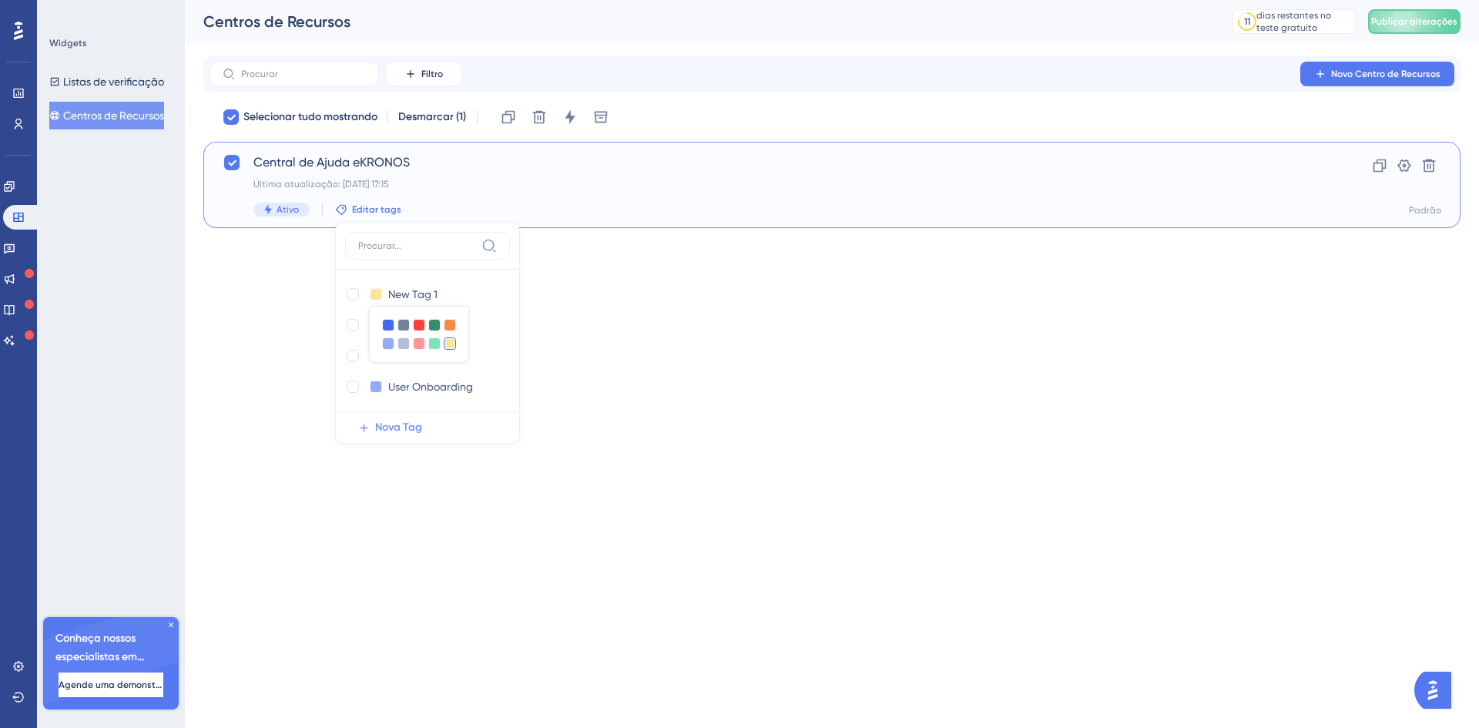
click at [569, 0] on html "Desempenho Usuários Noivado Widgets Opinião Atualizações de produtos Base de co…" at bounding box center [739, 0] width 1479 height 0
click at [359, 207] on font "Editar tags" at bounding box center [376, 209] width 49 height 11
click at [396, 292] on input "New Tag 1" at bounding box center [419, 294] width 62 height 19
drag, startPoint x: 388, startPoint y: 294, endPoint x: 458, endPoint y: 289, distance: 70.3
click at [458, 289] on div "Nova Tag 1 New Tag 1" at bounding box center [412, 294] width 134 height 19
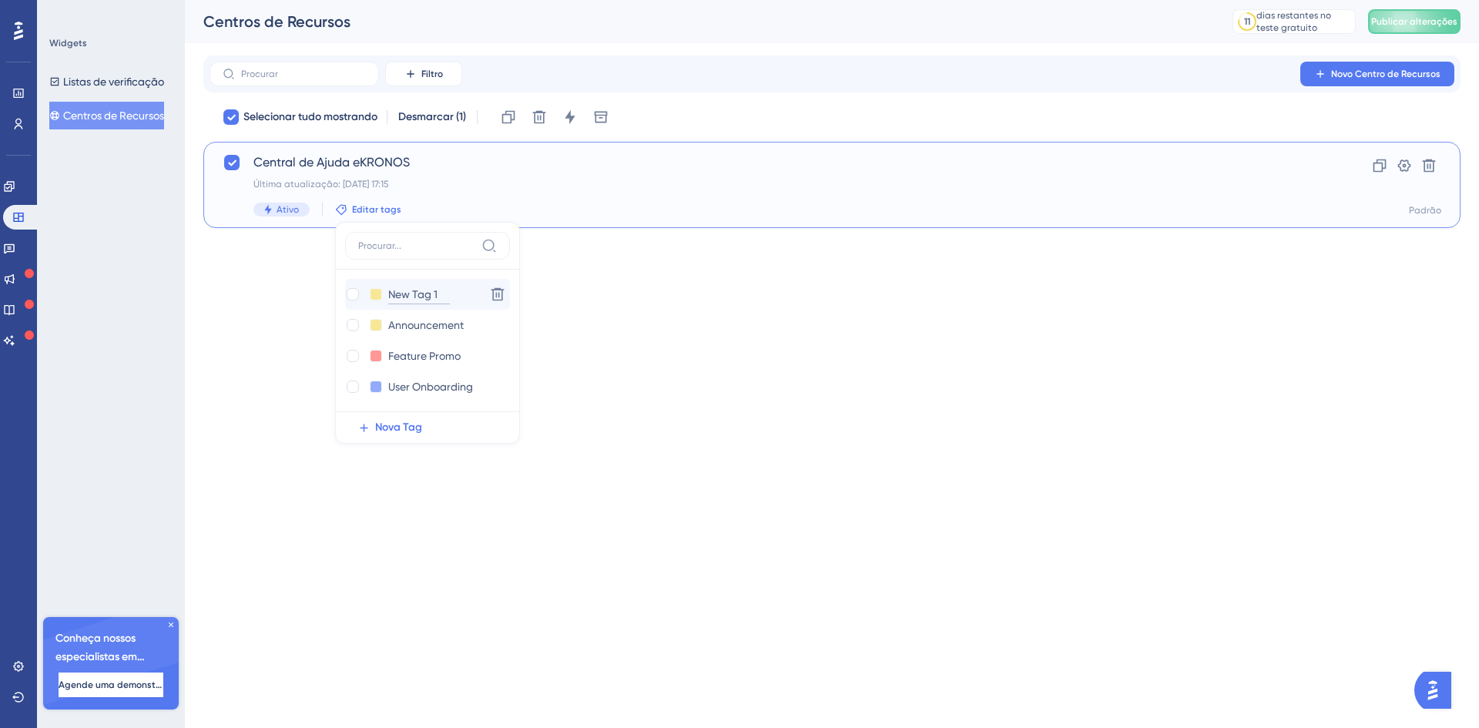
click at [448, 294] on input "New Tag 1" at bounding box center [419, 294] width 62 height 19
drag, startPoint x: 448, startPoint y: 294, endPoint x: 385, endPoint y: 292, distance: 63.2
click at [388, 292] on input "New Tag 1" at bounding box center [419, 294] width 62 height 19
type input "Guia do Usuário"
click at [356, 297] on div at bounding box center [353, 294] width 12 height 12
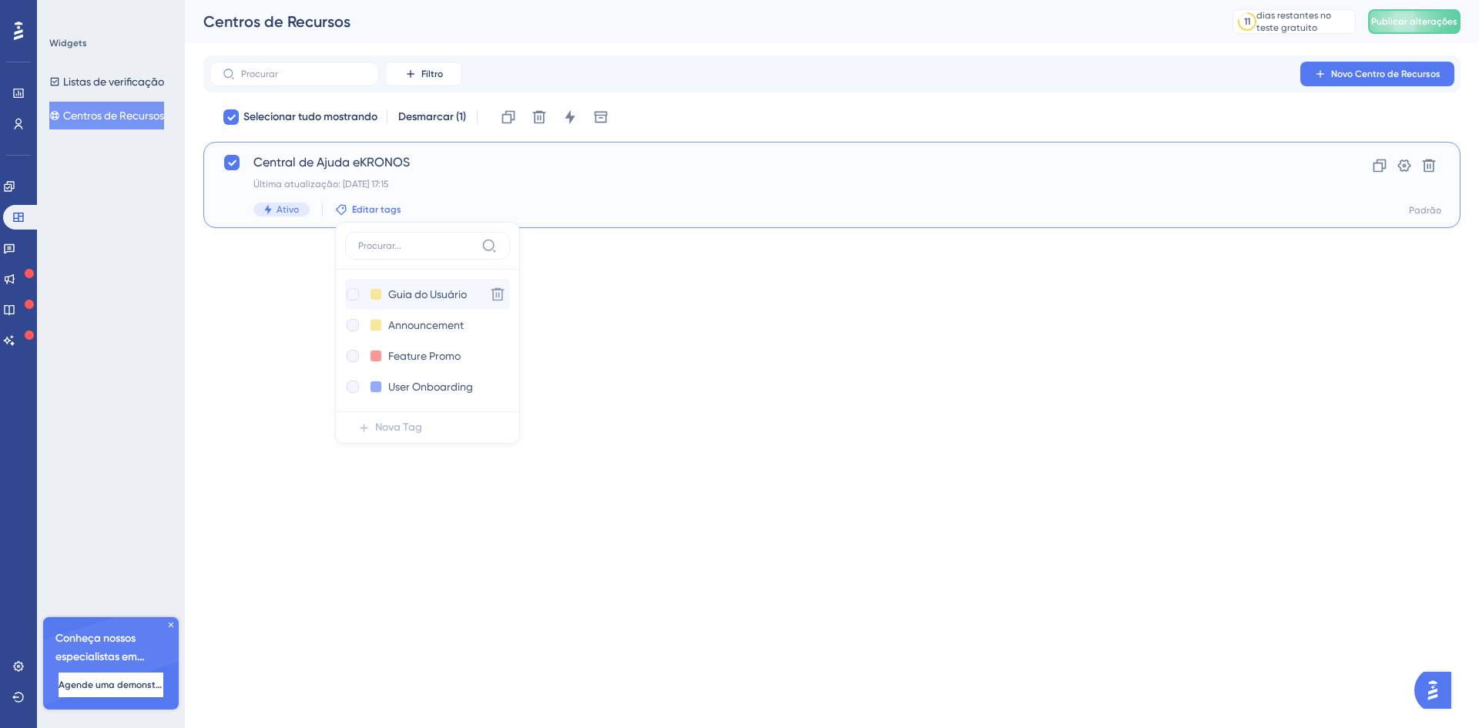
checkbox input "true"
checkbox input "false"
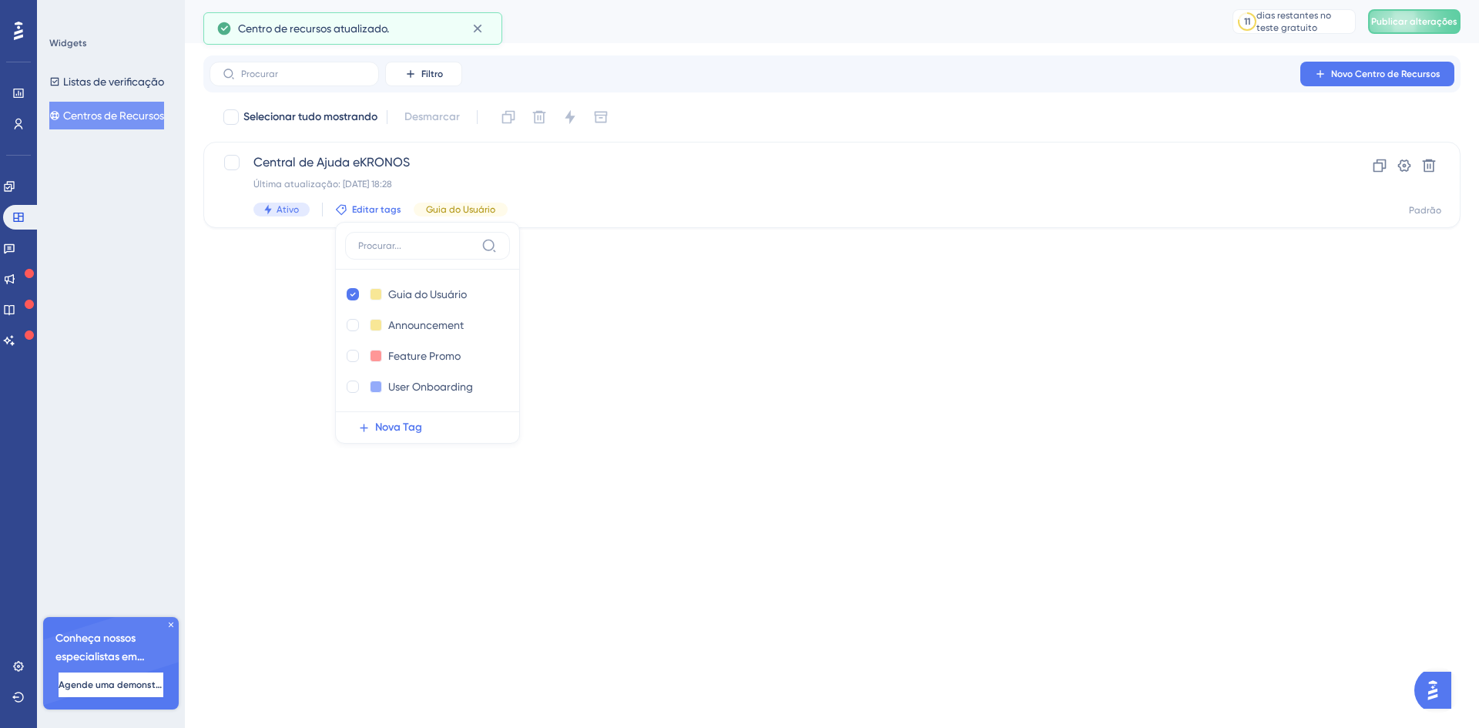
click at [652, 0] on html "Desempenho Usuários Noivado Widgets Opinião Atualizações de produtos Base de co…" at bounding box center [739, 0] width 1479 height 0
